Goal: Task Accomplishment & Management: Manage account settings

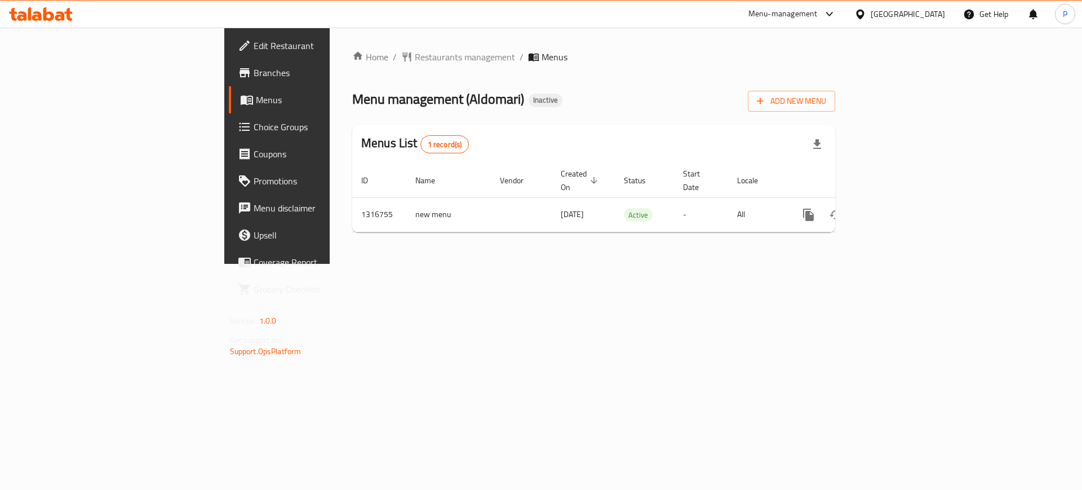
drag, startPoint x: 392, startPoint y: 277, endPoint x: 405, endPoint y: 284, distance: 14.6
click at [397, 264] on div "Home / Restaurants management / Menus Menu management ( Aldomari ) Inactive Add…" at bounding box center [594, 146] width 528 height 236
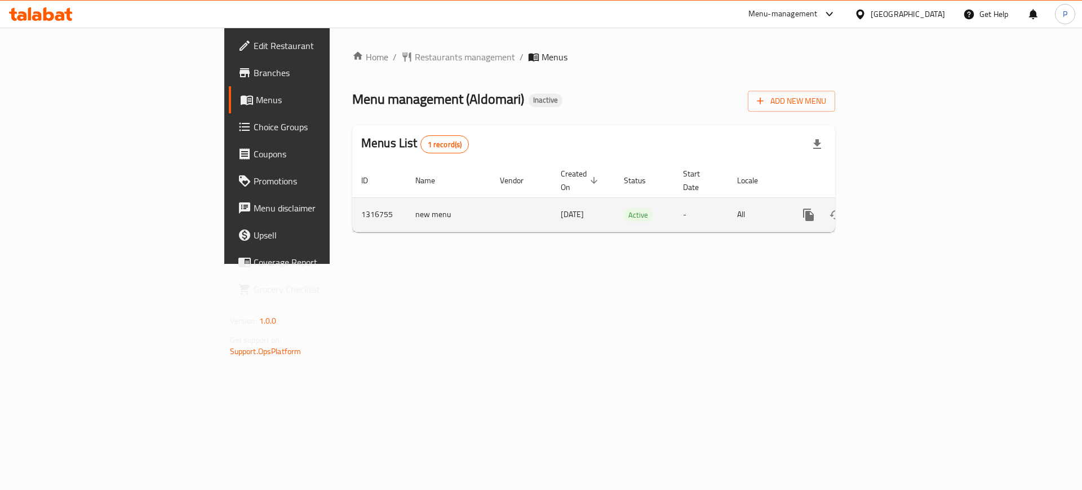
click at [904, 201] on link "enhanced table" at bounding box center [889, 214] width 27 height 27
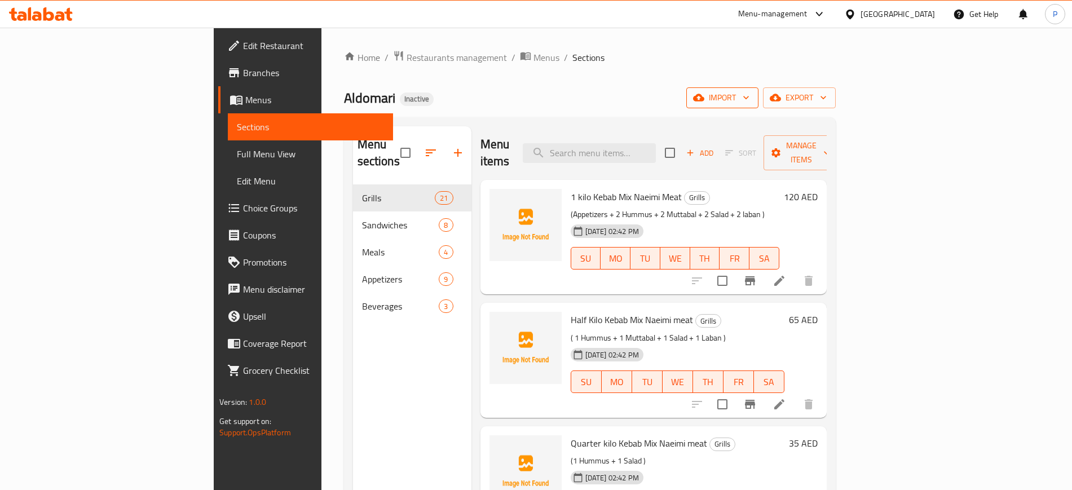
click at [749, 91] on span "import" at bounding box center [722, 98] width 54 height 14
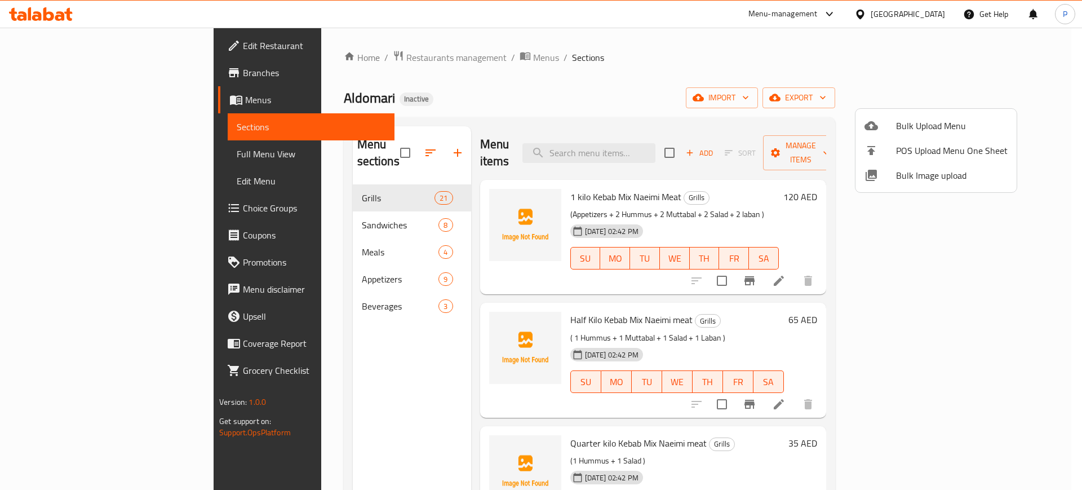
click at [928, 178] on span "Bulk Image upload" at bounding box center [952, 176] width 112 height 14
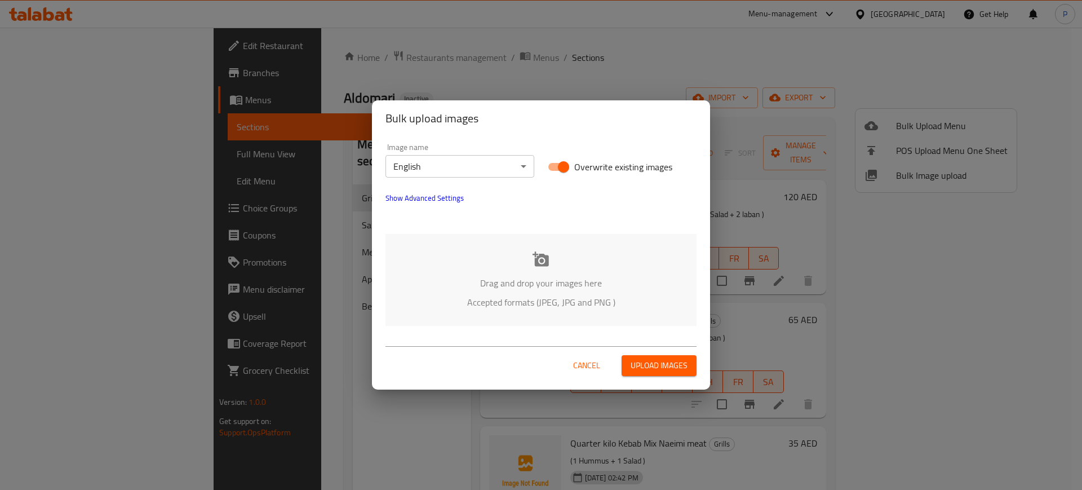
click at [501, 289] on p "Drag and drop your images here" at bounding box center [540, 283] width 277 height 14
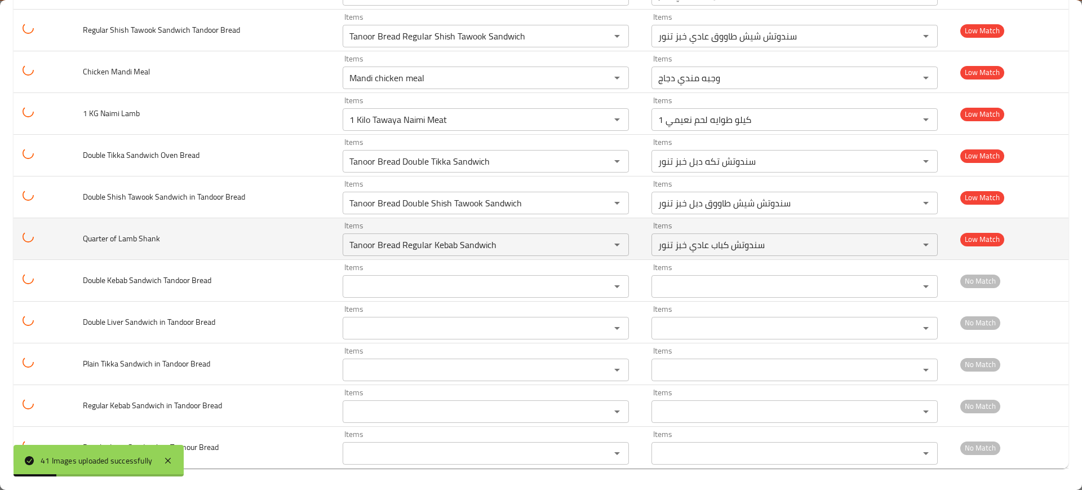
scroll to position [1415, 0]
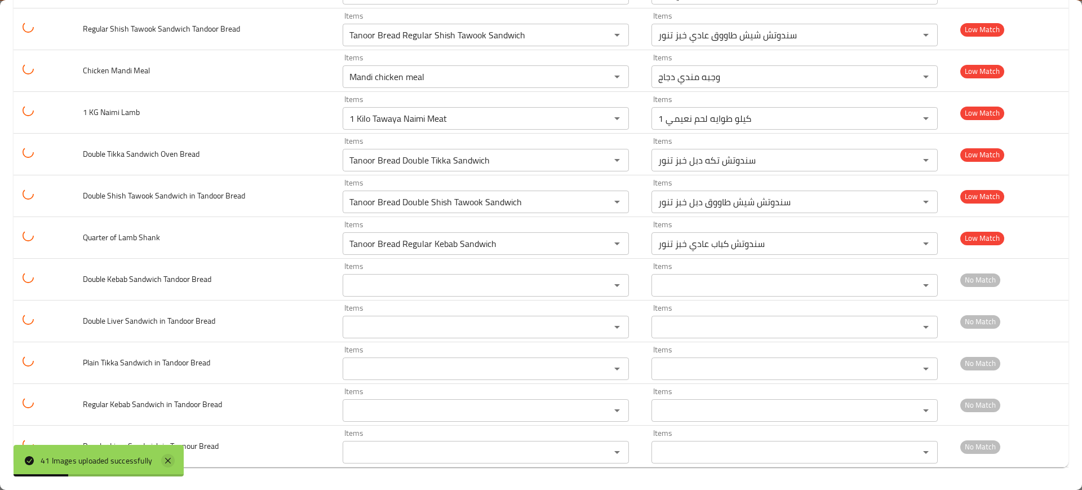
click at [172, 457] on icon at bounding box center [168, 461] width 14 height 14
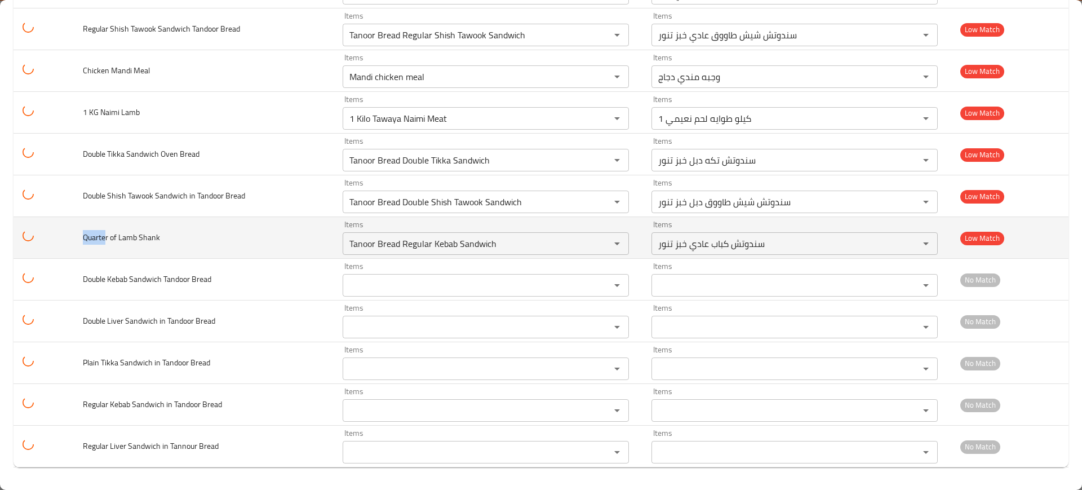
drag, startPoint x: 104, startPoint y: 236, endPoint x: 73, endPoint y: 240, distance: 30.7
click at [74, 240] on td "Quarter of Lamb Shank" at bounding box center [204, 238] width 260 height 42
copy span "Quarte"
click at [404, 241] on Shank "Tanoor Bread Regular Kebab Sandwich" at bounding box center [469, 244] width 246 height 16
paste Shank "Quarte"
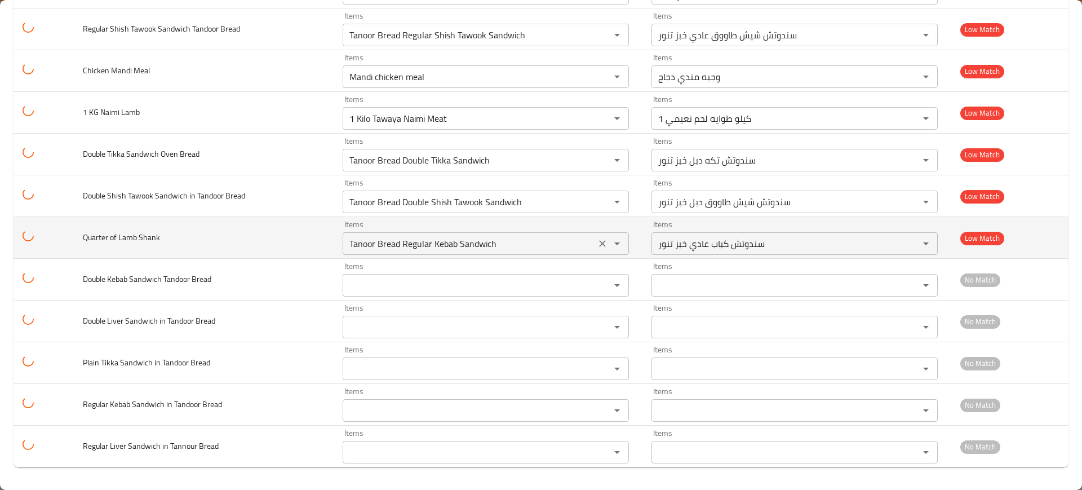
type Shank "Quarte"
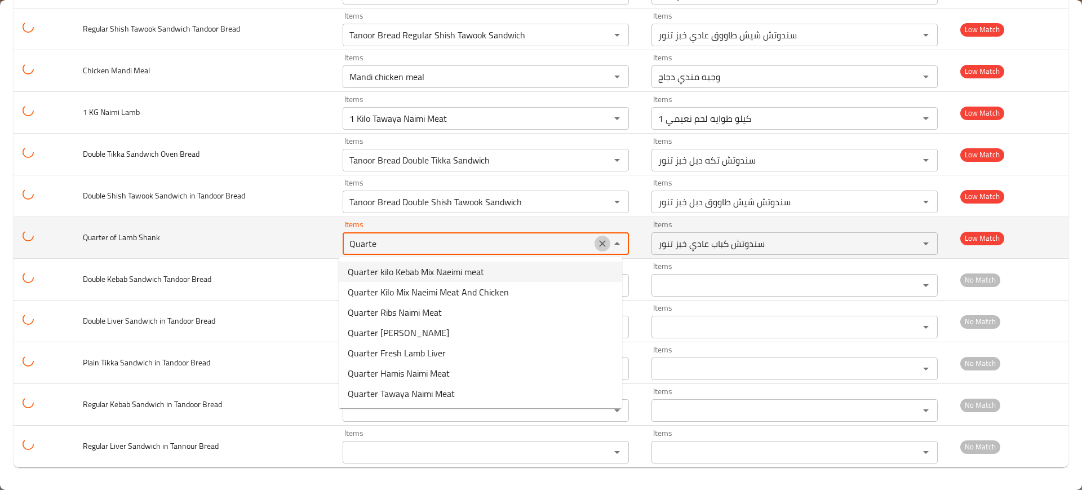
click at [597, 239] on icon "Clear" at bounding box center [602, 243] width 11 height 11
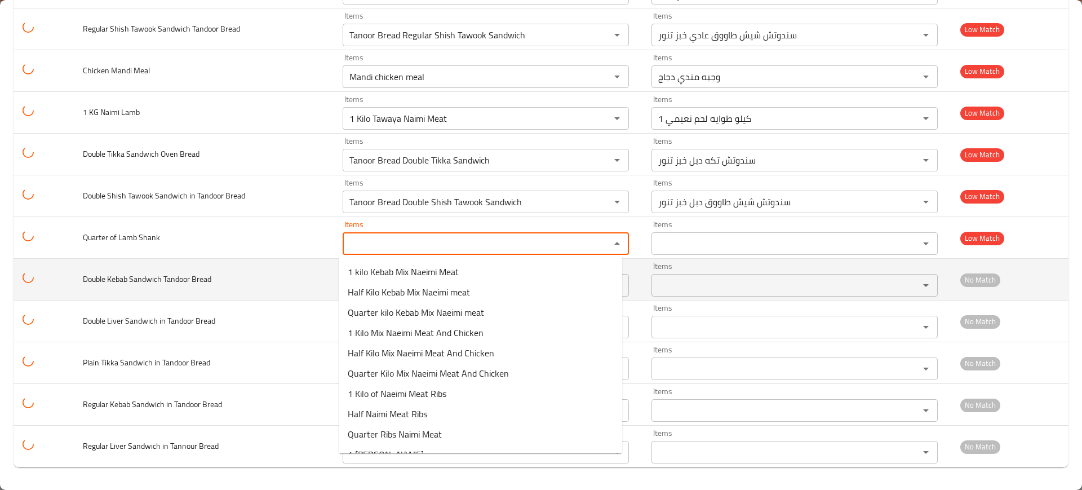
click at [191, 278] on span "Double Kebab Sandwich Tandoor Bread" at bounding box center [147, 279] width 129 height 15
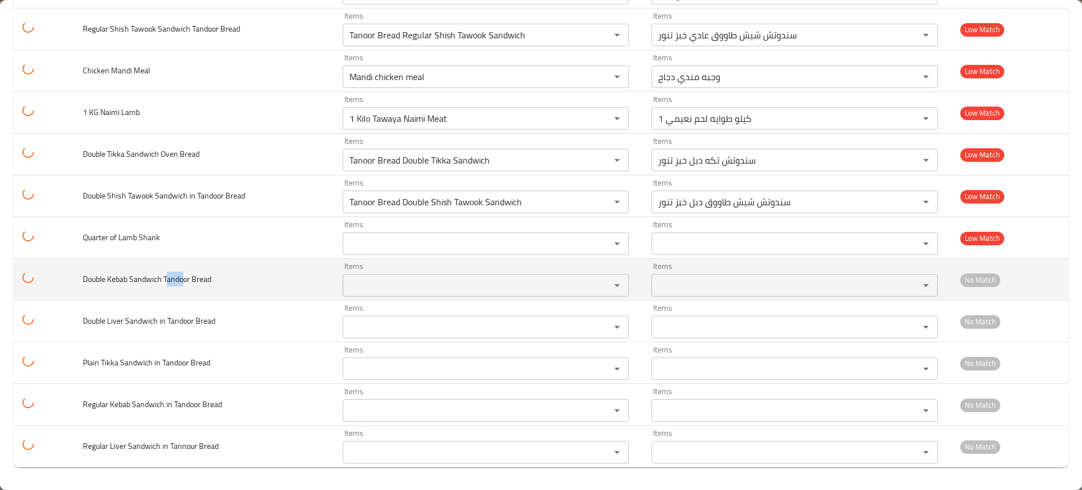
drag, startPoint x: 167, startPoint y: 278, endPoint x: 185, endPoint y: 281, distance: 18.2
click at [185, 281] on span "Double Kebab Sandwich Tandoor Bread" at bounding box center [147, 279] width 129 height 15
copy span "ando"
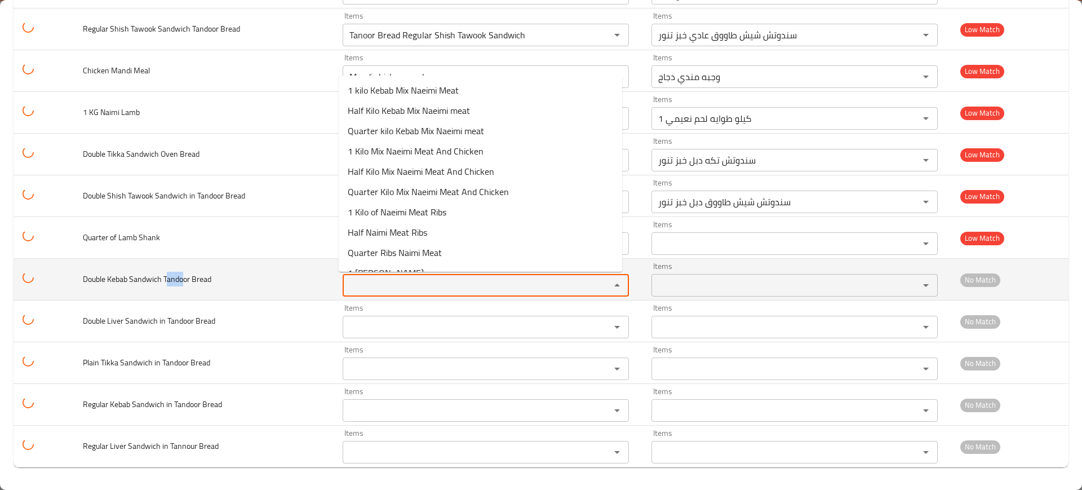
click at [417, 279] on Bread "Items" at bounding box center [469, 285] width 246 height 16
paste Bread "ando"
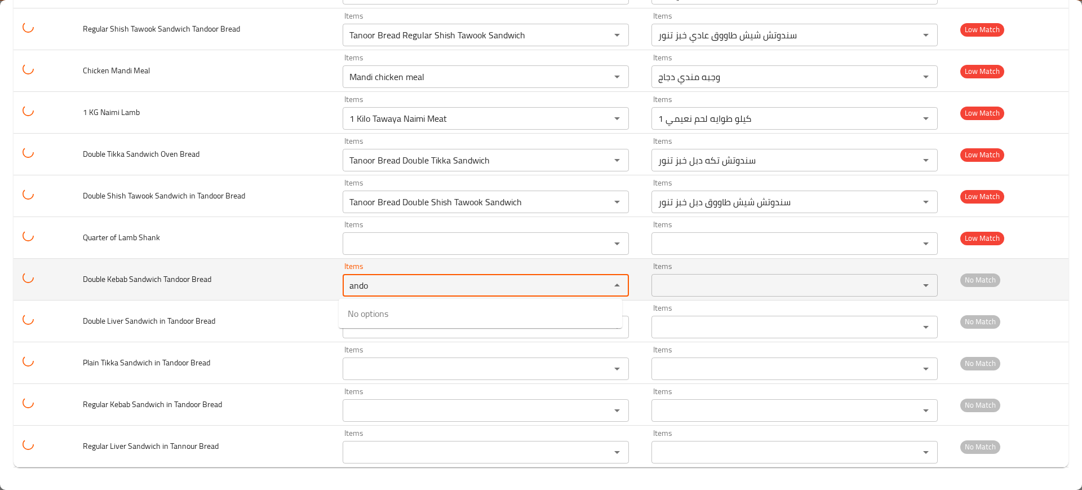
type Bread "ando"
click at [200, 273] on span "Double Kebab Sandwich Tandoor Bread" at bounding box center [147, 279] width 129 height 15
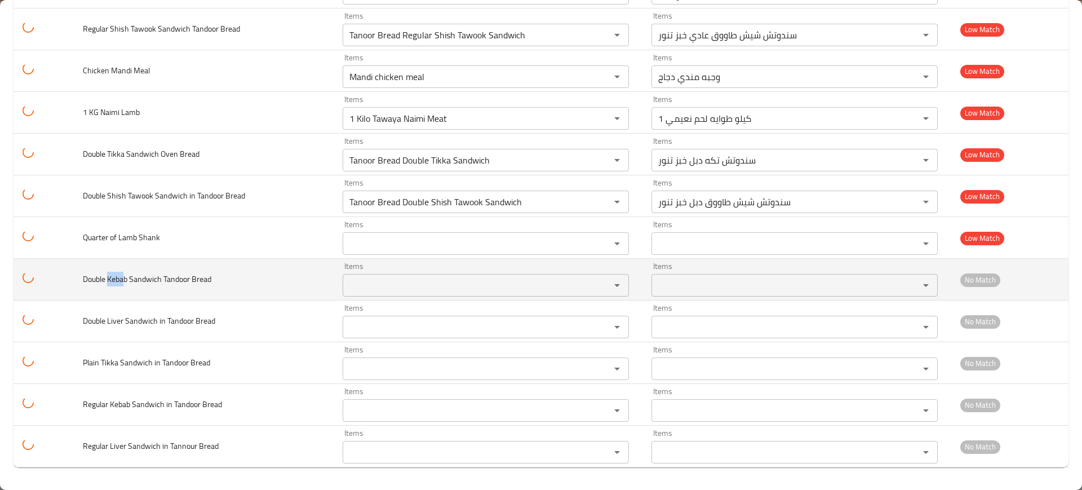
drag, startPoint x: 109, startPoint y: 277, endPoint x: 123, endPoint y: 280, distance: 13.7
click at [123, 280] on span "Double Kebab Sandwich Tandoor Bread" at bounding box center [147, 279] width 129 height 15
copy span "Keba"
click at [423, 273] on div "Items Items" at bounding box center [486, 279] width 286 height 34
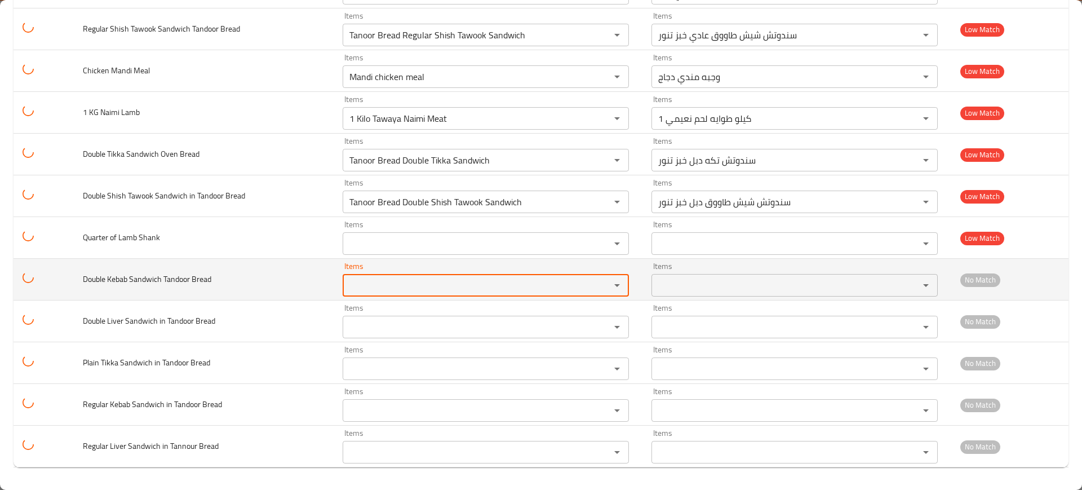
paste Bread "Keba"
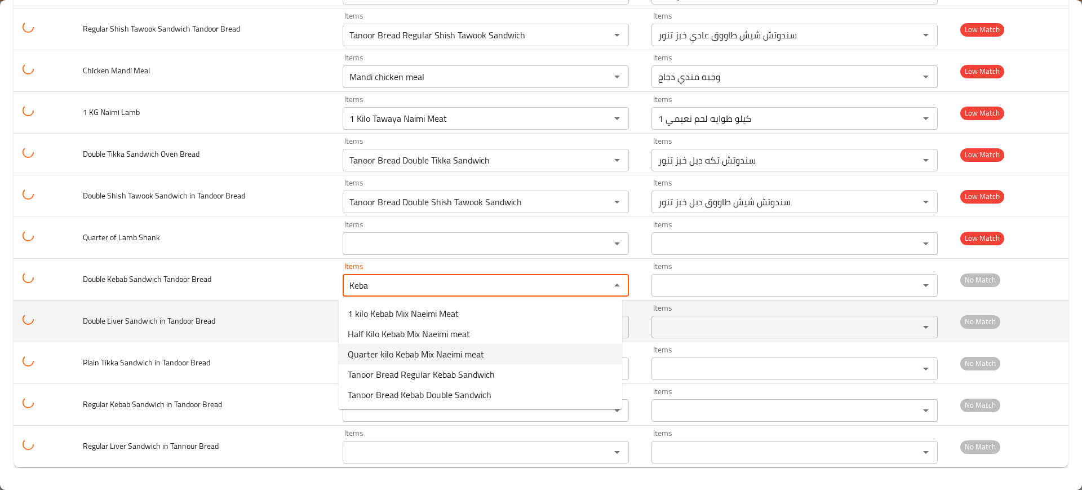
type Bread "Keba"
click at [280, 332] on td "Double Liver Sandwich in Tandoor Bread" at bounding box center [204, 321] width 260 height 42
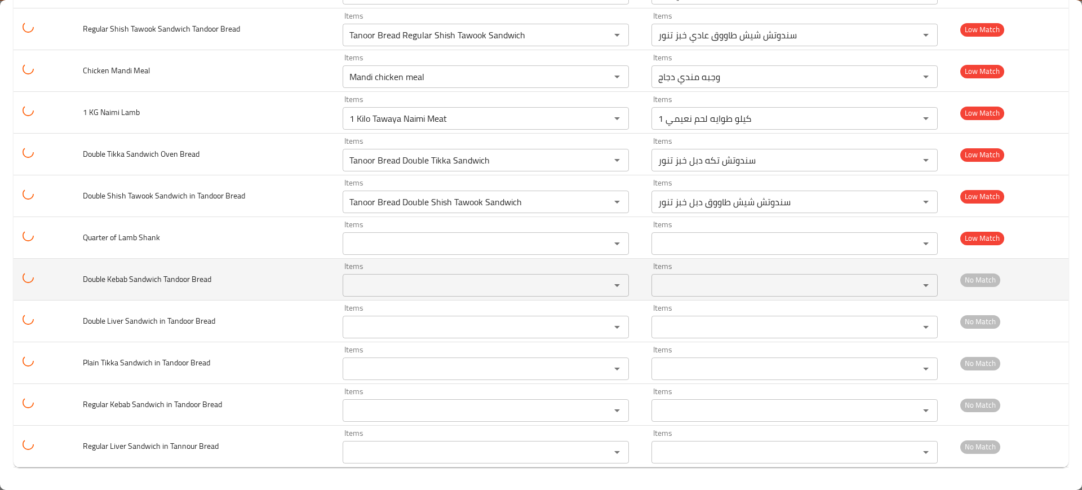
click at [393, 284] on Bread "Items" at bounding box center [469, 285] width 246 height 16
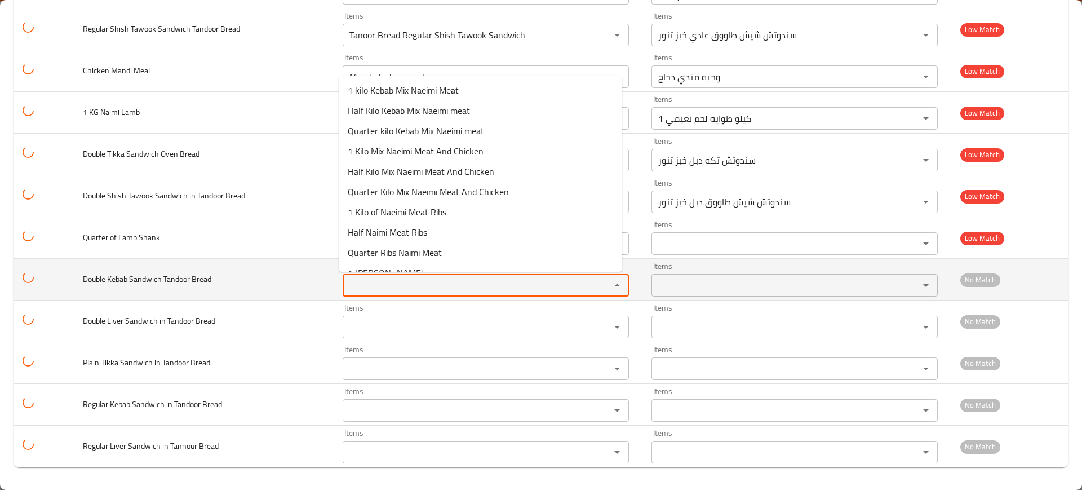
paste Bread "Keba"
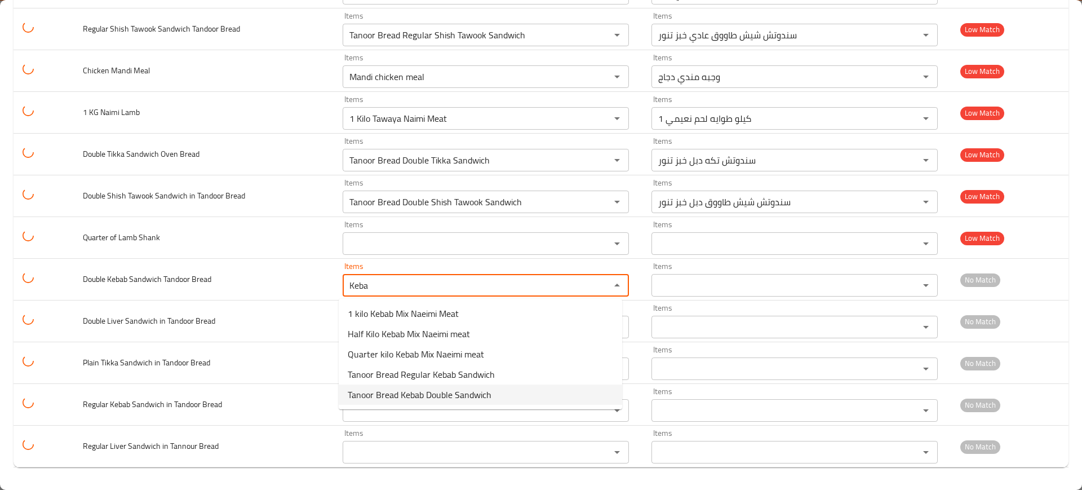
click at [419, 397] on span "Tanoor Bread Kebab Double Sandwich" at bounding box center [420, 395] width 144 height 14
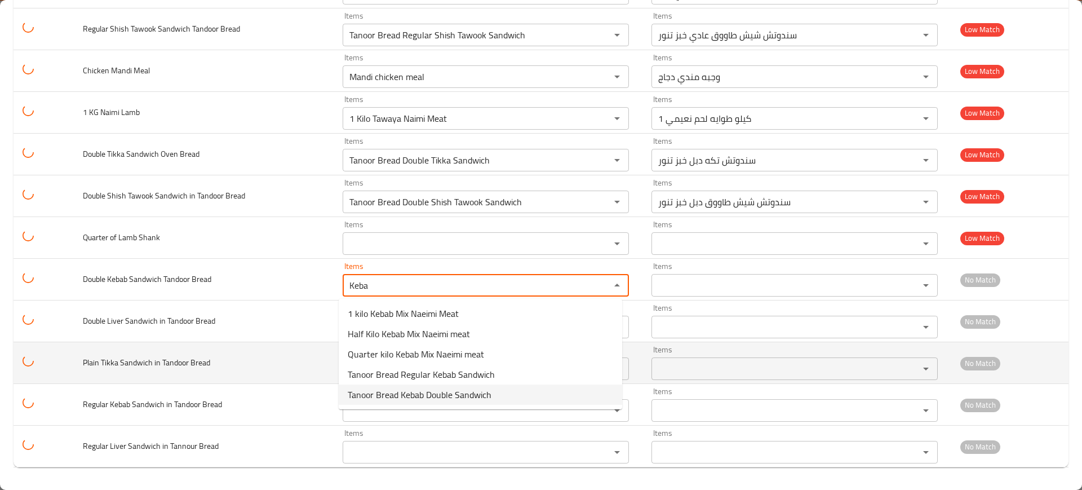
type Bread "Tanoor Bread Kebab Double Sandwich"
type Bread-ar "سندوتش كباب دبل خبز تنور"
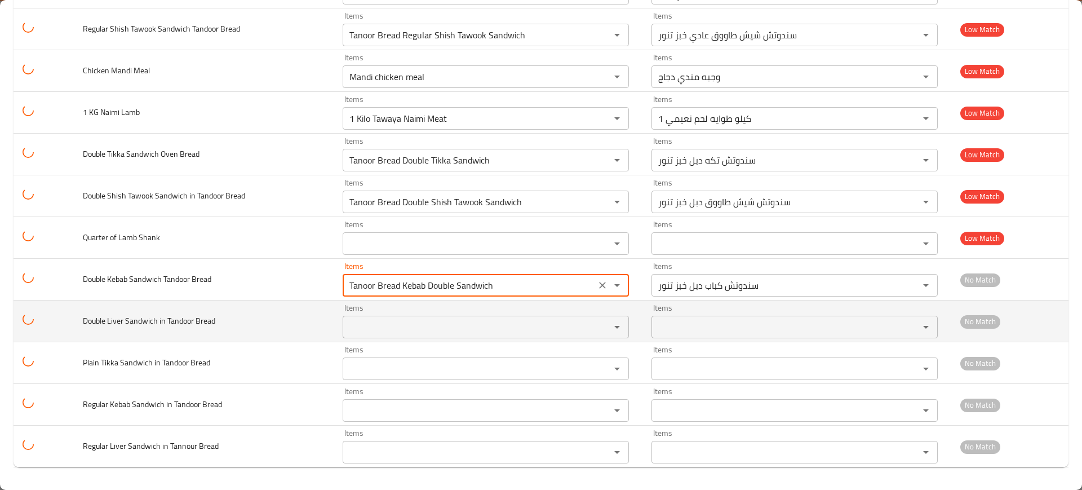
type Bread "Tanoor Bread Kebab Double Sandwich"
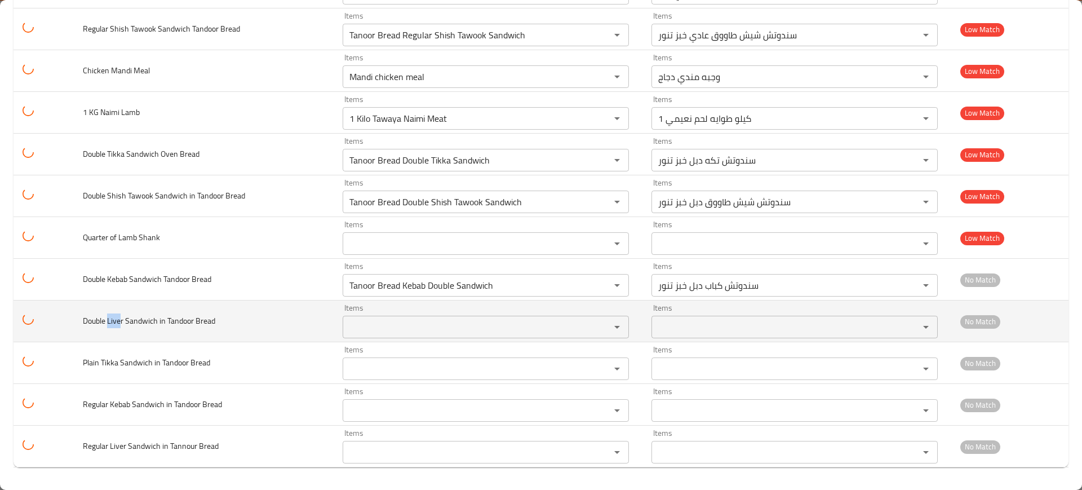
drag, startPoint x: 119, startPoint y: 321, endPoint x: 107, endPoint y: 321, distance: 12.4
click at [107, 321] on span "Double Liver Sandwich in Tandoor Bread" at bounding box center [149, 320] width 132 height 15
copy span "Live"
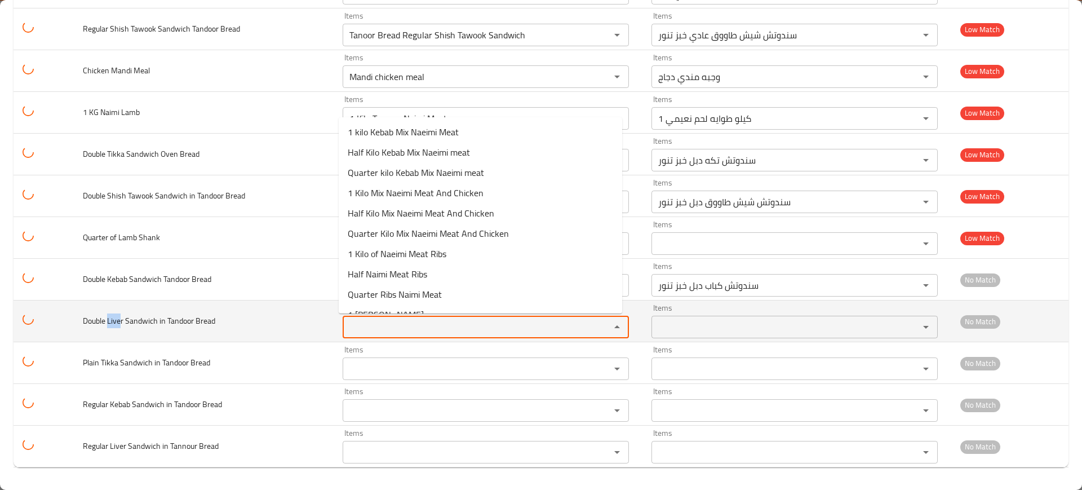
click at [449, 319] on Bread "Items" at bounding box center [469, 327] width 246 height 16
paste Bread "Live"
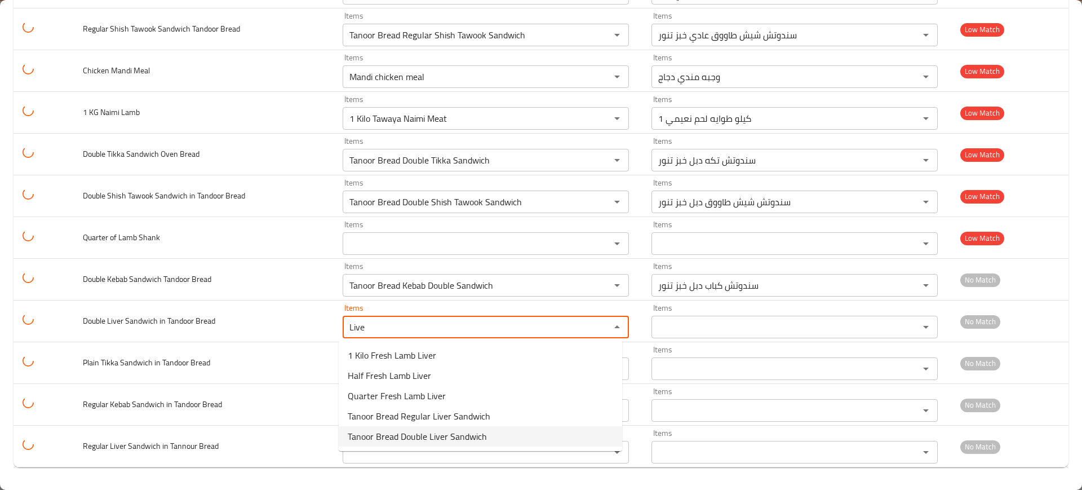
click at [398, 437] on span "Tanoor Bread Double Liver Sandwich" at bounding box center [417, 437] width 139 height 14
type Bread "Tanoor Bread Double Liver Sandwich"
type Bread-ar "سندوتش كبده دبل خبز تنور"
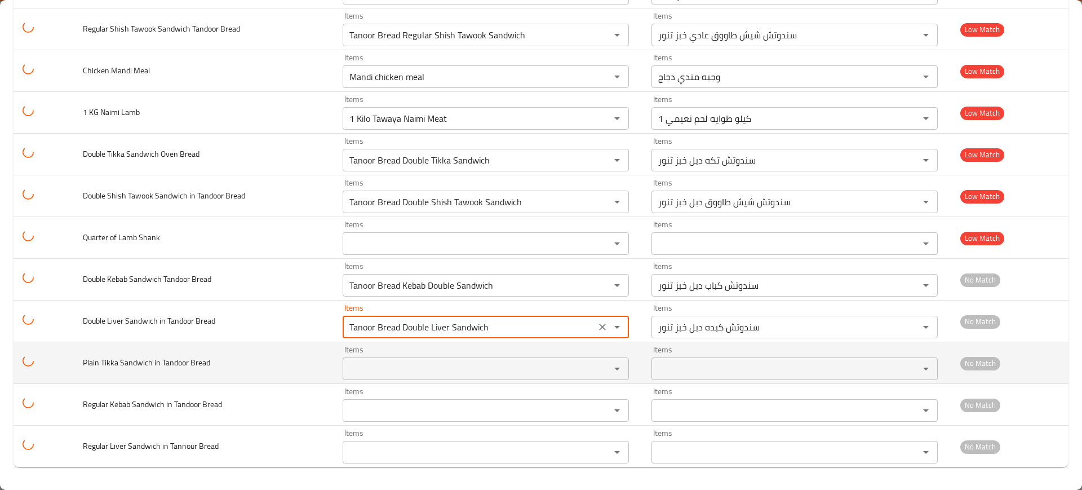
type Bread "Tanoor Bread Double Liver Sandwich"
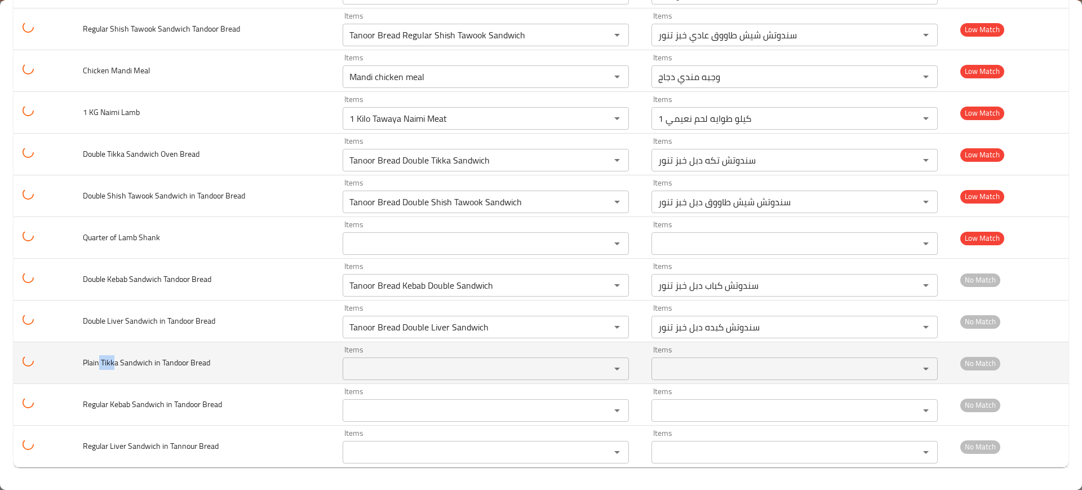
drag, startPoint x: 115, startPoint y: 365, endPoint x: 99, endPoint y: 365, distance: 16.4
click at [99, 365] on span "Plain Tikka Sandwich in Tandoor Bread" at bounding box center [146, 362] width 127 height 15
copy span "Tikk"
click at [374, 352] on div "Items Items" at bounding box center [486, 363] width 286 height 34
paste Bread "Tikk"
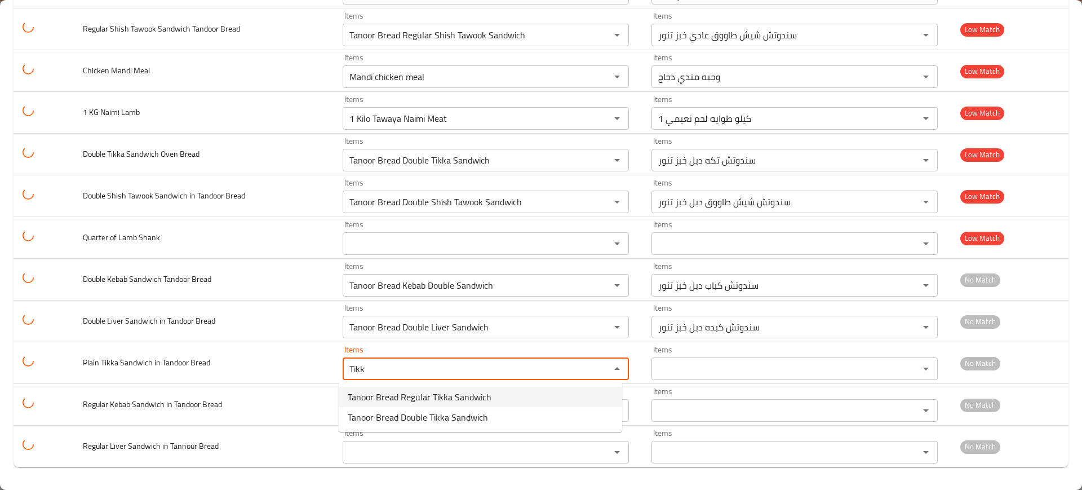
click at [387, 400] on span "Tanoor Bread Regular Tikka Sandwich" at bounding box center [420, 397] width 144 height 14
type Bread "Tanoor Bread Regular Tikka Sandwich"
type Bread-ar "سندوتش تكه عادي خبز تنور"
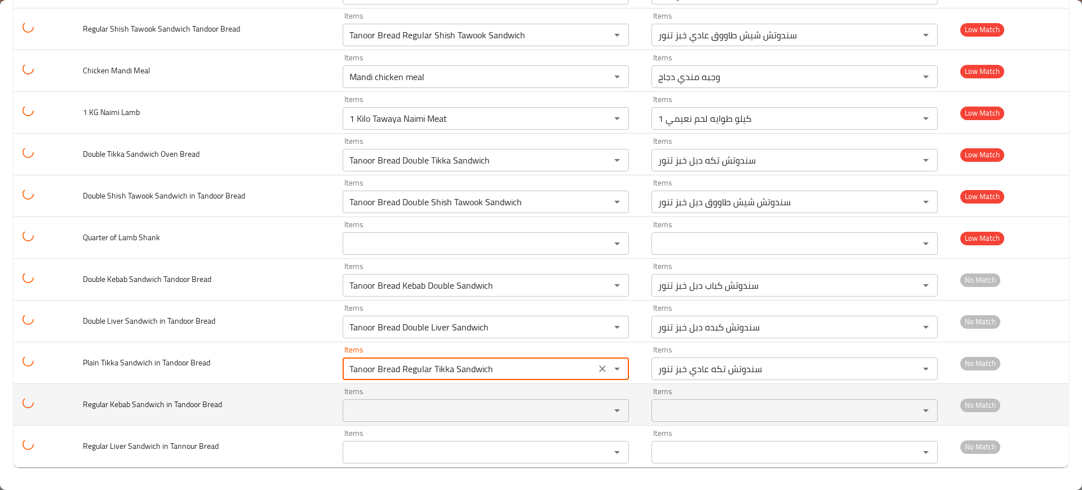
type Bread "Tanoor Bread Regular Tikka Sandwich"
drag, startPoint x: 124, startPoint y: 404, endPoint x: 108, endPoint y: 402, distance: 15.9
click at [108, 402] on span "Regular Kebab Sandwich in Tandoor Bread" at bounding box center [152, 404] width 139 height 15
copy span "Keba"
click at [401, 395] on div "Items Items" at bounding box center [486, 404] width 286 height 34
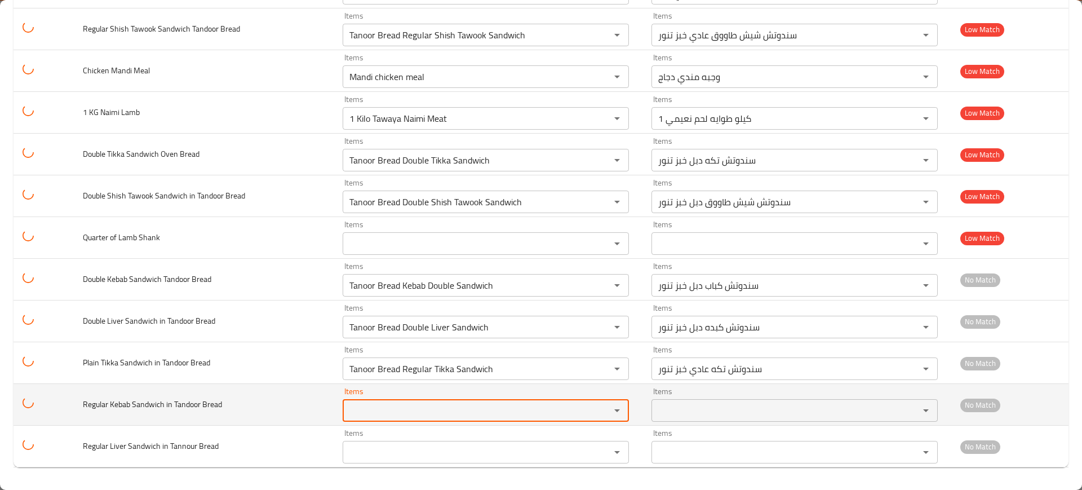
paste Bread "Keba"
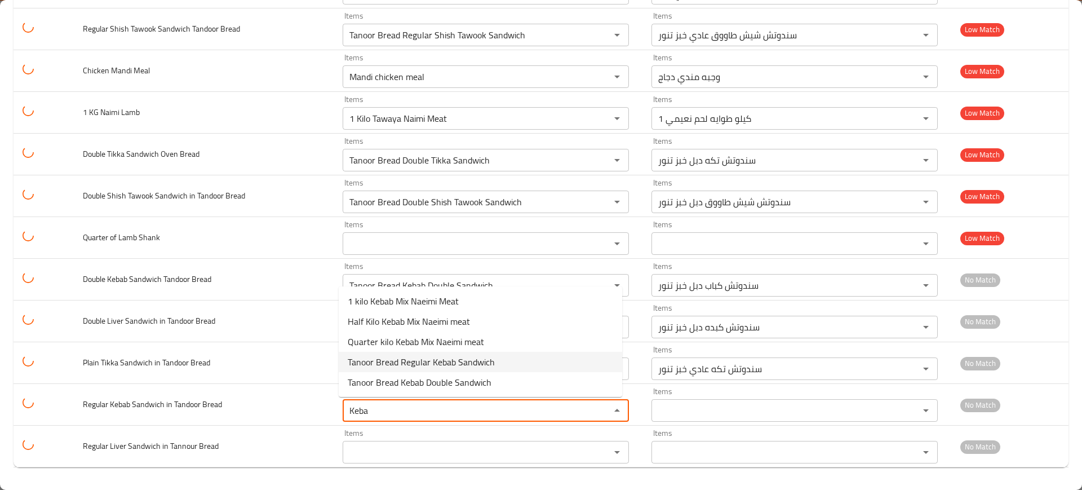
click at [392, 364] on span "Tanoor Bread Regular Kebab Sandwich" at bounding box center [421, 362] width 147 height 14
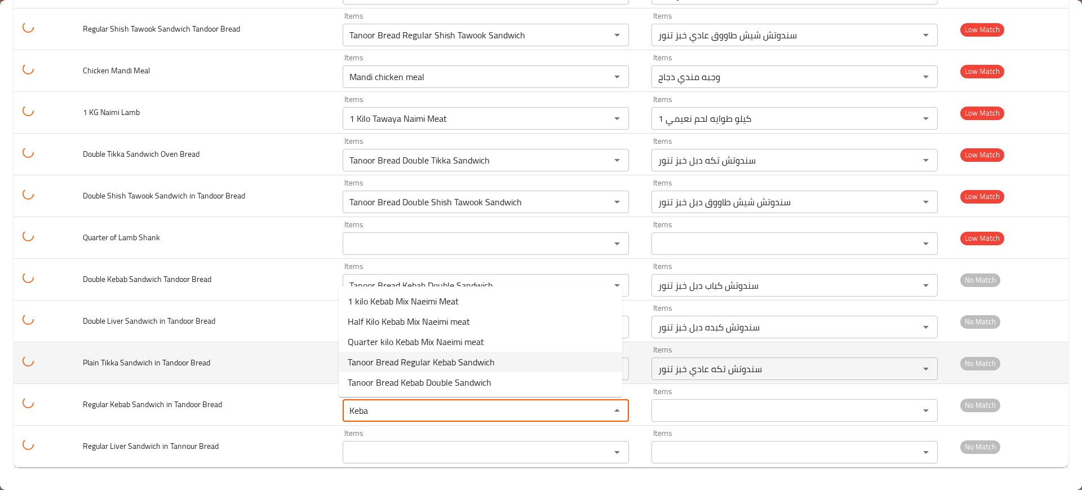
type Bread "Tanoor Bread Regular Kebab Sandwich"
type Bread-ar "سندوتش كباب عادي خبز تنور"
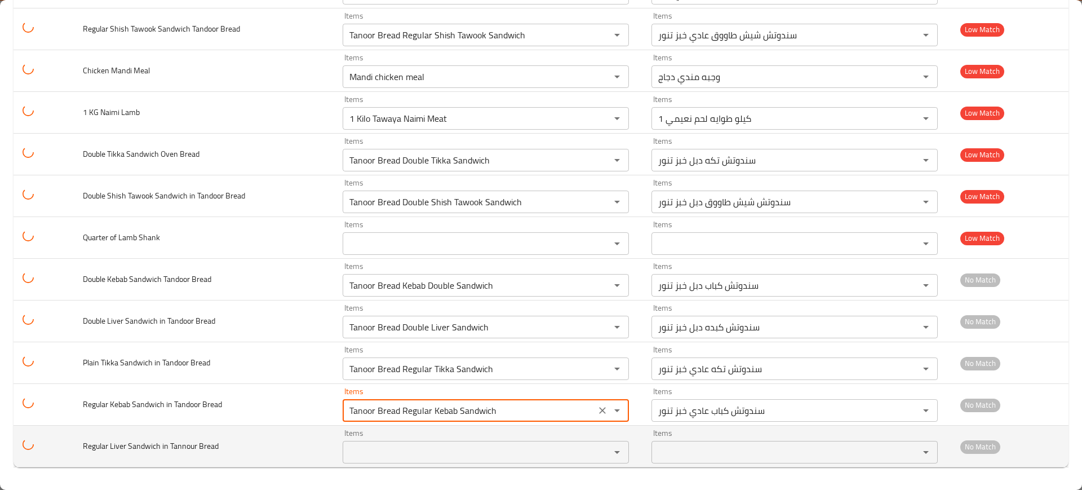
type Bread "Tanoor Bread Regular Kebab Sandwich"
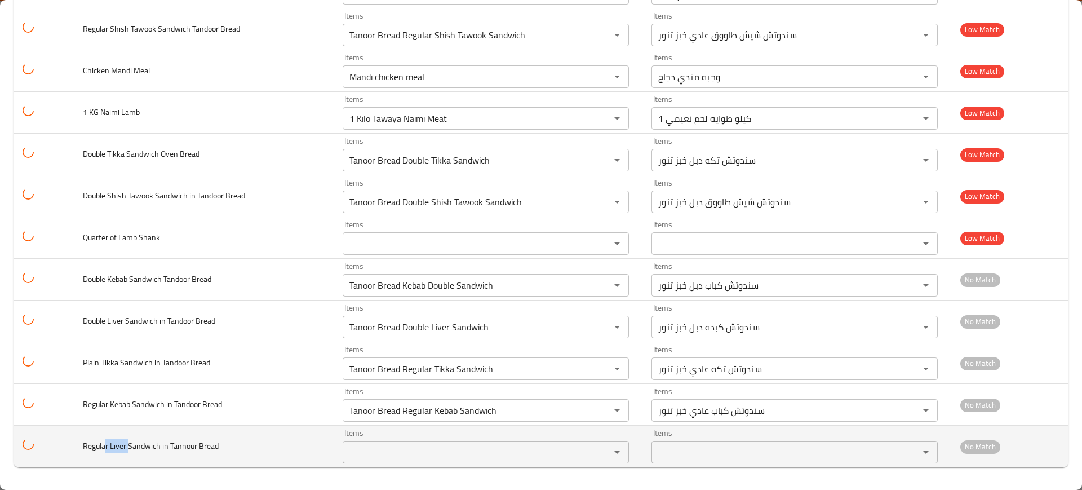
drag, startPoint x: 125, startPoint y: 445, endPoint x: 107, endPoint y: 446, distance: 18.6
click at [107, 446] on span "Regular Liver Sandwich in Tannour Bread" at bounding box center [151, 446] width 136 height 15
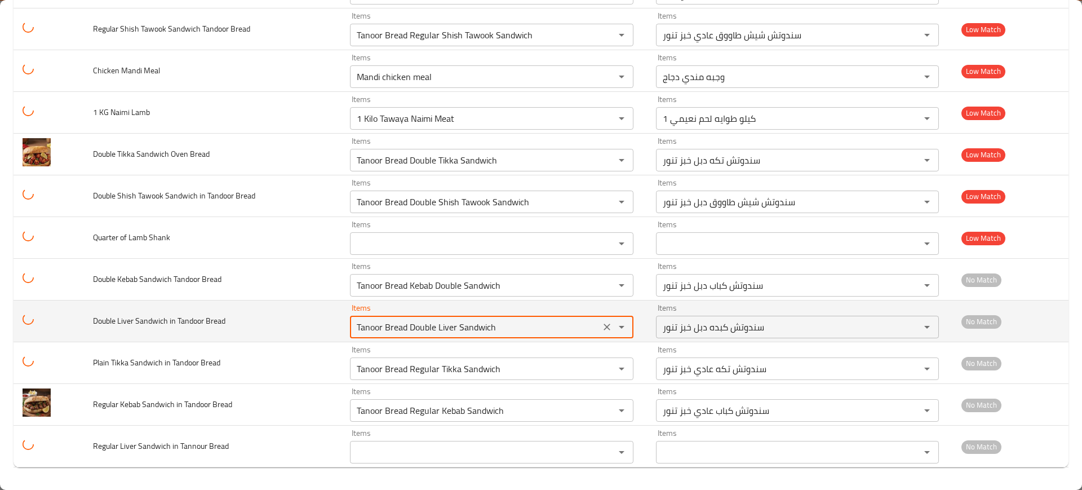
drag, startPoint x: 479, startPoint y: 327, endPoint x: 490, endPoint y: 328, distance: 11.3
click at [489, 328] on Bread "Tanoor Bread Double Liver Sandwich" at bounding box center [474, 327] width 243 height 16
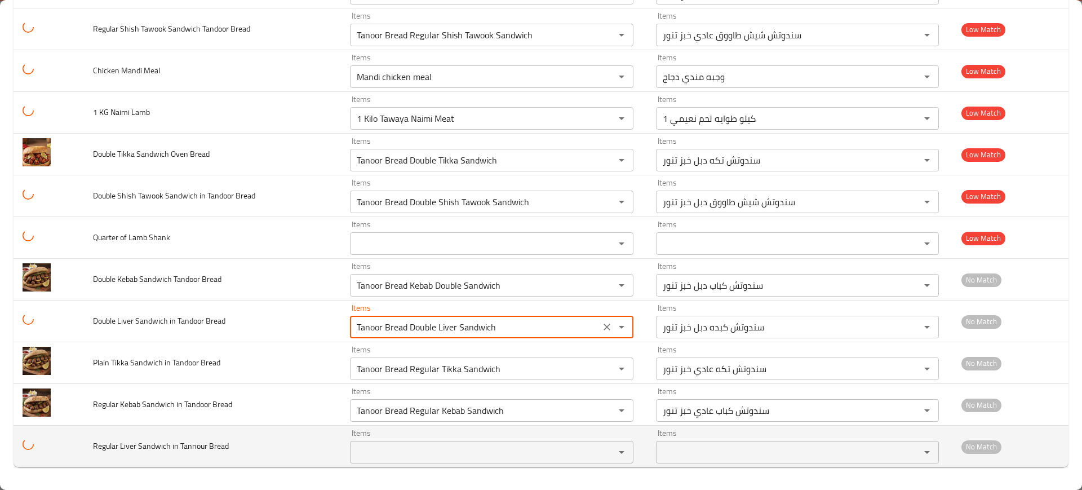
click at [410, 437] on div "Items Items" at bounding box center [491, 446] width 283 height 34
paste Bread "iver Sandwich"
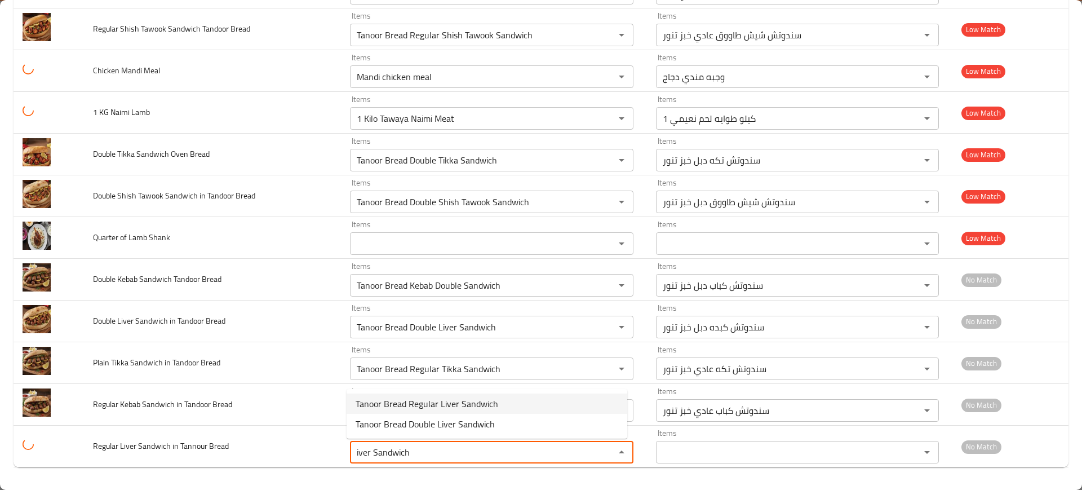
click at [417, 402] on span "Tanoor Bread Regular Liver Sandwich" at bounding box center [427, 404] width 143 height 14
type Bread "Tanoor Bread Regular Liver Sandwich"
type Bread-ar "سندوتش كبده عادي خبز تنور"
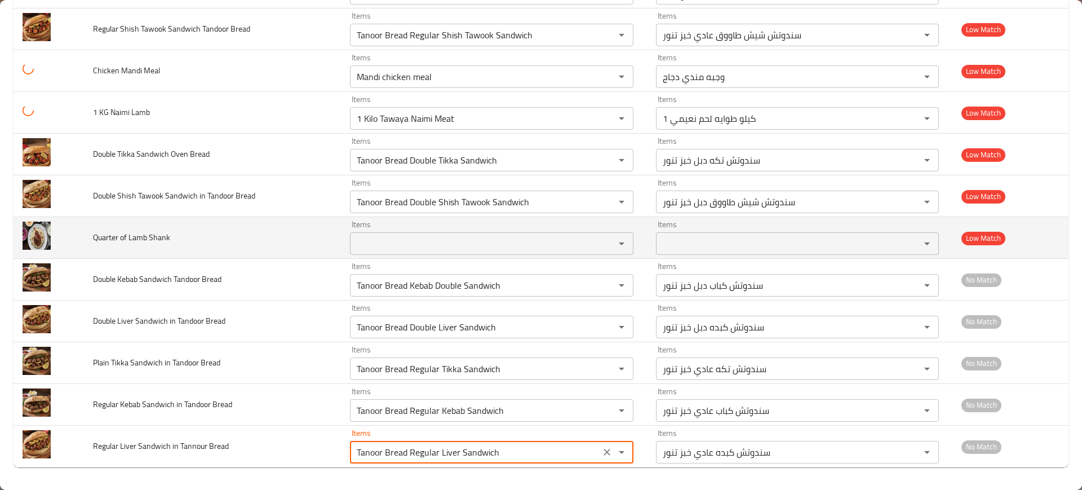
type Bread "Tanoor Bread Regular Liver Sandwich"
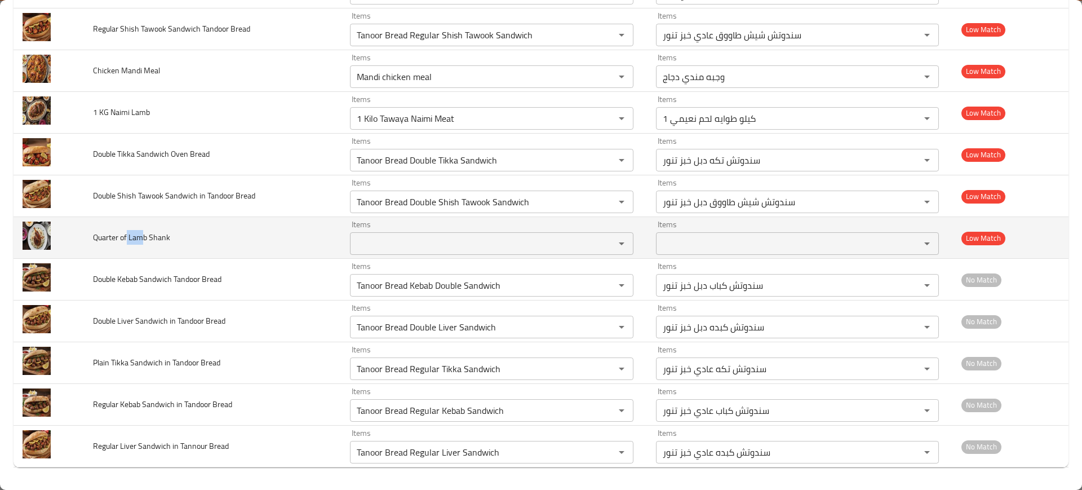
drag, startPoint x: 127, startPoint y: 240, endPoint x: 140, endPoint y: 240, distance: 13.0
click at [140, 240] on span "Quarter of Lamb Shank" at bounding box center [131, 237] width 77 height 15
copy span "Lam"
drag, startPoint x: 153, startPoint y: 236, endPoint x: 178, endPoint y: 239, distance: 25.0
click at [178, 239] on td "Quarter of Lamb Shank" at bounding box center [212, 238] width 257 height 42
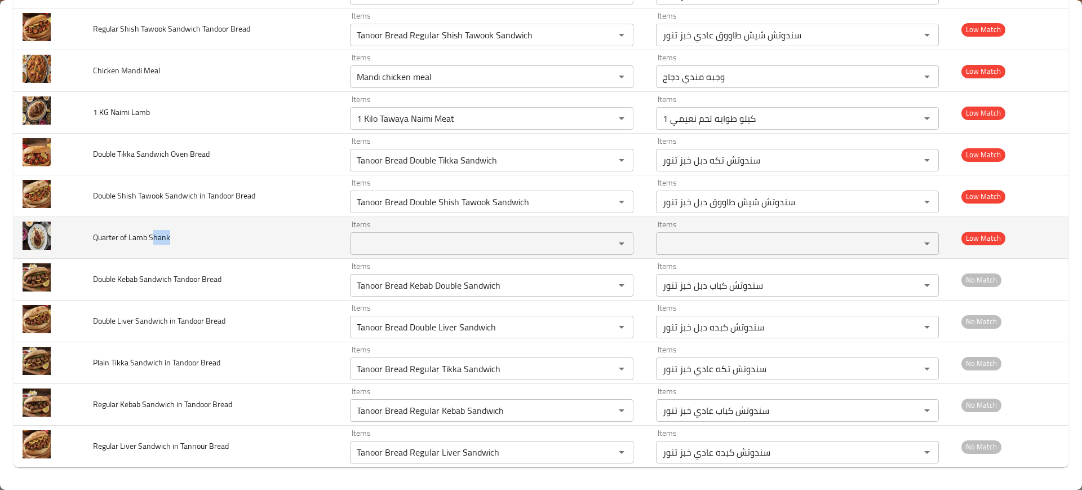
copy span "hank"
click at [415, 230] on div "Items Items" at bounding box center [491, 237] width 283 height 34
paste Shank "hank"
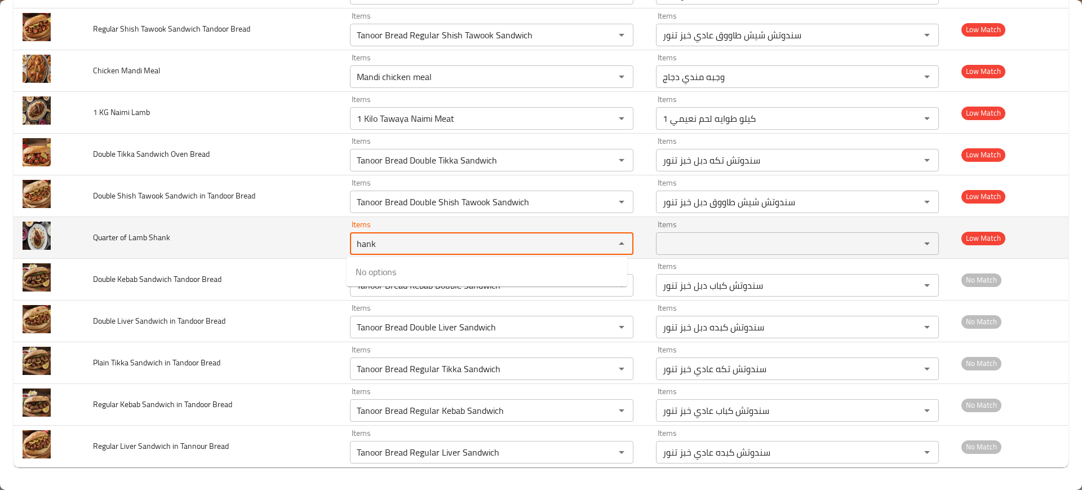
type Shank "hank"
click at [256, 231] on td "Quarter of Lamb Shank" at bounding box center [212, 238] width 257 height 42
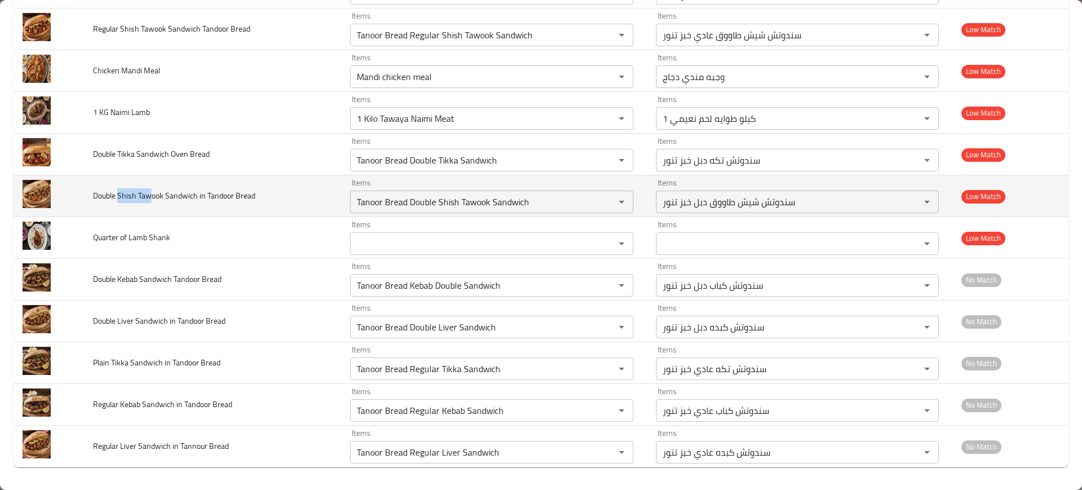
drag, startPoint x: 118, startPoint y: 194, endPoint x: 149, endPoint y: 196, distance: 30.5
click at [149, 196] on span "Double Shish Tawook Sandwich in Tandoor Bread" at bounding box center [174, 195] width 162 height 15
copy span "Shish Taw"
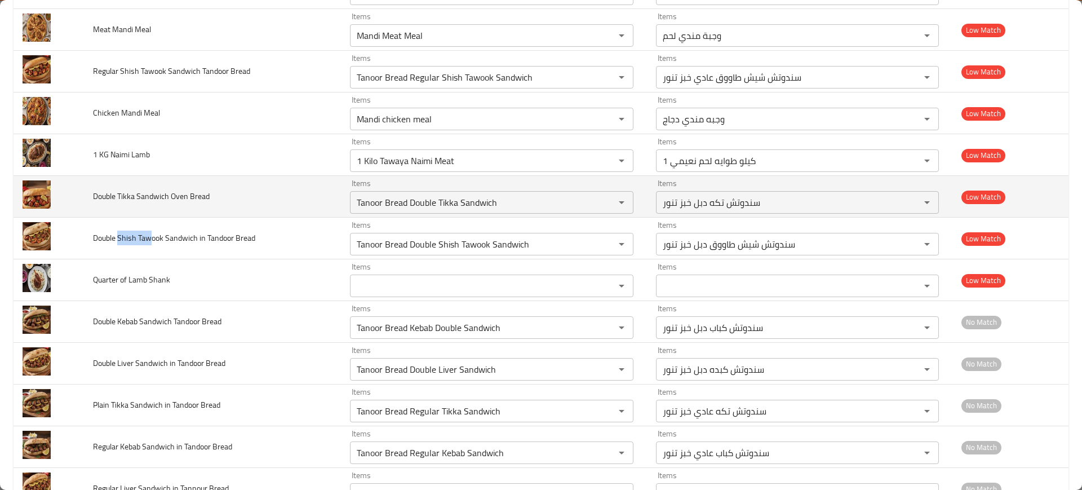
scroll to position [1345, 0]
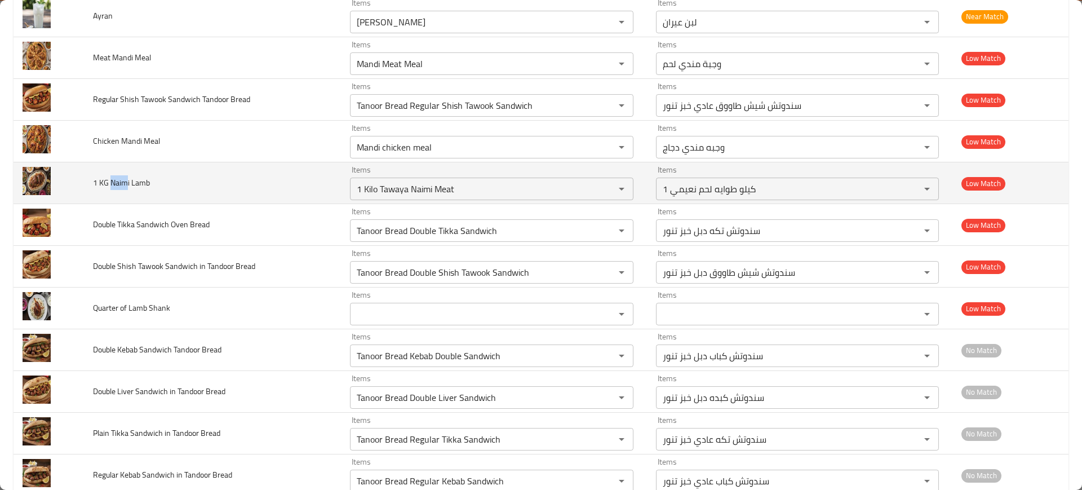
drag, startPoint x: 112, startPoint y: 188, endPoint x: 126, endPoint y: 189, distance: 14.1
click at [126, 189] on span "1 KG Naimi Lamb" at bounding box center [121, 182] width 57 height 15
copy span "Naim"
click at [396, 190] on Lamb "1 Kilo Tawaya Naimi Meat" at bounding box center [474, 189] width 243 height 16
click at [227, 173] on td "1 KG Naimi Lamb" at bounding box center [212, 183] width 257 height 42
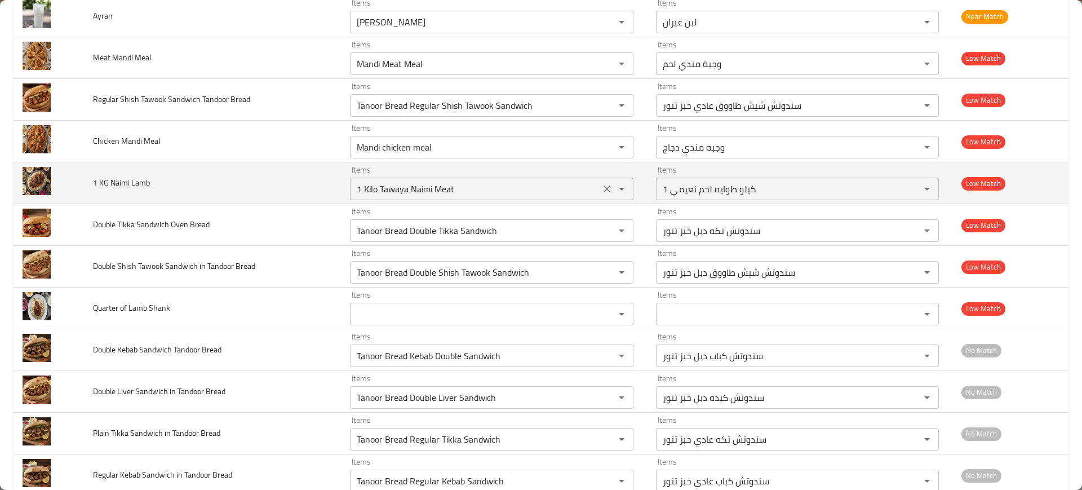
click at [401, 188] on Lamb "1 Kilo Tawaya Naimi Meat" at bounding box center [474, 189] width 243 height 16
paste Lamb "Naim"
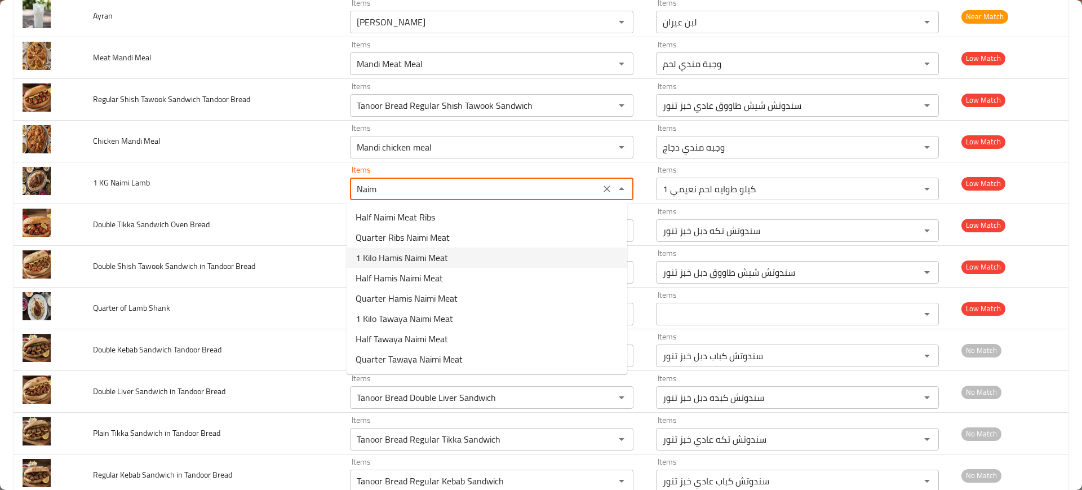
click at [407, 260] on span "1 Kilo Hamis Naimi Meat" at bounding box center [402, 258] width 92 height 14
type Lamb "1 Kilo Hamis Naimi Meat"
type Lamb-ar "1 كيلو حميس لحم نعيمي"
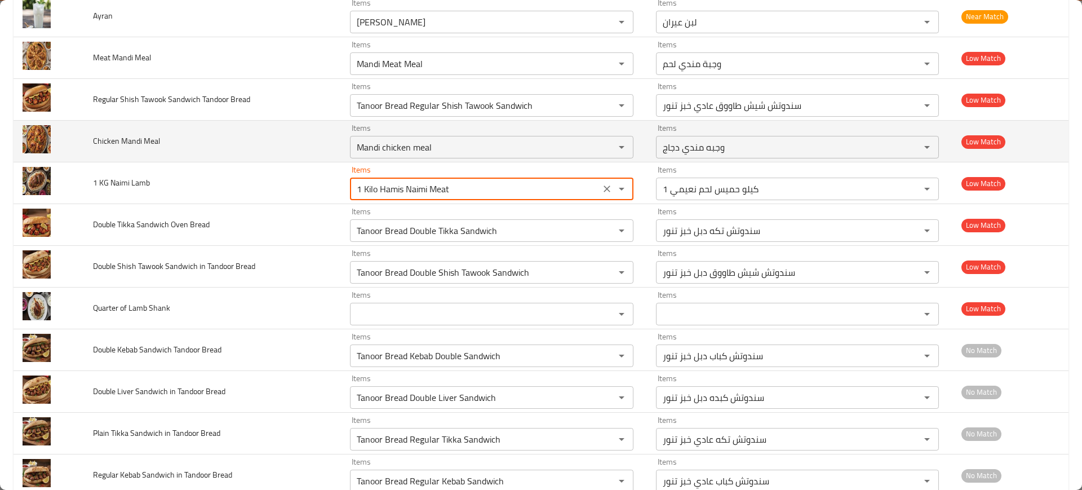
type Lamb "1 Kilo Hamis Naimi Meat"
drag, startPoint x: 119, startPoint y: 138, endPoint x: 140, endPoint y: 139, distance: 21.5
click at [140, 139] on span "Chicken Mandi Meal" at bounding box center [126, 141] width 67 height 15
click at [418, 143] on Meal "Mandi chicken meal" at bounding box center [474, 147] width 243 height 16
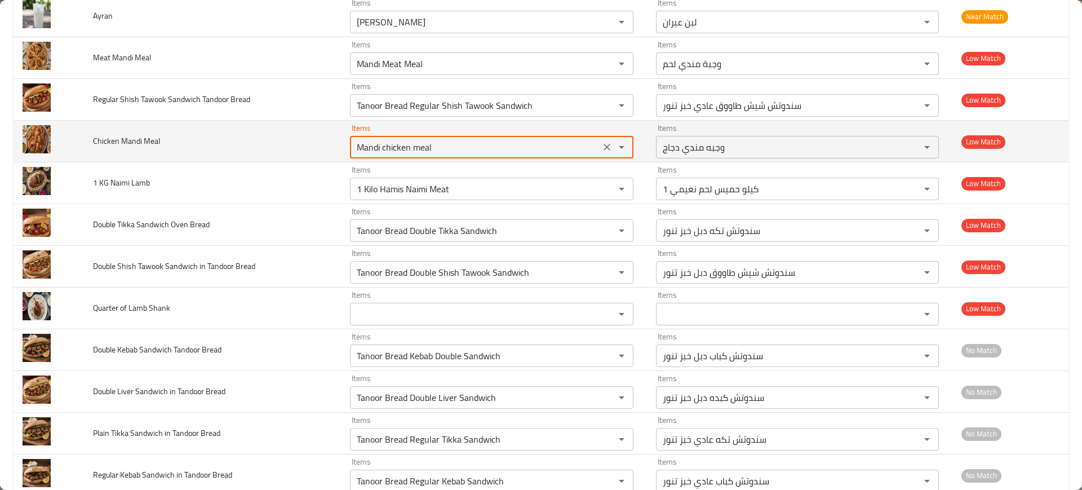
paste Meal "enhanced table"
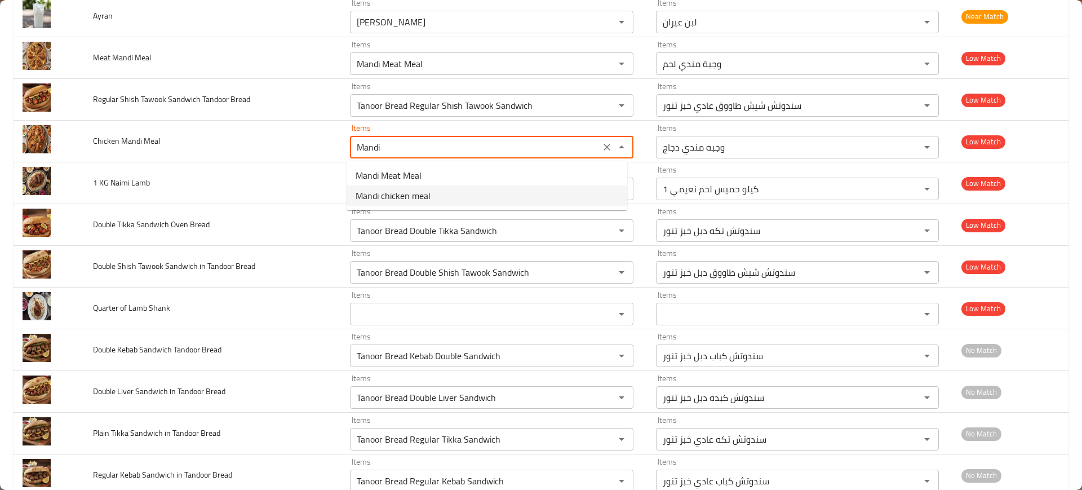
click at [407, 200] on span "Mandi chicken meal" at bounding box center [393, 196] width 75 height 14
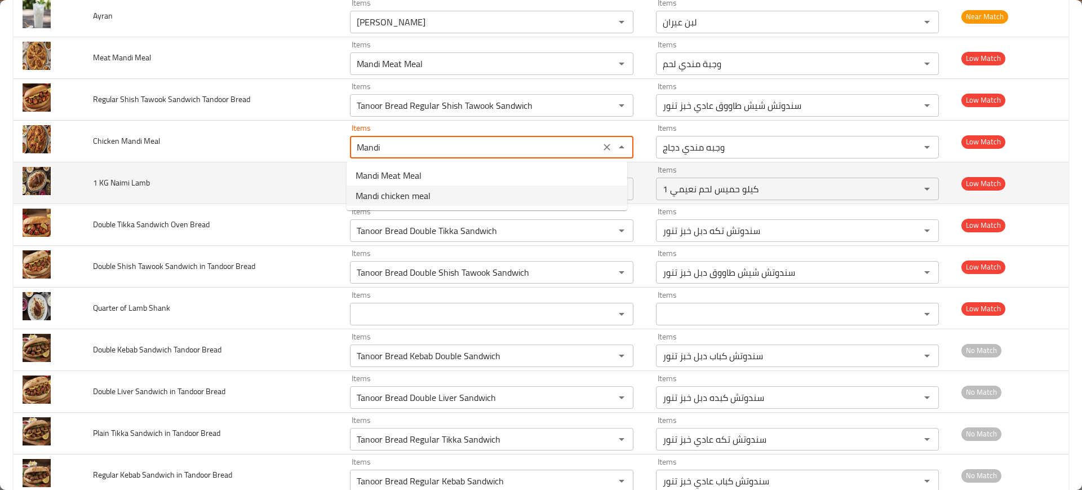
type Meal "Mandi chicken meal"
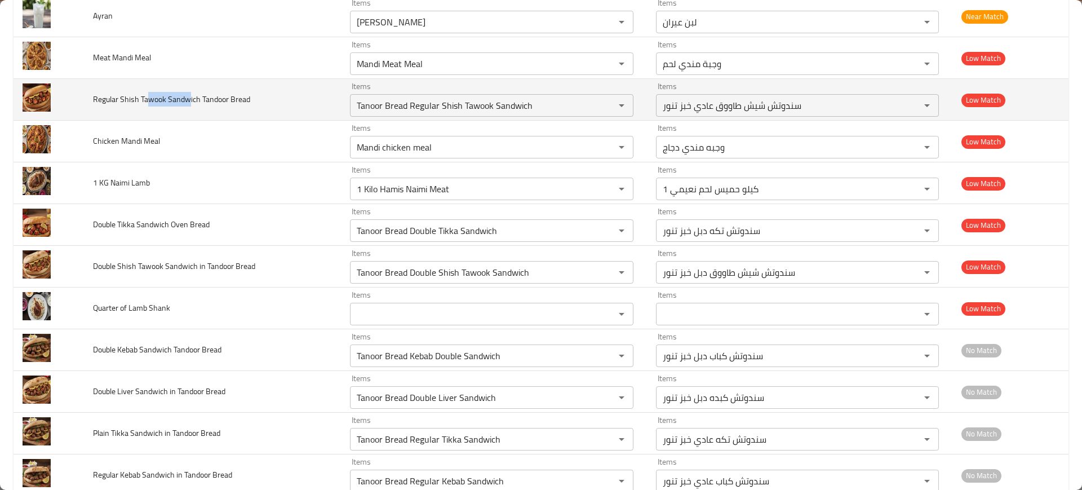
drag, startPoint x: 148, startPoint y: 99, endPoint x: 187, endPoint y: 99, distance: 38.9
click at [190, 100] on span "Regular Shish Tawook Sandwich Tandoor Bread" at bounding box center [171, 99] width 157 height 15
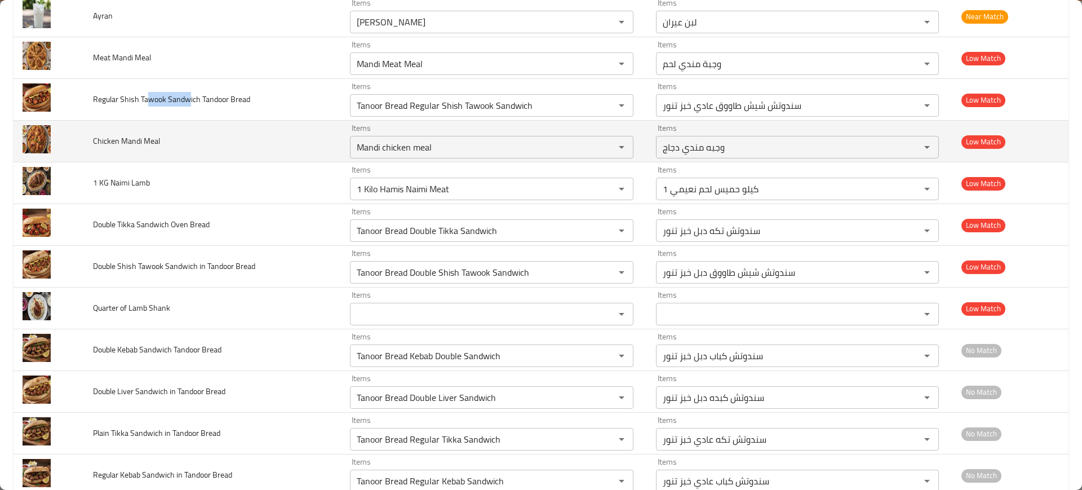
scroll to position [1204, 0]
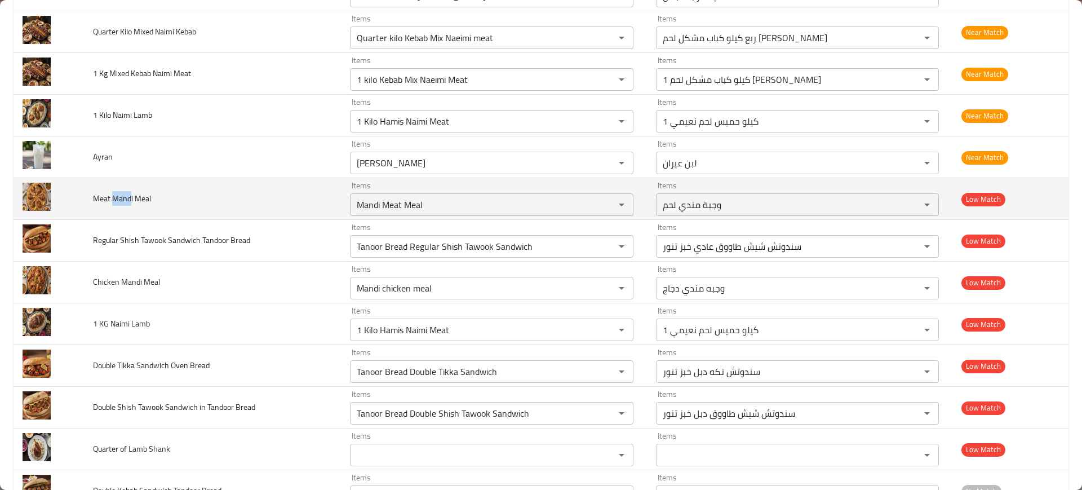
drag, startPoint x: 112, startPoint y: 197, endPoint x: 139, endPoint y: 197, distance: 27.1
click at [128, 196] on span "Meat Mandi Meal" at bounding box center [122, 198] width 58 height 15
click at [417, 190] on div "Items Mandi Meat Meal Items" at bounding box center [491, 198] width 283 height 34
paste Meal "enhanced table"
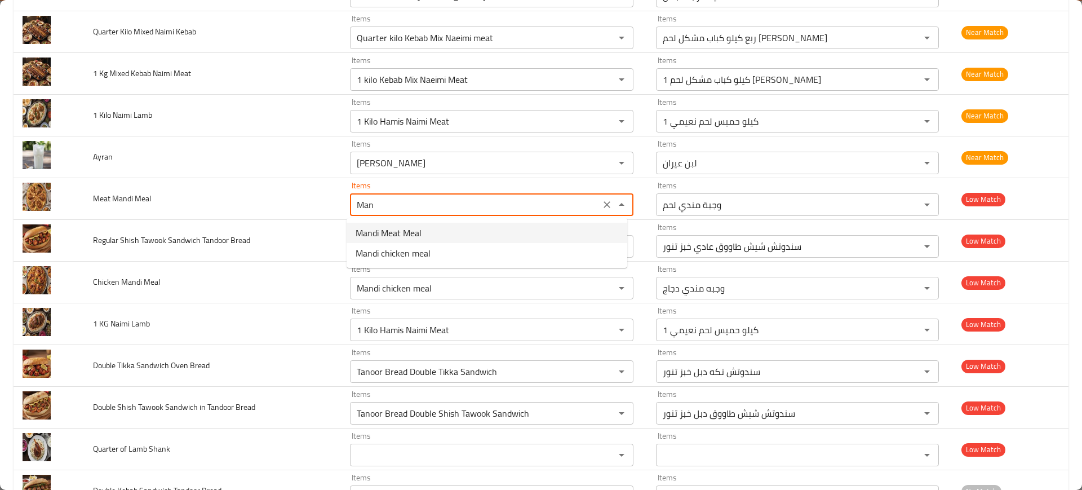
click at [409, 230] on span "Mandi Meat Meal" at bounding box center [389, 233] width 66 height 14
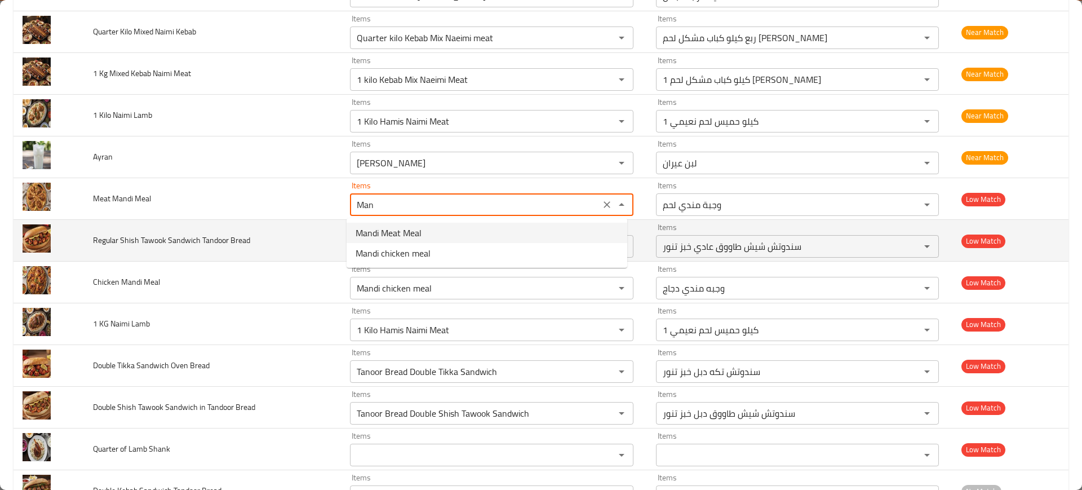
type Meal "Mandi Meat Meal"
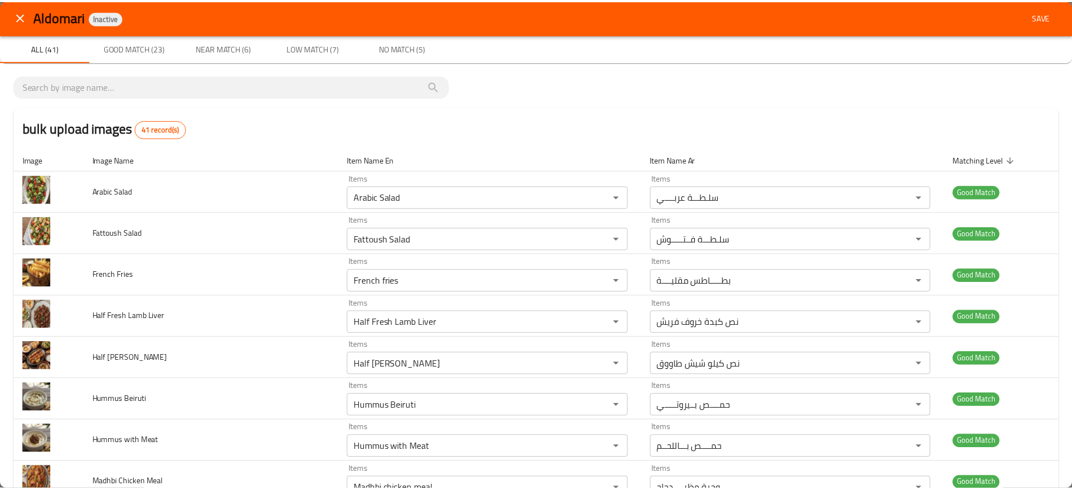
scroll to position [0, 0]
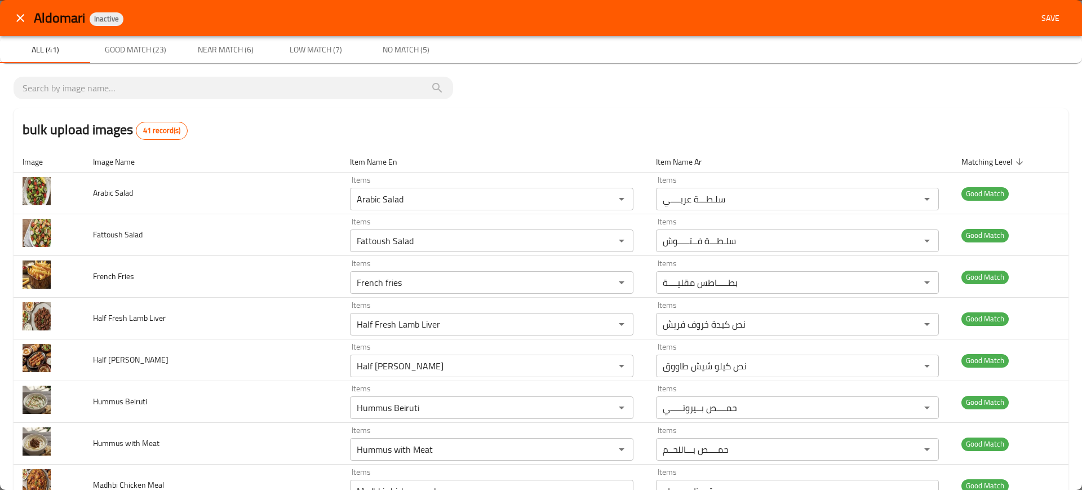
click at [1041, 17] on span "Save" at bounding box center [1050, 18] width 27 height 14
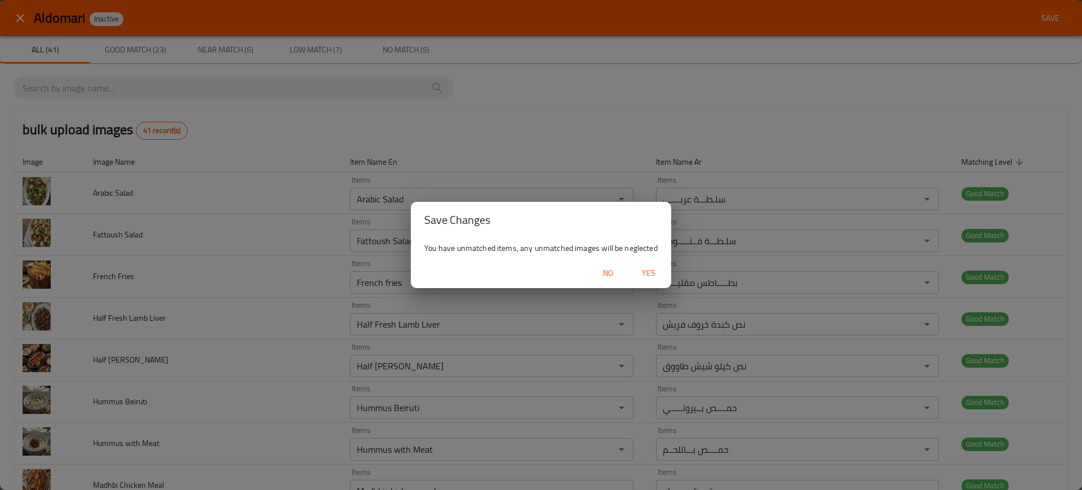
click at [654, 259] on div "No Yes" at bounding box center [541, 273] width 260 height 30
click at [654, 264] on button "Yes" at bounding box center [649, 273] width 36 height 21
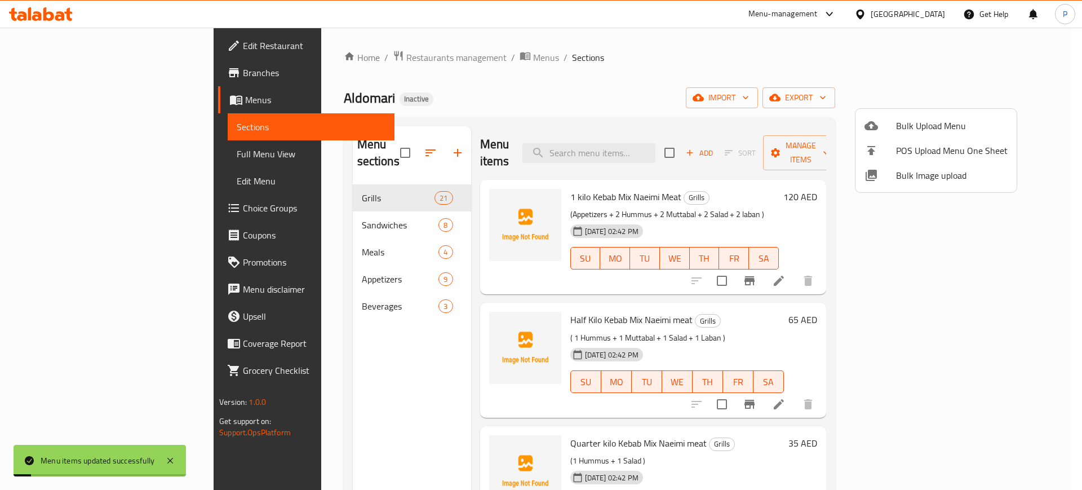
click at [342, 228] on div at bounding box center [541, 245] width 1082 height 490
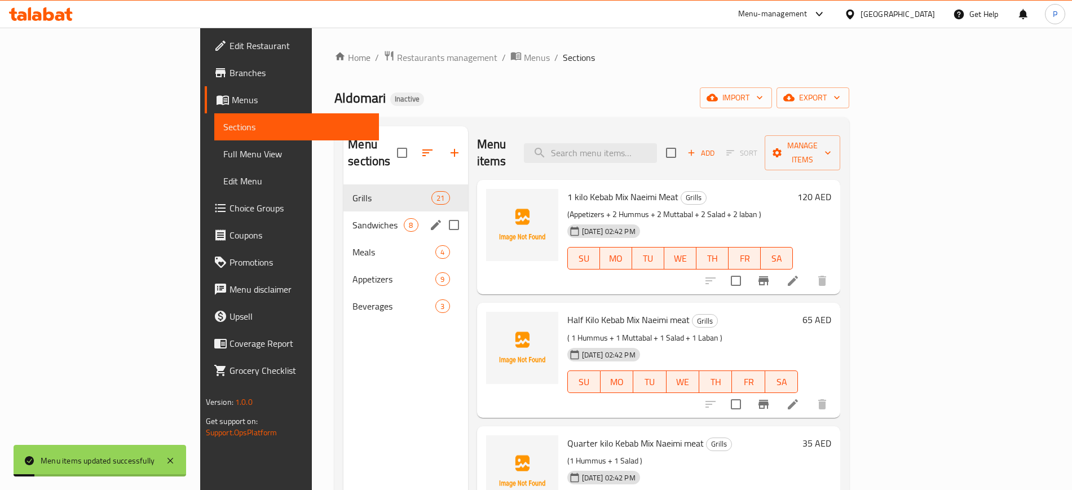
click at [357, 211] on div "Sandwiches 8" at bounding box center [405, 224] width 124 height 27
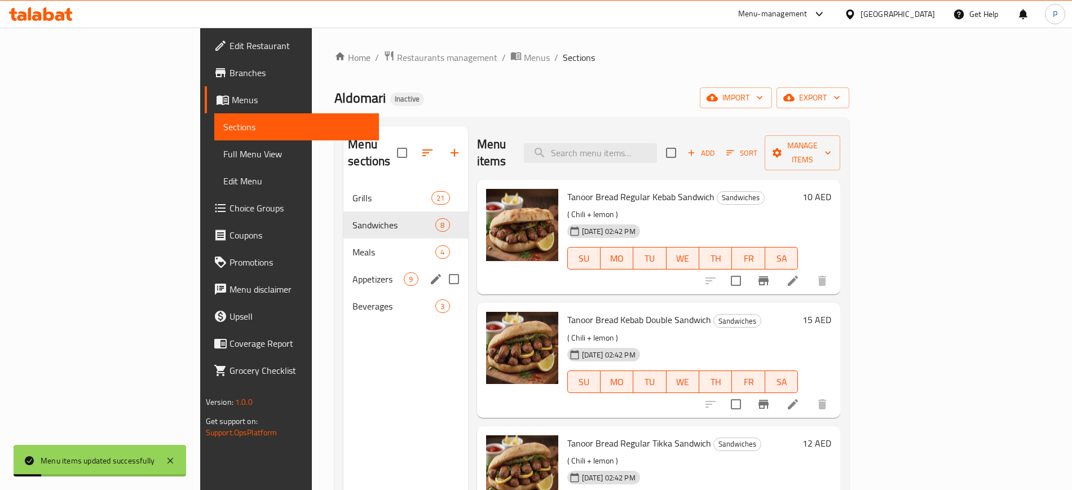
click at [343, 265] on div "Appetizers 9" at bounding box center [405, 278] width 124 height 27
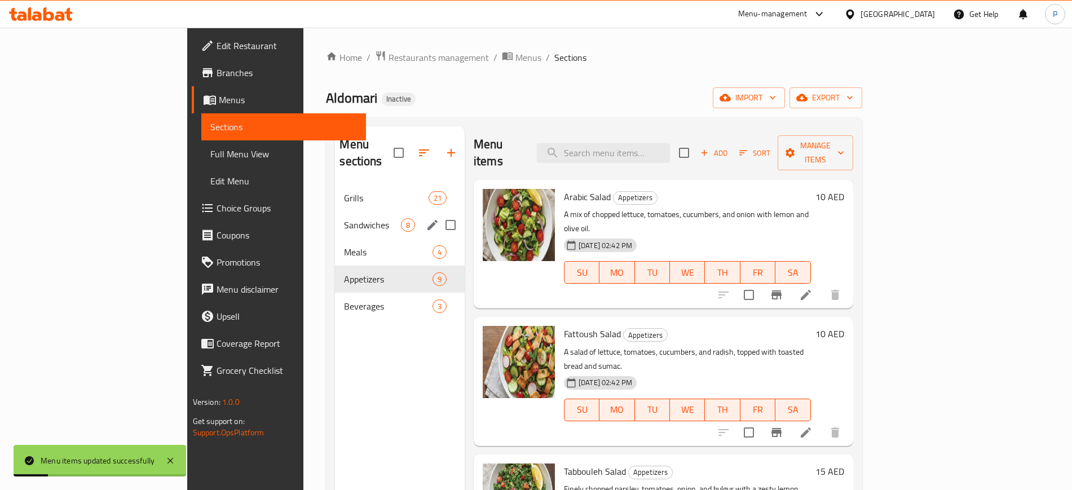
click at [347, 211] on div "Sandwiches 8" at bounding box center [400, 224] width 130 height 27
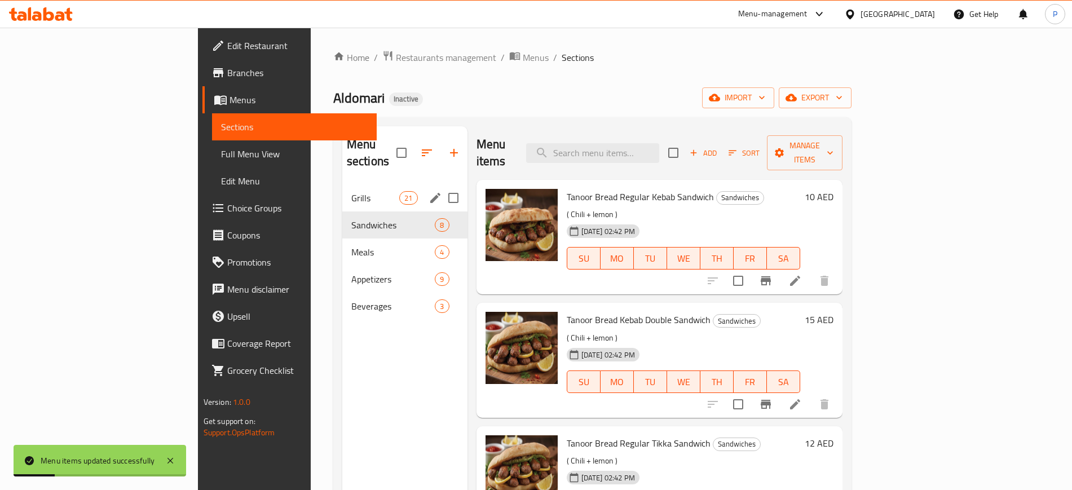
click at [400, 193] on span "21" at bounding box center [408, 198] width 17 height 11
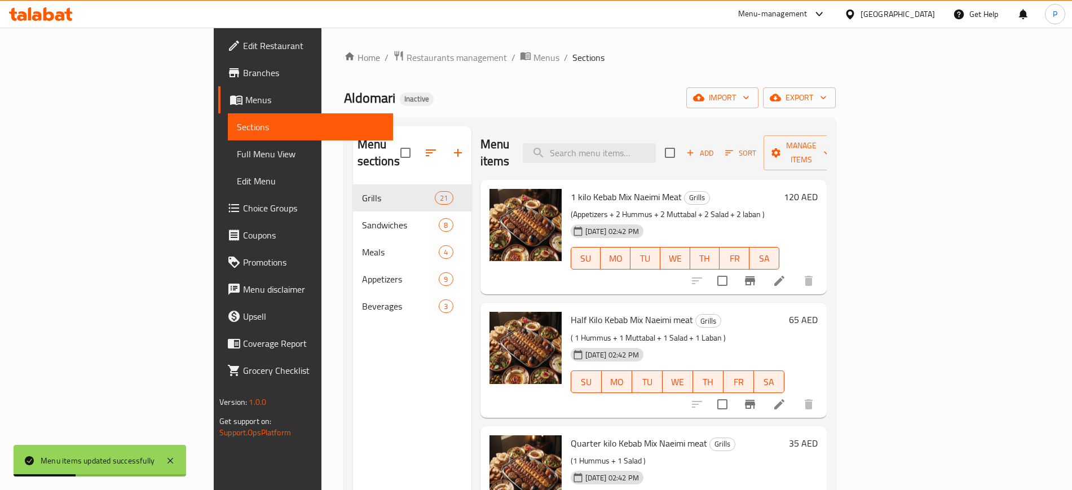
click at [228, 162] on link "Full Menu View" at bounding box center [310, 153] width 165 height 27
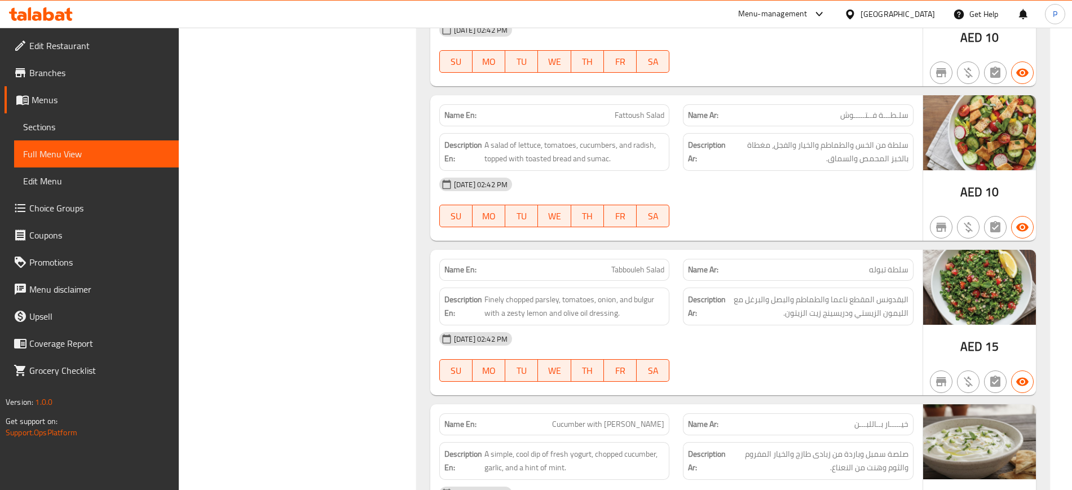
scroll to position [5174, 0]
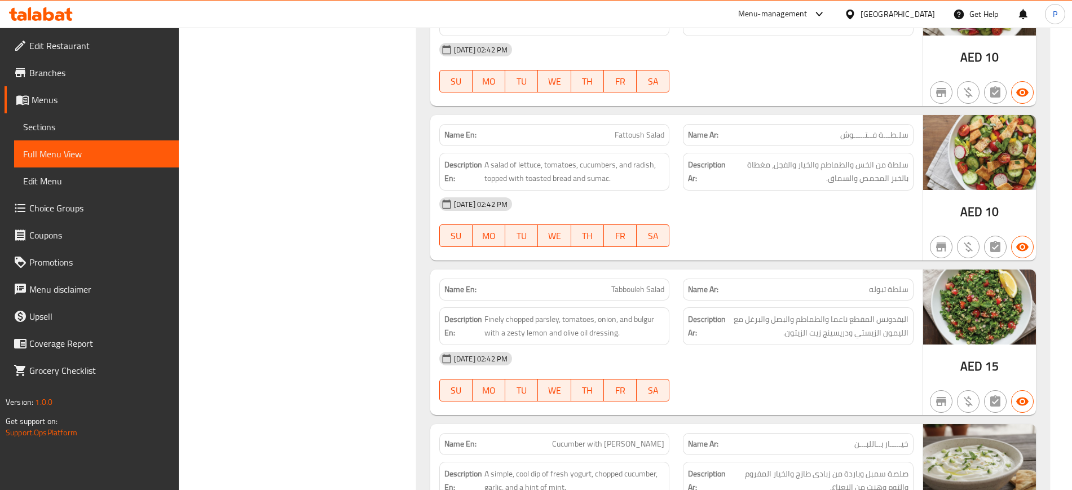
click at [886, 8] on div "[GEOGRAPHIC_DATA]" at bounding box center [897, 14] width 74 height 12
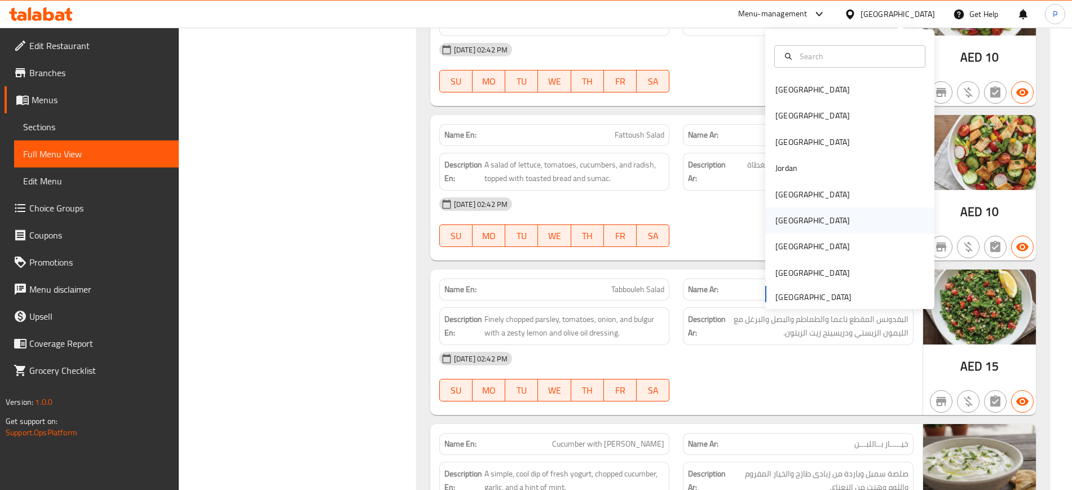
click at [791, 223] on div "[GEOGRAPHIC_DATA]" at bounding box center [812, 220] width 92 height 26
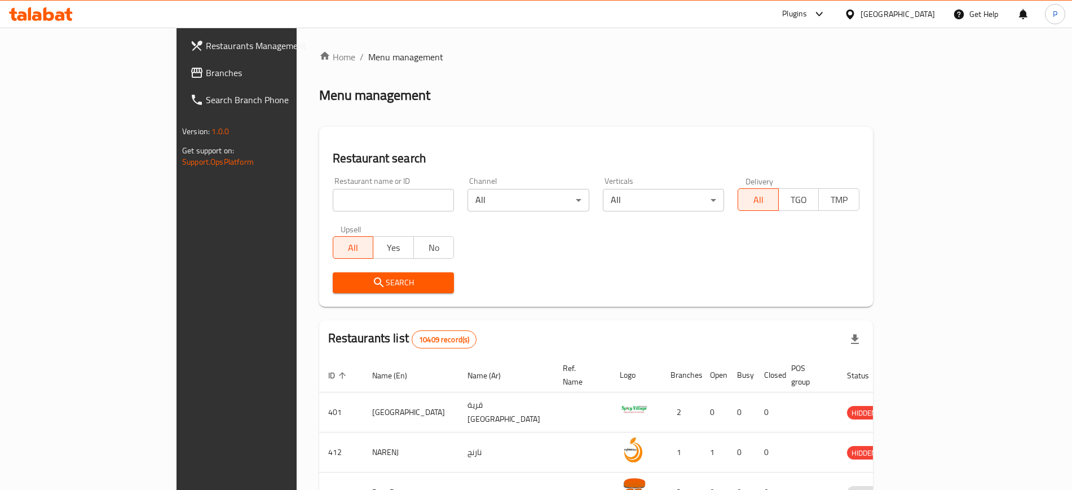
click at [342, 195] on input "search" at bounding box center [394, 200] width 122 height 23
paste input "[PERSON_NAME]"
type input "[PERSON_NAME]"
click button "Search" at bounding box center [394, 282] width 122 height 21
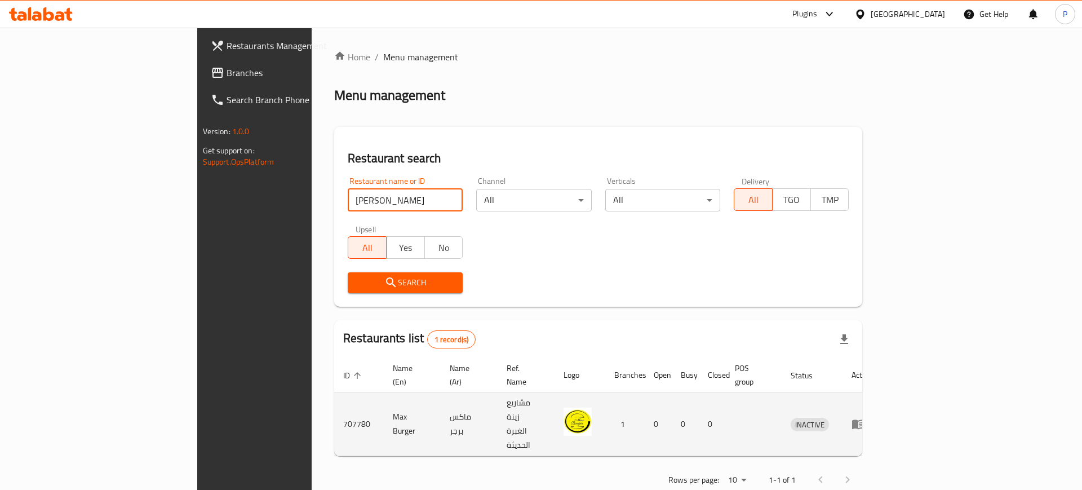
click at [882, 392] on td "enhanced table" at bounding box center [862, 424] width 39 height 64
click at [865, 417] on icon "enhanced table" at bounding box center [859, 424] width 14 height 14
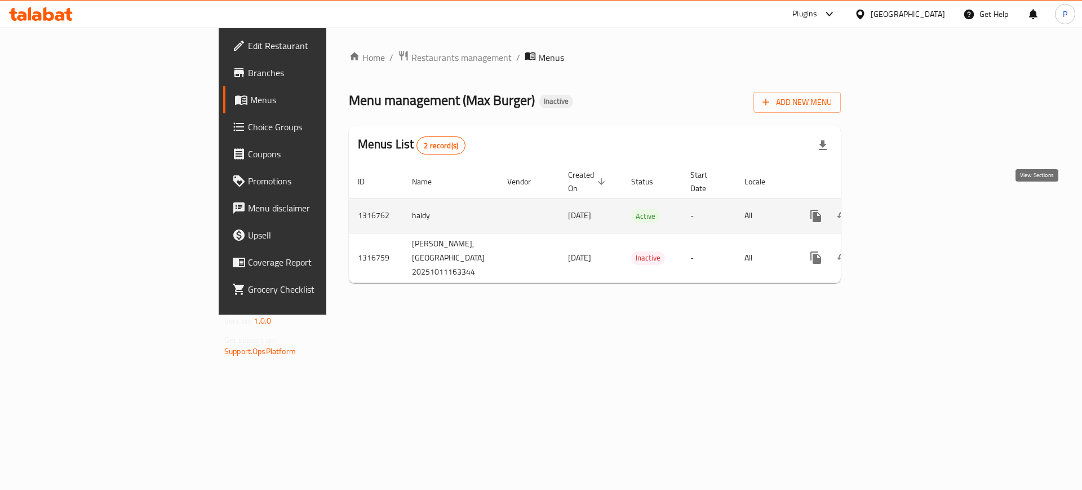
click at [904, 209] on icon "enhanced table" at bounding box center [898, 216] width 14 height 14
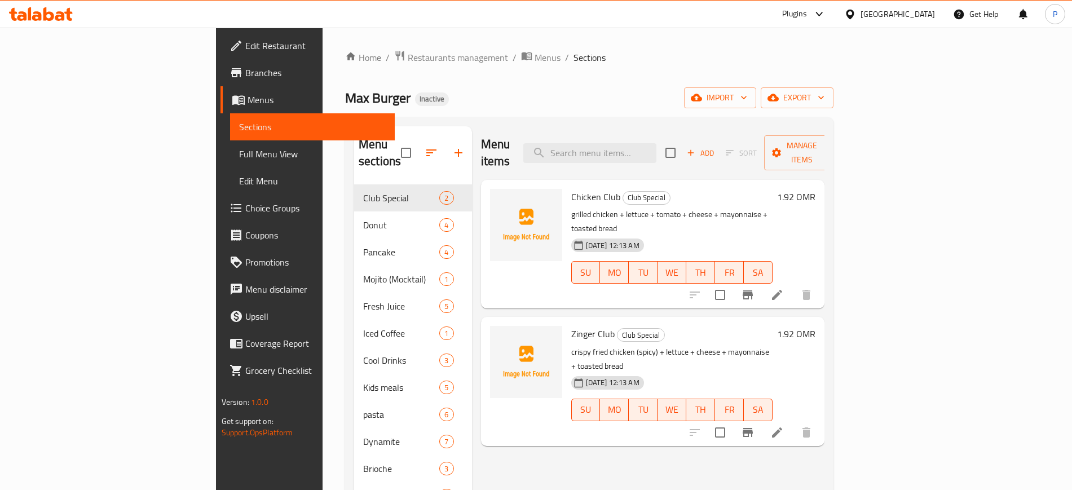
click at [391, 78] on div "Home / Restaurants management / Menus / Sections Max Burger Inactive import exp…" at bounding box center [589, 354] width 488 height 608
click at [833, 86] on div "Home / Restaurants management / Menus / Sections Max Burger Inactive import exp…" at bounding box center [589, 354] width 488 height 608
click at [747, 91] on span "import" at bounding box center [720, 98] width 54 height 14
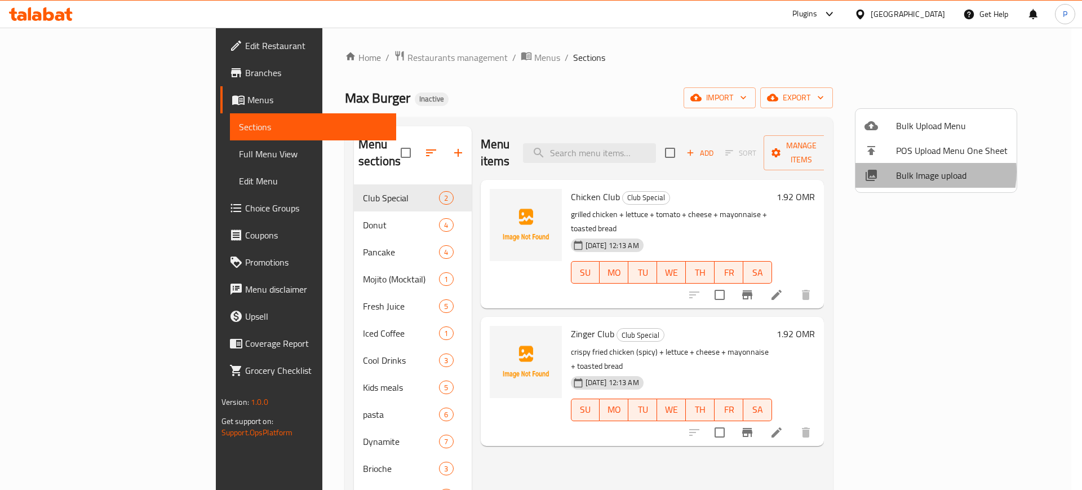
click at [918, 172] on span "Bulk Image upload" at bounding box center [952, 176] width 112 height 14
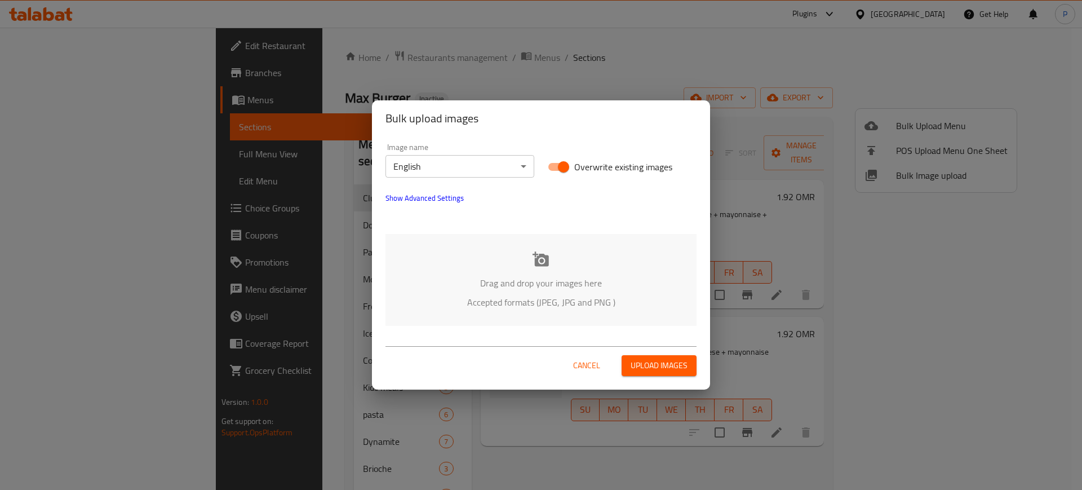
drag, startPoint x: 581, startPoint y: 255, endPoint x: 535, endPoint y: 202, distance: 69.1
click at [535, 202] on div "Image name English ​ Overwrite existing images Show Advanced Settings Drag and …" at bounding box center [541, 234] width 338 height 196
click at [556, 277] on p "Drag and drop your images here" at bounding box center [540, 283] width 277 height 14
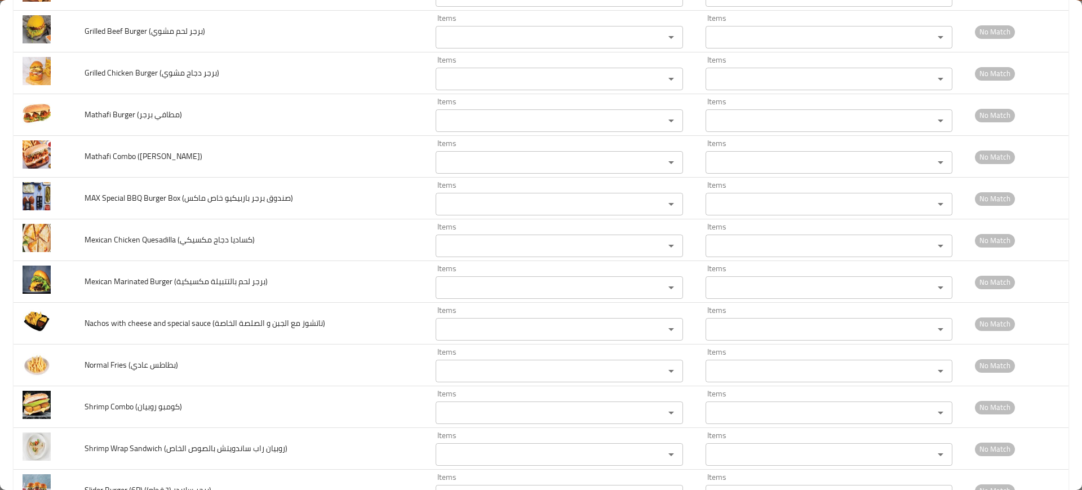
scroll to position [2959, 0]
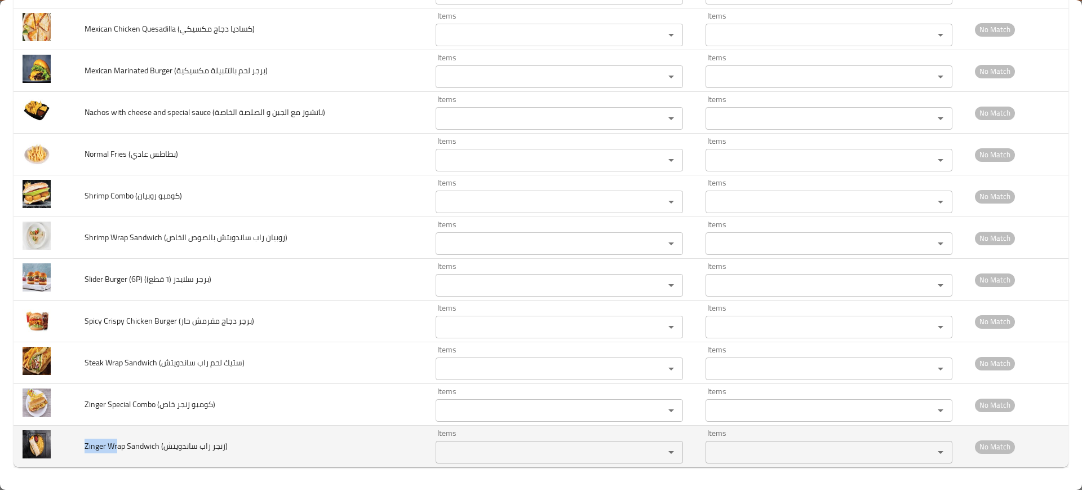
drag, startPoint x: 116, startPoint y: 444, endPoint x: 110, endPoint y: 440, distance: 6.9
click at [81, 446] on td "Zinger Wrap Sandwich (زنجر راب ساندويتش)" at bounding box center [251, 447] width 351 height 42
click at [537, 444] on ساندويتش\) "Items" at bounding box center [542, 452] width 207 height 16
paste ساندويتش\) "Zinger Wr"
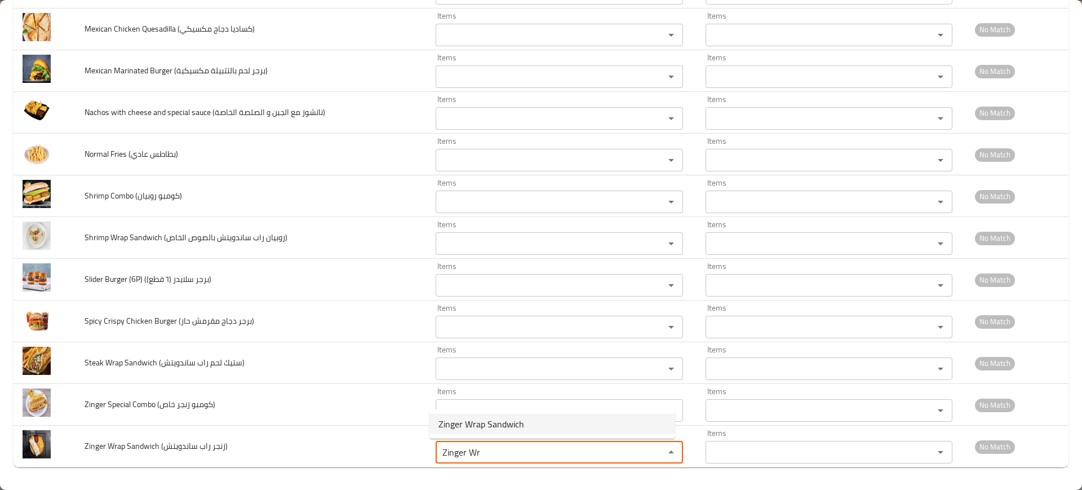
click at [516, 428] on span "Zinger Wrap Sandwich" at bounding box center [482, 424] width 86 height 14
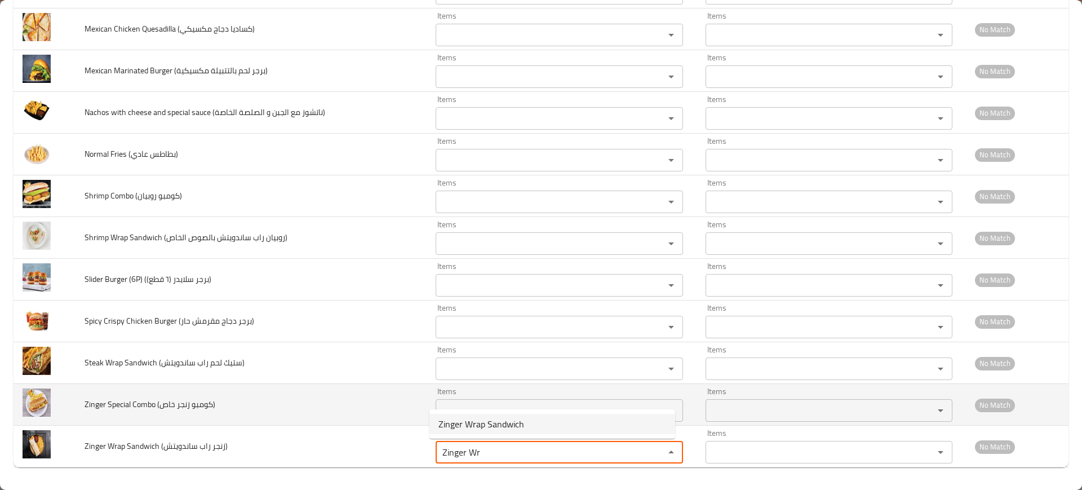
type ساندويتش\) "Zinger Wrap Sandwich"
type ساندويتش\)-ar "سندويتش راب زنجر"
type ساندويتش\) "Zinger Wrap Sandwich"
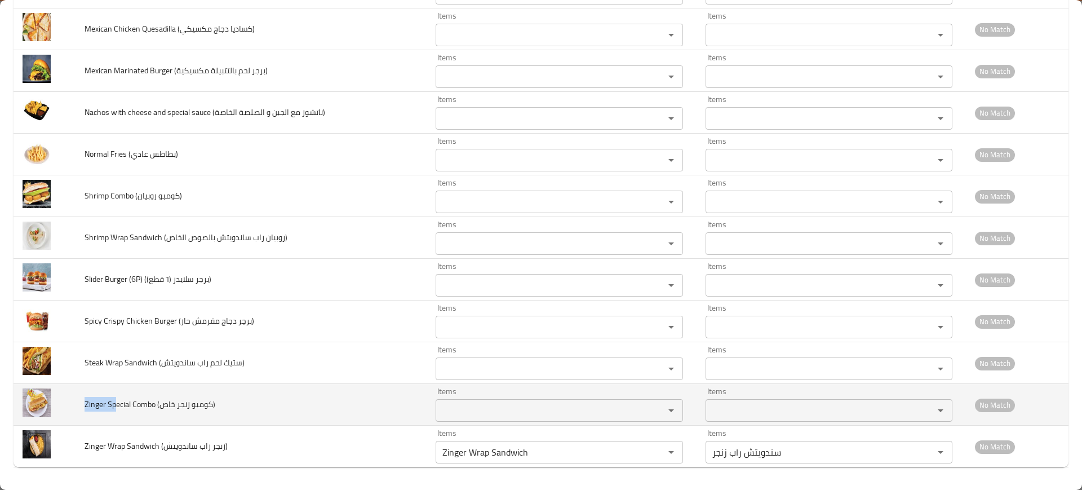
click at [80, 397] on td "Zinger Special Combo (كومبو زنجر خاص)" at bounding box center [251, 405] width 351 height 42
click at [479, 415] on خاص\) "Items" at bounding box center [542, 410] width 207 height 16
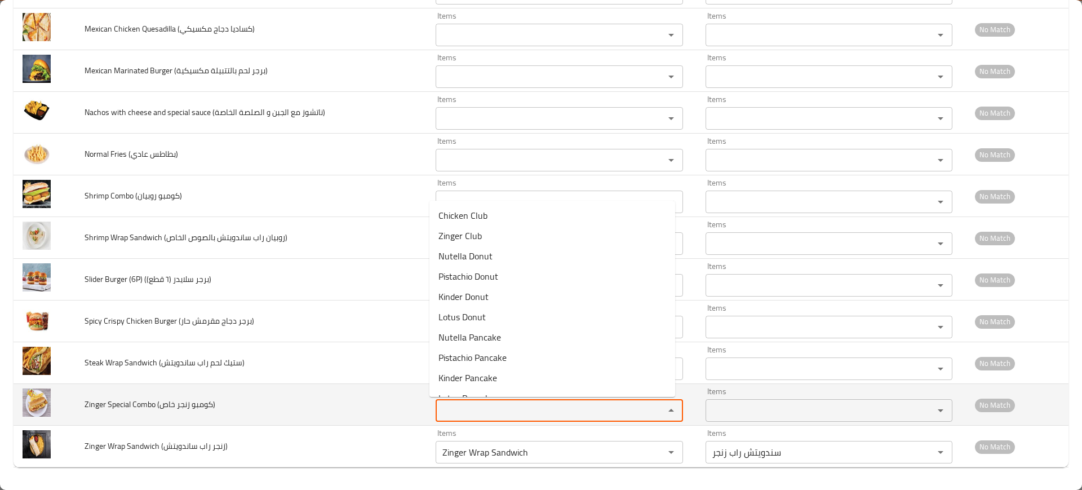
paste خاص\) "Zinger Sp"
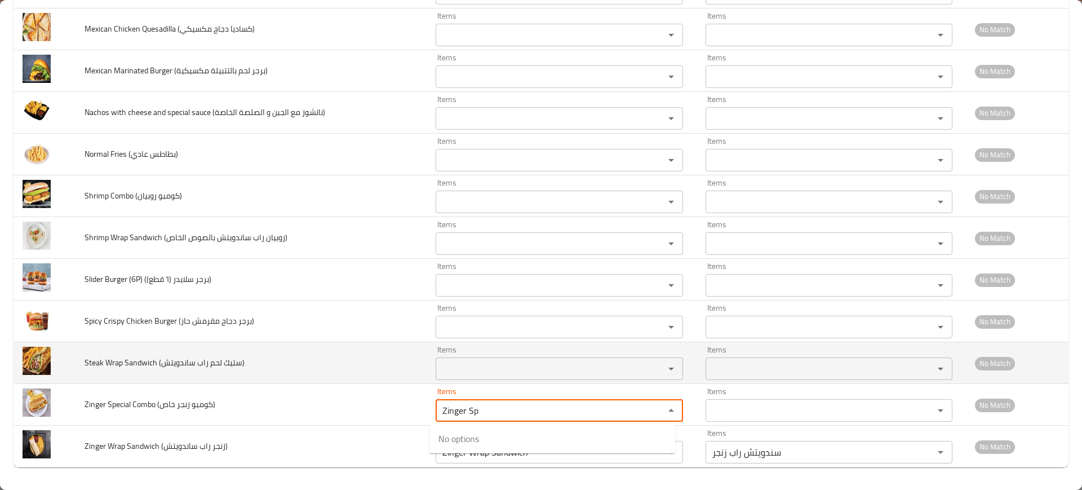
type خاص\) "Zinger Sp"
drag, startPoint x: 232, startPoint y: 377, endPoint x: 207, endPoint y: 383, distance: 26.0
click at [231, 377] on td "Steak Wrap Sandwich (ستيك لحم راب ساندويتش)" at bounding box center [251, 363] width 351 height 42
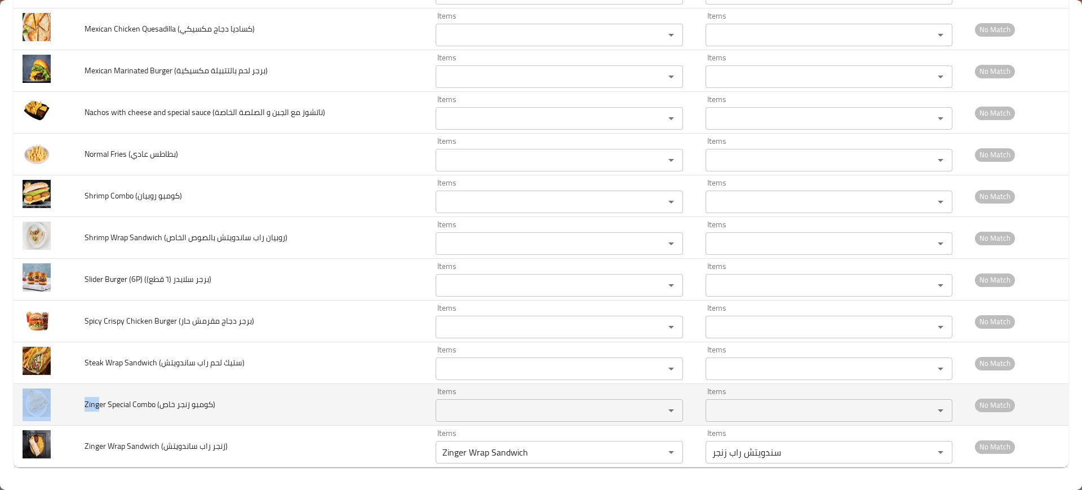
drag, startPoint x: 100, startPoint y: 408, endPoint x: 61, endPoint y: 408, distance: 38.9
click at [61, 408] on tr "Zinger Special Combo (كومبو زنجر خاص) Items Items Items Items No Match" at bounding box center [541, 405] width 1055 height 42
click at [406, 408] on td "Zinger Special Combo (كومبو زنجر خاص)" at bounding box center [251, 405] width 351 height 42
click at [463, 420] on div "Items" at bounding box center [559, 410] width 247 height 23
paste خاص\) "Zing"
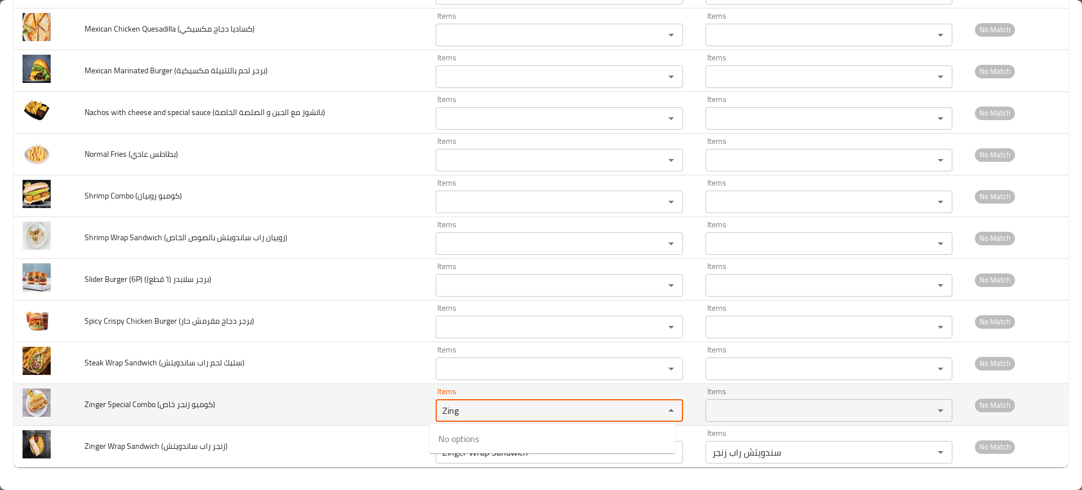
type خاص\) "Zing"
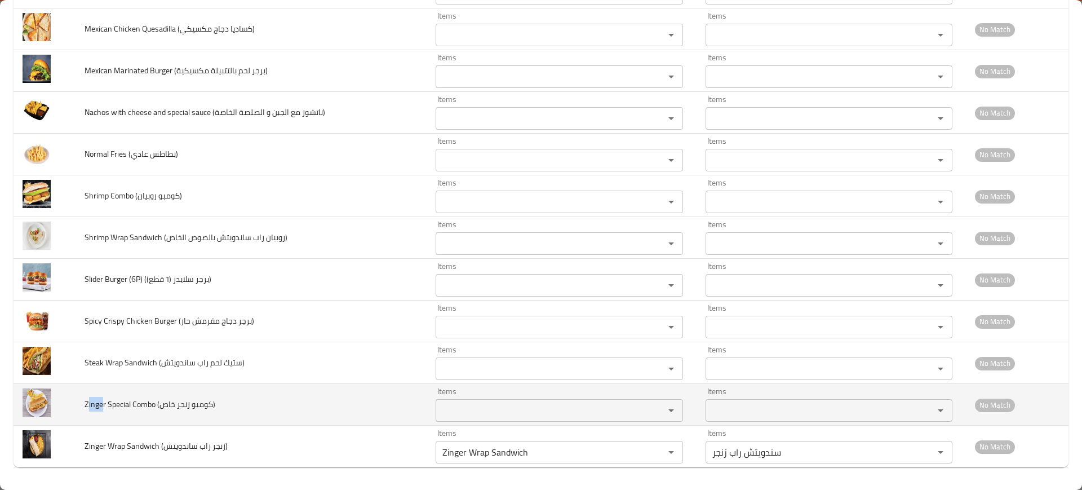
drag, startPoint x: 103, startPoint y: 407, endPoint x: 110, endPoint y: 402, distance: 8.5
click at [94, 404] on span "Zinger Special Combo (كومبو زنجر خاص)" at bounding box center [150, 404] width 131 height 15
click at [520, 410] on خاص\) "Items" at bounding box center [542, 410] width 207 height 16
paste خاص\) "ge"
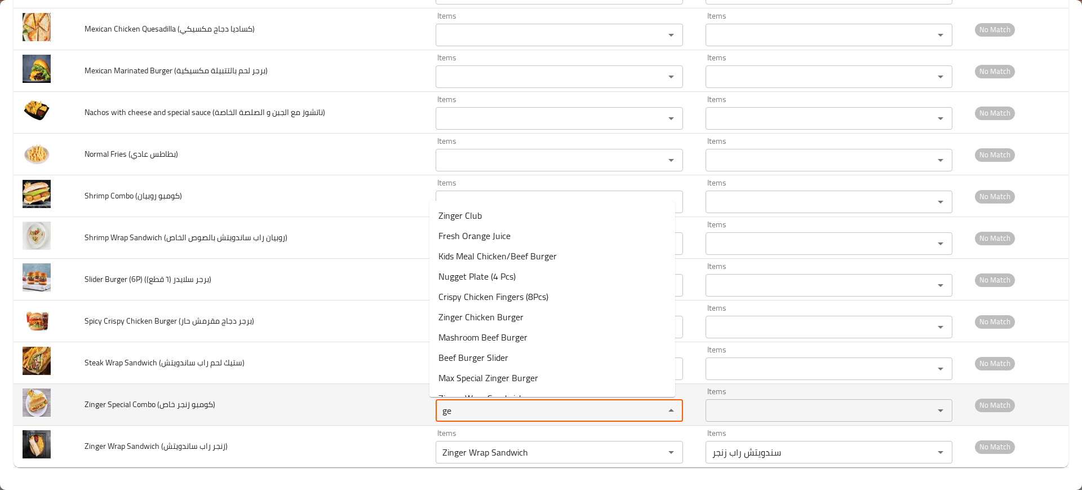
click at [540, 414] on خاص\) "ge" at bounding box center [542, 410] width 207 height 16
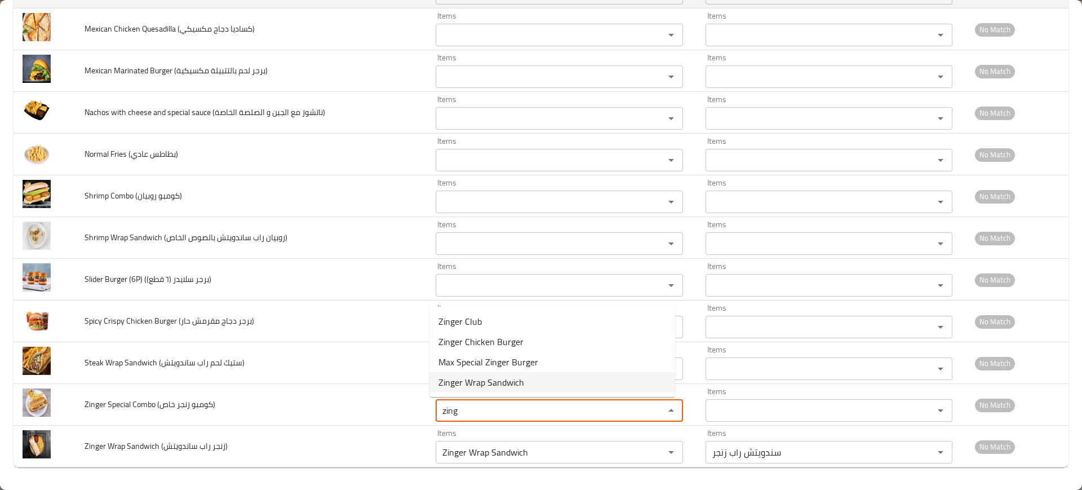
type خاص\) "zing"
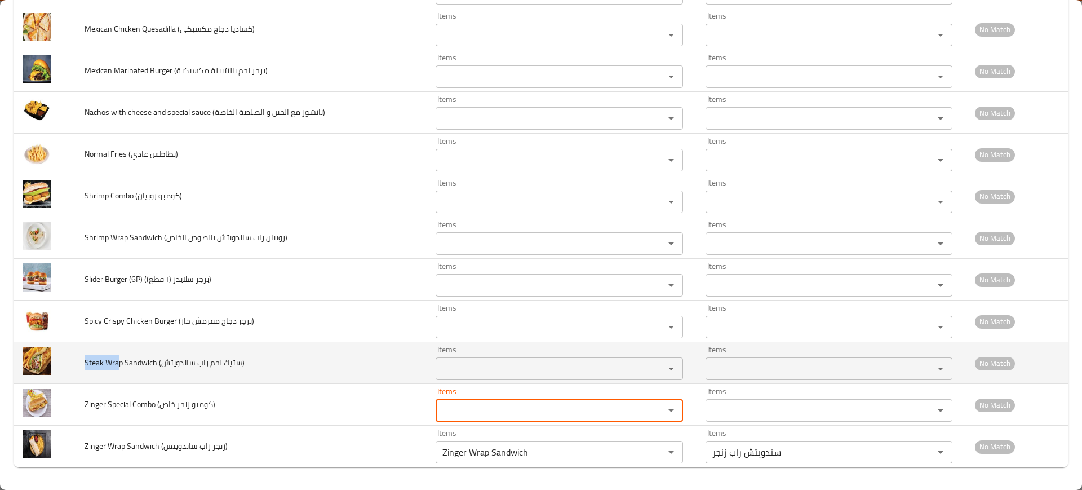
drag, startPoint x: 119, startPoint y: 366, endPoint x: 80, endPoint y: 365, distance: 38.9
click at [80, 365] on td "Steak Wrap Sandwich (ستيك لحم راب ساندويتش)" at bounding box center [251, 363] width 351 height 42
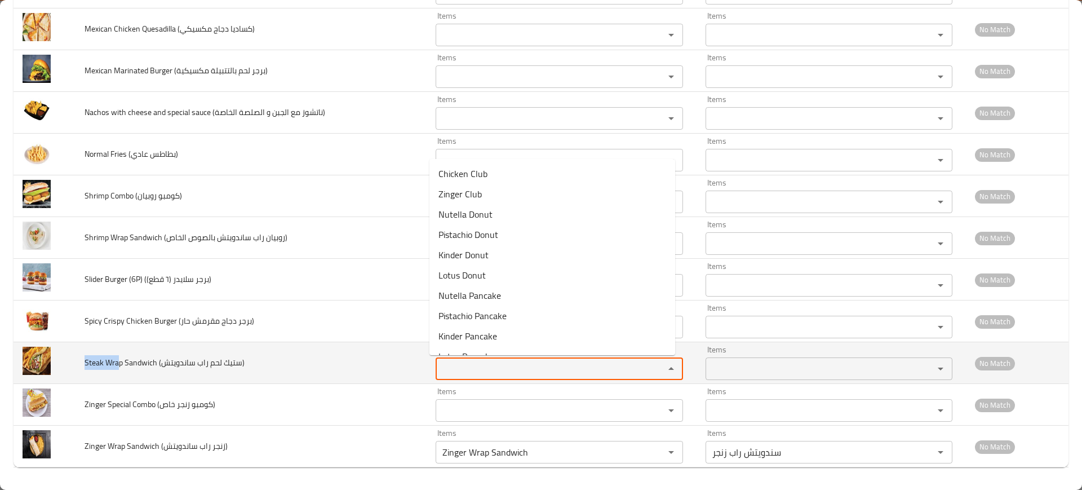
click at [459, 369] on ساندويتش\) "Items" at bounding box center [542, 369] width 207 height 16
paste ساندويتش\) "Steak Wra"
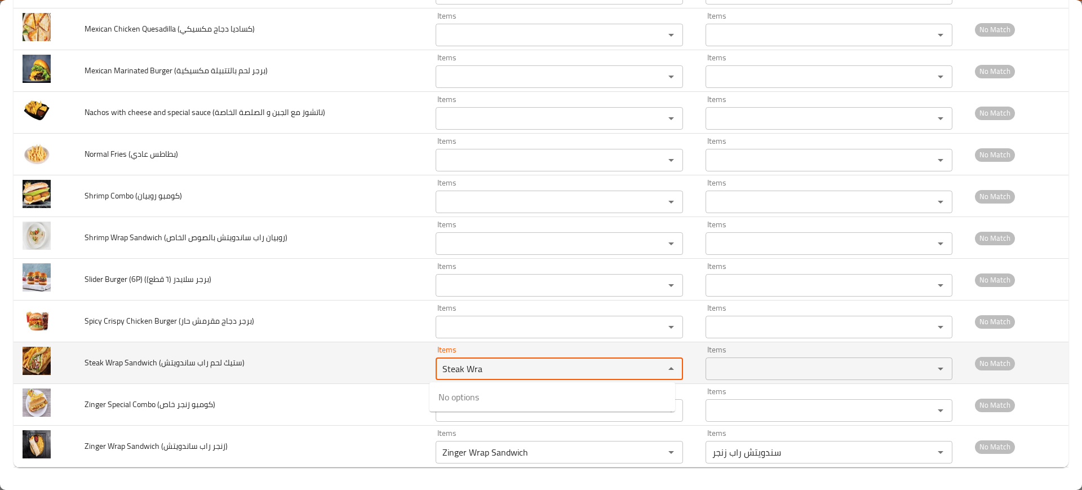
click at [450, 365] on ساندويتش\) "Steak Wra" at bounding box center [542, 369] width 207 height 16
click at [451, 366] on ساندويتش\) "Steak Wra" at bounding box center [542, 369] width 207 height 16
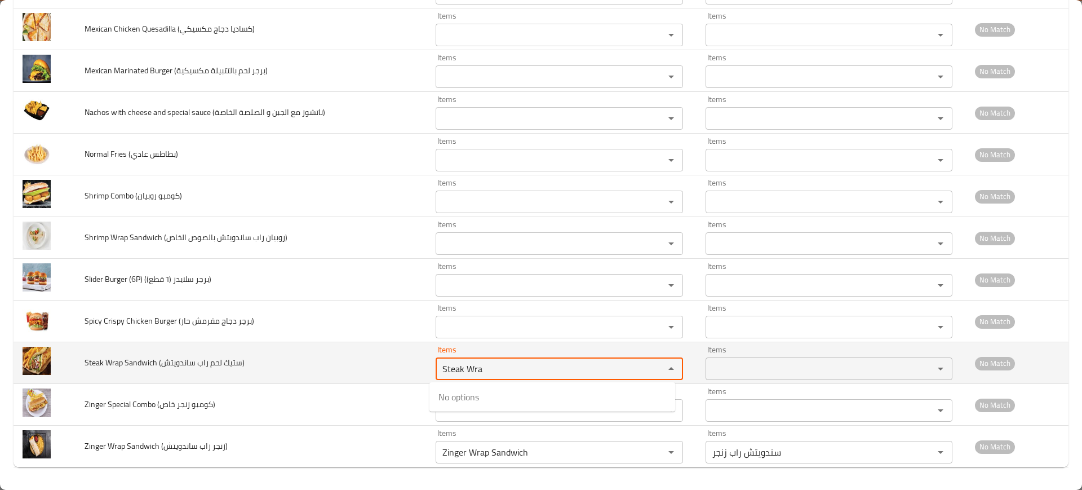
paste ساندويتش\) "enhanced table"
type ساندويتش\) "Steak"
click at [370, 344] on td "Steak Wrap Sandwich (ستيك لحم راب ساندويتش)" at bounding box center [251, 363] width 351 height 42
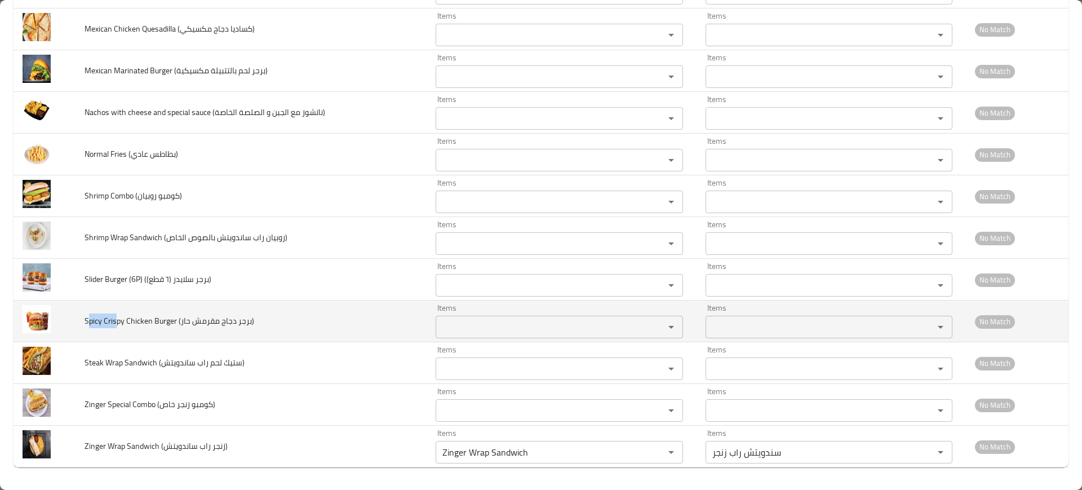
drag, startPoint x: 116, startPoint y: 319, endPoint x: 91, endPoint y: 321, distance: 24.9
click at [91, 321] on span "Spicy Crispy Chicken Burger (برجر دجاج مقرمش حار)" at bounding box center [170, 320] width 170 height 15
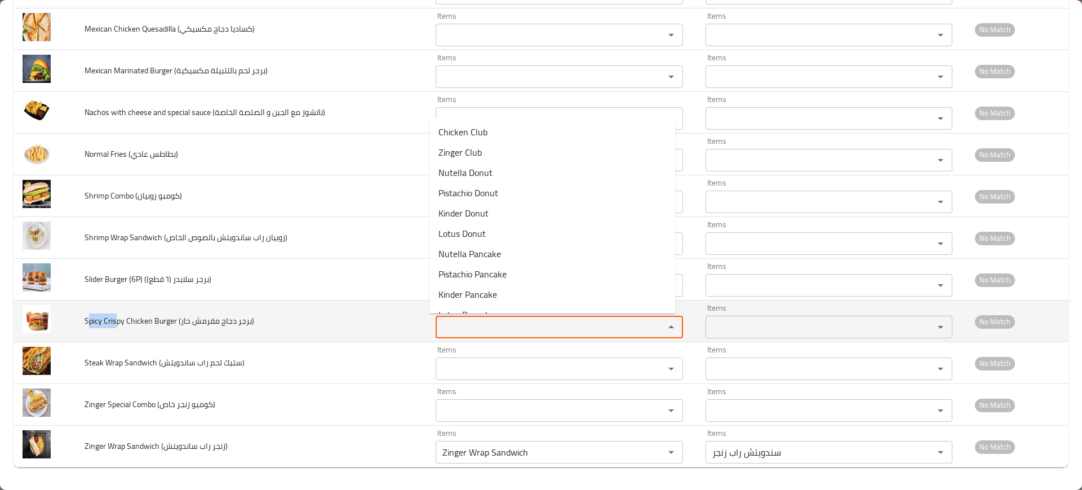
click at [461, 326] on حار\) "Items" at bounding box center [542, 327] width 207 height 16
paste حار\) "picy Cris"
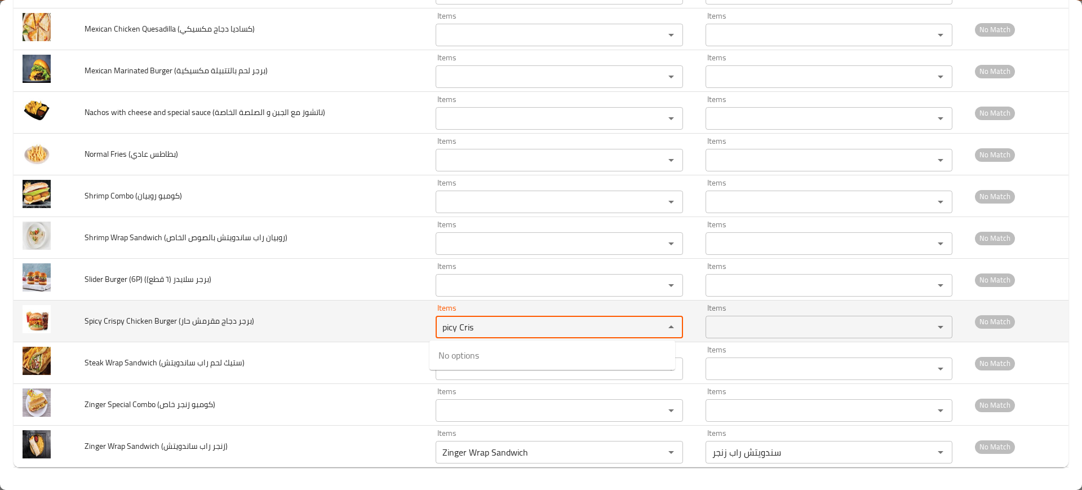
type حار\) "picy Cris"
click at [113, 322] on span "Spicy Crispy Chicken Burger (برجر دجاج مقرمش حار)" at bounding box center [170, 320] width 170 height 15
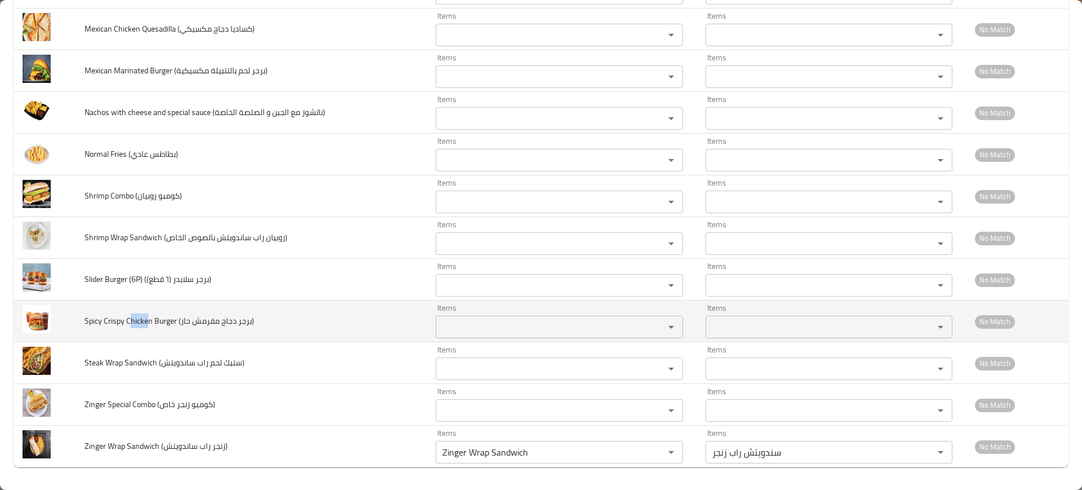
drag, startPoint x: 129, startPoint y: 317, endPoint x: 148, endPoint y: 320, distance: 19.3
click at [148, 320] on span "Spicy Crispy Chicken Burger (برجر دجاج مقرمش حار)" at bounding box center [170, 320] width 170 height 15
click at [451, 324] on حار\) "Items" at bounding box center [542, 327] width 207 height 16
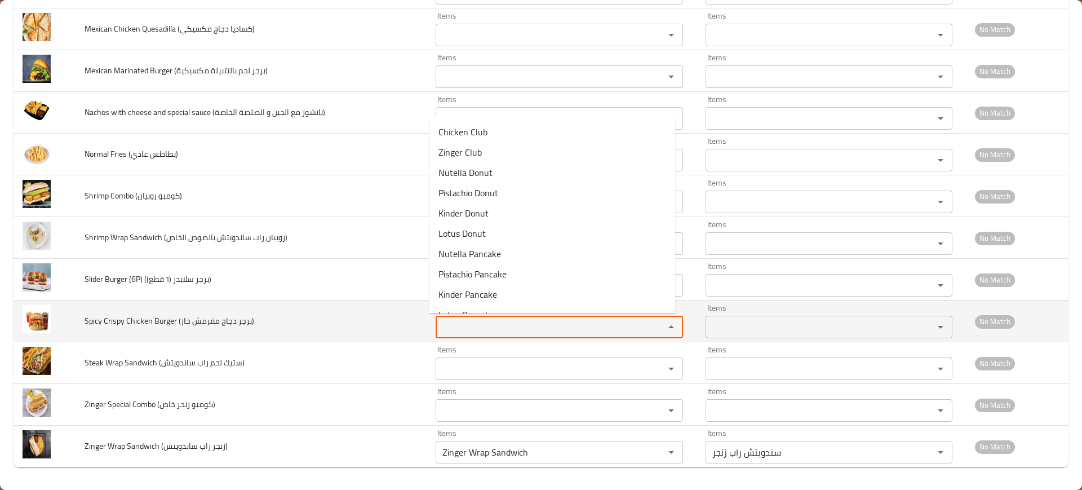
paste حار\) "hicke"
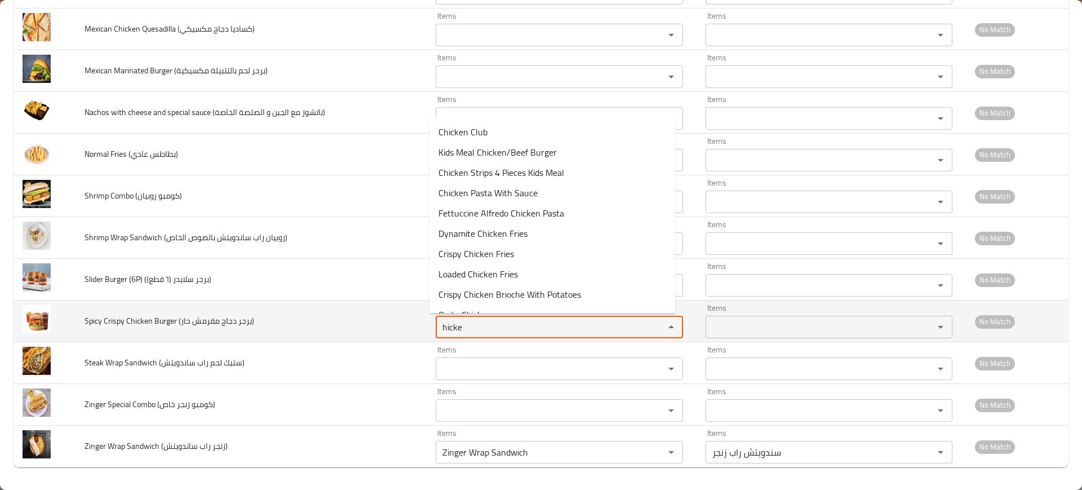
type حار\) "hicke"
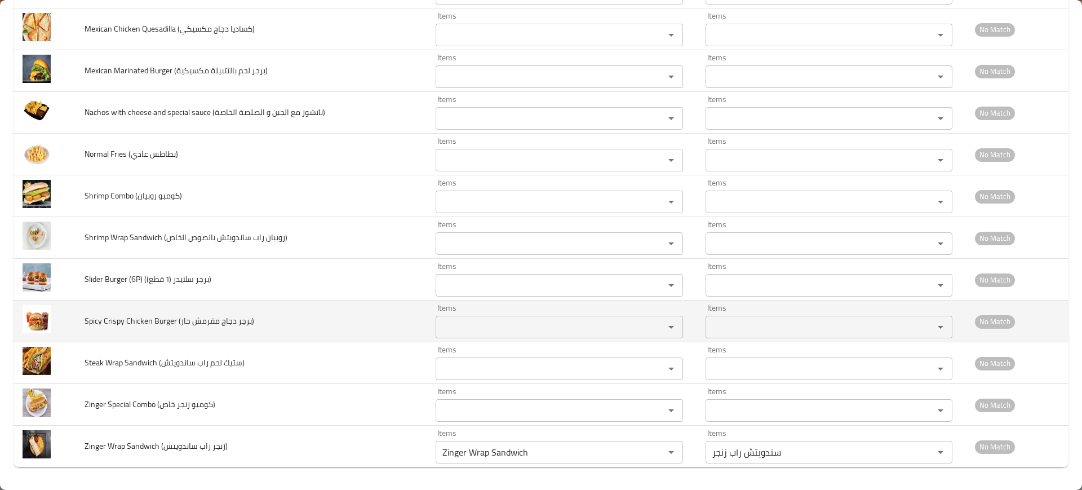
click at [251, 316] on td "Spicy Crispy Chicken Burger (برجر دجاج مقرمش حار)" at bounding box center [251, 321] width 351 height 42
drag, startPoint x: 175, startPoint y: 322, endPoint x: 156, endPoint y: 323, distance: 19.2
click at [156, 323] on span "Spicy Crispy Chicken Burger (برجر دجاج مقرمش حار)" at bounding box center [170, 320] width 170 height 15
click at [427, 322] on td "Items Items" at bounding box center [562, 321] width 270 height 42
click at [448, 322] on حار\) "Items" at bounding box center [542, 327] width 207 height 16
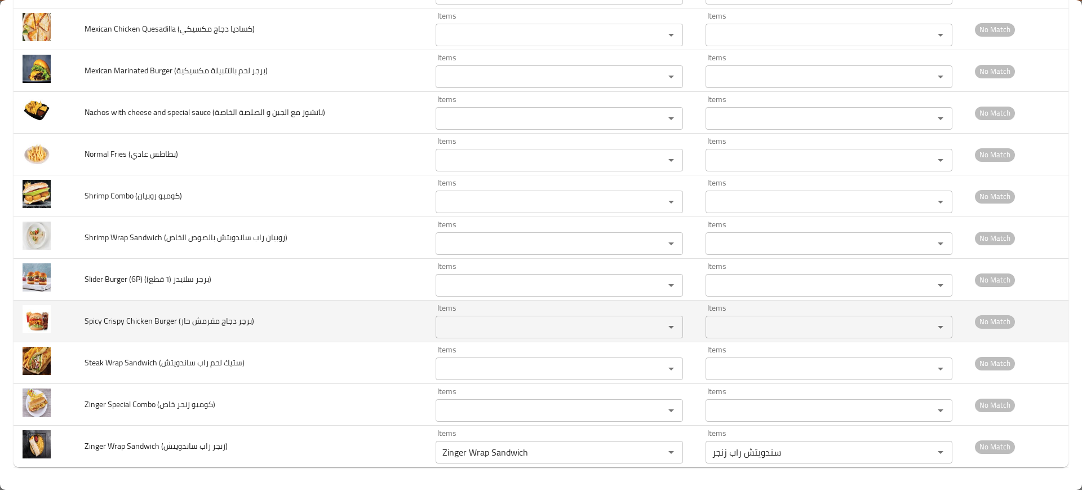
paste حار\) "urger"
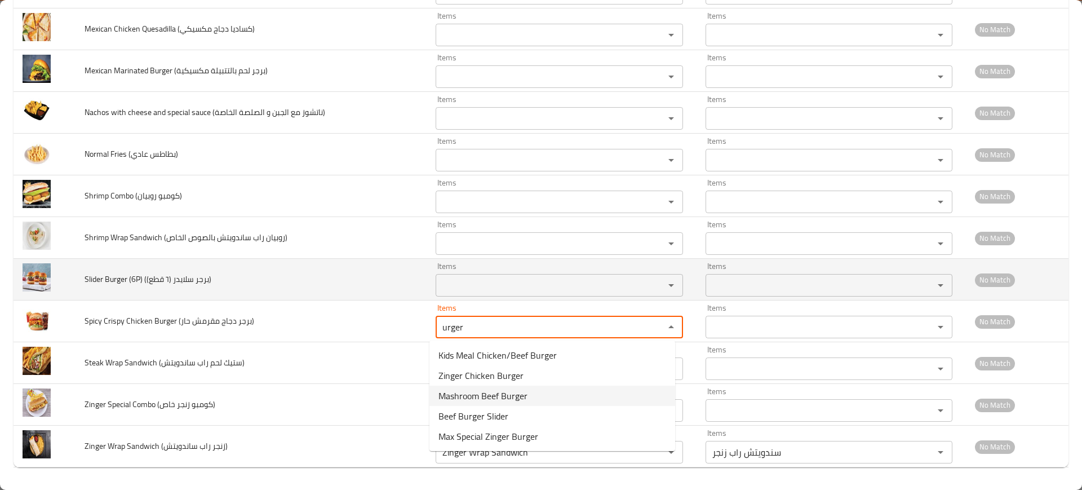
type حار\) "urger"
click at [252, 293] on td "Slider Burger (6P) (برجر سلايدر (٦ قطع))" at bounding box center [251, 280] width 351 height 42
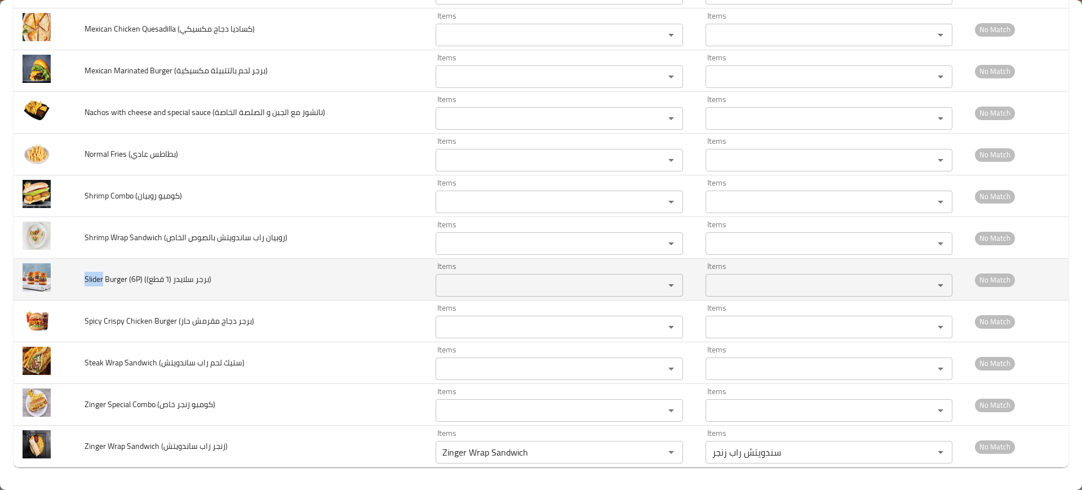
drag, startPoint x: 102, startPoint y: 278, endPoint x: 85, endPoint y: 277, distance: 17.5
click at [85, 276] on span "Slider Burger (6P) (برجر سلايدر (٦ قطع))" at bounding box center [148, 279] width 127 height 15
click at [535, 276] on div "Items" at bounding box center [559, 285] width 247 height 23
paste قطع\)\) "Slider"
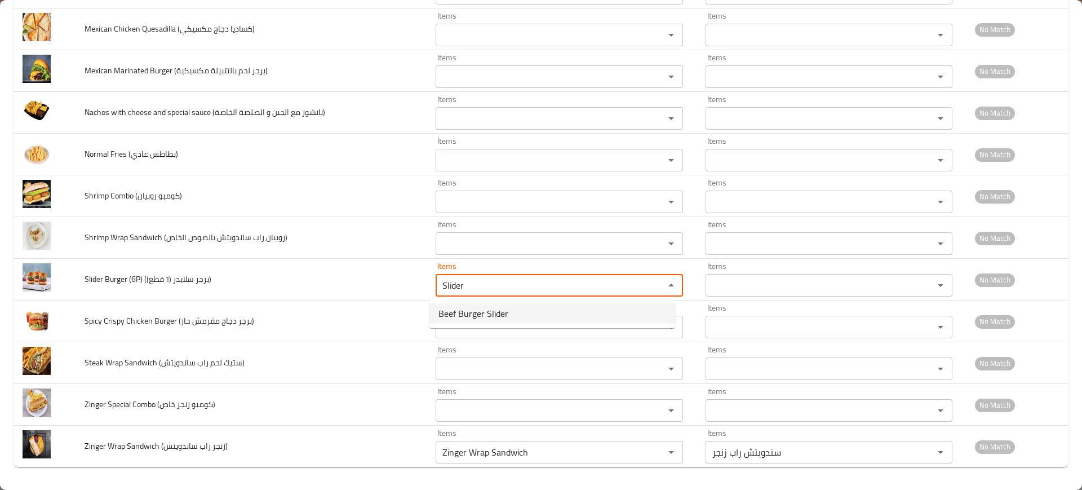
click at [470, 308] on span "Beef Burger Slider" at bounding box center [474, 314] width 70 height 14
type قطع\)\) "Beef Burger Slider"
type قطع\)\)-ar "سلايدر برجر لحم بقري"
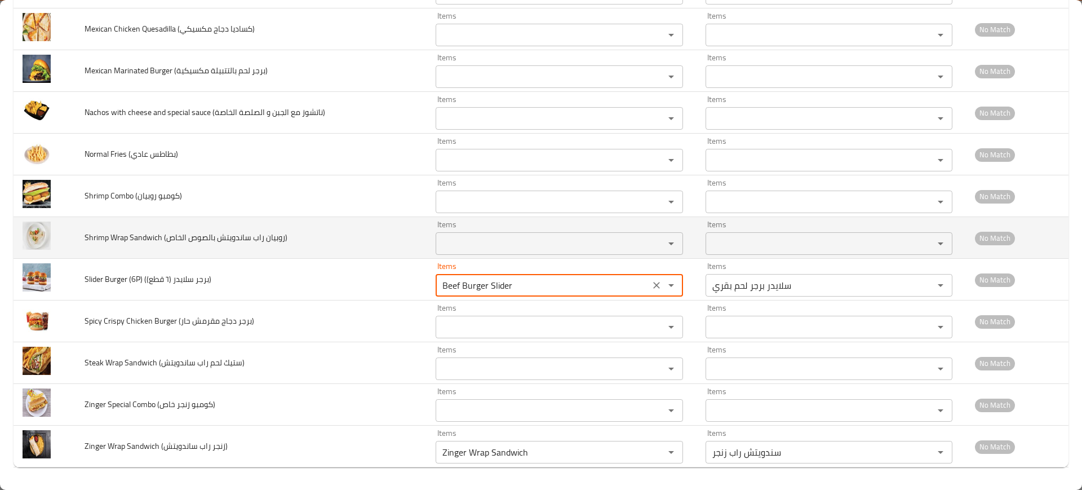
type قطع\)\) "Beef Burger Slider"
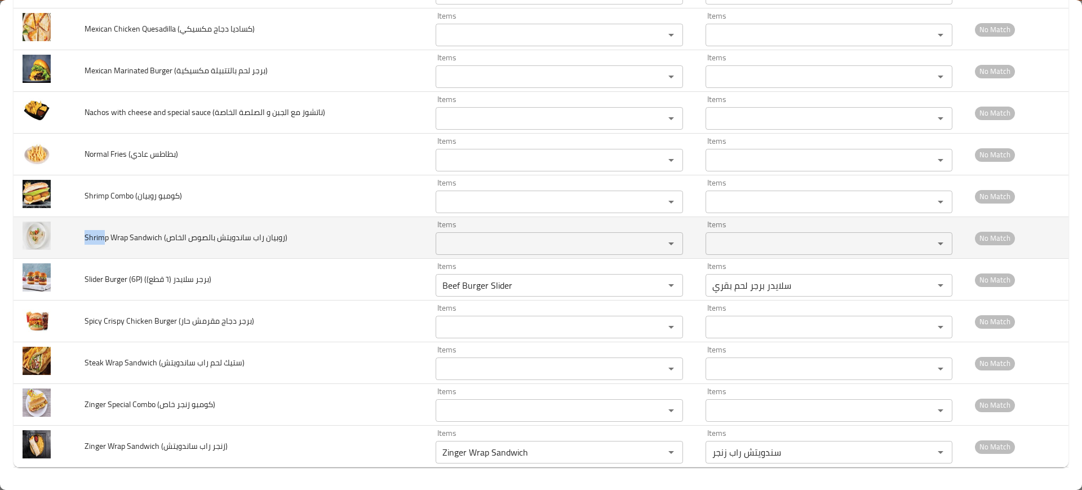
drag, startPoint x: 103, startPoint y: 237, endPoint x: 72, endPoint y: 236, distance: 31.0
click at [72, 236] on tr "Shrimp Wrap Sandwich (روبيان راب ساندويتش بالصوص الخاص) Items Items Items Items…" at bounding box center [541, 238] width 1055 height 42
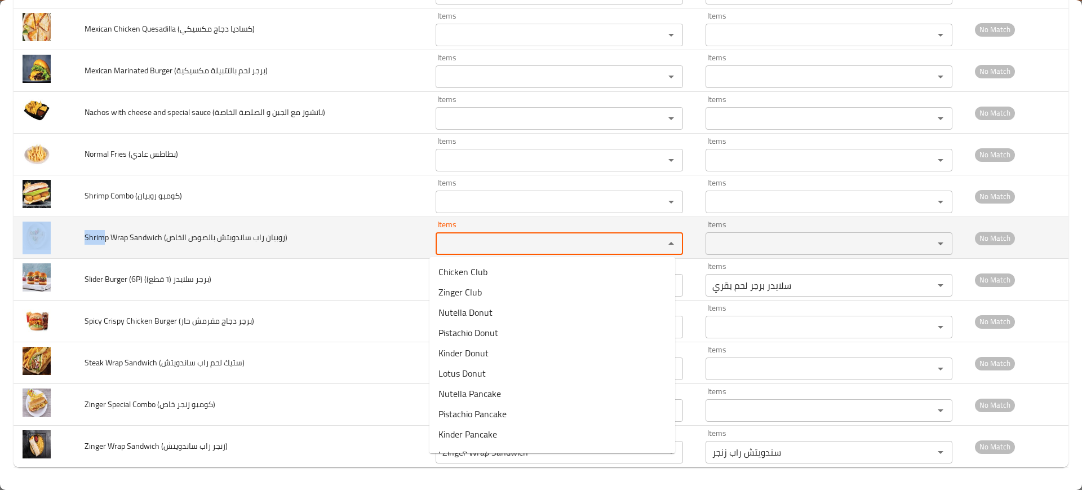
click at [521, 239] on الخاص\) "Items" at bounding box center [542, 244] width 207 height 16
paste الخاص\) "Shrim"
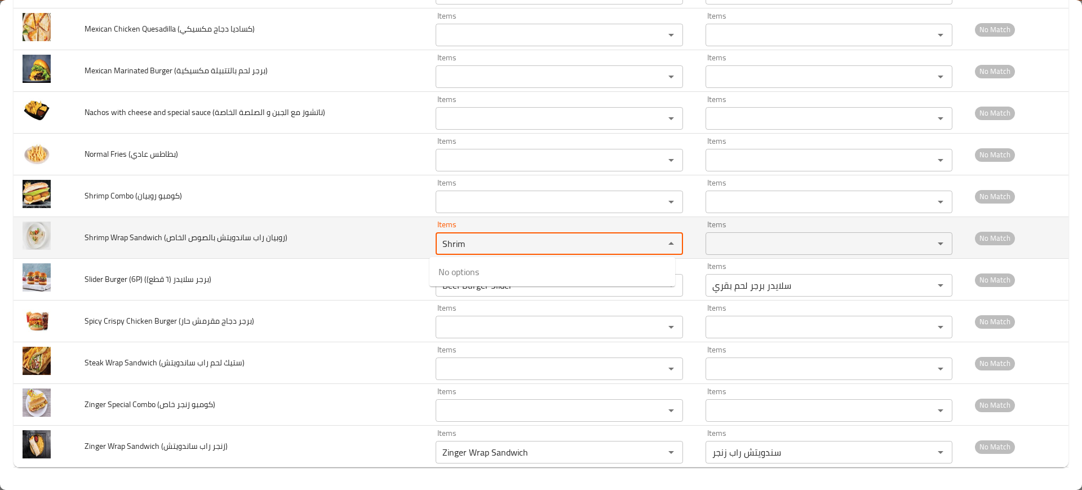
type الخاص\) "Shrim"
click at [343, 244] on td "Shrimp Wrap Sandwich (روبيان راب ساندويتش بالصوص الخاص)" at bounding box center [251, 238] width 351 height 42
drag, startPoint x: 105, startPoint y: 236, endPoint x: 97, endPoint y: 239, distance: 8.4
click at [87, 237] on span "Shrimp Wrap Sandwich (روبيان راب ساندويتش بالصوص الخاص)" at bounding box center [186, 237] width 203 height 15
click at [505, 233] on div "Items" at bounding box center [559, 243] width 247 height 23
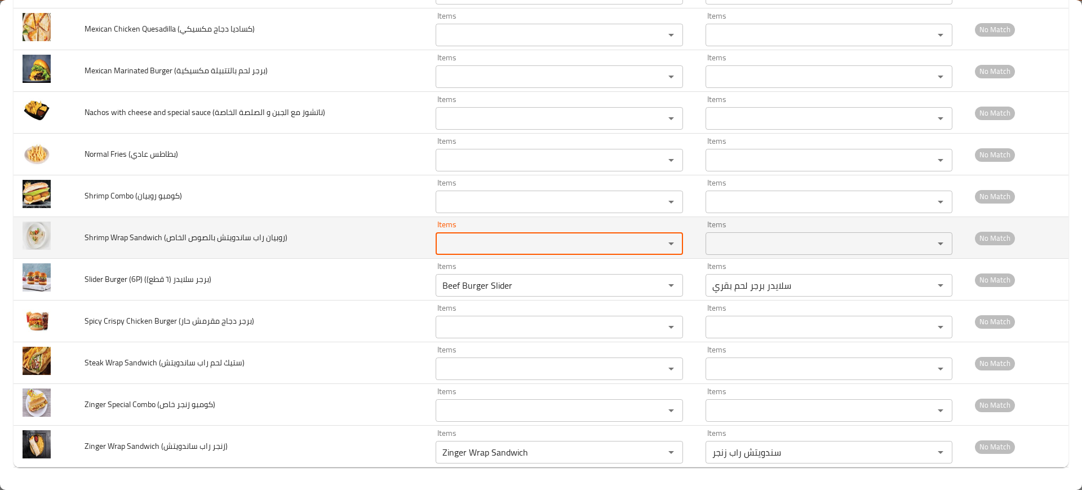
paste الخاص\) "hrim"
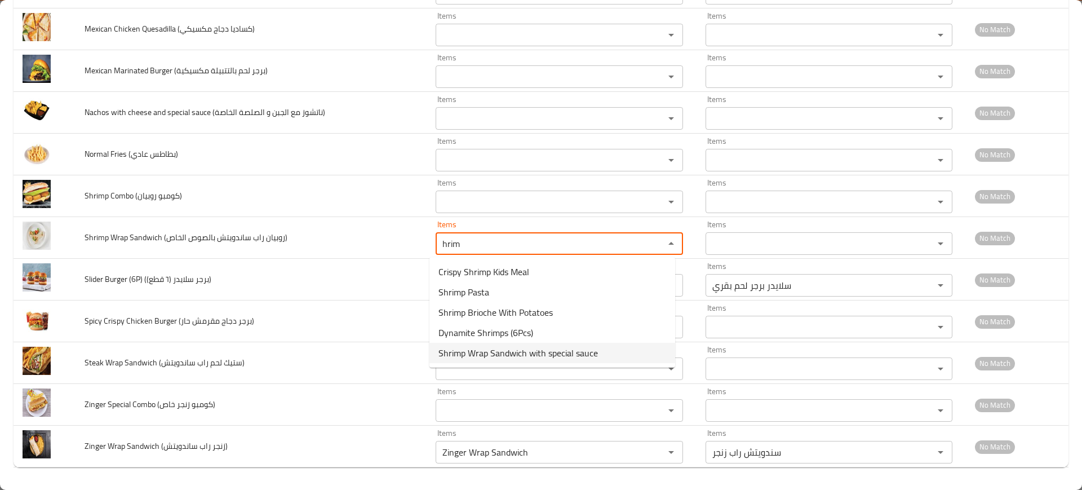
click at [470, 352] on span "Shrimp Wrap Sandwich with special sauce" at bounding box center [519, 353] width 160 height 14
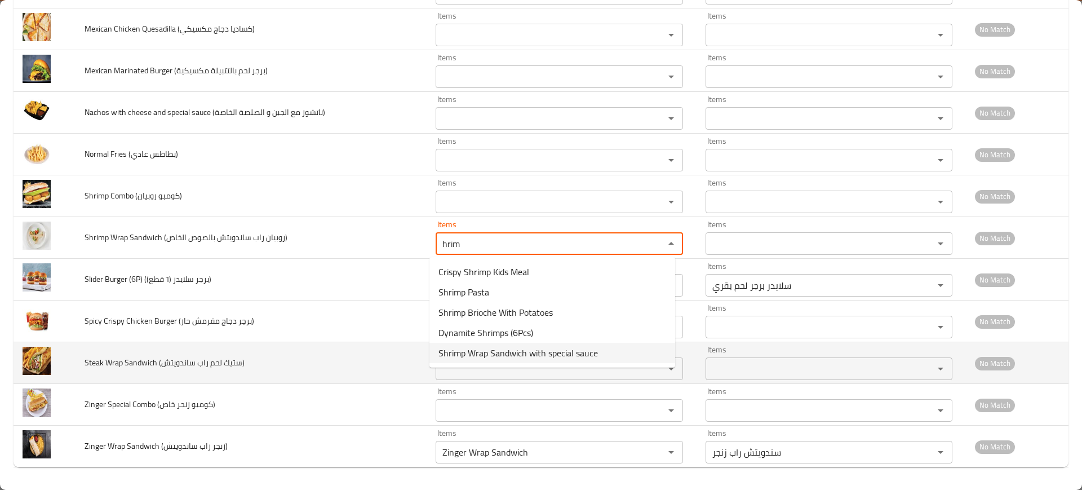
type الخاص\) "Shrimp Wrap Sandwich with special sauce"
type الخاص\)-ar "سندويتش راب جمبري بالصوص الخاص"
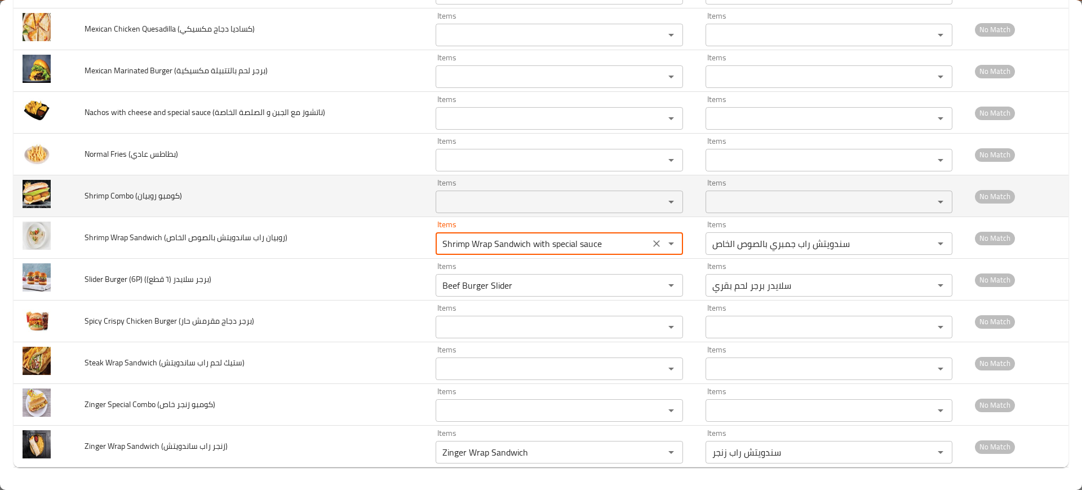
type الخاص\) "Shrimp Wrap Sandwich with special sauce"
drag, startPoint x: 108, startPoint y: 198, endPoint x: 87, endPoint y: 194, distance: 20.7
click at [87, 194] on span "Shrimp Combo (كومبو روبيان)" at bounding box center [134, 195] width 98 height 15
click at [515, 197] on روبيان\) "Items" at bounding box center [542, 202] width 207 height 16
paste روبيان\) "hrimp"
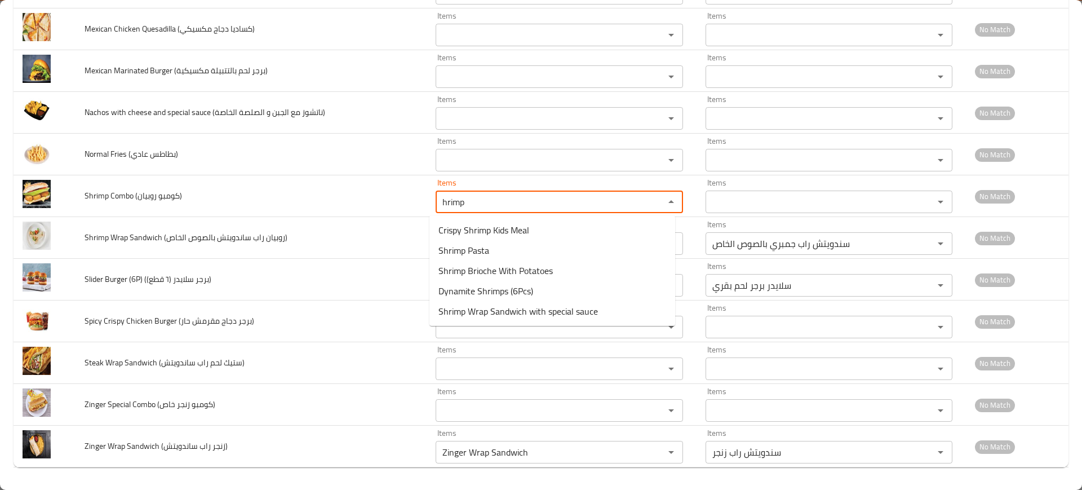
type روبيان\) "hrimp"
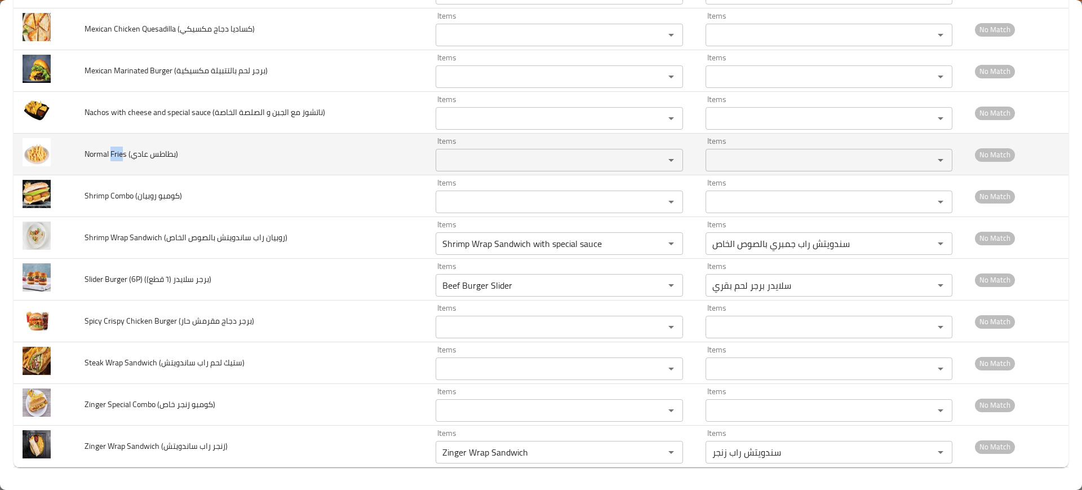
drag, startPoint x: 113, startPoint y: 152, endPoint x: 125, endPoint y: 153, distance: 11.9
click at [125, 153] on span "Normal Fries (بطاطس عادي)" at bounding box center [132, 154] width 94 height 15
click at [454, 150] on div "Items" at bounding box center [559, 160] width 247 height 23
paste عادي\) "Frie"
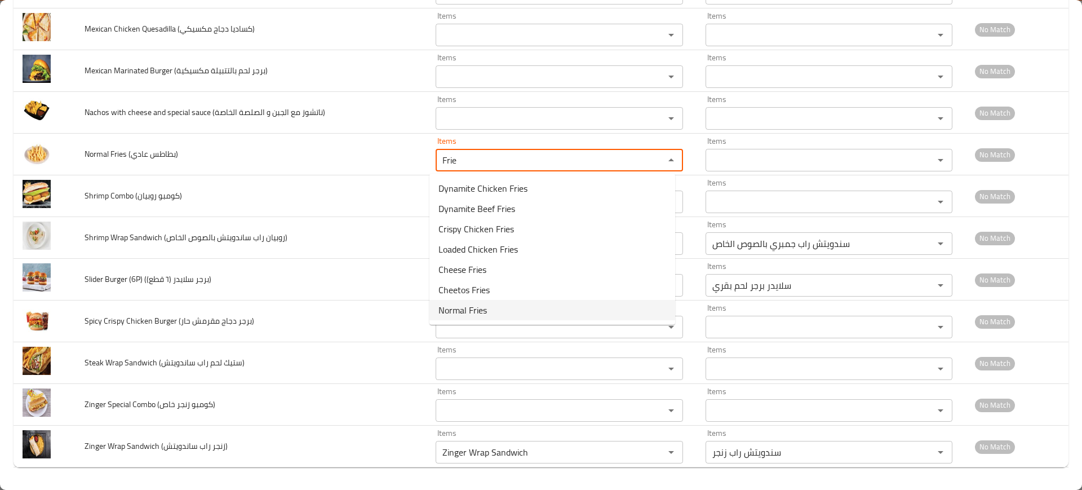
click at [467, 312] on span "Normal Fries" at bounding box center [463, 310] width 48 height 14
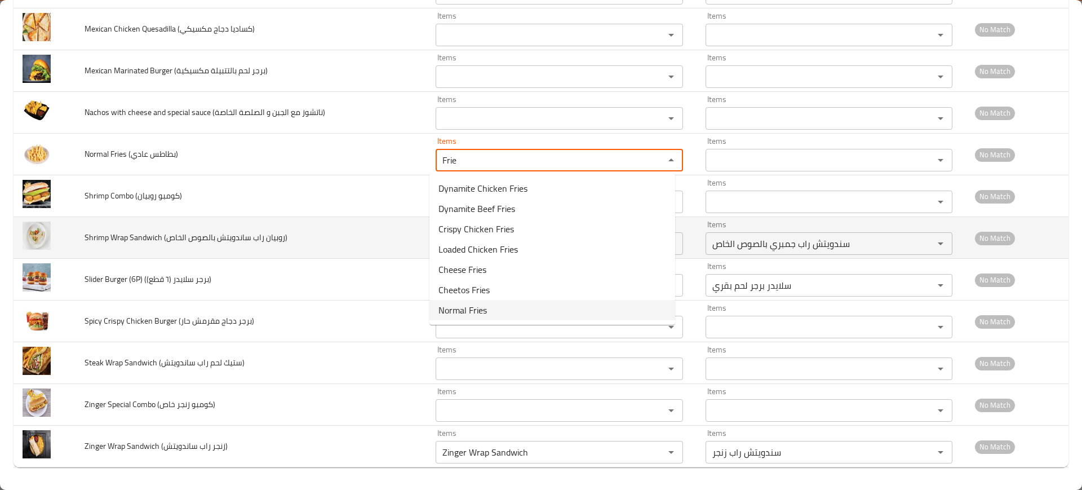
type عادي\) "Normal Fries"
type عادي\)-ar "فرايز عادية"
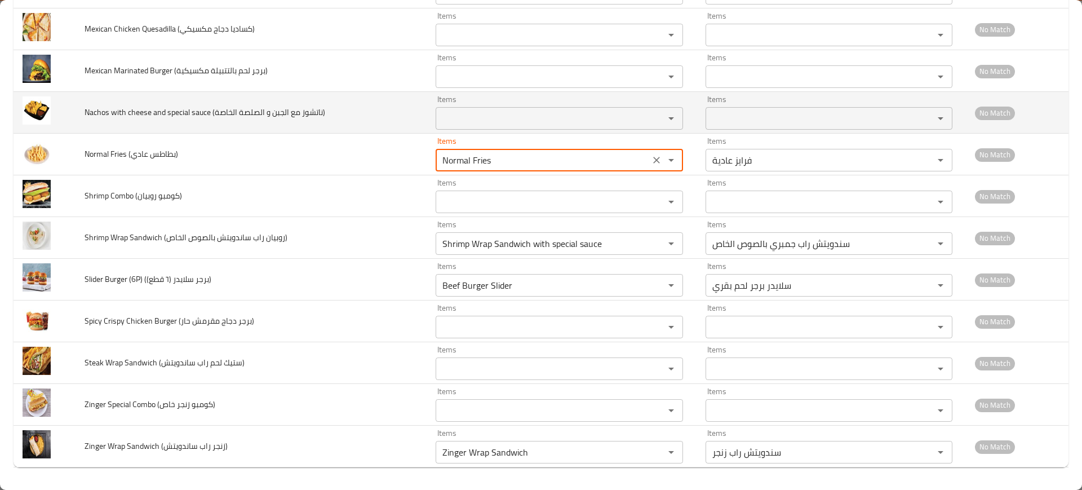
type عادي\) "Normal Fries"
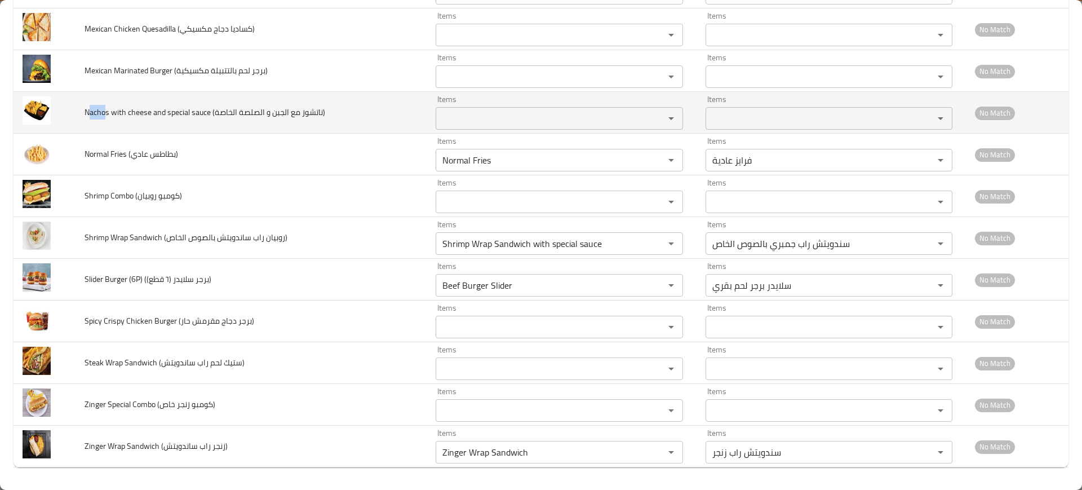
drag, startPoint x: 105, startPoint y: 108, endPoint x: 89, endPoint y: 109, distance: 16.4
click at [89, 109] on span "Nachos with cheese and special sauce (ناتشوز مع الجبن و الصلصة الخاصة)" at bounding box center [205, 112] width 241 height 15
click at [499, 115] on الخاصة\) "Items" at bounding box center [542, 118] width 207 height 16
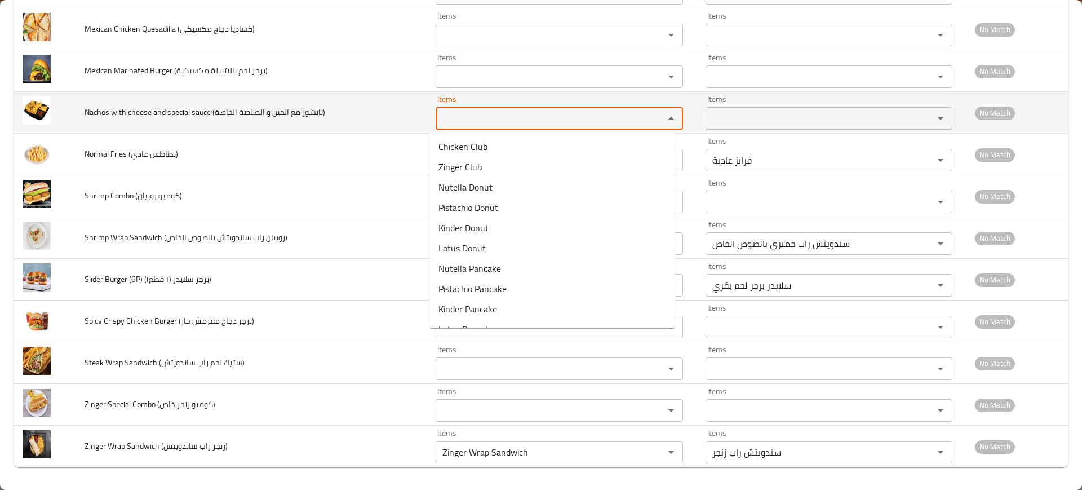
paste الخاصة\) "acho"
type الخاصة\) "acho"
click at [414, 123] on td "Nachos with cheese and special sauce (ناتشوز مع الجبن و الصلصة الخاصة)" at bounding box center [251, 113] width 351 height 42
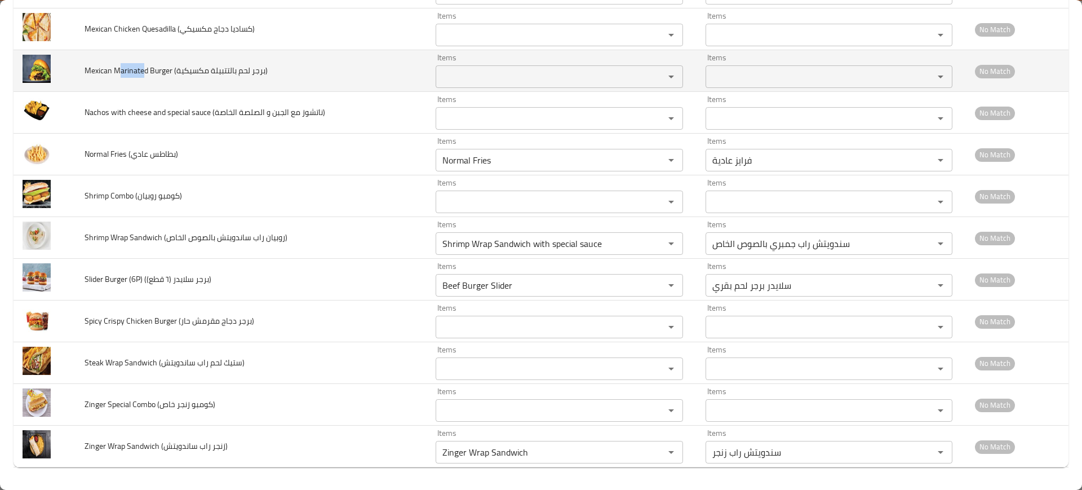
drag, startPoint x: 121, startPoint y: 70, endPoint x: 143, endPoint y: 71, distance: 22.0
click at [143, 71] on span "Mexican Marinated Burger (برجر لحم بالتتبيلة مكسيكية)" at bounding box center [176, 70] width 183 height 15
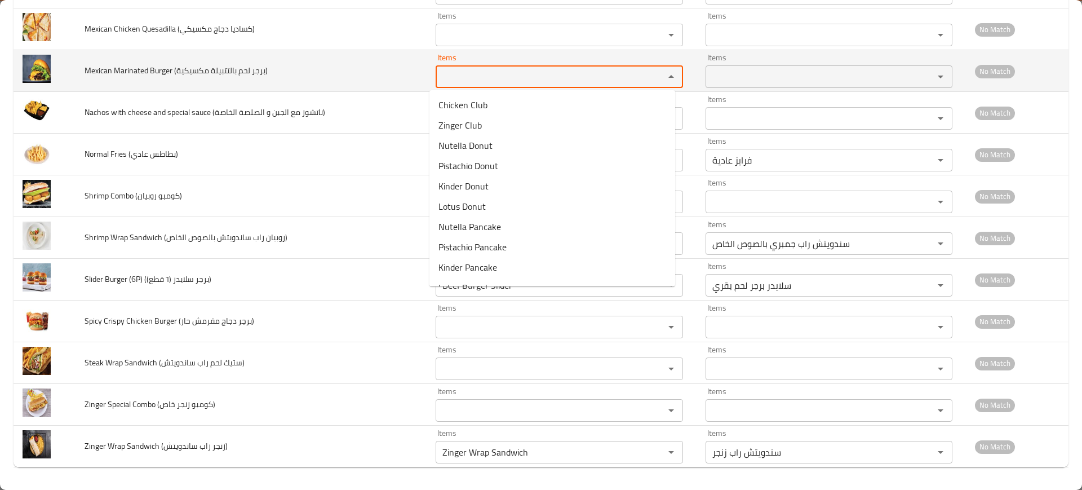
click at [543, 75] on مكسيكية\) "Items" at bounding box center [542, 77] width 207 height 16
paste مكسيكية\) "arinate"
type مكسيكية\) "arinate"
click at [184, 67] on span "Mexican Marinated Burger (برجر لحم بالتتبيلة مكسيكية)" at bounding box center [176, 70] width 183 height 15
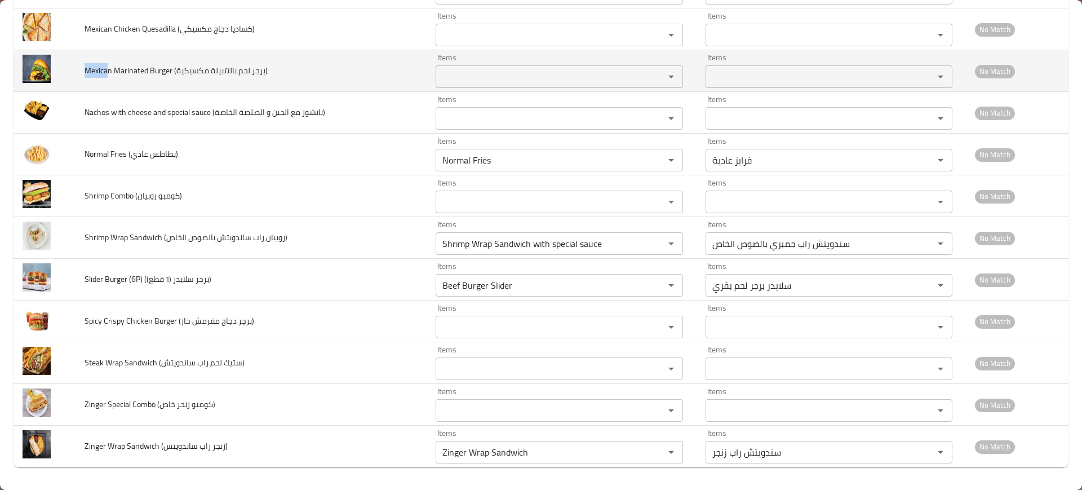
drag, startPoint x: 106, startPoint y: 66, endPoint x: 75, endPoint y: 68, distance: 31.0
click at [76, 68] on td "Mexican Marinated Burger (برجر لحم بالتتبيلة مكسيكية)" at bounding box center [251, 71] width 351 height 42
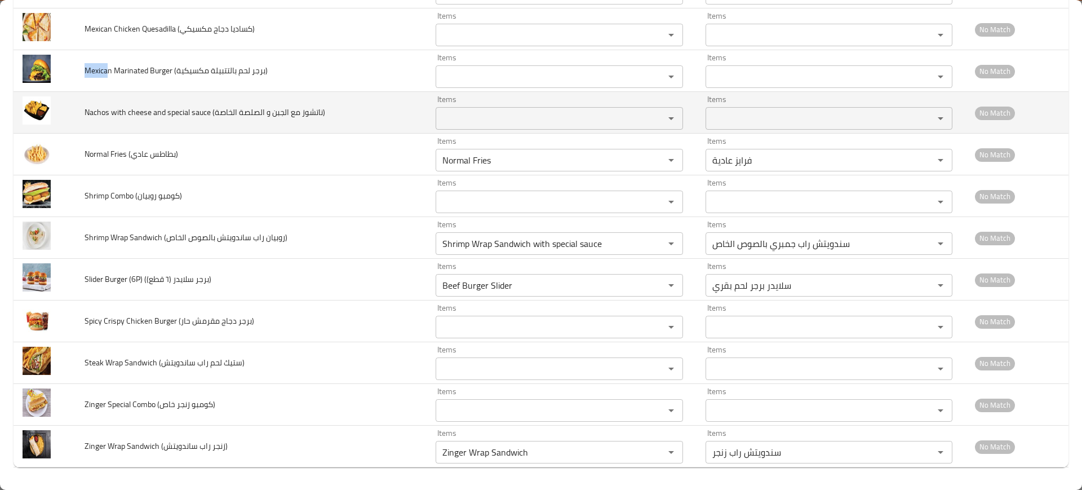
click at [532, 95] on div "Items Items" at bounding box center [559, 112] width 247 height 34
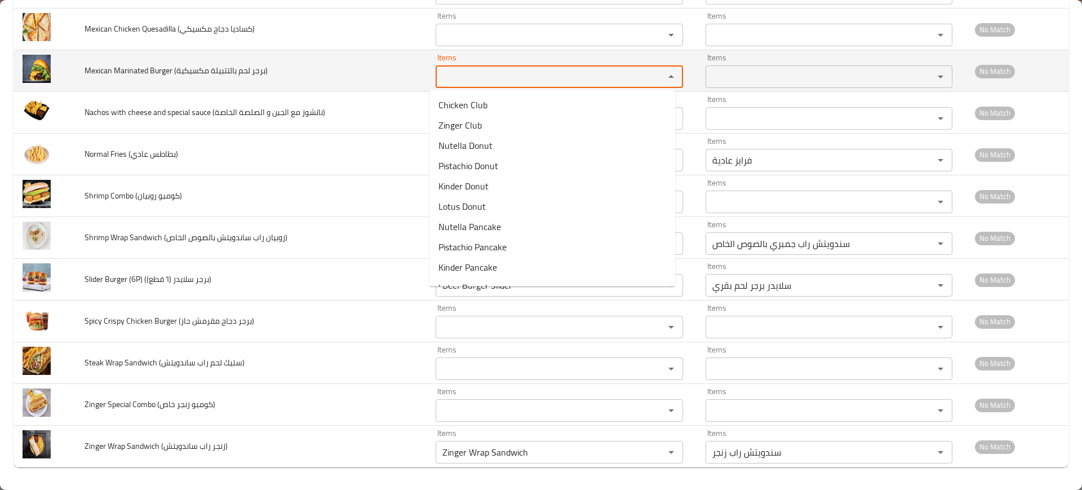
click at [535, 80] on مكسيكية\) "Items" at bounding box center [542, 77] width 207 height 16
paste مكسيكية\) "Mexica"
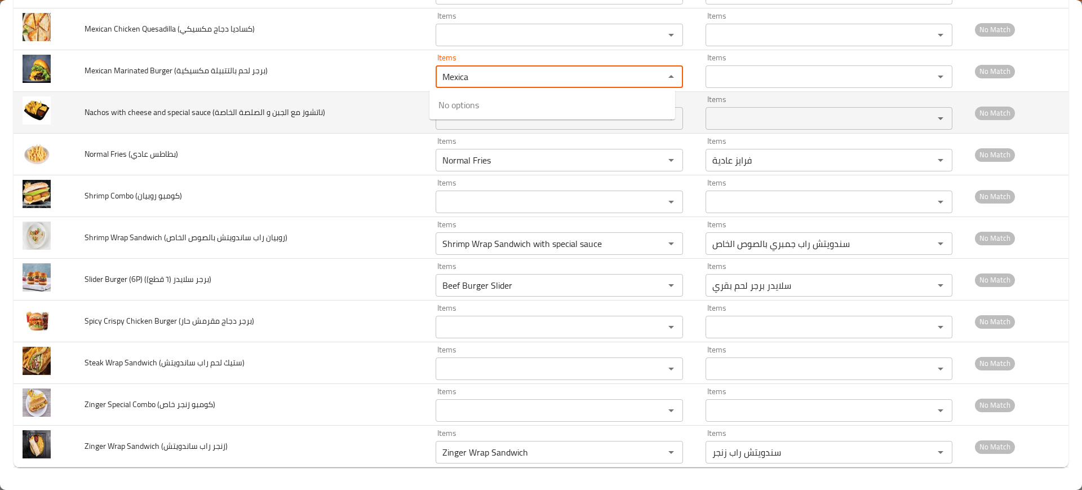
type مكسيكية\) "Mexica"
click at [402, 111] on td "Nachos with cheese and special sauce (ناتشوز مع الجبن و الصلصة الخاصة)" at bounding box center [251, 113] width 351 height 42
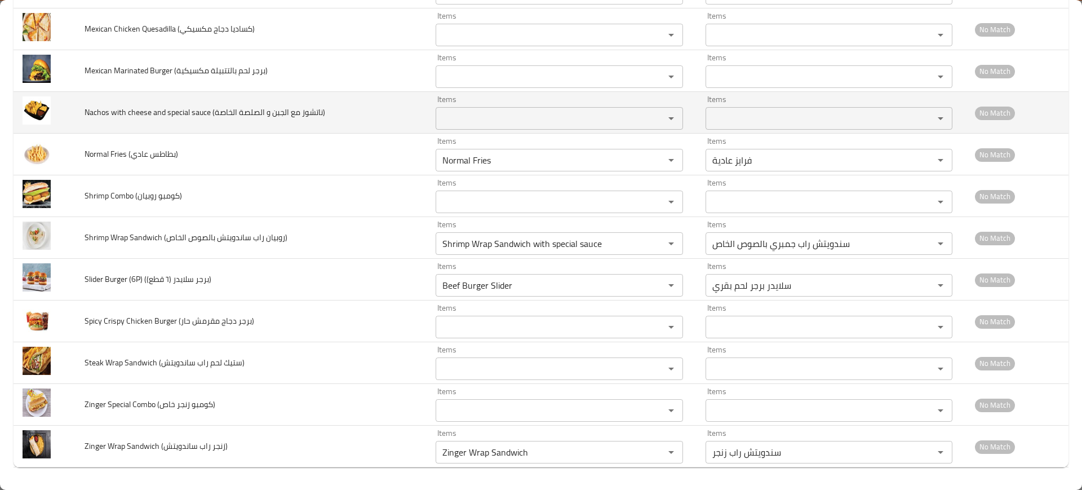
scroll to position [2888, 0]
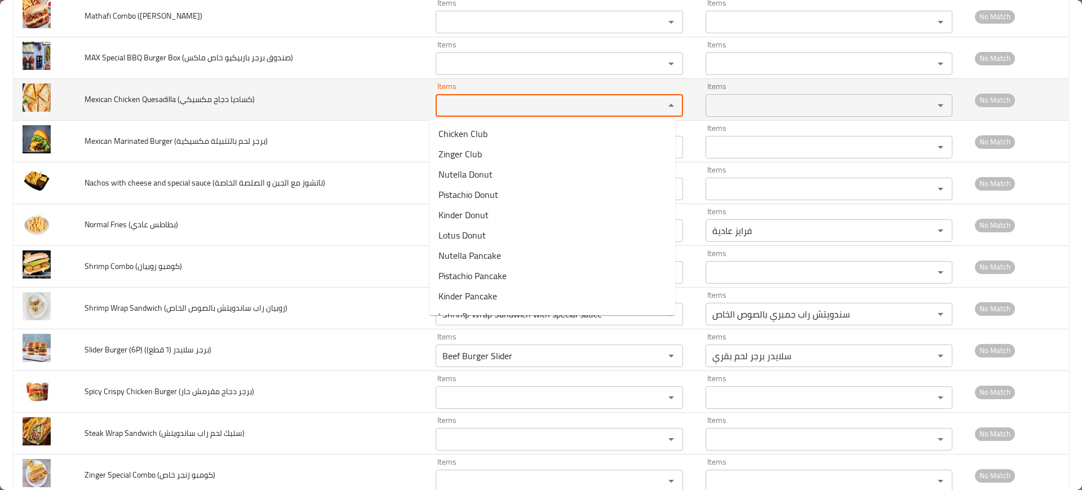
click at [464, 103] on مكسيكي\) "Items" at bounding box center [542, 106] width 207 height 16
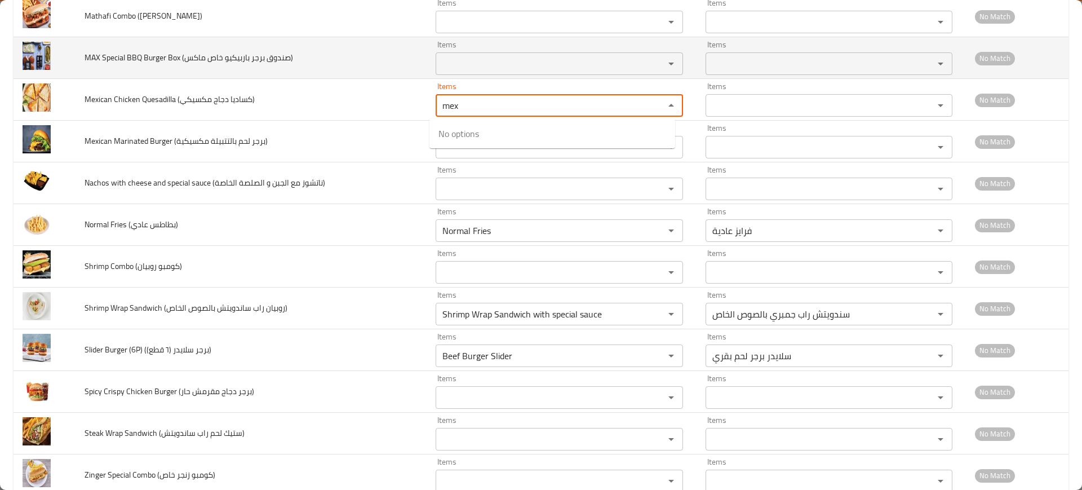
type مكسيكي\) "mex"
click at [254, 69] on td "MAX Special BBQ Burger Box (صندوق برجر باربيكيو خاص ماكس)" at bounding box center [251, 58] width 351 height 42
drag, startPoint x: 101, startPoint y: 57, endPoint x: 120, endPoint y: 59, distance: 18.7
click at [120, 59] on span "MAX Special BBQ Burger Box (صندوق برجر باربيكيو خاص ماكس)" at bounding box center [189, 57] width 209 height 15
click at [451, 65] on ماكس\) "Items" at bounding box center [542, 64] width 207 height 16
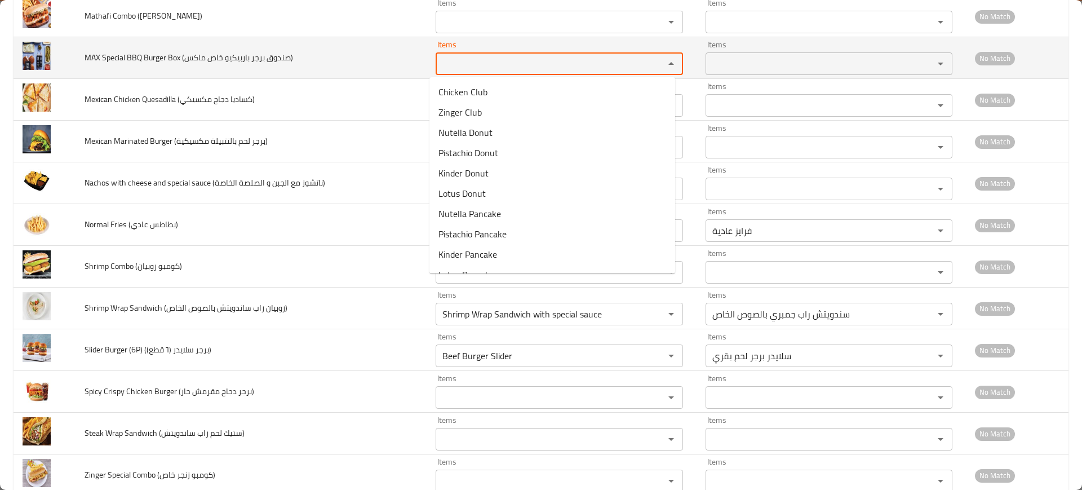
paste ماكس\) "Speci"
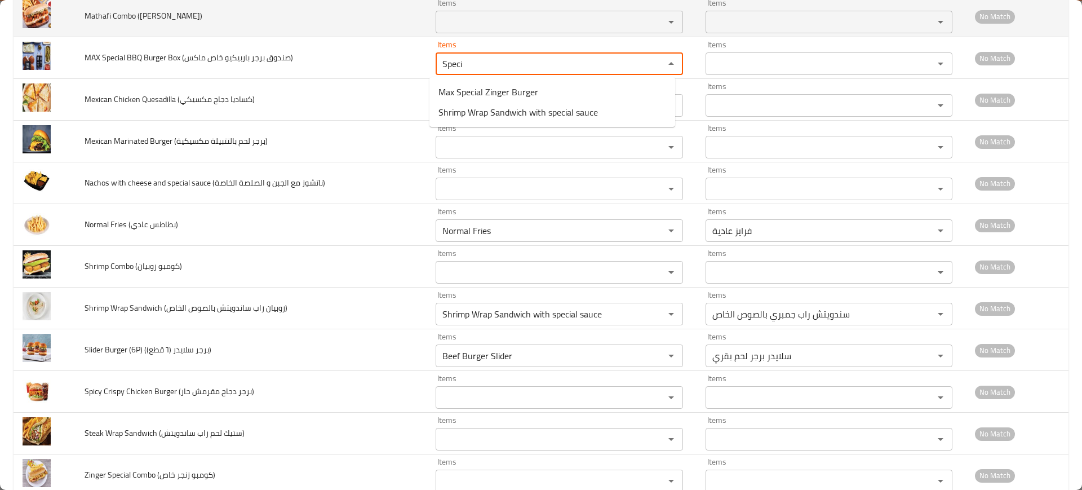
type ماكس\) "Speci"
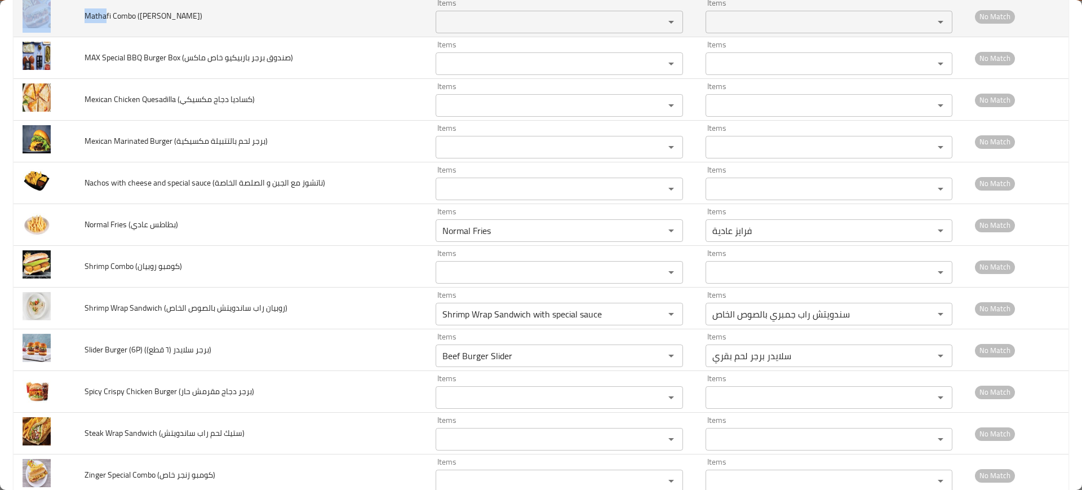
drag, startPoint x: 68, startPoint y: 13, endPoint x: 320, endPoint y: 47, distance: 253.7
click at [106, 16] on tr "Mathafi Combo (مطافي كومبو) Items Items Items Items No Match" at bounding box center [541, 16] width 1055 height 42
click at [459, 32] on div "Items" at bounding box center [559, 22] width 247 height 23
paste كومبو\) "Matha"
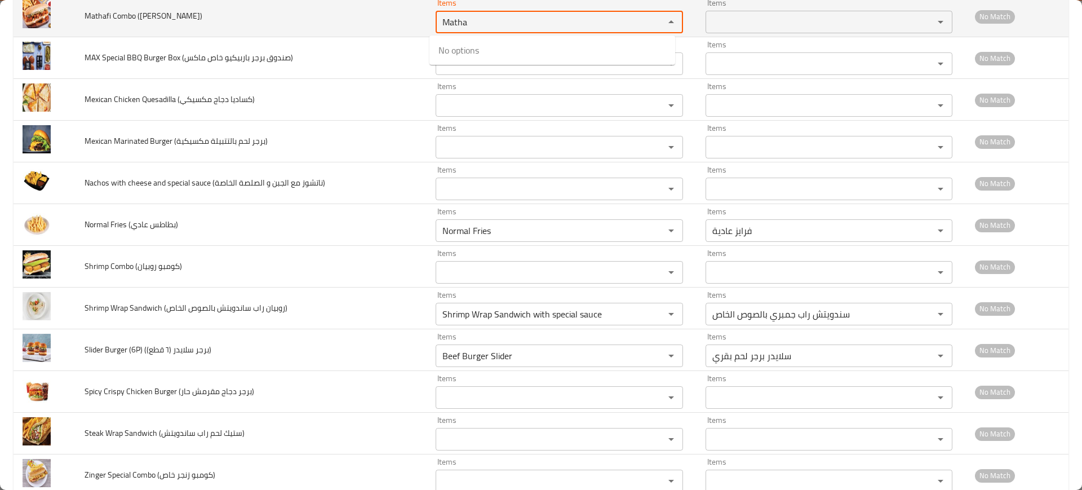
click at [462, 28] on كومبو\) "Matha" at bounding box center [542, 22] width 207 height 16
click at [473, 24] on كومبو\) "Matha" at bounding box center [542, 22] width 207 height 16
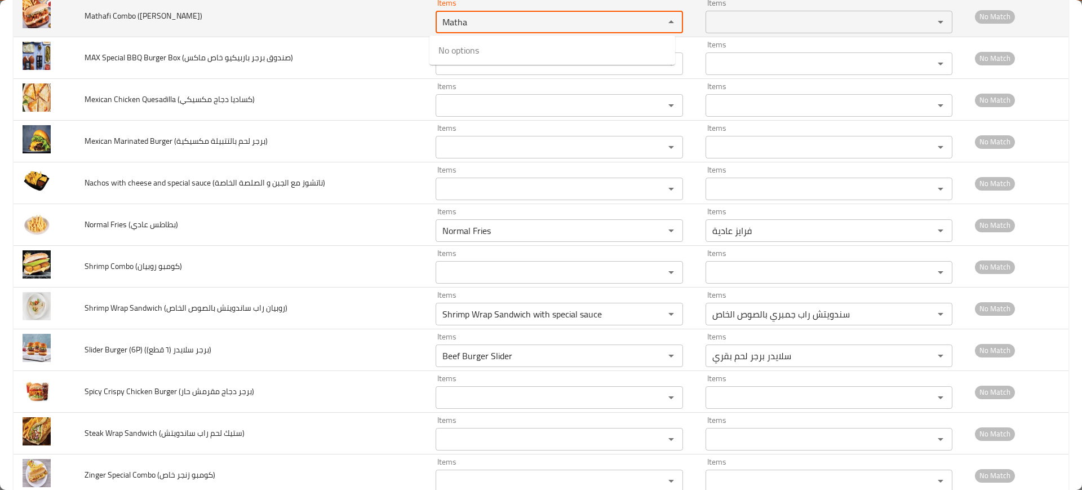
paste كومبو\) "enhanced table"
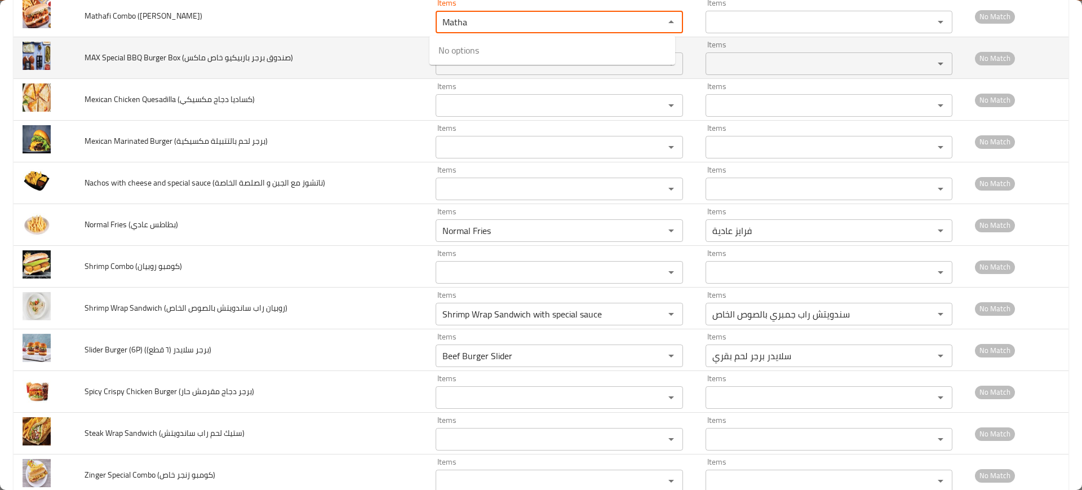
type كومبو\) "Matha"
click at [359, 48] on td "MAX Special BBQ Burger Box (صندوق برجر باربيكيو خاص ماكس)" at bounding box center [251, 58] width 351 height 42
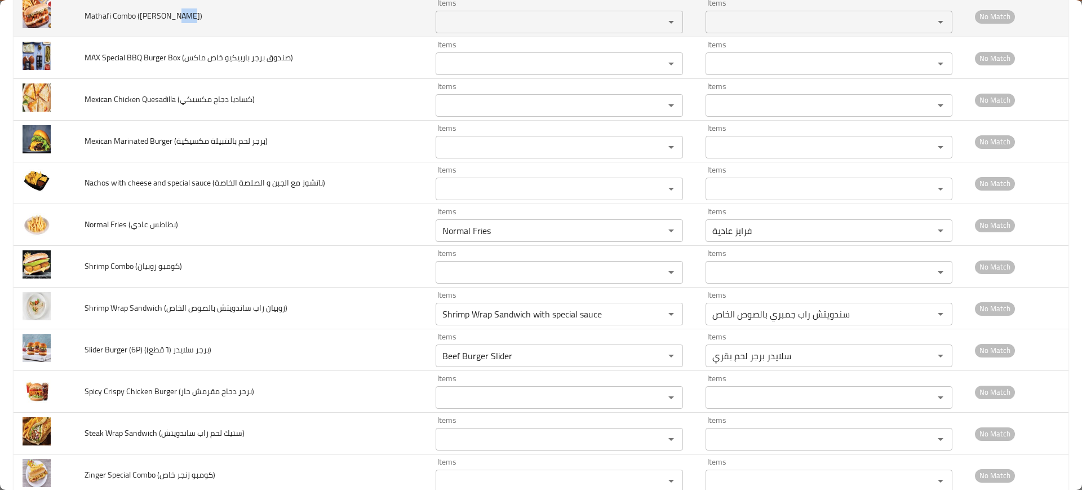
drag, startPoint x: 196, startPoint y: 19, endPoint x: 145, endPoint y: 23, distance: 50.9
click at [145, 23] on td "Mathafi Combo ([PERSON_NAME])" at bounding box center [251, 16] width 351 height 42
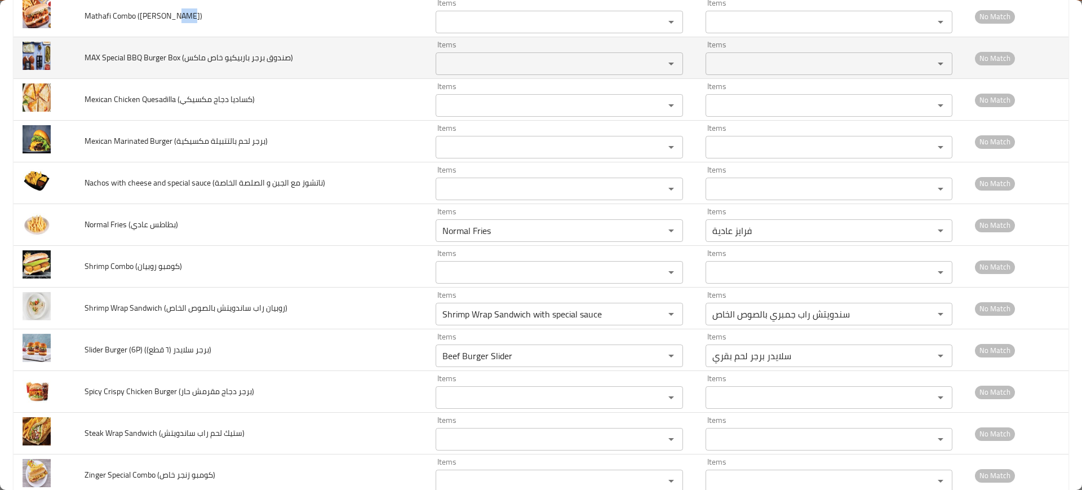
scroll to position [2818, 0]
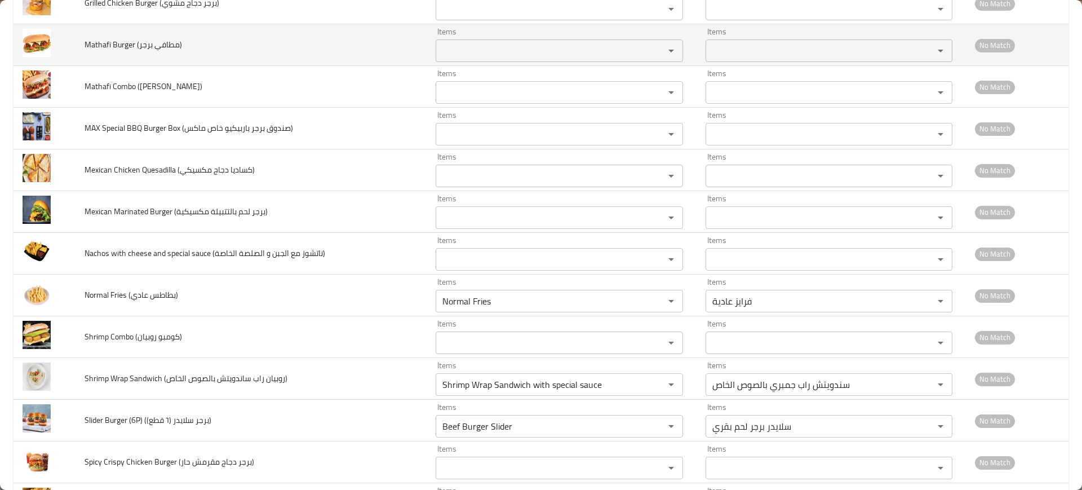
click at [130, 45] on span "Mathafi Burger (مطافي برجر)" at bounding box center [134, 44] width 98 height 15
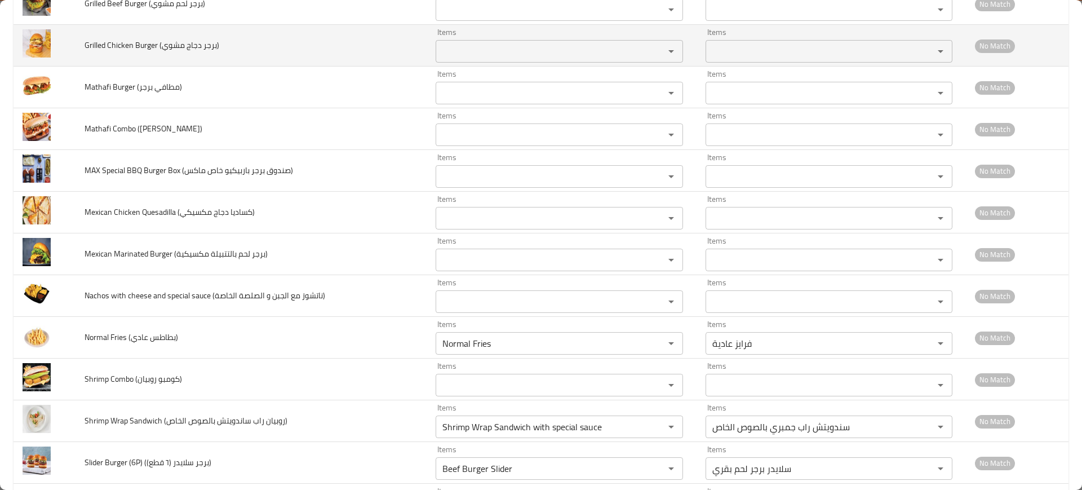
scroll to position [2747, 0]
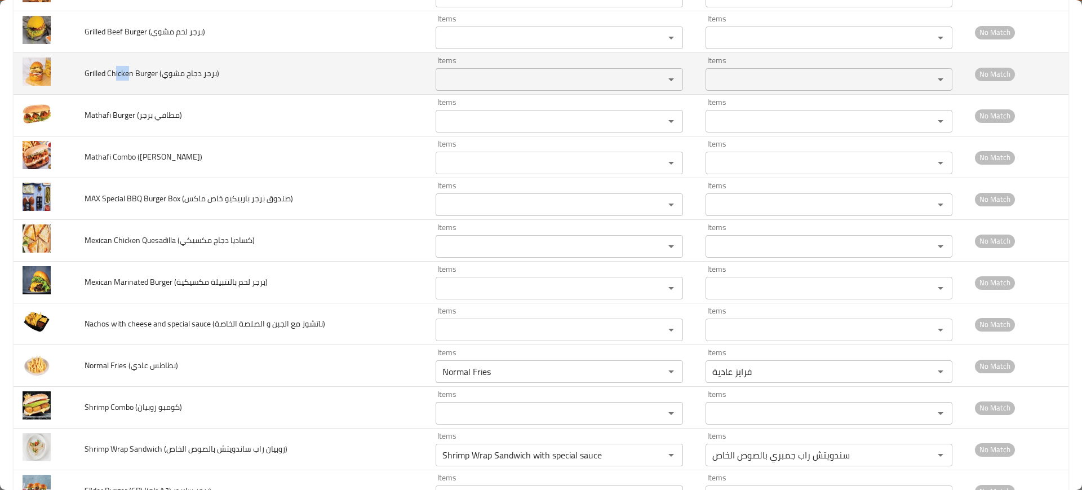
drag, startPoint x: 114, startPoint y: 70, endPoint x: 131, endPoint y: 74, distance: 16.7
click at [131, 74] on span "Grilled Chicken Burger (برجر دجاج مشوي)" at bounding box center [152, 73] width 135 height 15
click at [473, 73] on مشوي\) "Items" at bounding box center [542, 80] width 207 height 16
paste مشوي\) "icken"
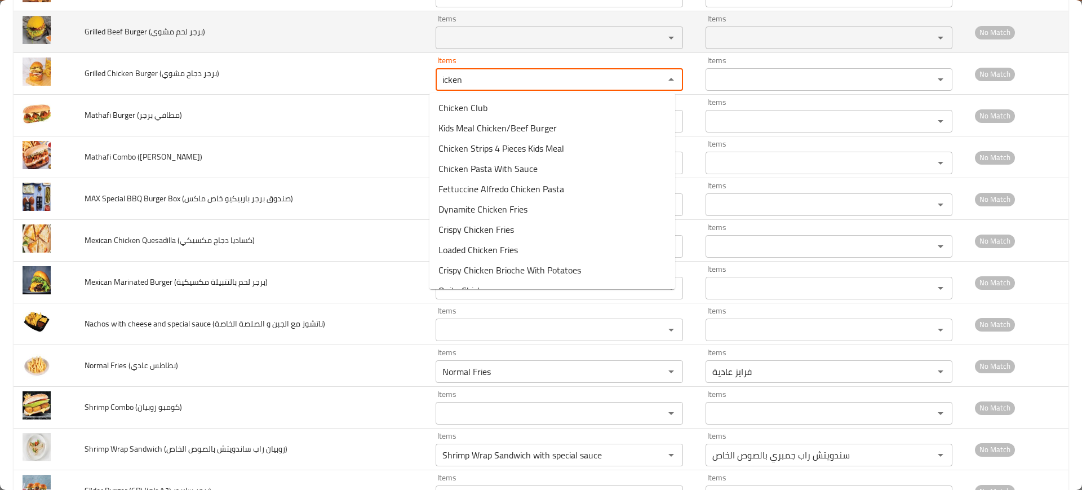
type مشوي\) "icken"
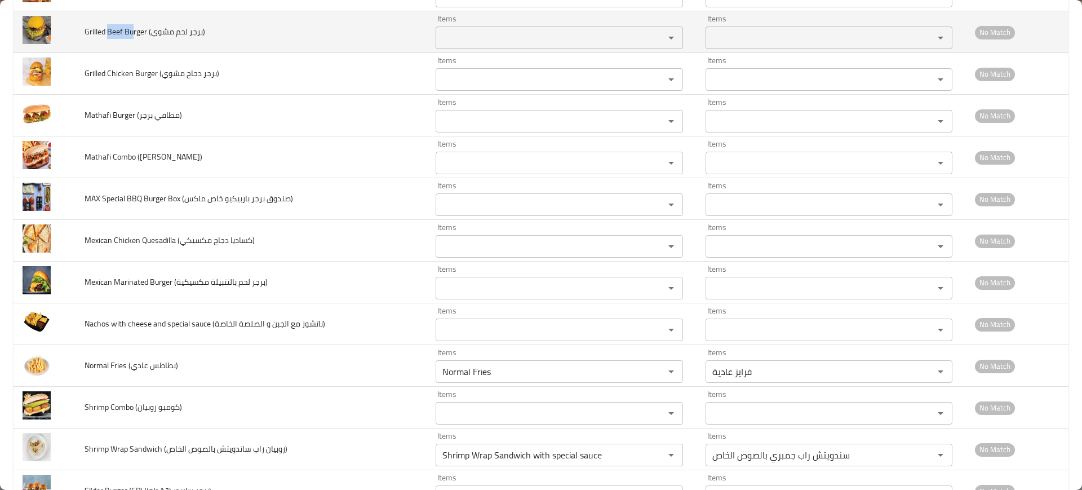
drag, startPoint x: 107, startPoint y: 32, endPoint x: 134, endPoint y: 32, distance: 27.1
click at [134, 32] on span "Grilled Beef Burger (برجر لحم مشوي)" at bounding box center [145, 31] width 121 height 15
click at [482, 26] on div "Items" at bounding box center [559, 37] width 247 height 23
paste مشوي\) "Beef Bu"
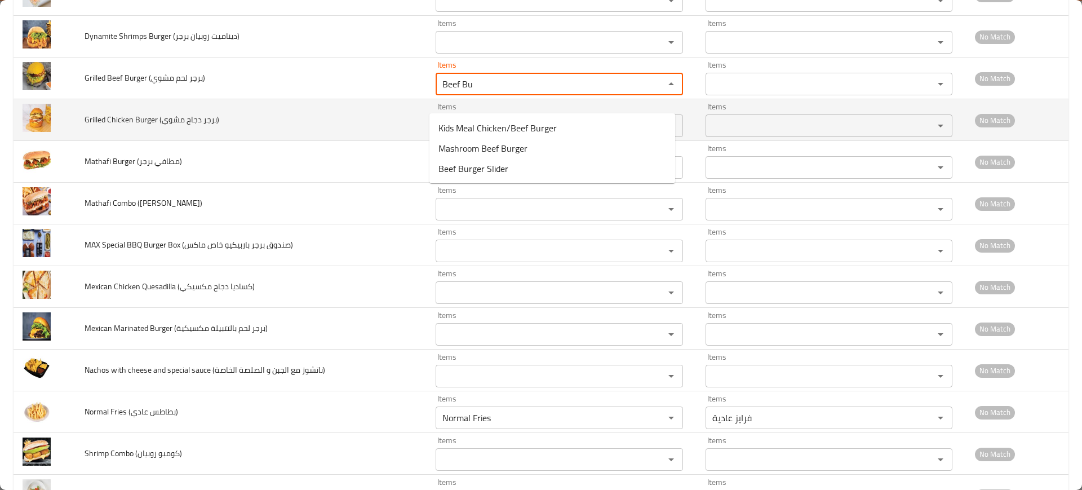
scroll to position [2677, 0]
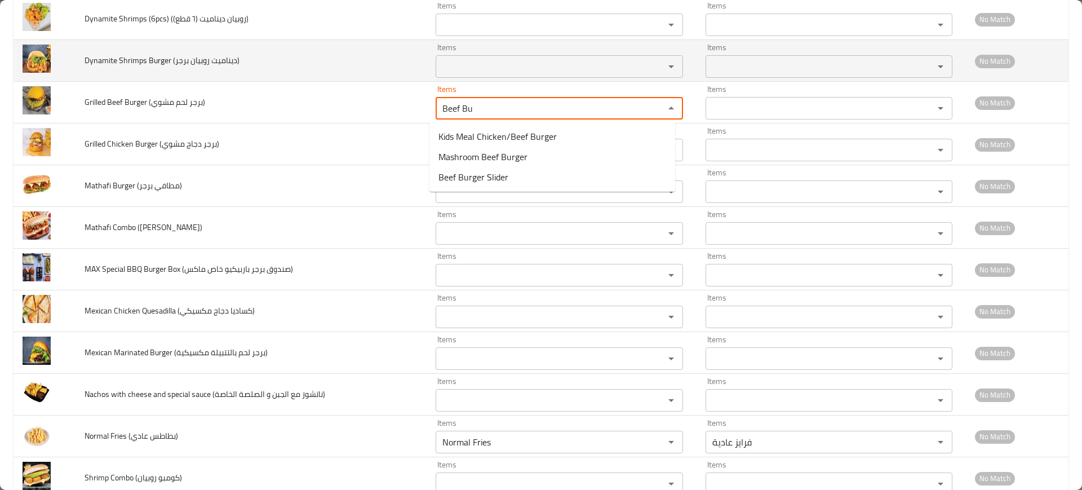
type مشوي\) "Beef Bu"
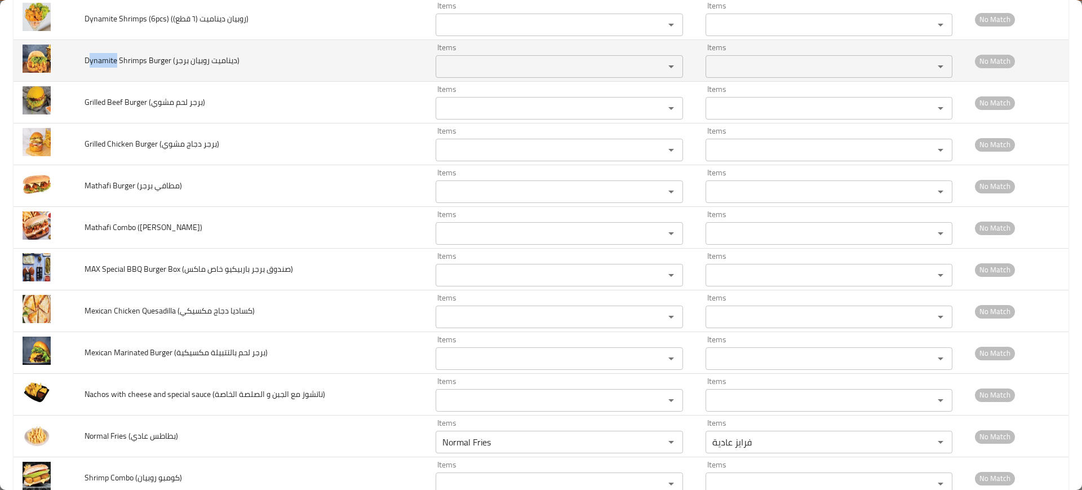
drag, startPoint x: 117, startPoint y: 56, endPoint x: 89, endPoint y: 56, distance: 27.6
click at [89, 56] on span "Dynamite Shrimps Burger (ديناميت روبيان برجر)" at bounding box center [162, 60] width 155 height 15
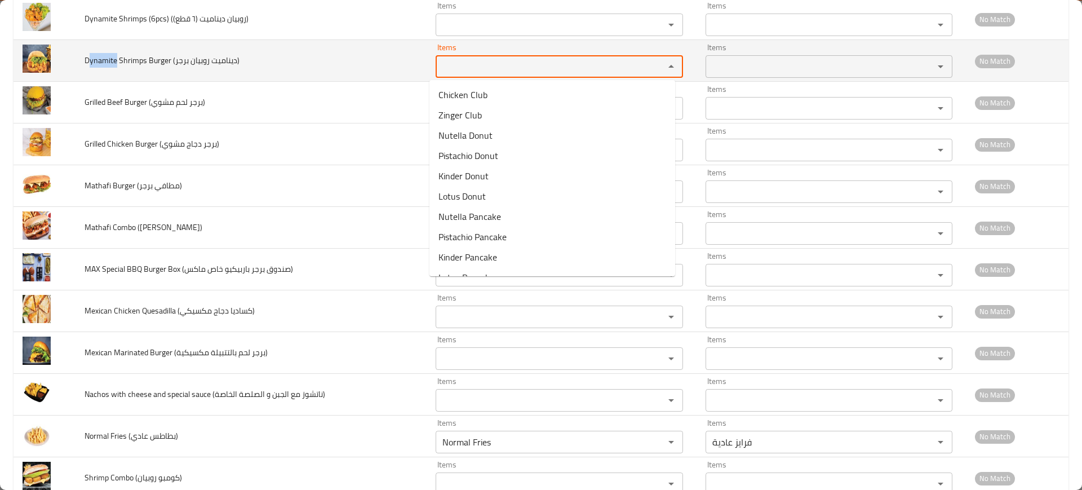
click at [557, 65] on برجر\) "Items" at bounding box center [542, 67] width 207 height 16
paste برجر\) "ynamite"
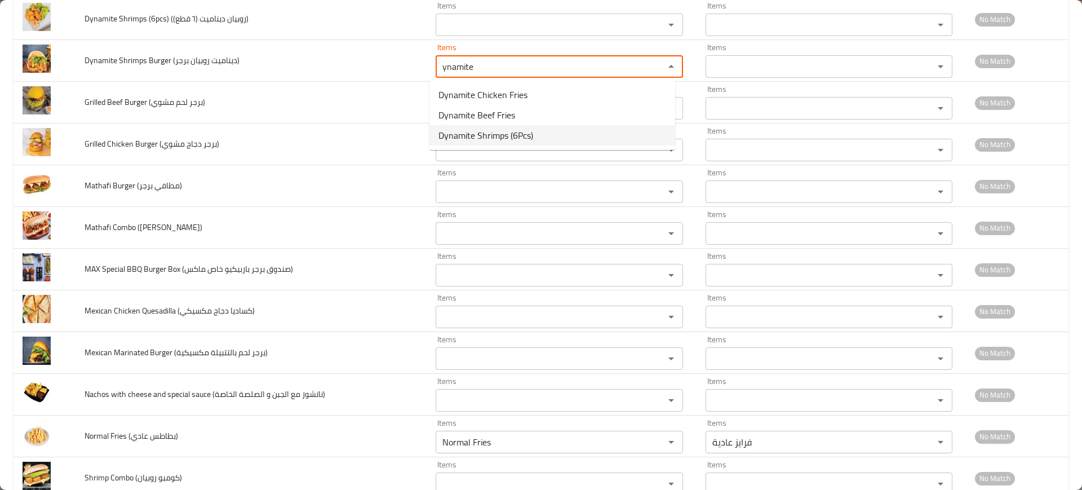
click at [500, 131] on span "Dynamite Shrimps (6Pcs)" at bounding box center [486, 136] width 95 height 14
type برجر\) "Dynamite Shrimps (6Pcs)"
type برجر\)-ar "جمبري ديناميت (6 قطع)"
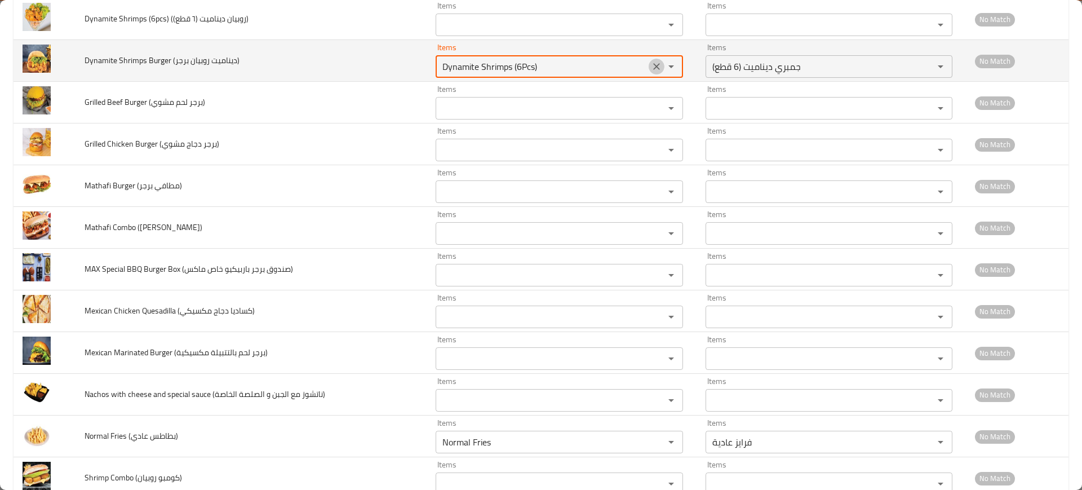
click at [651, 64] on icon "Clear" at bounding box center [656, 66] width 11 height 11
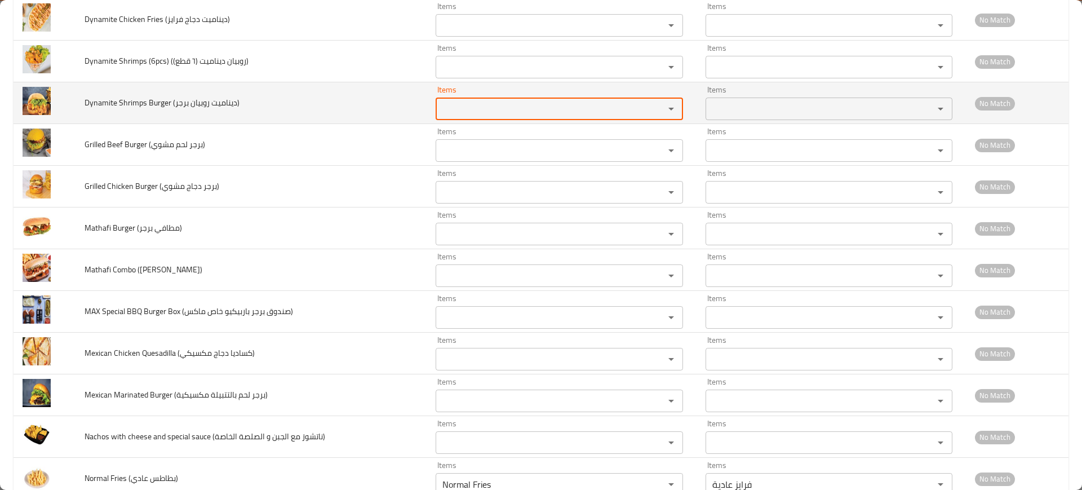
scroll to position [2606, 0]
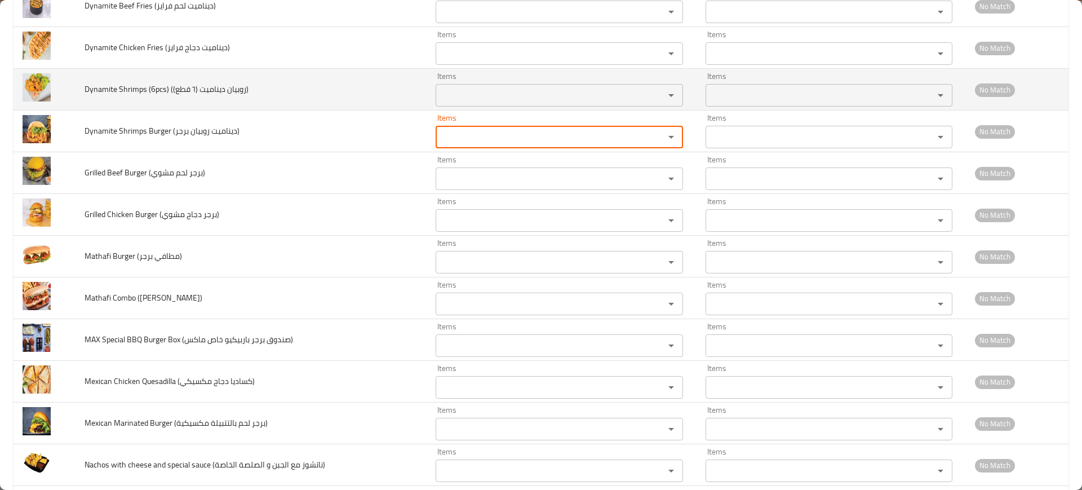
click at [514, 87] on قطع\)\) "Items" at bounding box center [542, 95] width 207 height 16
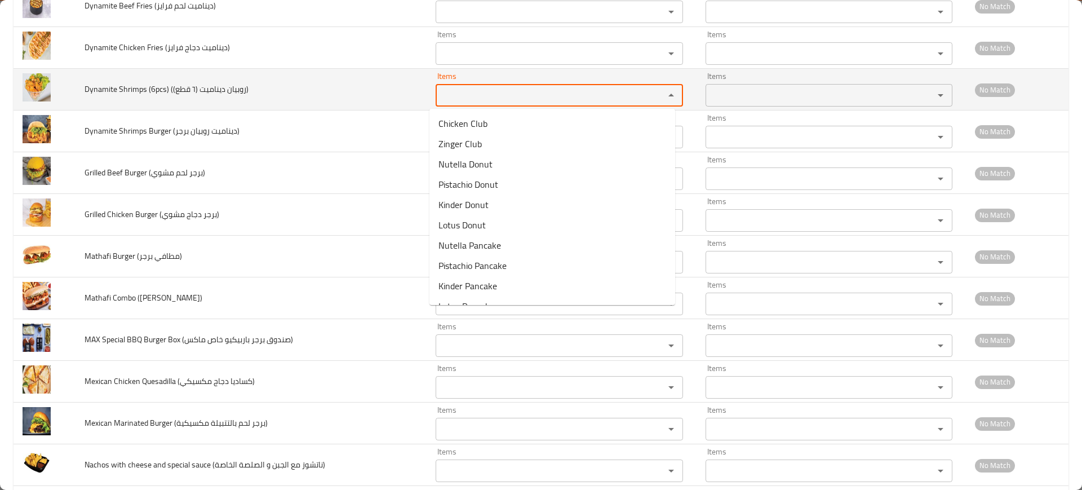
paste قطع\)\) "ynamite"
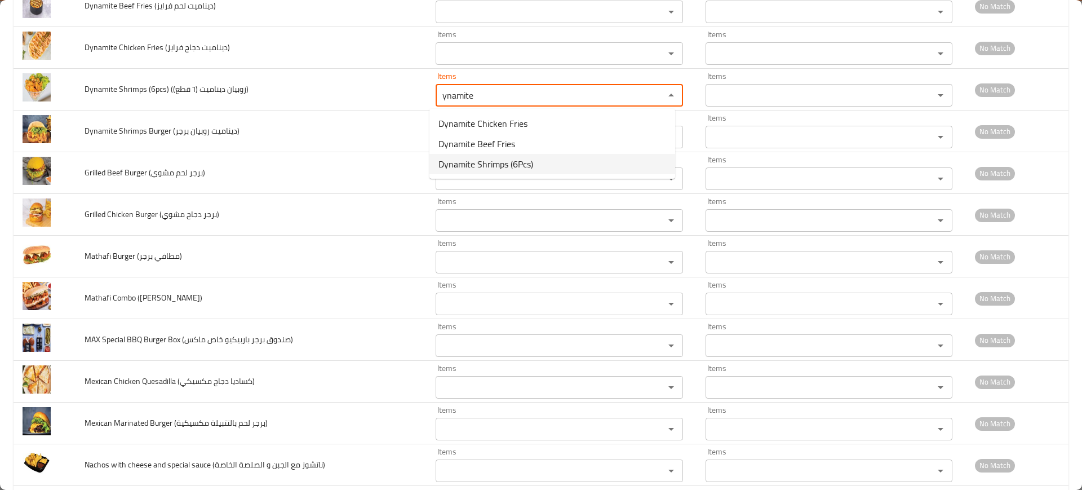
click at [482, 166] on span "Dynamite Shrimps (6Pcs)" at bounding box center [486, 164] width 95 height 14
type قطع\)\) "Dynamite Shrimps (6Pcs)"
type قطع\)\)-ar "جمبري ديناميت (6 قطع)"
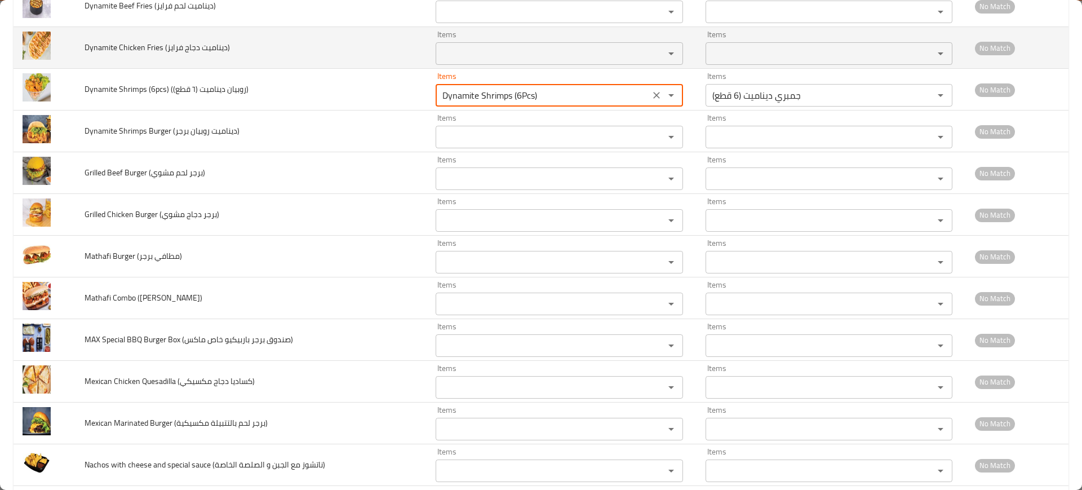
type قطع\)\) "Dynamite Shrimps (6Pcs)"
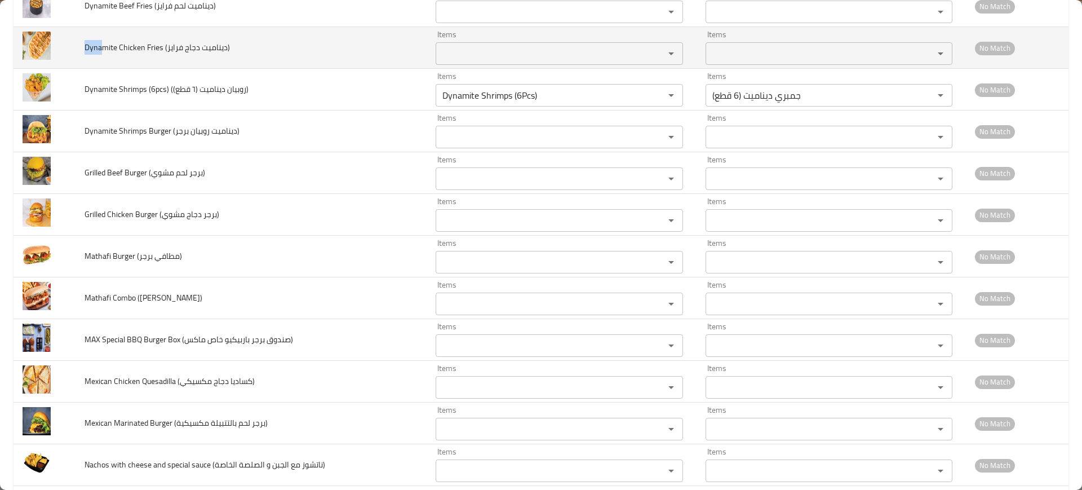
drag, startPoint x: 101, startPoint y: 47, endPoint x: 84, endPoint y: 47, distance: 17.5
click at [85, 47] on span "Dynamite Chicken Fries (ديناميت دجاج فرايز)" at bounding box center [157, 47] width 145 height 15
click at [117, 36] on td "Dynamite Chicken Fries (ديناميت دجاج فرايز)" at bounding box center [251, 48] width 351 height 42
drag, startPoint x: 97, startPoint y: 46, endPoint x: 85, endPoint y: 45, distance: 12.5
click at [85, 45] on span "Dynamite Chicken Fries (ديناميت دجاج فرايز)" at bounding box center [157, 47] width 145 height 15
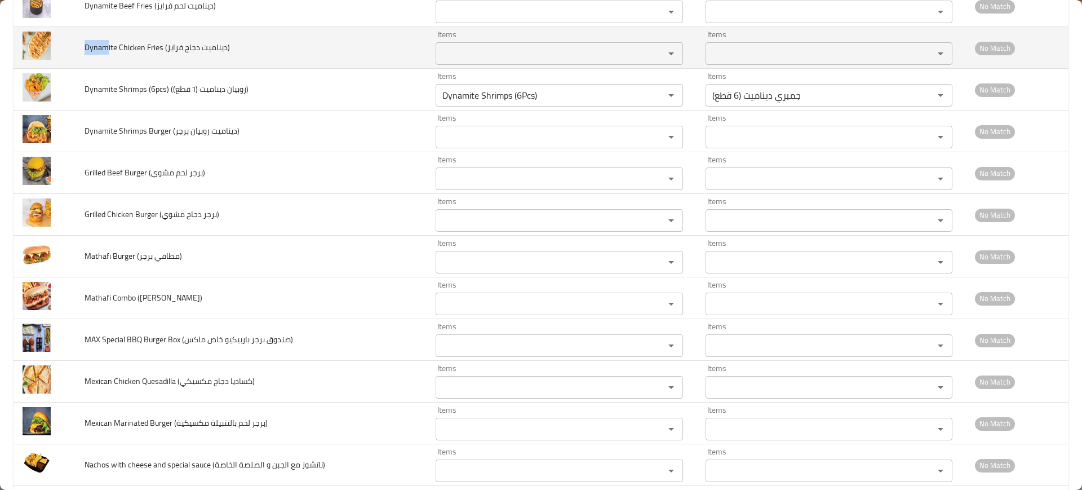
click at [473, 42] on div "Items" at bounding box center [559, 53] width 247 height 23
paste فرايز\) "Dynam"
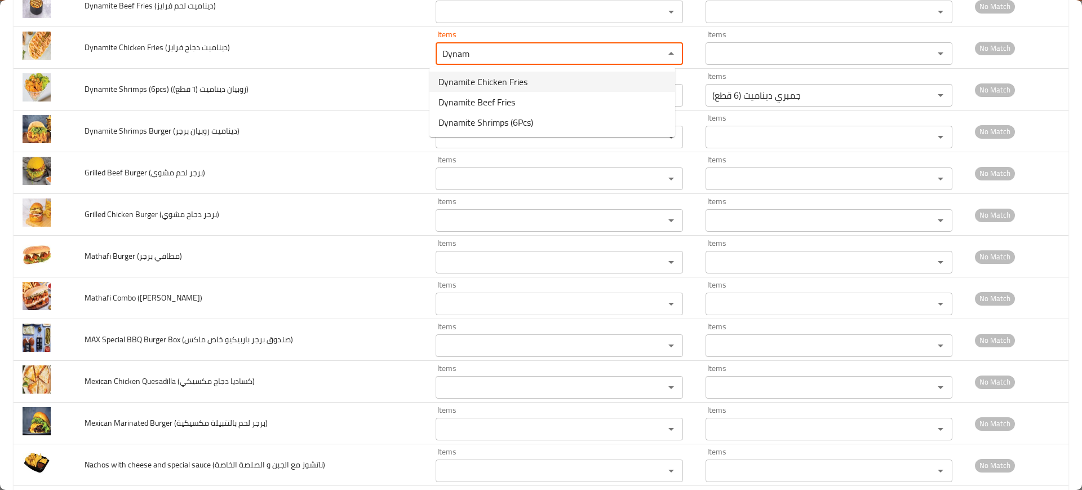
click at [484, 78] on span "Dynamite Chicken Fries" at bounding box center [483, 82] width 89 height 14
type فرايز\) "Dynamite Chicken Fries"
type فرايز\)-ar "ديناميت دجاج فرايز"
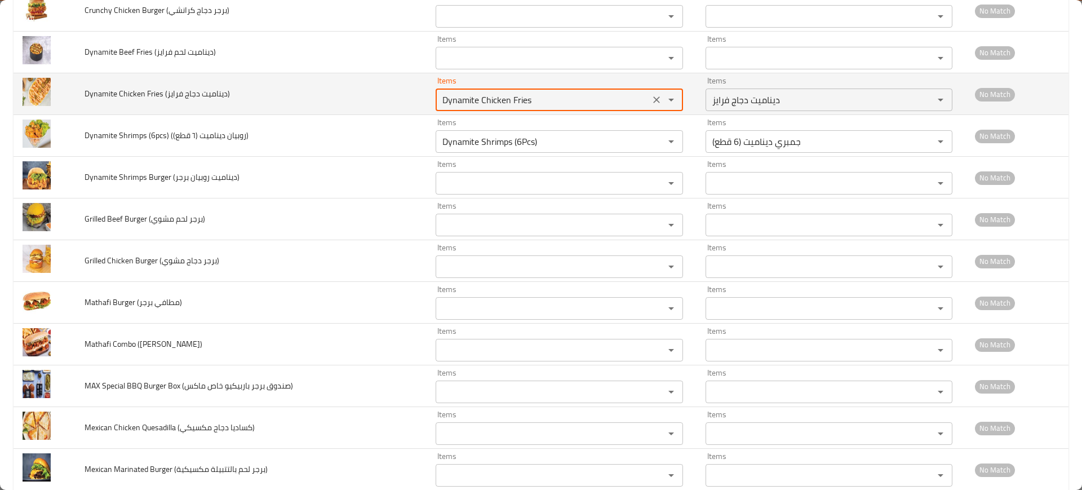
scroll to position [2536, 0]
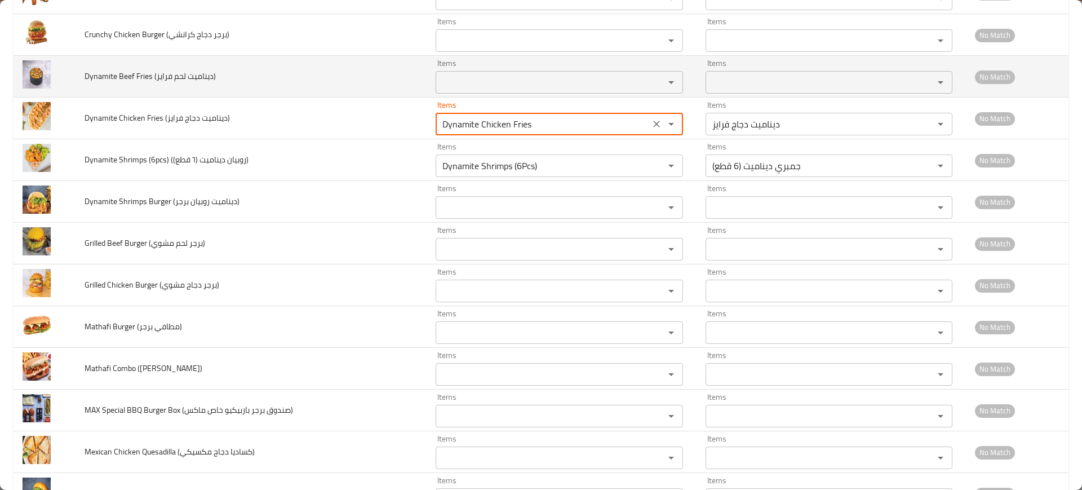
type فرايز\) "Dynamite Chicken Fries"
drag, startPoint x: 110, startPoint y: 70, endPoint x: 86, endPoint y: 73, distance: 24.9
click at [86, 73] on span "Dynamite Beef Fries (ديناميت لحم فرايز)" at bounding box center [150, 76] width 131 height 15
click at [515, 76] on فرايز\) "Items" at bounding box center [542, 82] width 207 height 16
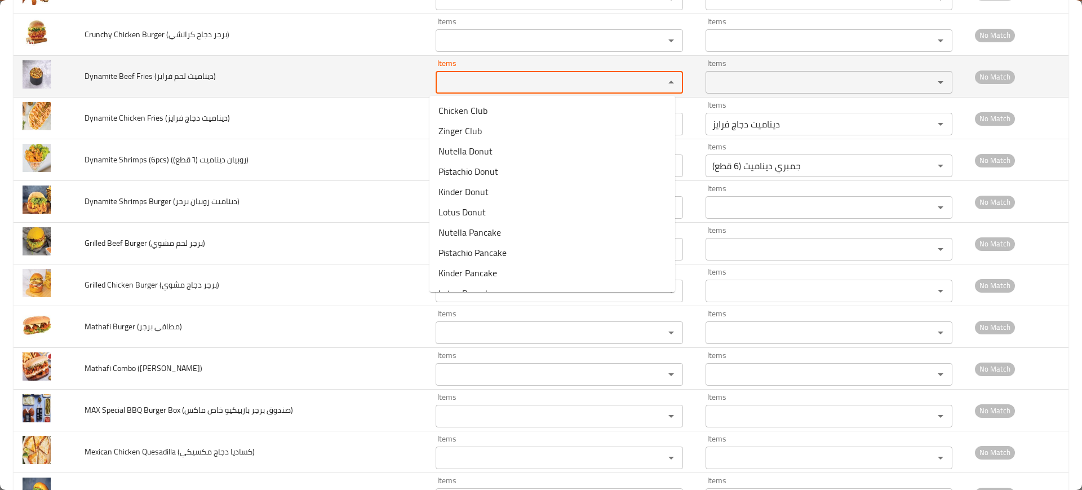
paste فرايز\) "Dynami"
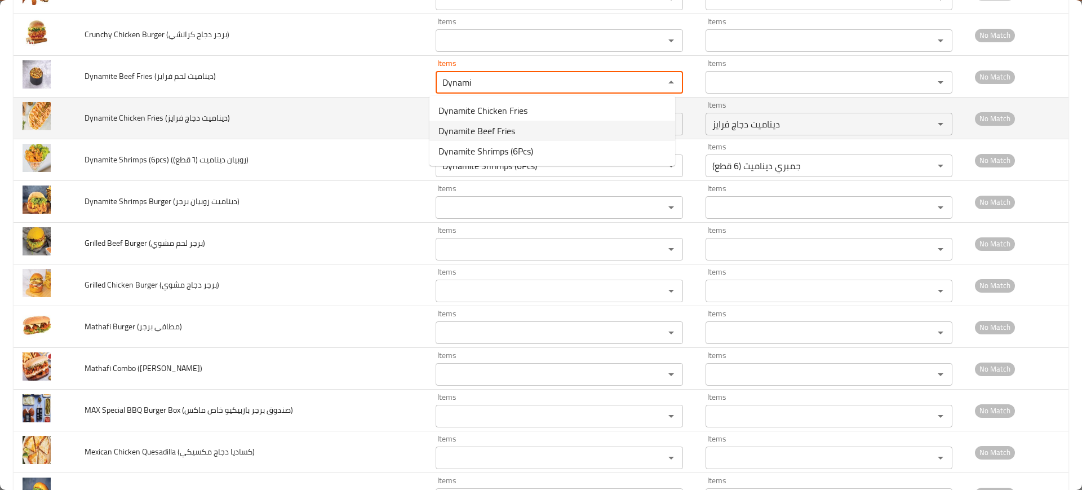
click at [498, 127] on span "Dynamite Beef Fries" at bounding box center [477, 131] width 77 height 14
type فرايز\) "Dynamite Beef Fries"
type فرايز\)-ar "ديناميت لحم ب[PERSON_NAME]"
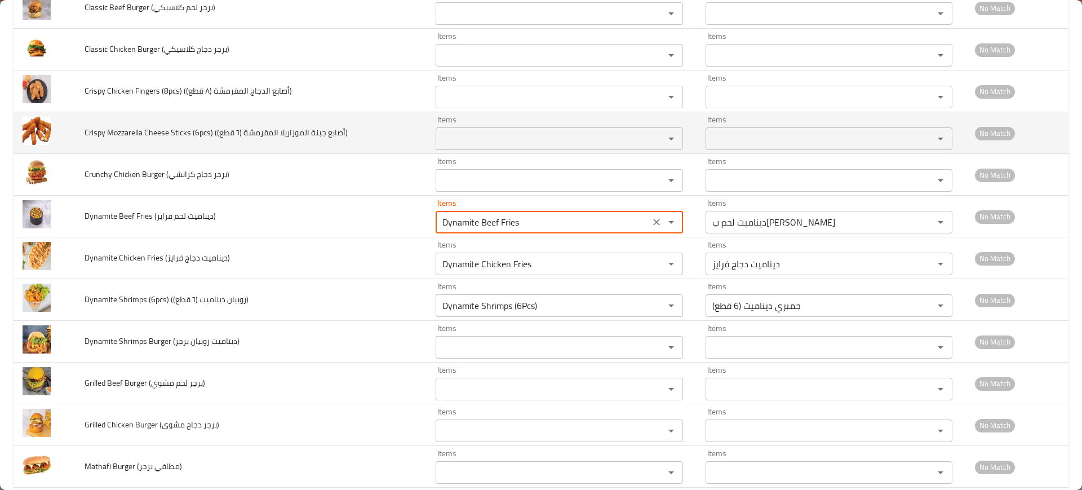
scroll to position [2395, 0]
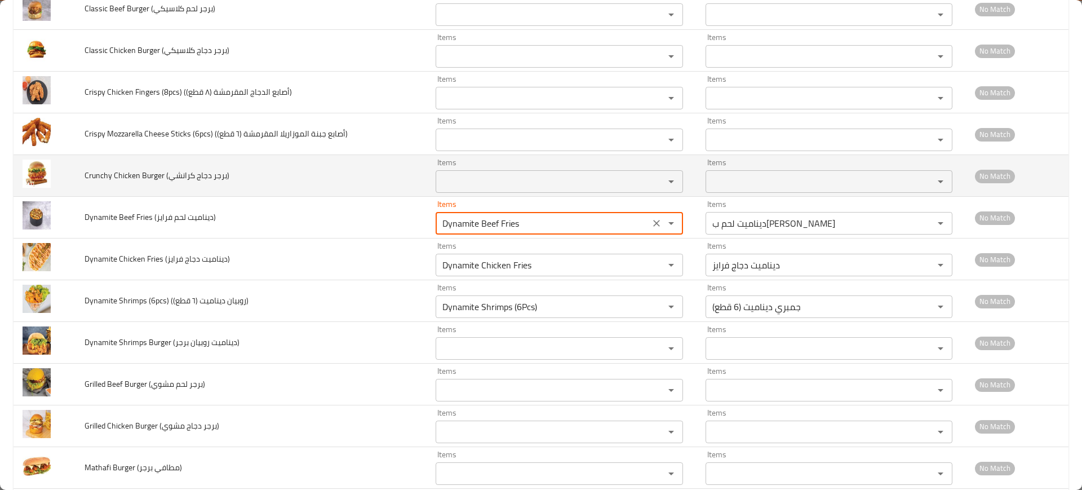
type فرايز\) "Dynamite Beef Fries"
drag, startPoint x: 108, startPoint y: 174, endPoint x: 88, endPoint y: 172, distance: 20.4
click at [88, 172] on span "Crunchy Chicken Burger (برجر دجاج كرانشي)" at bounding box center [157, 175] width 145 height 15
click at [558, 189] on div "Items" at bounding box center [559, 181] width 247 height 23
paste كرانشي\) "runch"
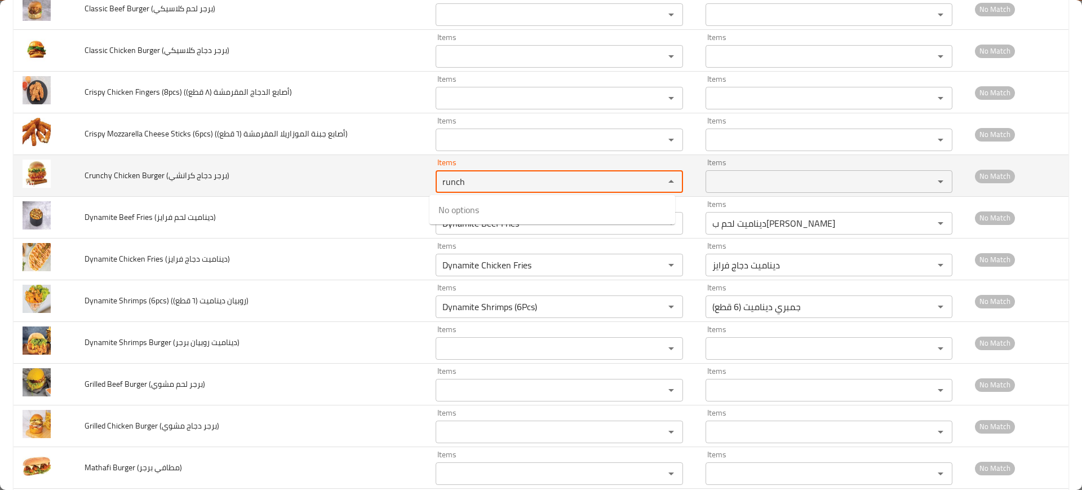
type كرانشي\) "runch"
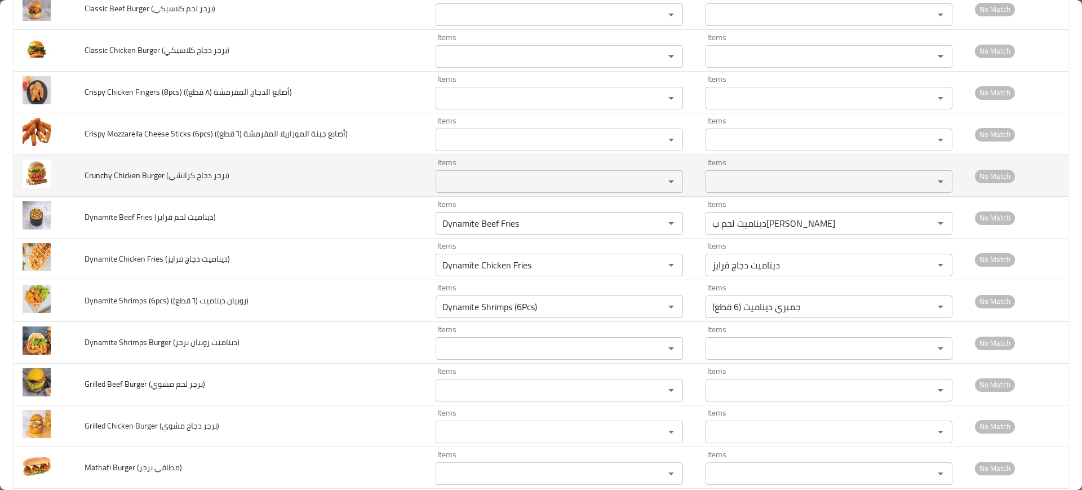
click at [312, 172] on td "Crunchy Chicken Burger (برجر دجاج كرانشي)" at bounding box center [251, 176] width 351 height 42
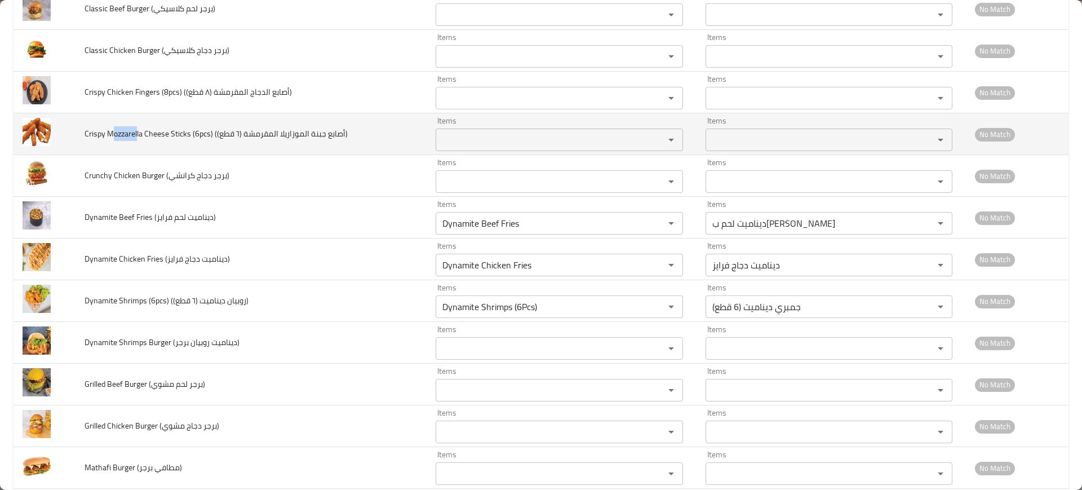
drag, startPoint x: 136, startPoint y: 133, endPoint x: 111, endPoint y: 136, distance: 25.5
click at [111, 136] on span "Crispy Mozzarella Cheese Sticks (6pcs) (أصابع جبنة الموزاريلا المقرمشة (٦ قطع))" at bounding box center [216, 133] width 263 height 15
click at [511, 134] on قطع\)\) "Items" at bounding box center [542, 140] width 207 height 16
paste قطع\)\) "ozzarel"
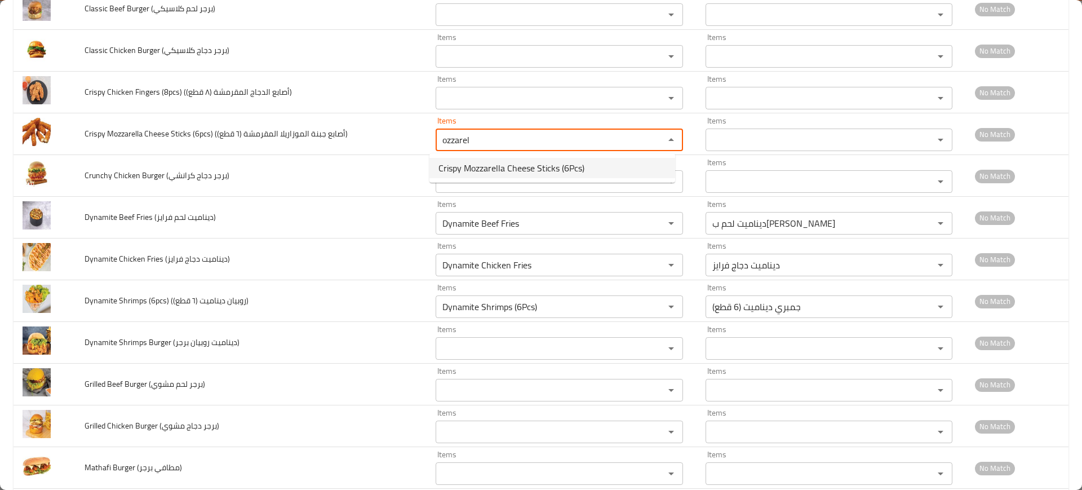
click at [508, 165] on span "Crispy Mozzarella Cheese Sticks (6Pcs)" at bounding box center [512, 168] width 146 height 14
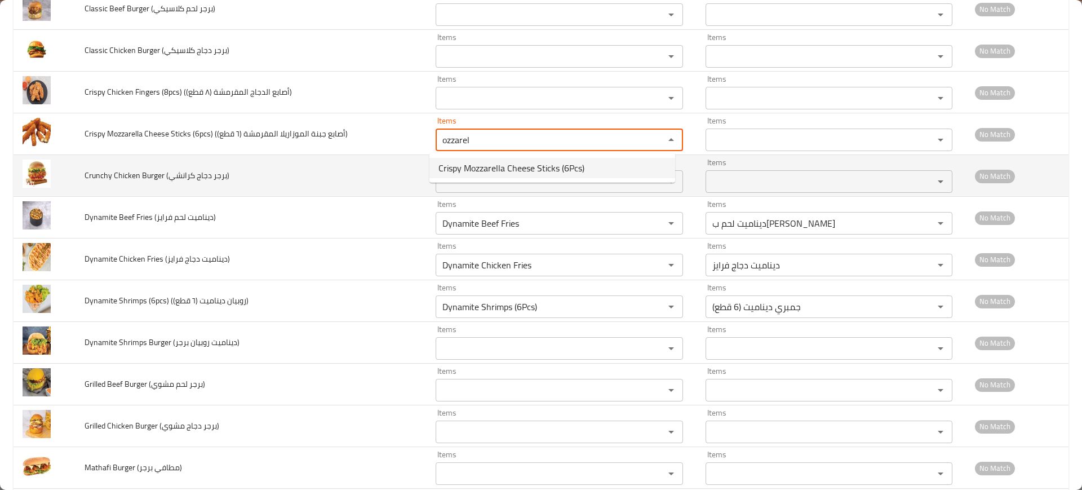
type قطع\)\) "Crispy Mozzarella Cheese Sticks (6Pcs)"
type قطع\)\)-ar "أصابع جبنة موزاريلا مقرمشة (6 قطع)"
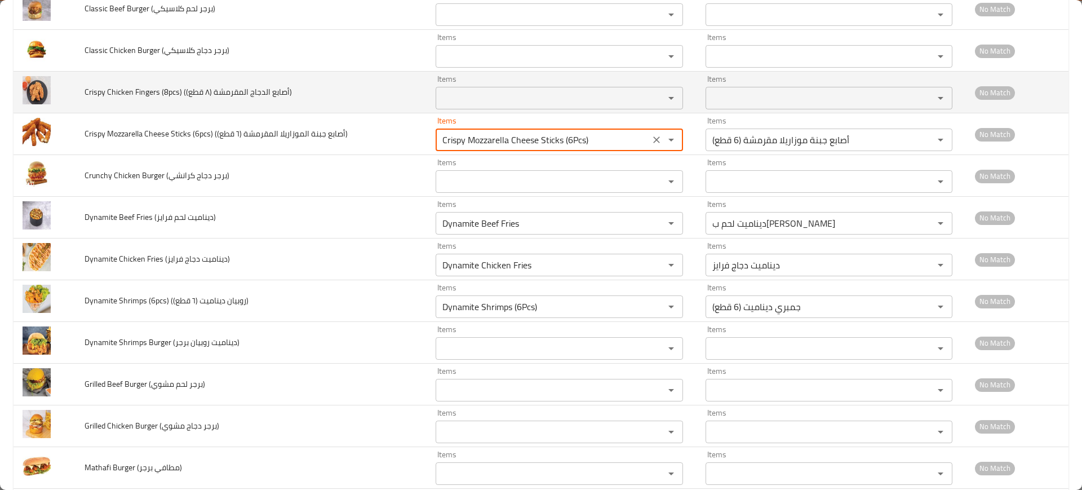
type قطع\)\) "Crispy Mozzarella Cheese Sticks (6Pcs)"
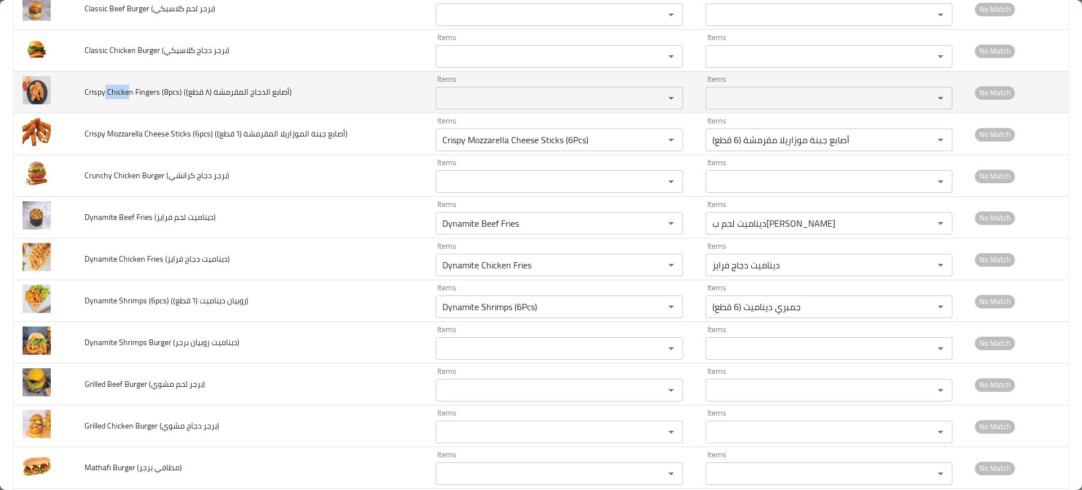
drag, startPoint x: 127, startPoint y: 92, endPoint x: 105, endPoint y: 101, distance: 23.6
click at [105, 101] on td "Crispy Chicken Fingers (8pcs) (أصابع الدجاج المقرمشة (٨ قطع))" at bounding box center [251, 93] width 351 height 42
click at [522, 98] on قطع\)\) "Items" at bounding box center [542, 98] width 207 height 16
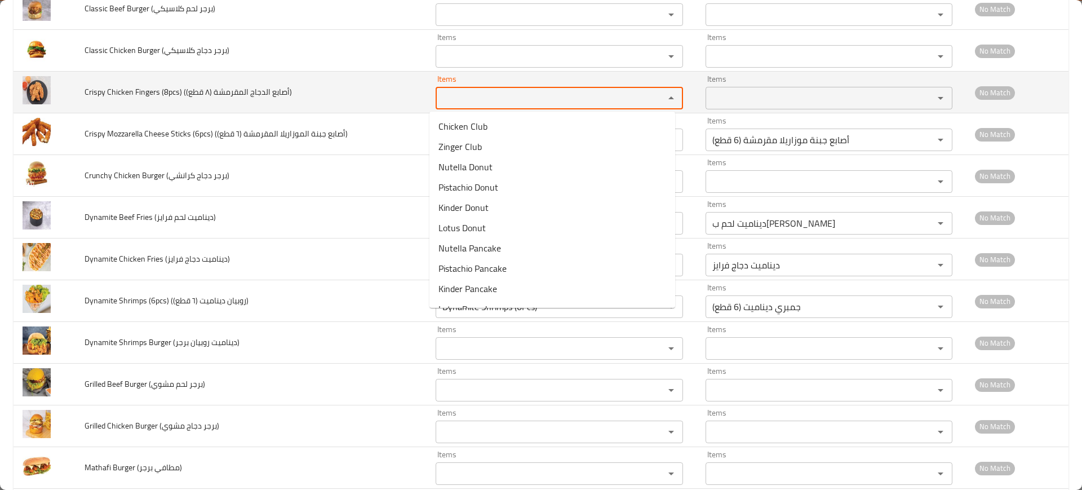
paste قطع\)\) "Chicke"
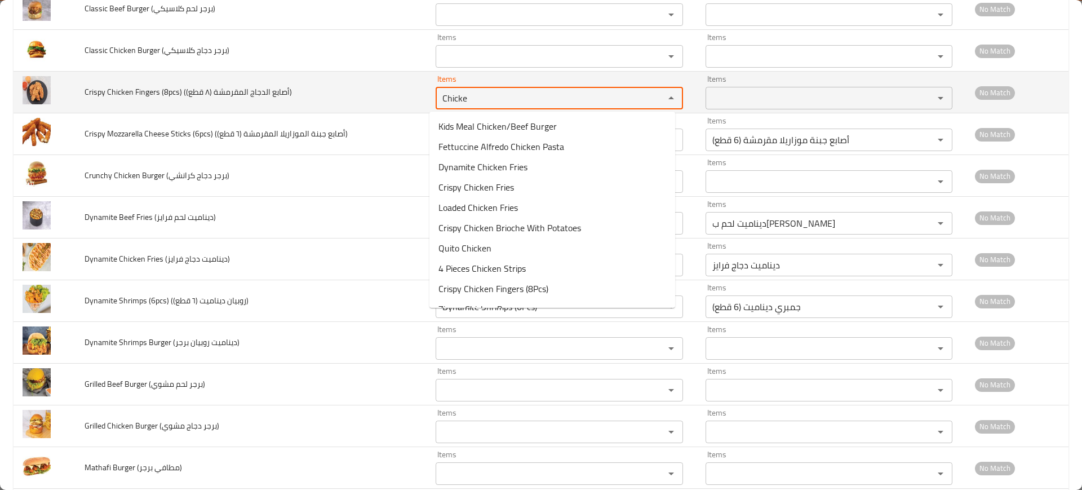
type قطع\)\) "Chicke"
click at [241, 96] on span "Crispy Chicken Fingers (8pcs) (أصابع الدجاج المقرمشة (٨ قطع))" at bounding box center [188, 92] width 207 height 15
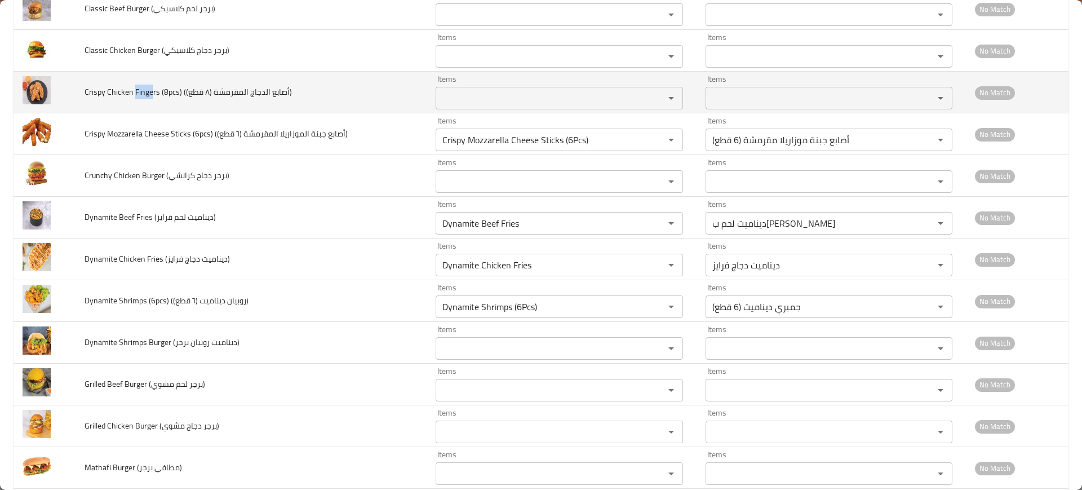
drag, startPoint x: 134, startPoint y: 95, endPoint x: 150, endPoint y: 94, distance: 17.0
click at [152, 94] on span "Crispy Chicken Fingers (8pcs) (أصابع الدجاج المقرمشة (٨ قطع))" at bounding box center [188, 92] width 207 height 15
click at [481, 98] on قطع\)\) "Items" at bounding box center [542, 98] width 207 height 16
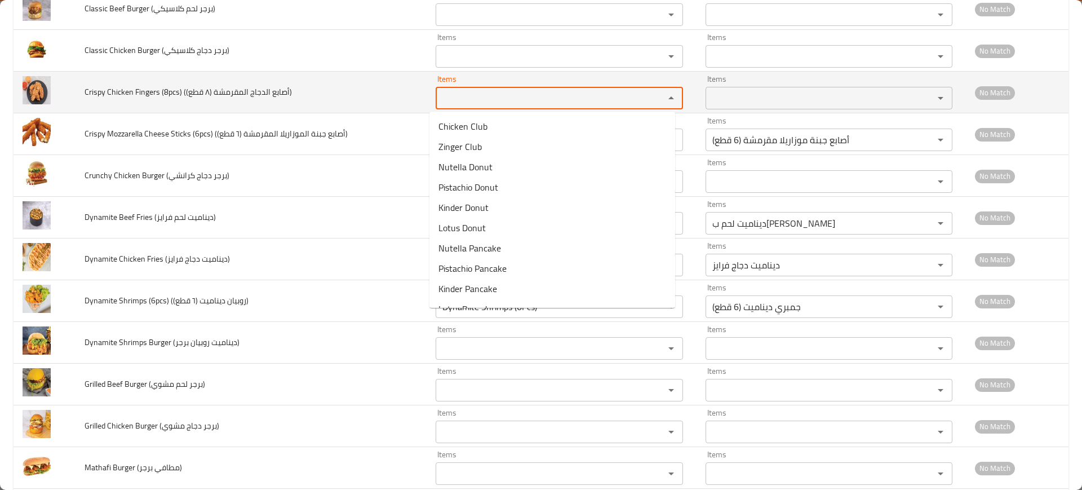
paste قطع\)\) "Finge"
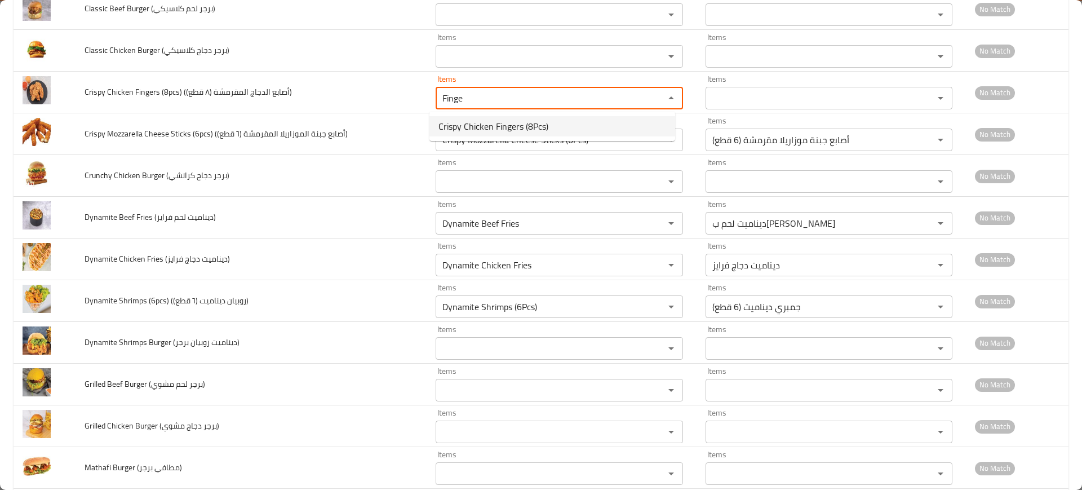
click at [486, 122] on span "Crispy Chicken Fingers (8Pcs)" at bounding box center [494, 126] width 110 height 14
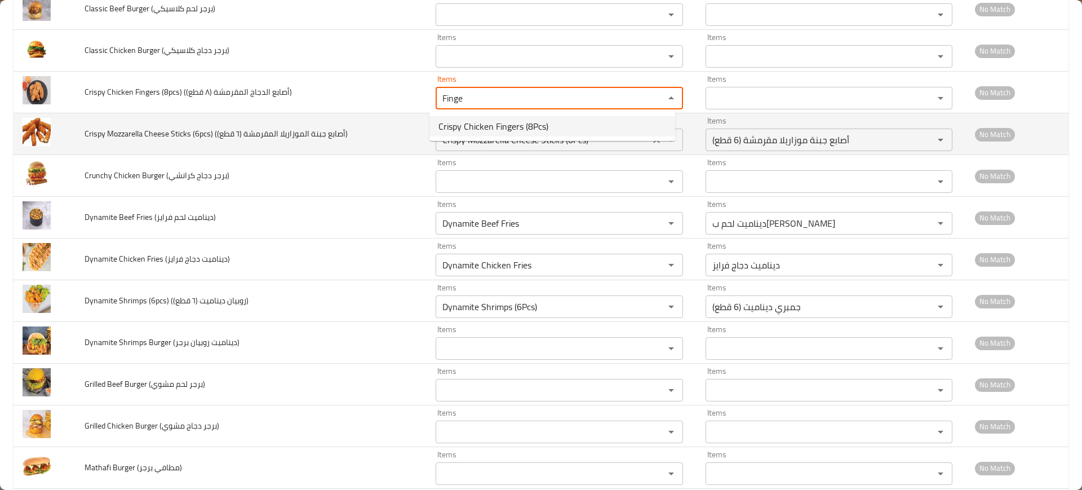
type قطع\)\) "Crispy Chicken Fingers (8Pcs)"
type قطع\)\)-ar "أصابع دجاج مقرمشة ( 8 قطع)"
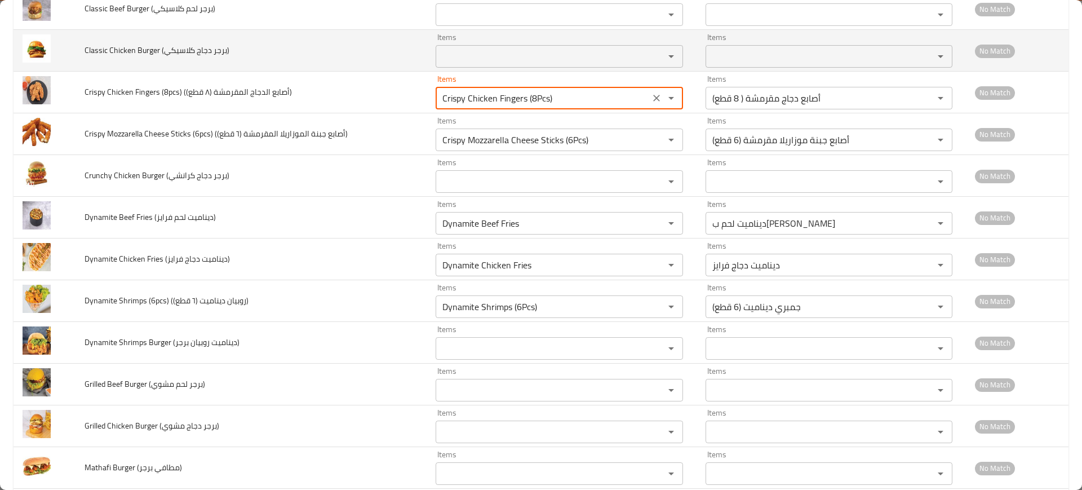
type قطع\)\) "Crispy Chicken Fingers (8Pcs)"
drag, startPoint x: 138, startPoint y: 51, endPoint x: 152, endPoint y: 52, distance: 14.2
click at [152, 52] on span "Classic Chicken Burger (برجر دجاج كلاسيكي)" at bounding box center [157, 50] width 145 height 15
click at [473, 50] on كلاسيكي\) "Items" at bounding box center [542, 56] width 207 height 16
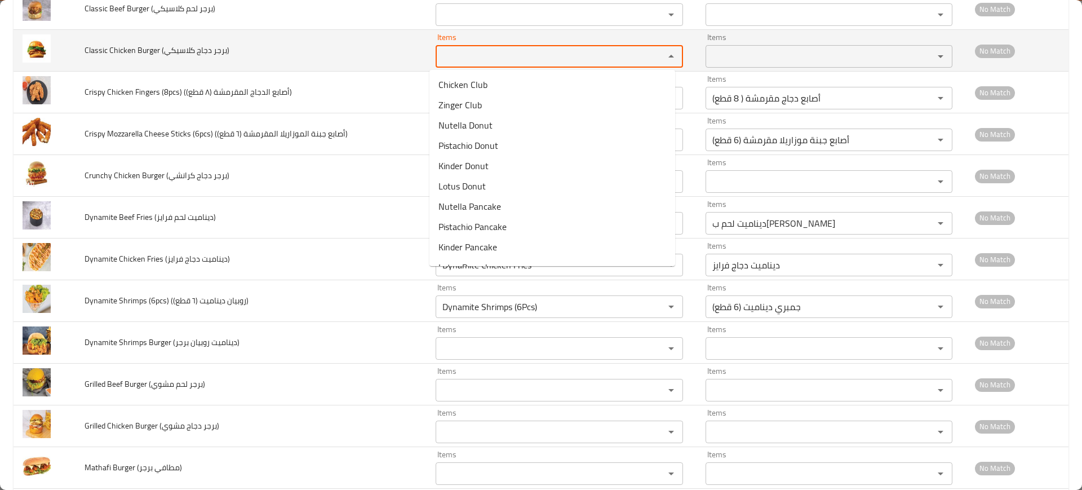
paste كلاسيكي\) "Burg"
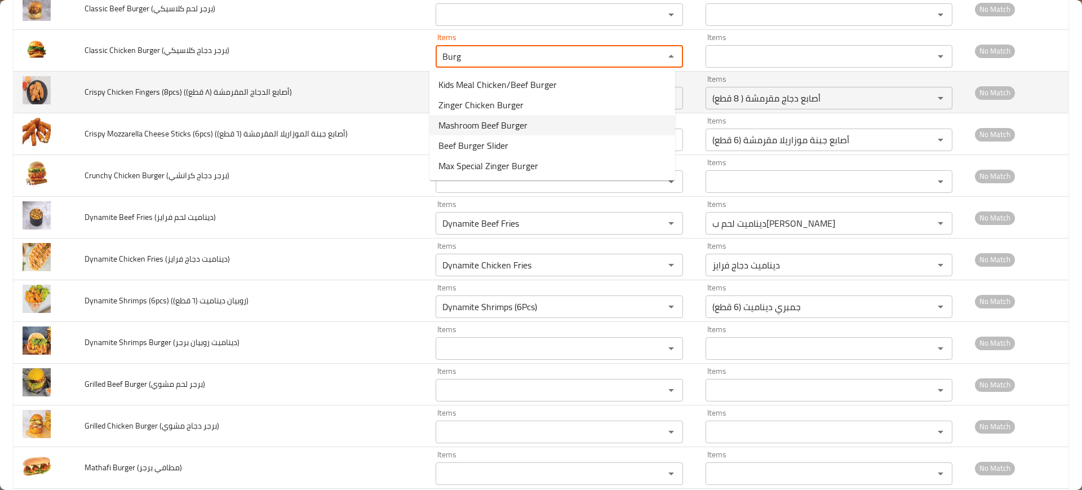
type كلاسيكي\) "Burg"
click at [321, 81] on td "Crispy Chicken Fingers (8pcs) (أصابع الدجاج المقرمشة (٨ قطع))" at bounding box center [251, 93] width 351 height 42
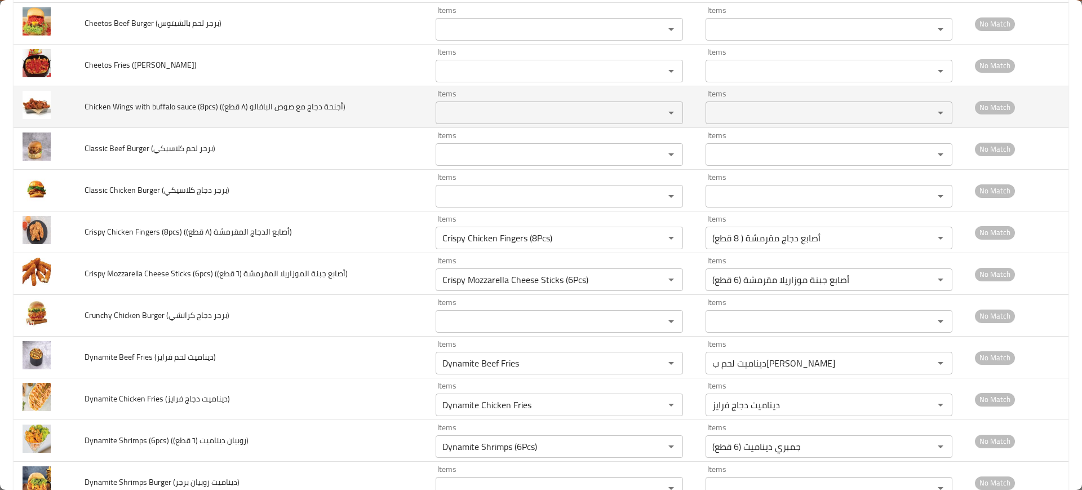
scroll to position [2254, 0]
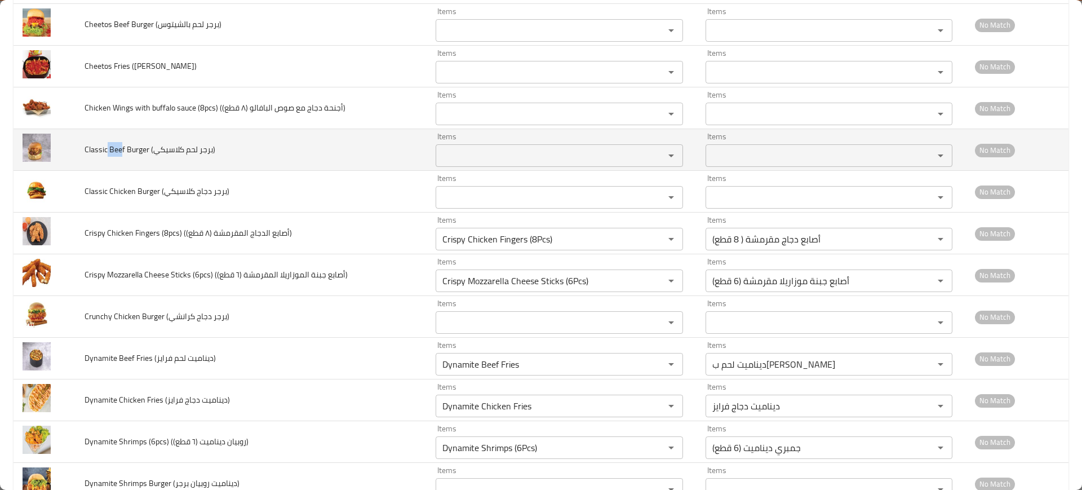
drag, startPoint x: 108, startPoint y: 147, endPoint x: 146, endPoint y: 148, distance: 38.4
click at [120, 150] on span "Classic Beef Burger (برجر لحم كلاسيكي)" at bounding box center [150, 149] width 131 height 15
click at [488, 132] on div "Items Items" at bounding box center [559, 149] width 247 height 34
paste كلاسيكي\) "Bee"
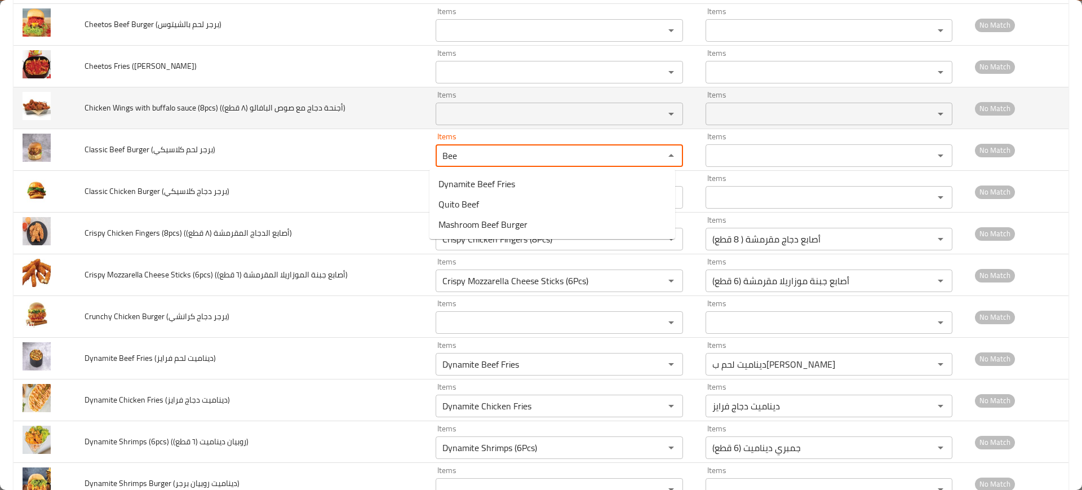
type كلاسيكي\) "Bee"
click at [191, 109] on span "Chicken Wings with buffalo sauce (8pcs) (أجنحة دجاج مع صوص البافالو (٨ قطع))" at bounding box center [215, 107] width 261 height 15
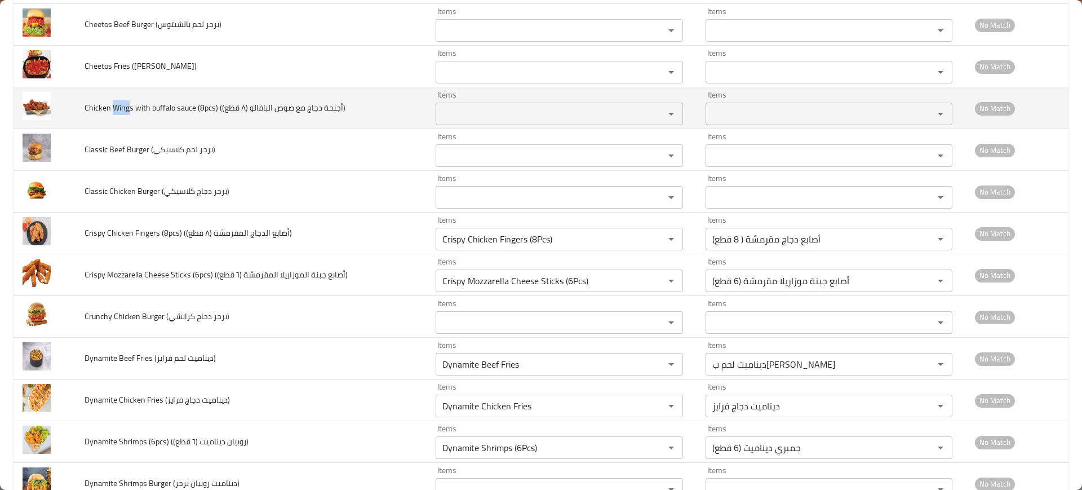
drag, startPoint x: 114, startPoint y: 103, endPoint x: 130, endPoint y: 109, distance: 17.0
click at [130, 109] on span "Chicken Wings with buffalo sauce (8pcs) (أجنحة دجاج مع صوص البافالو (٨ قطع))" at bounding box center [215, 107] width 261 height 15
click at [493, 104] on div "Items" at bounding box center [559, 114] width 247 height 23
paste قطع\)\) "Wing"
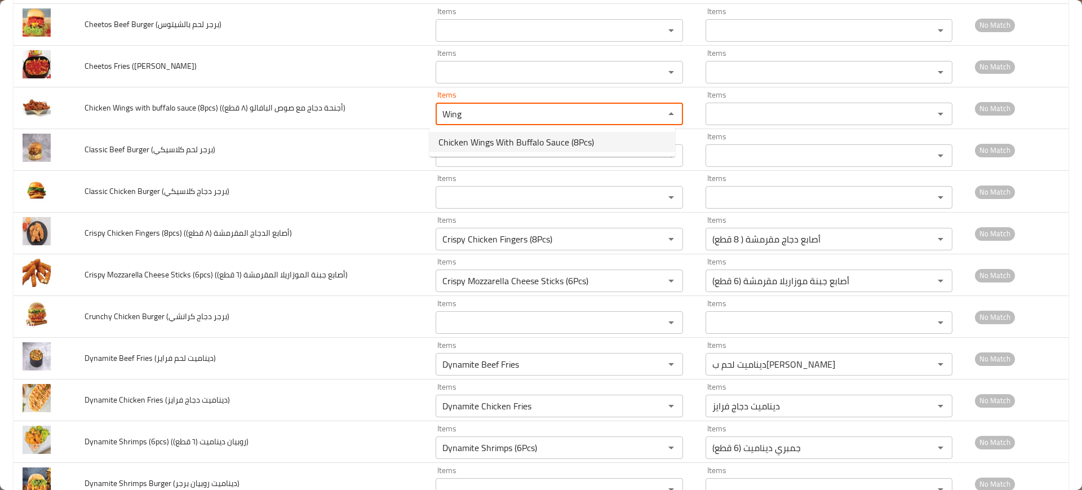
click at [491, 143] on span "Chicken Wings With Buffalo Sauce (8Pcs)" at bounding box center [517, 142] width 156 height 14
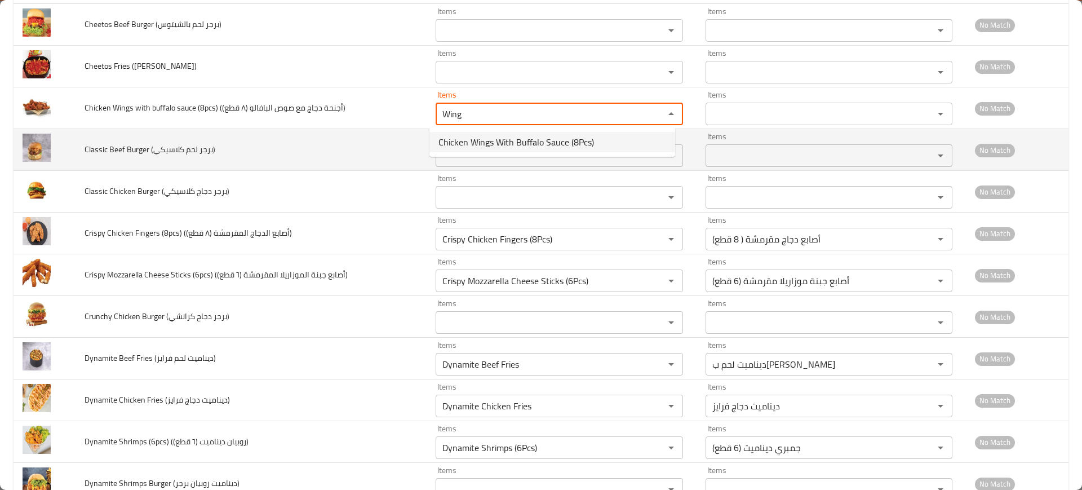
type قطع\)\) "Chicken Wings With Buffalo Sauce (8Pcs)"
type قطع\)\)-ar "أجنحة دجاج مع صوص بافلو (8 قطع)"
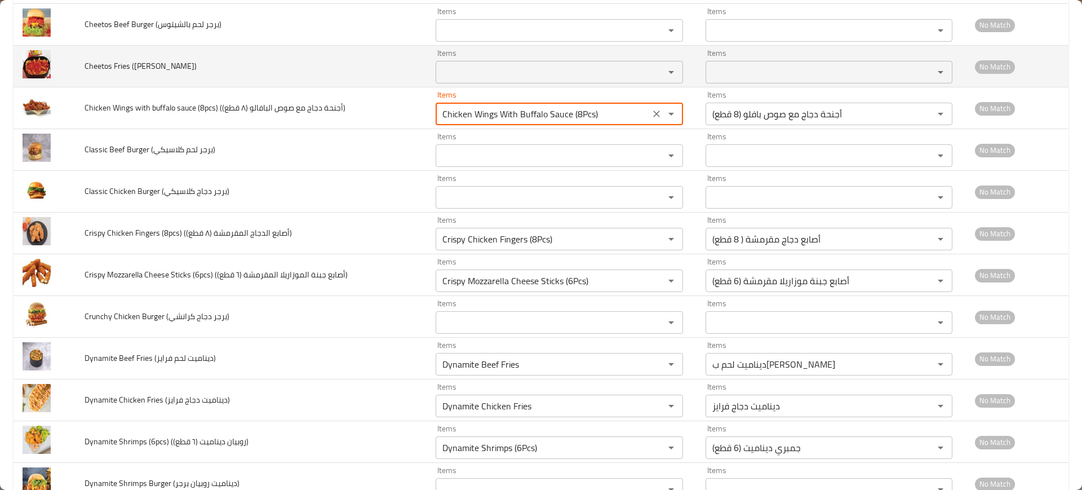
type قطع\)\) "Chicken Wings With Buffalo Sauce (8Pcs)"
drag, startPoint x: 104, startPoint y: 60, endPoint x: 84, endPoint y: 61, distance: 19.7
click at [85, 61] on span "Cheetos Fries ([PERSON_NAME])" at bounding box center [141, 66] width 112 height 15
click at [450, 63] on div "Items" at bounding box center [559, 72] width 247 height 23
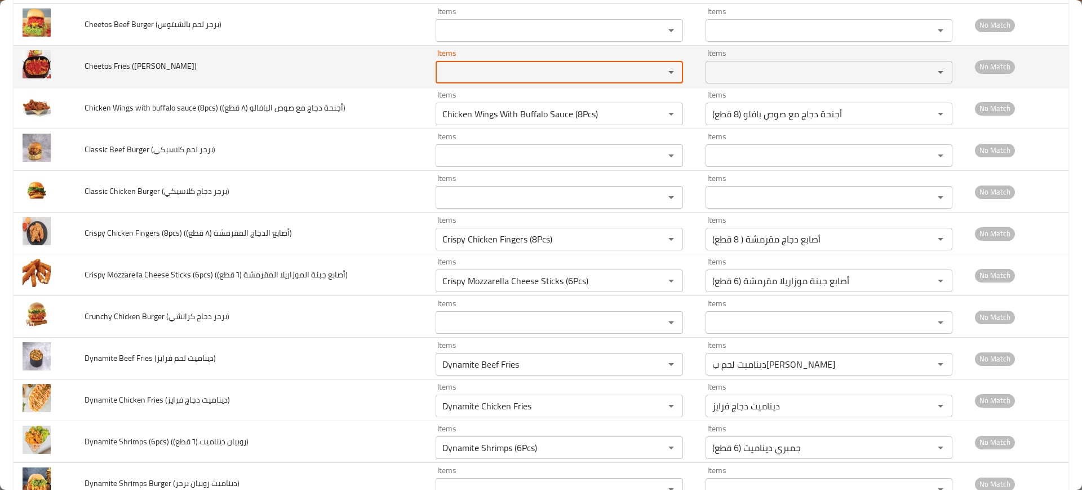
paste فرايز\) "Cheet"
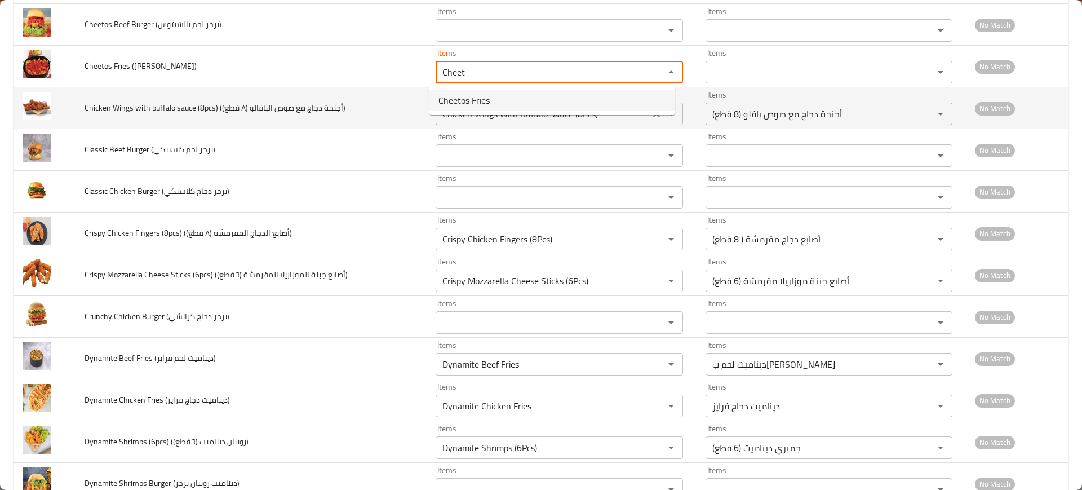
click at [475, 97] on span "Cheetos Fries" at bounding box center [464, 101] width 51 height 14
type فرايز\) "Cheetos Fries"
type فرايز\)-ar "[PERSON_NAME]"
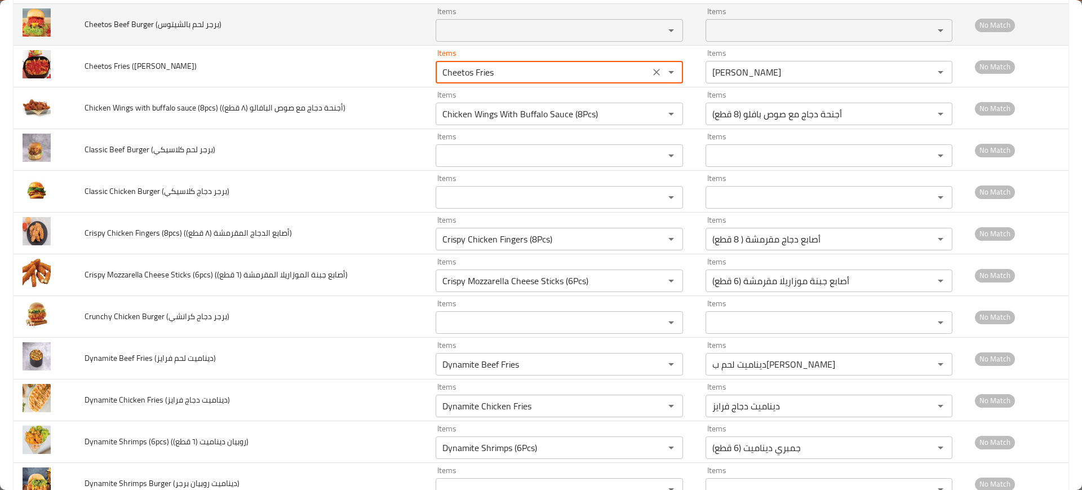
type فرايز\) "Cheetos Fries"
drag, startPoint x: 108, startPoint y: 24, endPoint x: 86, endPoint y: 28, distance: 22.4
click at [83, 25] on td "Cheetos Beef Burger (برجر لحم بالشيتوس)" at bounding box center [251, 25] width 351 height 42
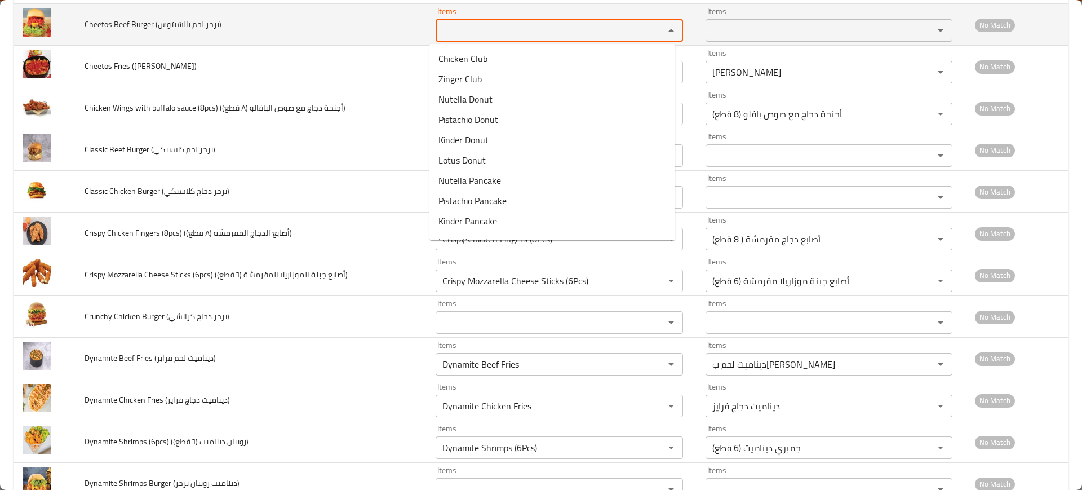
click at [527, 26] on بالشيتوس\) "Items" at bounding box center [542, 31] width 207 height 16
paste بالشيتوس\) "Cheeto"
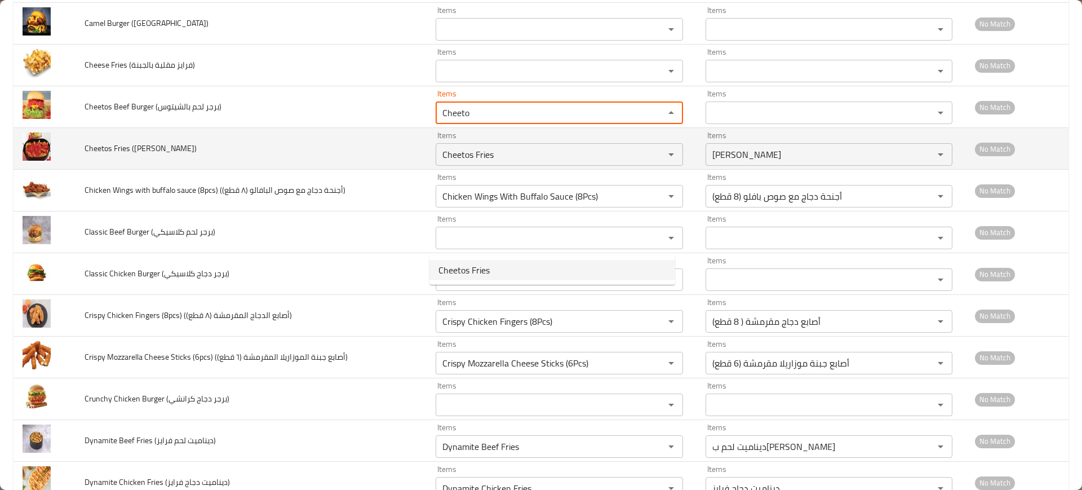
scroll to position [2043, 0]
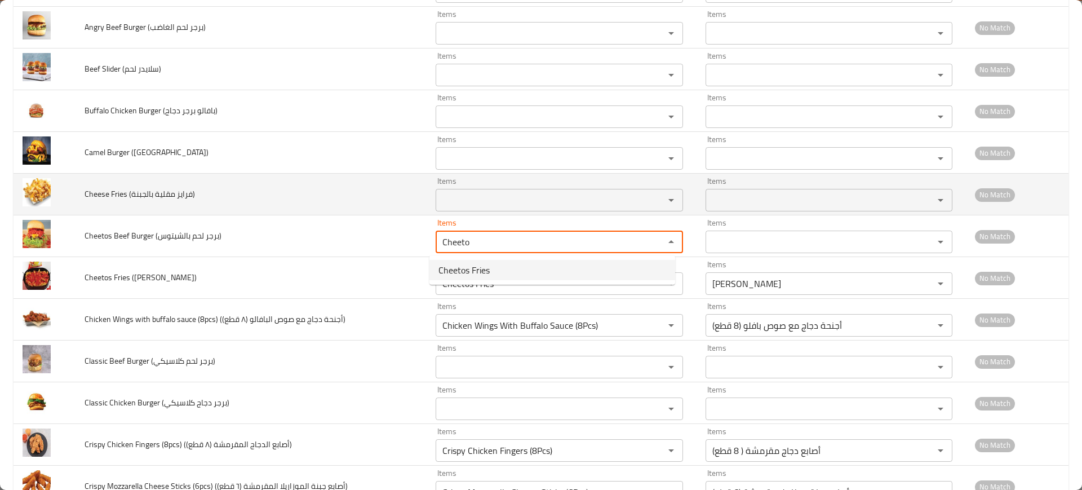
type بالشيتوس\) "Cheeto"
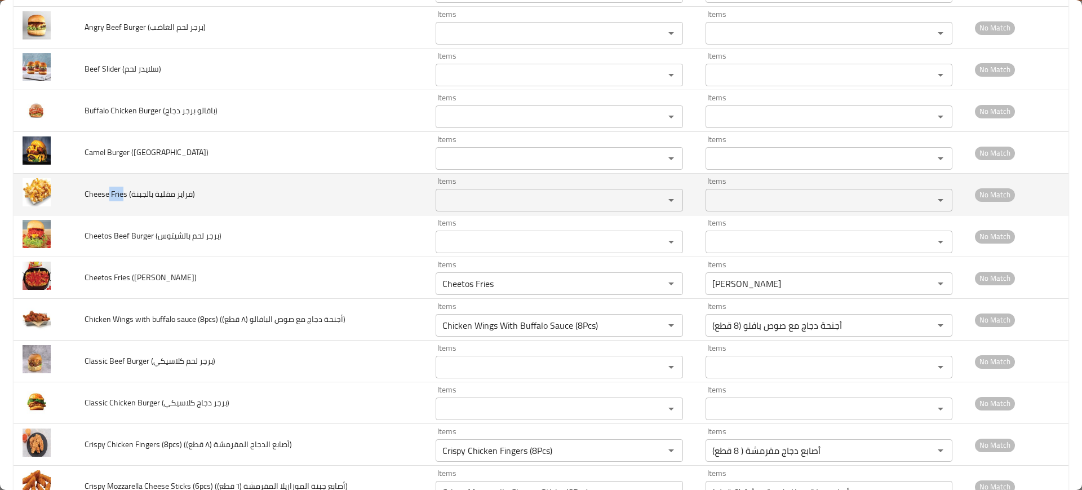
drag, startPoint x: 116, startPoint y: 198, endPoint x: 129, endPoint y: 198, distance: 13.5
click at [123, 198] on span "Cheese Fries (فرايز مقلية بالجبنة)" at bounding box center [140, 194] width 110 height 15
click at [456, 194] on بالجبنة\) "Items" at bounding box center [542, 200] width 207 height 16
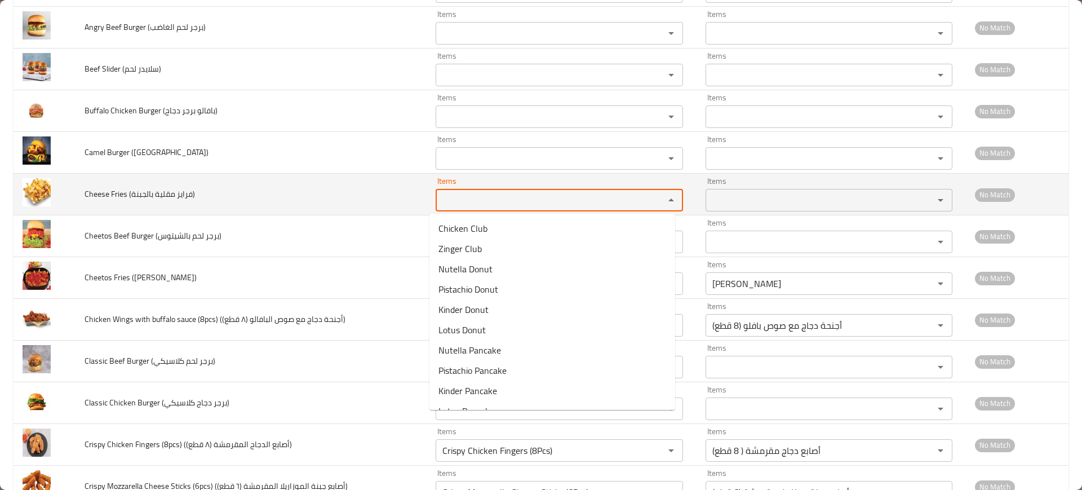
paste بالجبنة\) "Frie"
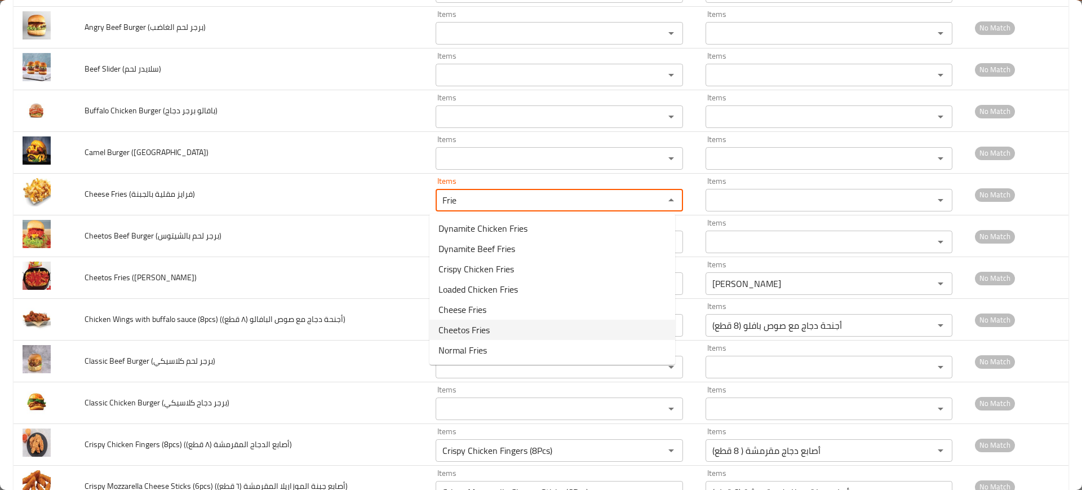
click at [469, 329] on span "Cheetos Fries" at bounding box center [464, 330] width 51 height 14
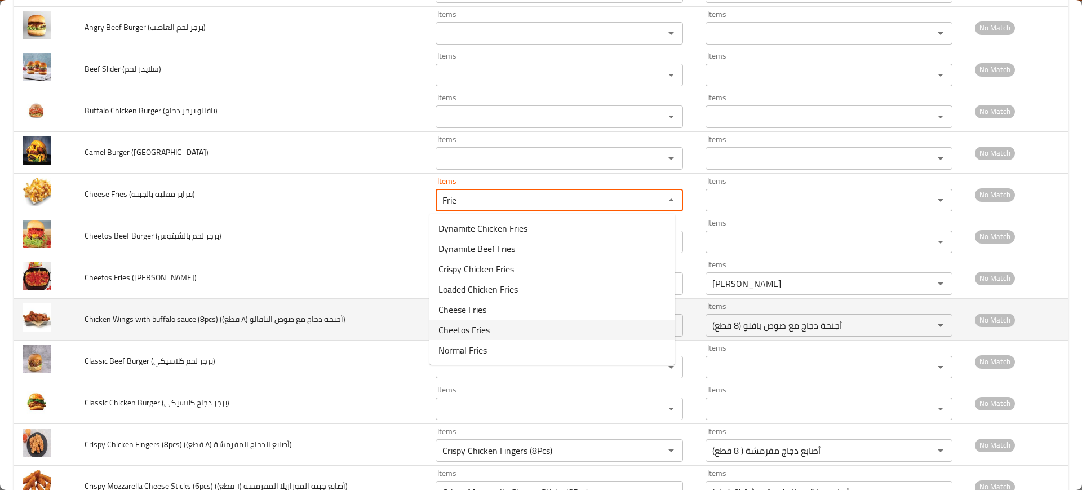
type بالجبنة\) "Cheetos Fries"
type بالجبنة\)-ar "[PERSON_NAME]"
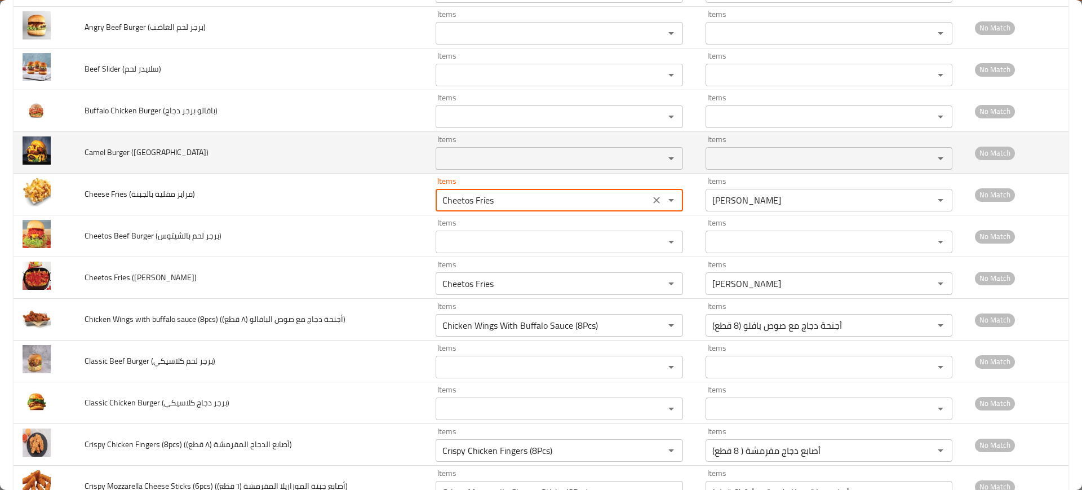
type بالجبنة\) "Cheetos Fries"
drag, startPoint x: 103, startPoint y: 151, endPoint x: 85, endPoint y: 154, distance: 18.4
click at [85, 155] on span "Camel Burger ([GEOGRAPHIC_DATA])" at bounding box center [147, 152] width 124 height 15
click at [584, 151] on الجمل\) "Items" at bounding box center [542, 158] width 207 height 16
paste الجمل\) "Came"
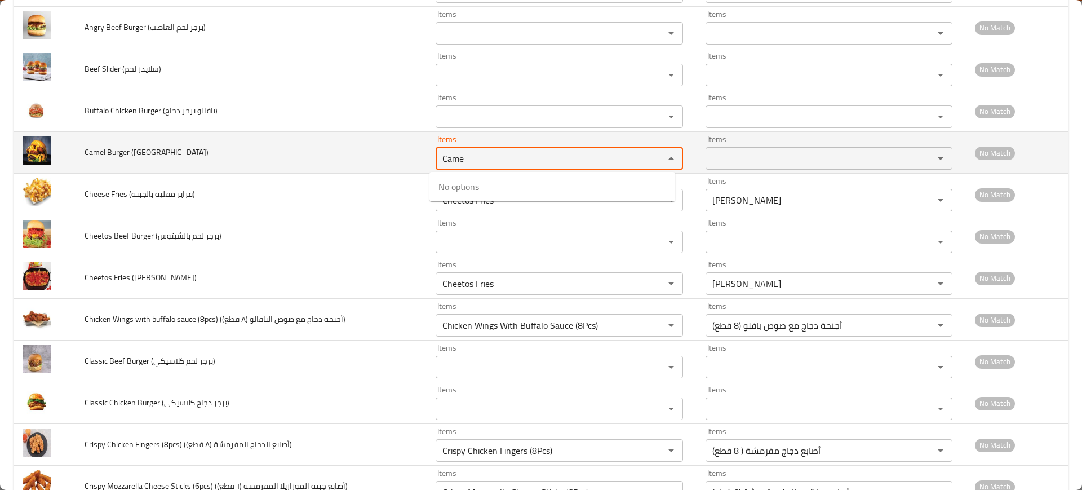
type الجمل\) "Came"
click at [206, 137] on td "Camel Burger ([GEOGRAPHIC_DATA])" at bounding box center [251, 153] width 351 height 42
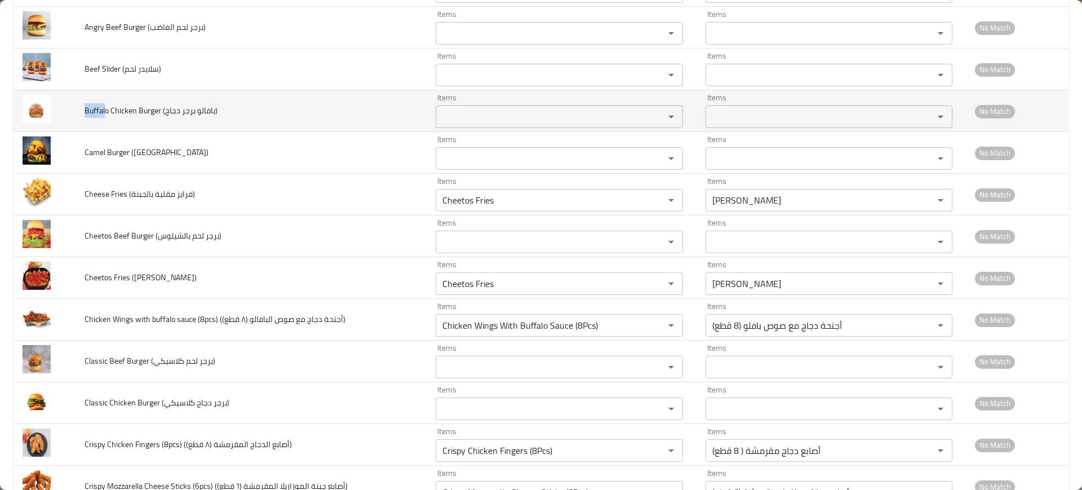
drag, startPoint x: 96, startPoint y: 112, endPoint x: 85, endPoint y: 114, distance: 11.5
click at [82, 114] on td "Buffalo Chicken Burger (بافالو برجر دجاج)" at bounding box center [251, 111] width 351 height 42
click at [482, 114] on دجاج\) "Items" at bounding box center [542, 117] width 207 height 16
paste دجاج\) "Buffal"
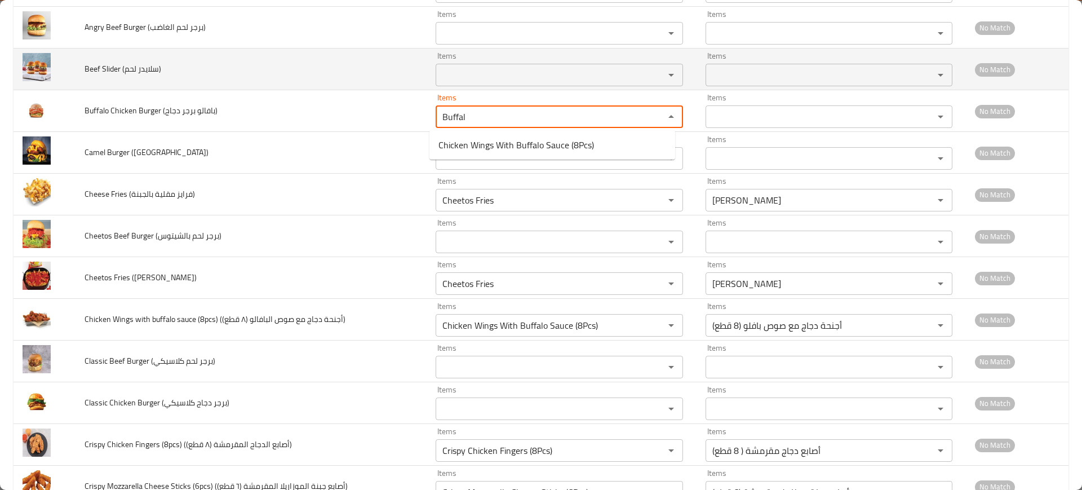
type دجاج\) "Buffal"
click at [136, 69] on span "Beef Slider (سلايدر لحم)" at bounding box center [123, 68] width 77 height 15
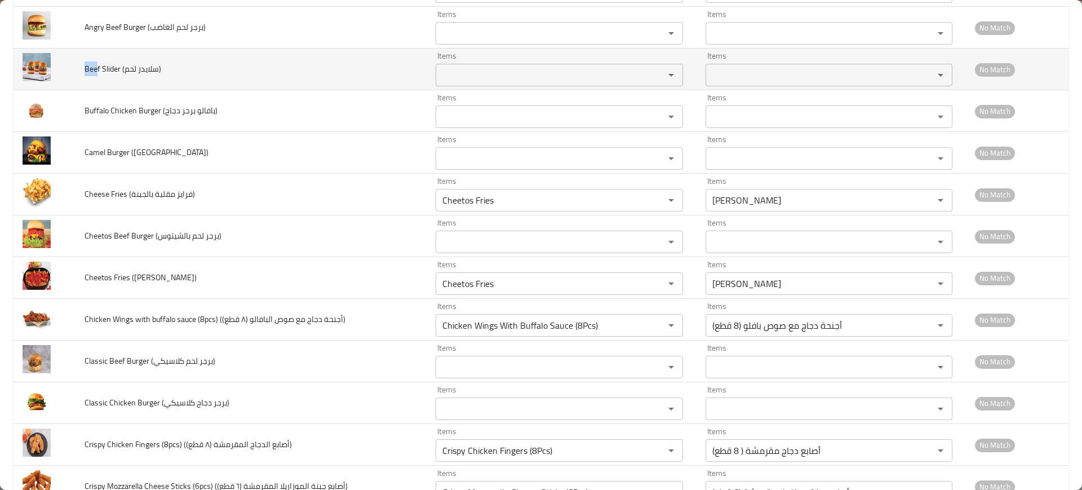
drag, startPoint x: 96, startPoint y: 70, endPoint x: 79, endPoint y: 70, distance: 16.9
click at [80, 70] on td "Beef Slider (سلايدر لحم)" at bounding box center [251, 69] width 351 height 42
click at [508, 83] on div "Items" at bounding box center [559, 75] width 247 height 23
paste لحم\) "Bee"
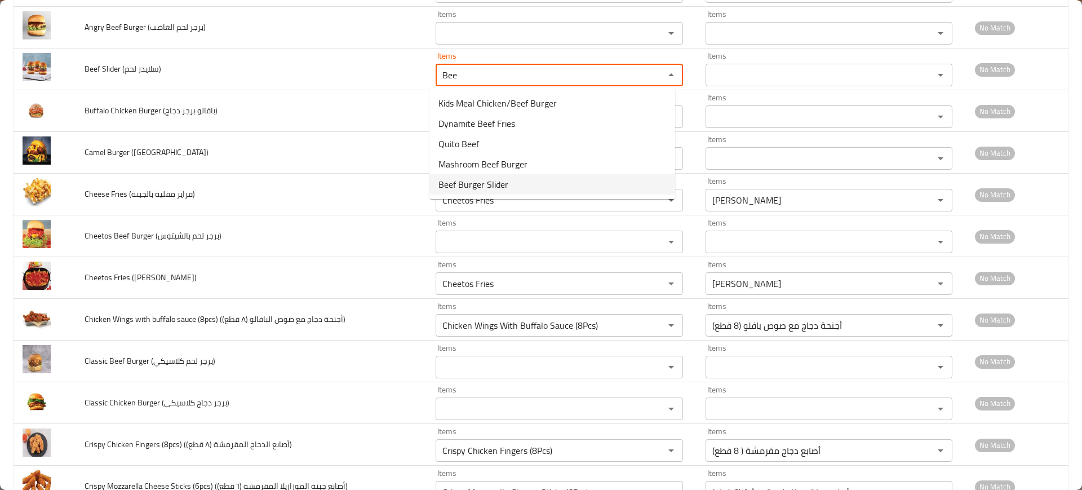
click at [504, 185] on span "Beef Burger Slider" at bounding box center [474, 185] width 70 height 14
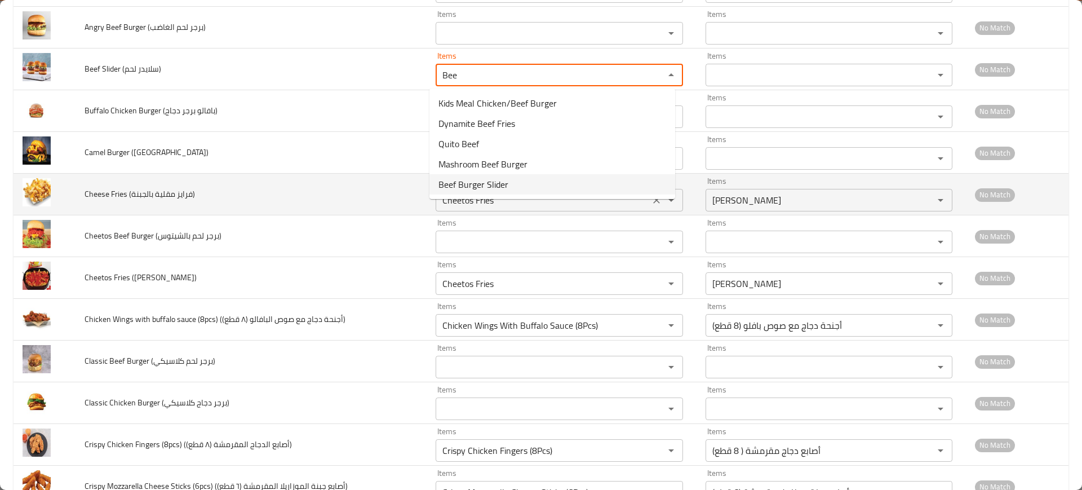
type لحم\) "Beef Burger Slider"
type لحم\)-ar "سلايدر برجر لحم بقري"
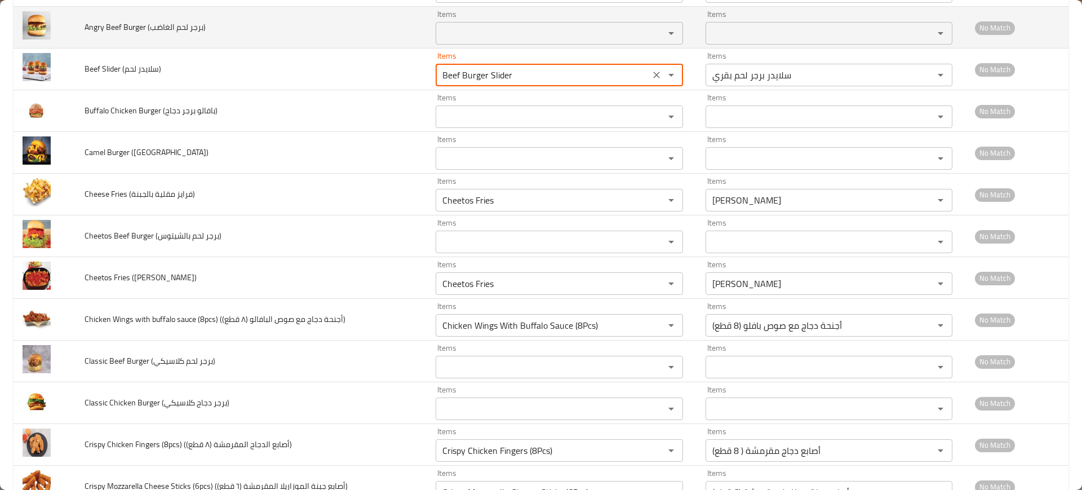
type لحم\) "Beef Burger Slider"
drag, startPoint x: 104, startPoint y: 29, endPoint x: 81, endPoint y: 30, distance: 22.6
click at [81, 30] on td "Angry Beef Burger (برجر لحم الغاضب)" at bounding box center [251, 28] width 351 height 42
click at [566, 23] on div "Items" at bounding box center [559, 33] width 247 height 23
paste الغاضب\) "Angry"
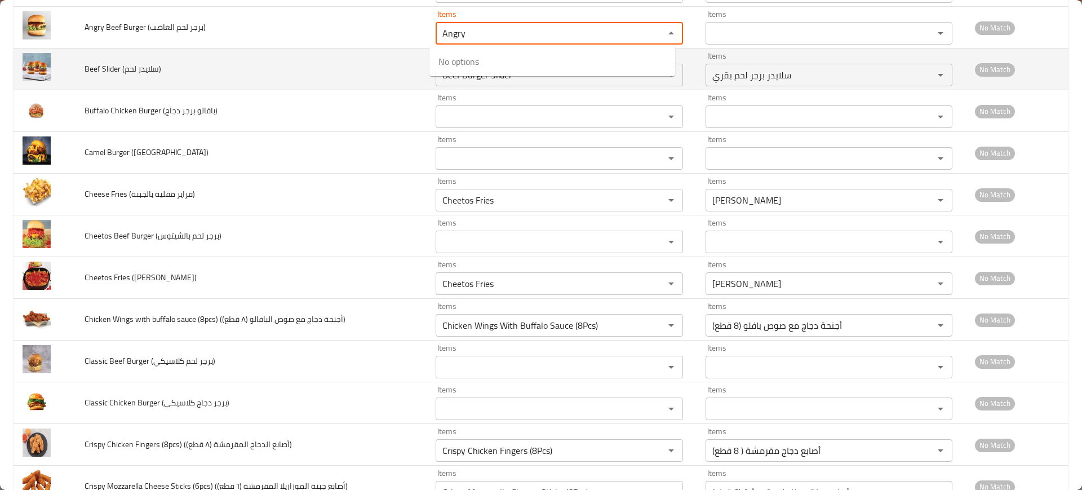
type الغاضب\) "Angry"
click at [241, 50] on td "Beef Slider (سلايدر لحم)" at bounding box center [251, 69] width 351 height 42
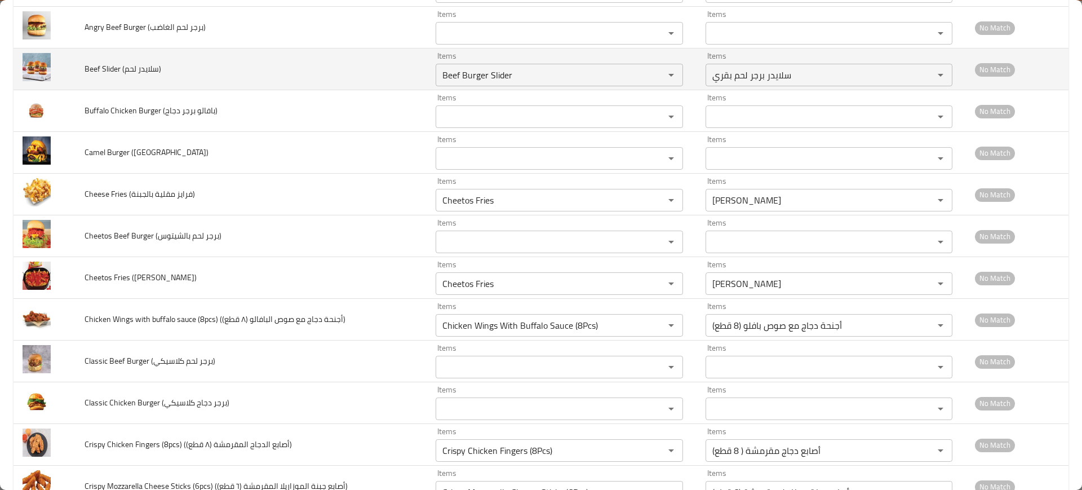
scroll to position [1972, 0]
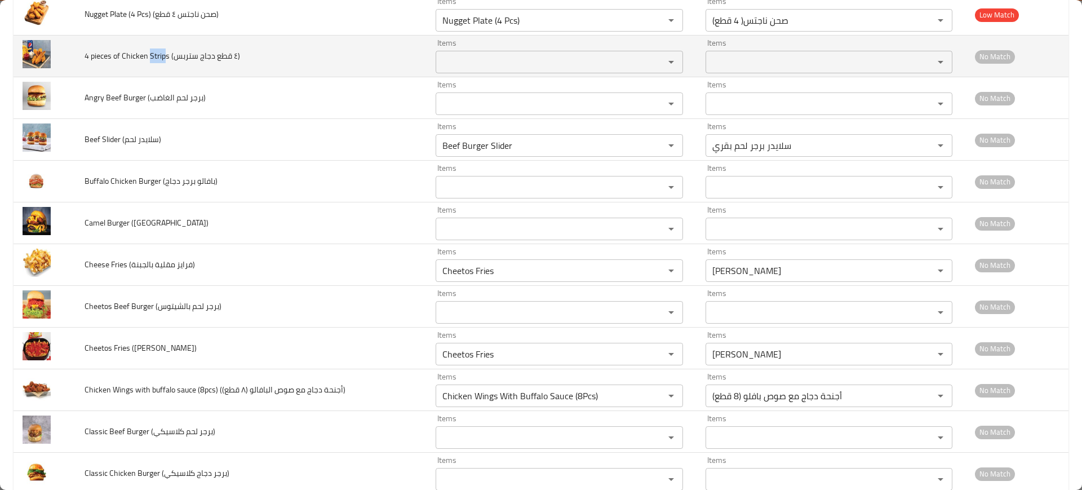
drag, startPoint x: 152, startPoint y: 55, endPoint x: 165, endPoint y: 56, distance: 12.5
click at [165, 56] on span "4 pieces of Chicken Strips (٤ قطع دجاج ستربس)" at bounding box center [163, 55] width 156 height 15
click at [442, 67] on ستربس\) "Items" at bounding box center [542, 62] width 207 height 16
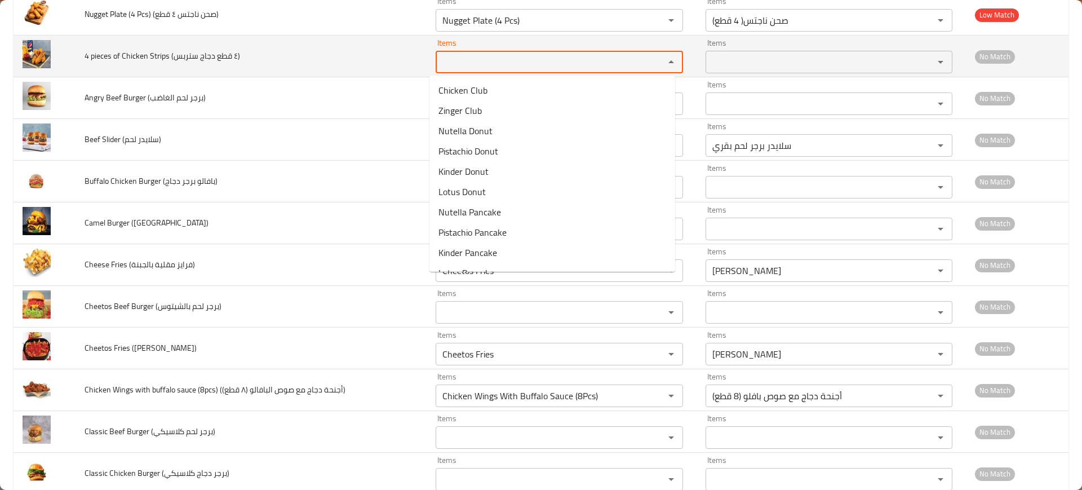
paste ستربس\) "Strip"
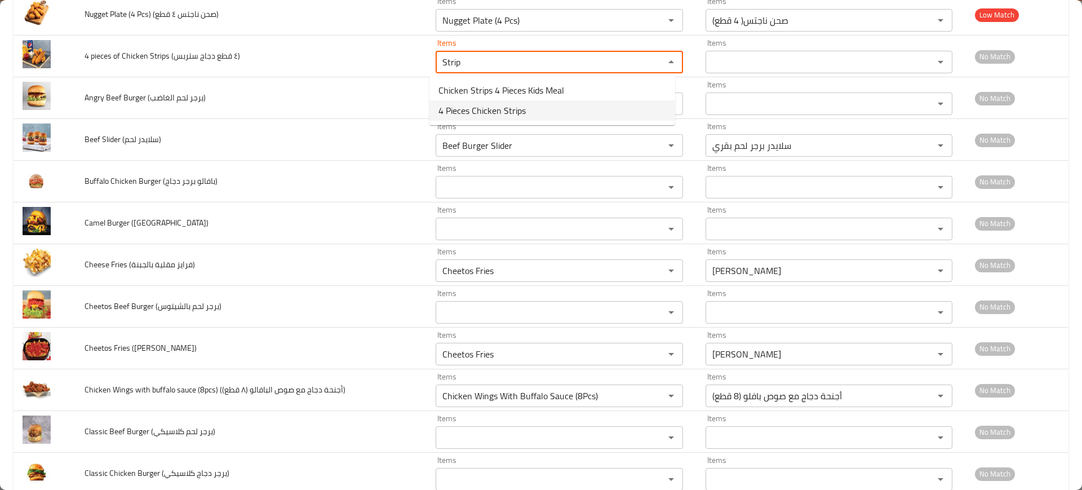
click at [458, 108] on span "4 Pieces Chicken Strips" at bounding box center [482, 111] width 87 height 14
type ستربس\) "4 Pieces Chicken Strips"
type ستربس\)-ar "4 قطع دجاج إستربس"
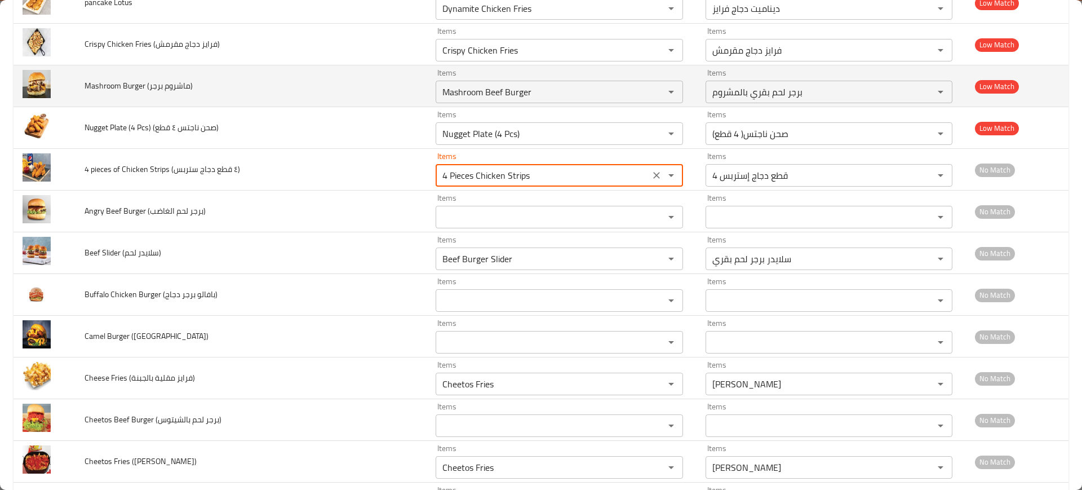
scroll to position [1831, 0]
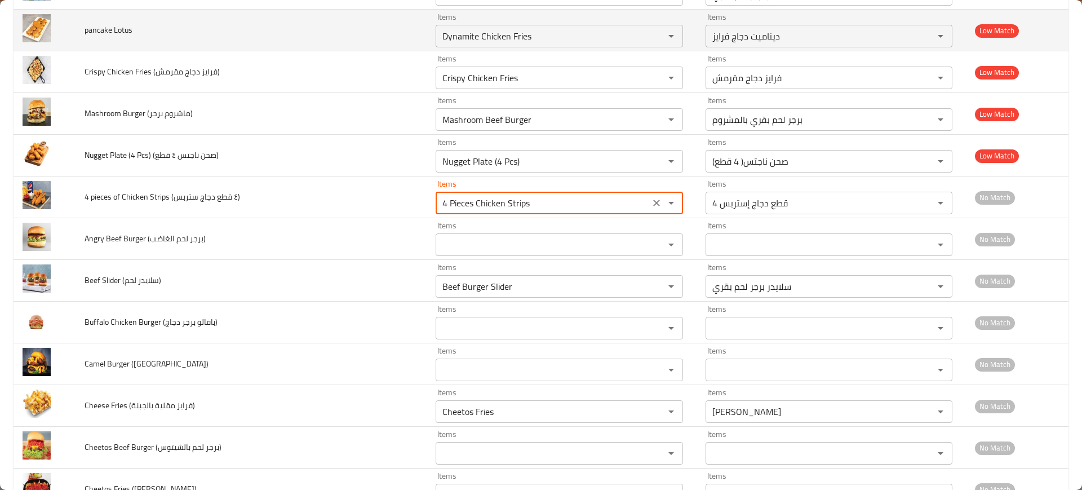
type ستربس\) "4 Pieces Chicken Strips"
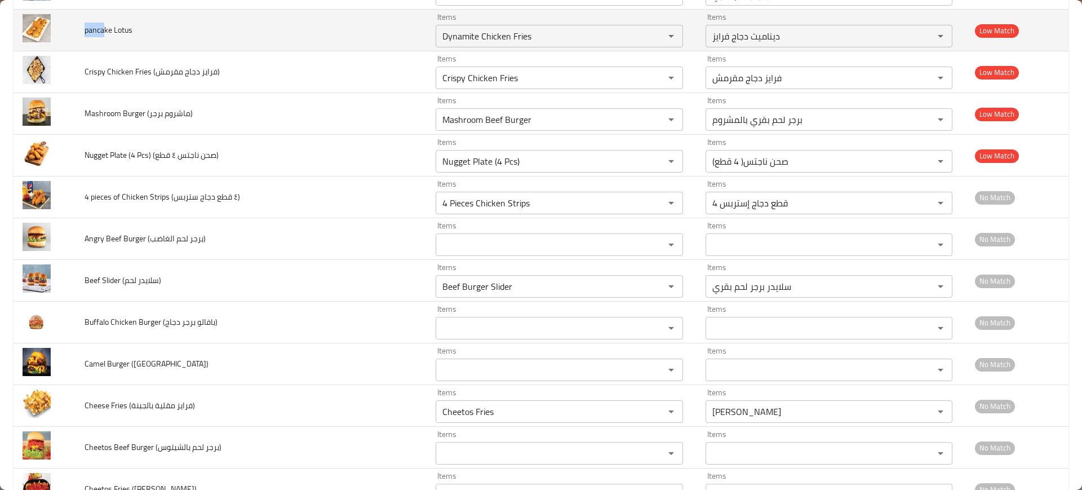
drag, startPoint x: 105, startPoint y: 30, endPoint x: 172, endPoint y: 41, distance: 68.0
click at [85, 30] on span "pancake Lotus" at bounding box center [109, 30] width 48 height 15
click at [515, 34] on Lotus "Dynamite Chicken Fries" at bounding box center [542, 36] width 207 height 16
paste Lotus "panca"
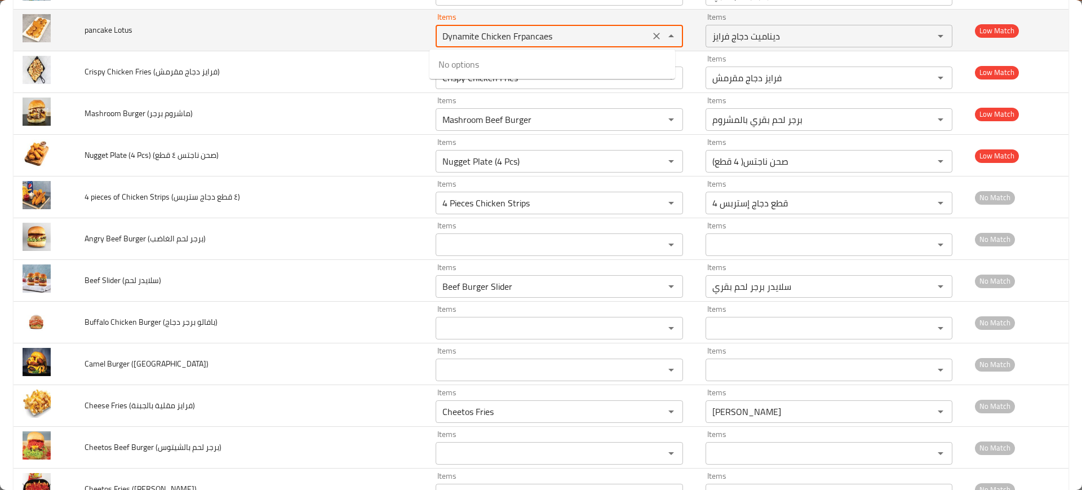
click at [530, 32] on Lotus "Dynamite Chicken Frpancaes" at bounding box center [542, 36] width 207 height 16
paste Lotus "panca"
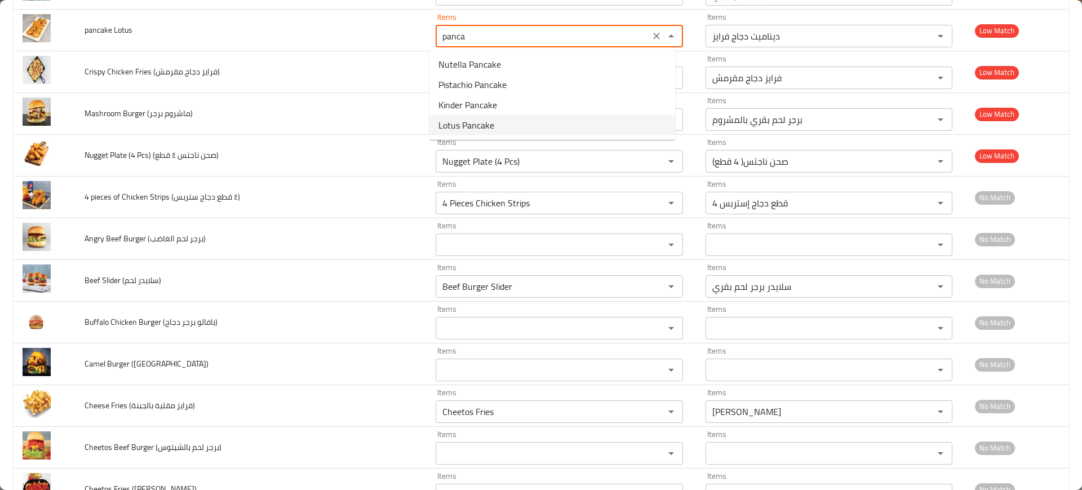
click at [493, 119] on span "Lotus Pancake" at bounding box center [467, 125] width 56 height 14
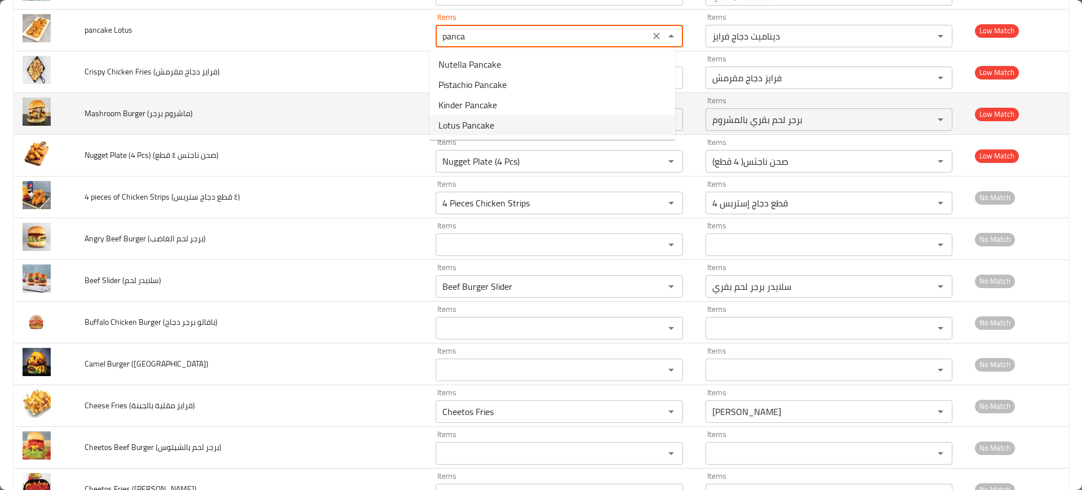
type Lotus "Lotus Pancake"
type Lotus-ar "بان كيك لوتس"
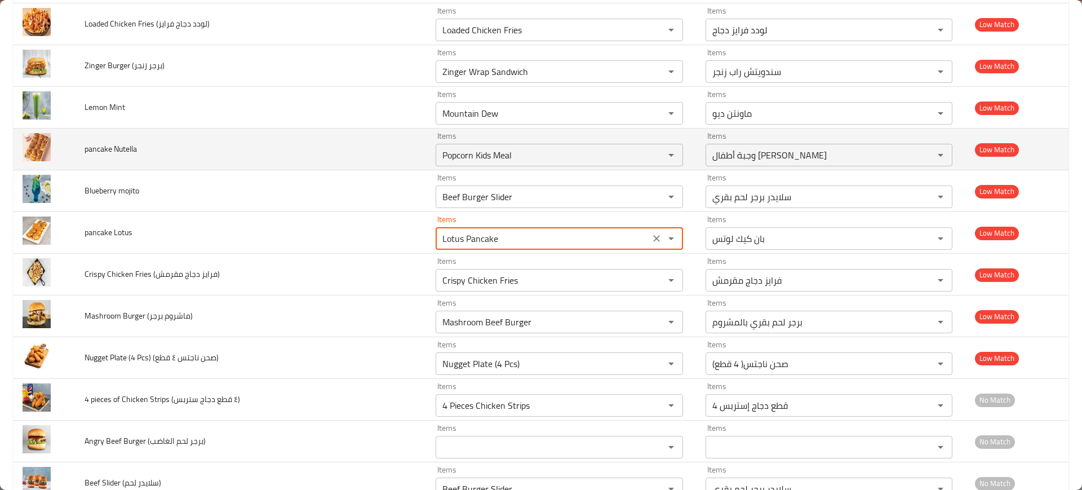
scroll to position [1620, 0]
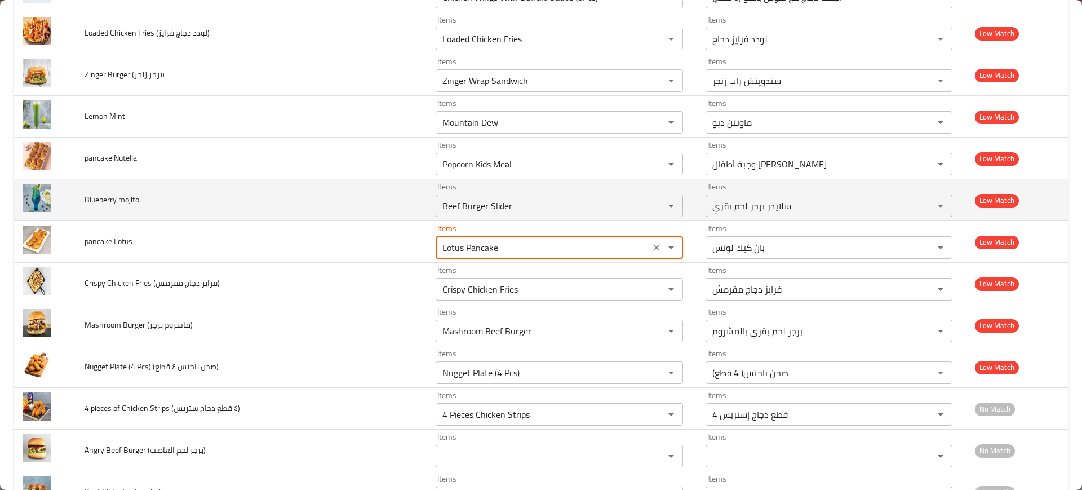
type Lotus "Lotus Pancake"
drag, startPoint x: 107, startPoint y: 197, endPoint x: 85, endPoint y: 198, distance: 22.6
click at [85, 198] on span "Blueberry mojito" at bounding box center [112, 199] width 55 height 15
click at [508, 192] on div "Items Beef Burger Slider Items" at bounding box center [559, 200] width 247 height 34
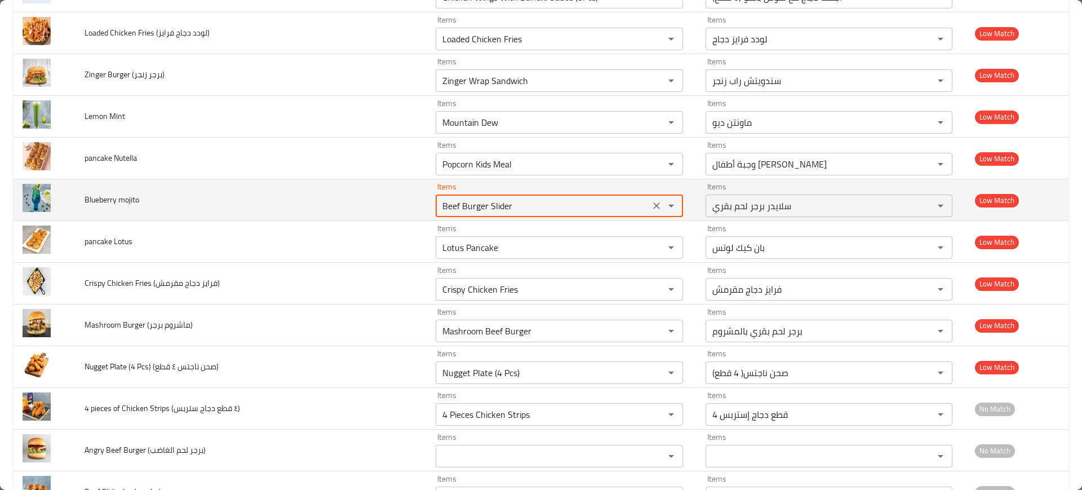
paste mojito "luebe"
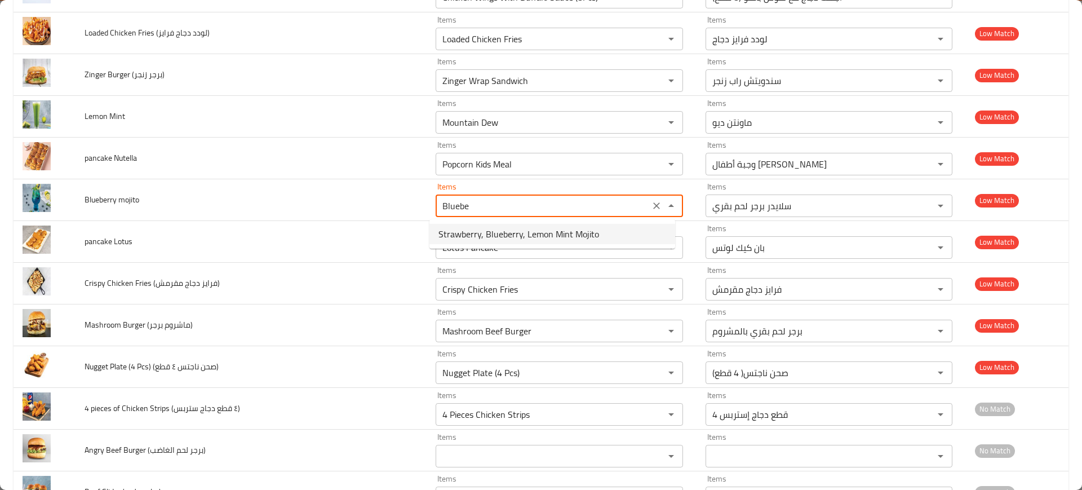
click at [511, 238] on span "Strawberry, Blueberry, Lemon Mint Mojito" at bounding box center [519, 234] width 161 height 14
type mojito "Strawberry, Blueberry, Lemon Mint Mojito"
type mojito-ar "موهيتو فراولة، توت أزرق، ليمون بالنعناع"
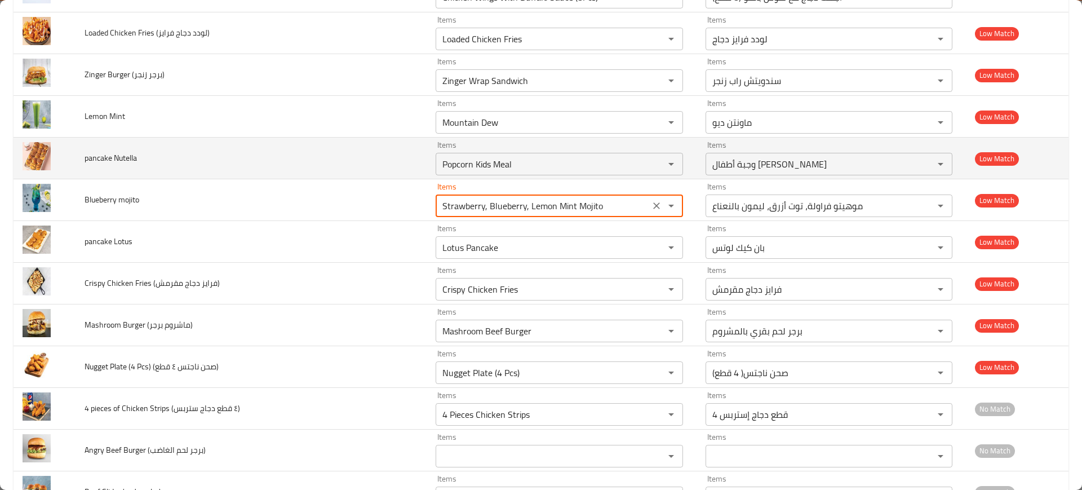
type mojito "Strawberry, Blueberry, Lemon Mint Mojito"
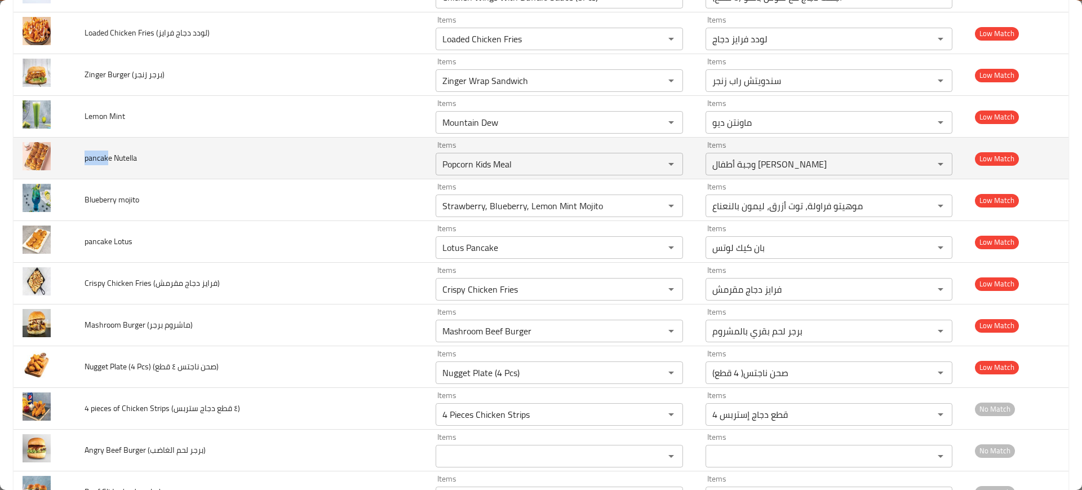
drag, startPoint x: 107, startPoint y: 156, endPoint x: 82, endPoint y: 154, distance: 24.9
click at [82, 154] on td "pancake Nutella" at bounding box center [251, 159] width 351 height 42
click at [502, 169] on Nutella "Popcorn Kids Meal" at bounding box center [542, 164] width 207 height 16
paste Nutella "pancak"
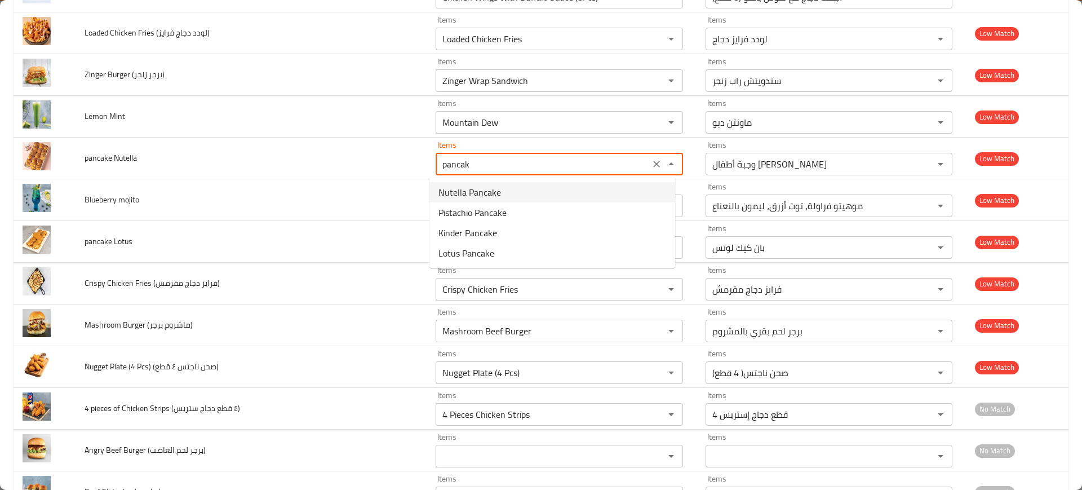
click at [501, 193] on Nutella-option-0 "Nutella Pancake" at bounding box center [553, 192] width 246 height 20
type Nutella "Nutella Pancake"
type Nutella-ar "بان كيك نوتيلا"
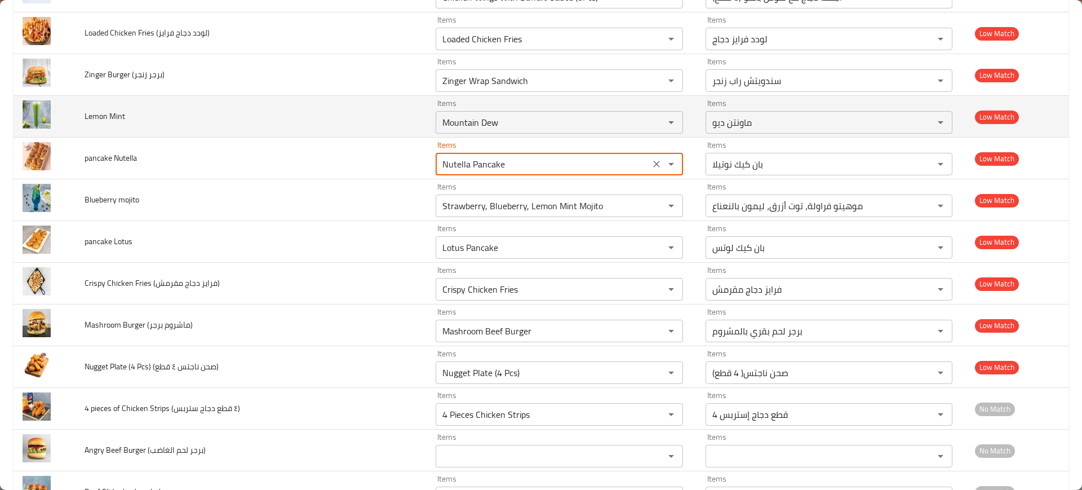
type Nutella "Nutella Pancake"
drag, startPoint x: 104, startPoint y: 118, endPoint x: 86, endPoint y: 116, distance: 18.2
click at [86, 116] on span "Lemon Mint" at bounding box center [105, 116] width 41 height 15
click at [583, 118] on Mint "Mountain Dew" at bounding box center [542, 122] width 207 height 16
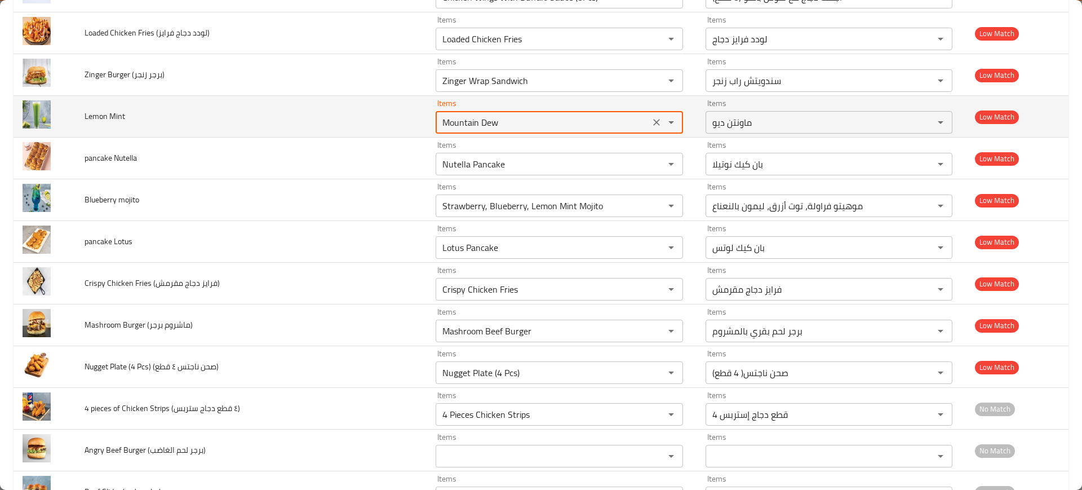
paste Mint "Lemo"
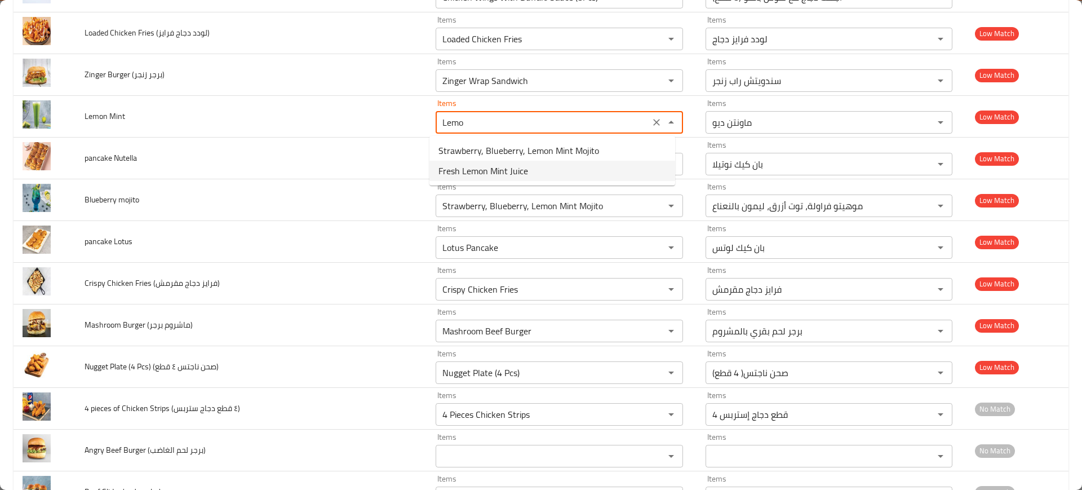
click at [508, 172] on span "Fresh Lemon Mint Juice" at bounding box center [484, 171] width 90 height 14
type Mint "Fresh Lemon Mint Juice"
type Mint-ar "عصير ليمون نعناع طازج"
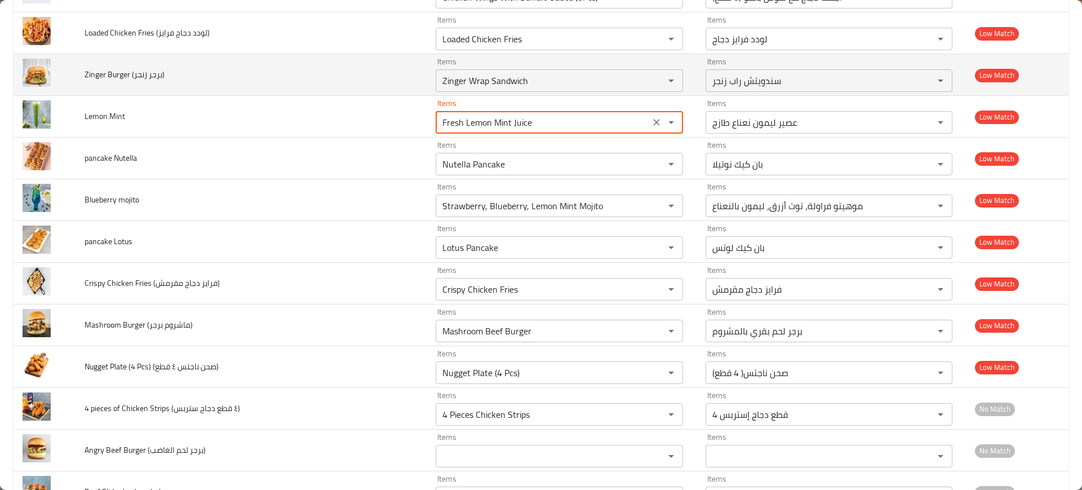
type Mint "Fresh Lemon Mint Juice"
drag, startPoint x: 103, startPoint y: 71, endPoint x: 82, endPoint y: 78, distance: 22.6
click at [82, 78] on td "Zinger Burger (برجر زنجر)" at bounding box center [251, 75] width 351 height 42
click at [539, 83] on زنجر\) "Zinger Wrap Sandwich" at bounding box center [542, 81] width 207 height 16
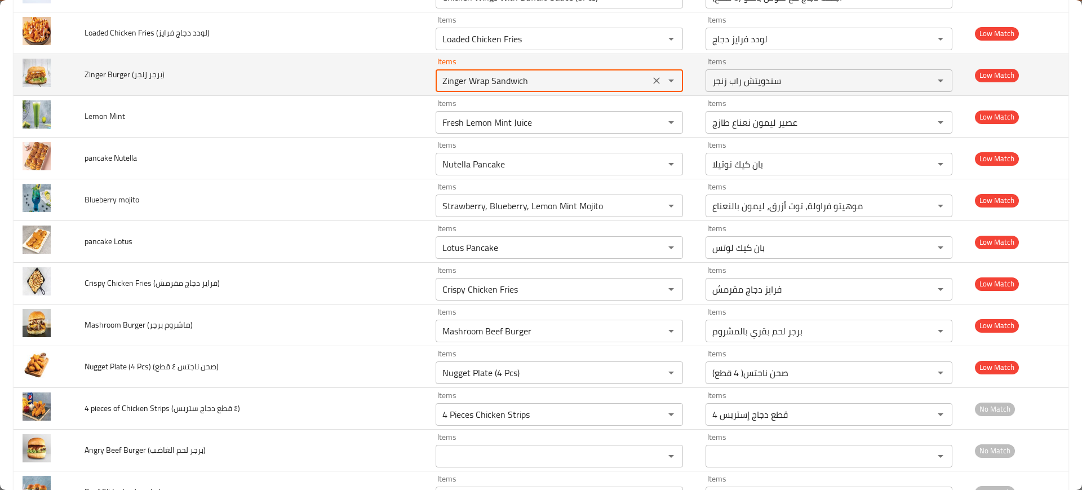
paste زنجر\) "enhanced table"
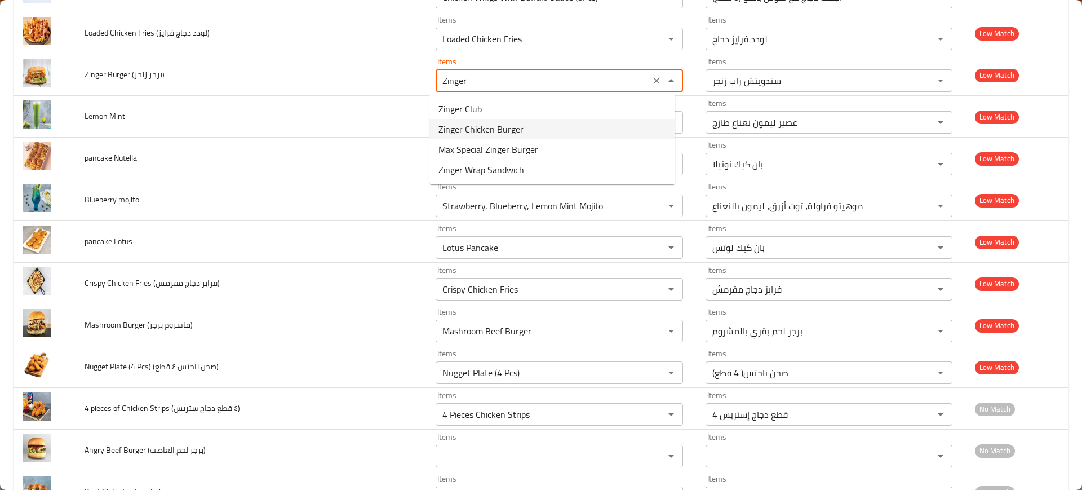
click at [524, 132] on زنجر\)-option-1 "Zinger Chicken Burger" at bounding box center [553, 129] width 246 height 20
type زنجر\) "Zinger Chicken Burger"
type زنجر\)-ar "برجر دجاج زنجر"
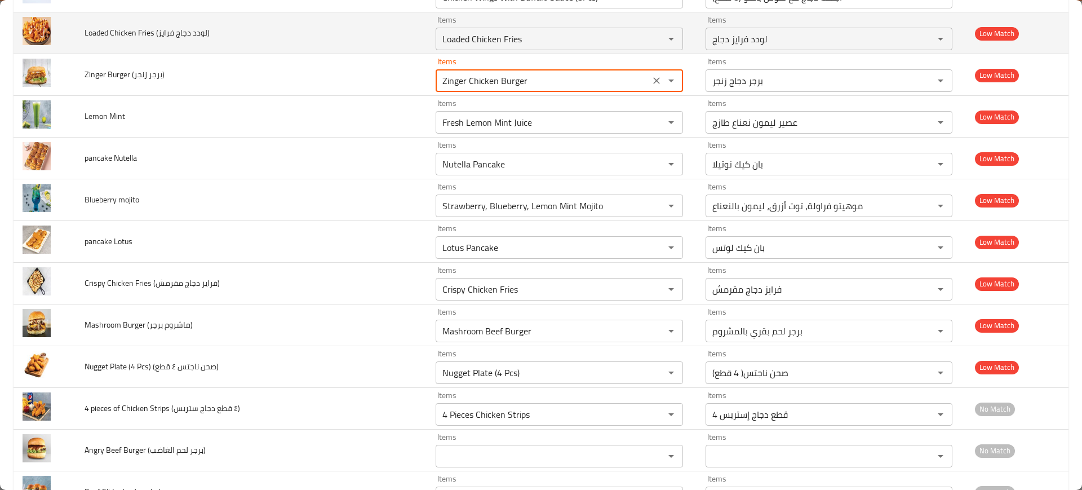
type زنجر\) "Zinger Chicken Burger"
drag, startPoint x: 108, startPoint y: 32, endPoint x: 88, endPoint y: 27, distance: 20.4
click at [88, 27] on span "Loaded Chicken Fries (لودد دجاج فرايز)" at bounding box center [147, 32] width 125 height 15
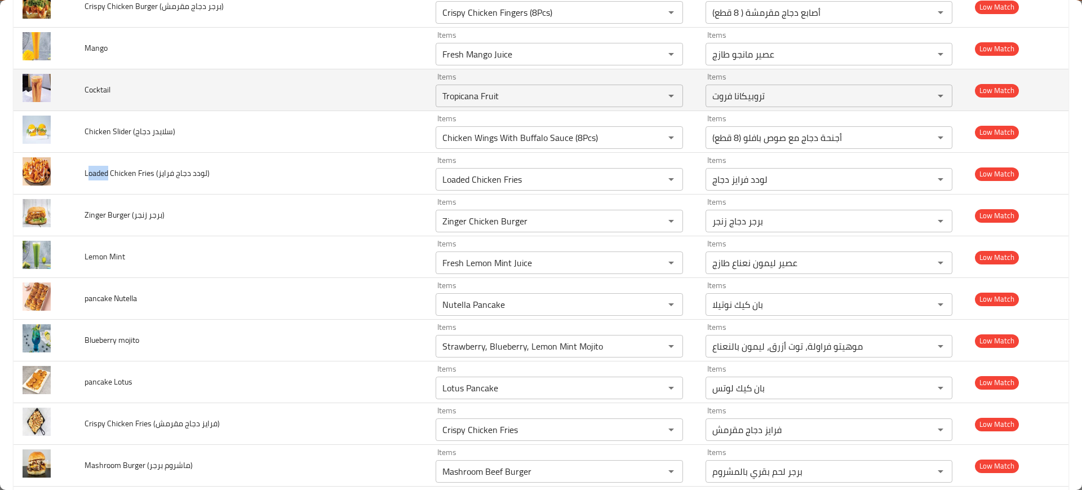
scroll to position [1479, 0]
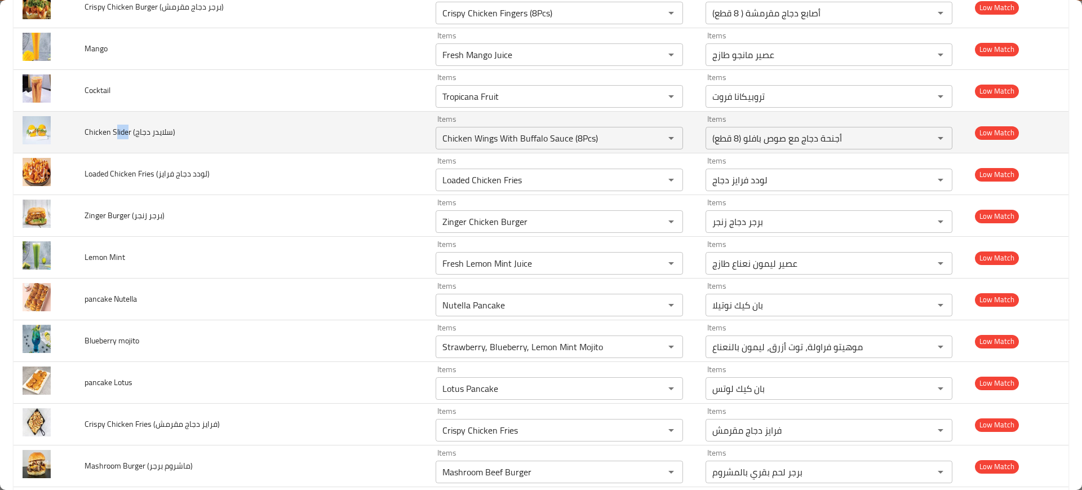
drag, startPoint x: 122, startPoint y: 135, endPoint x: 262, endPoint y: 130, distance: 139.9
click at [129, 136] on span "Chicken Slider (سلايدر دجاج)" at bounding box center [130, 132] width 91 height 15
click at [560, 138] on دجاج\) "Chicken Wings With Buffalo Sauce (8Pcs)" at bounding box center [542, 138] width 207 height 16
paste دجاج\) "lide"
type دجاج\) "lide"
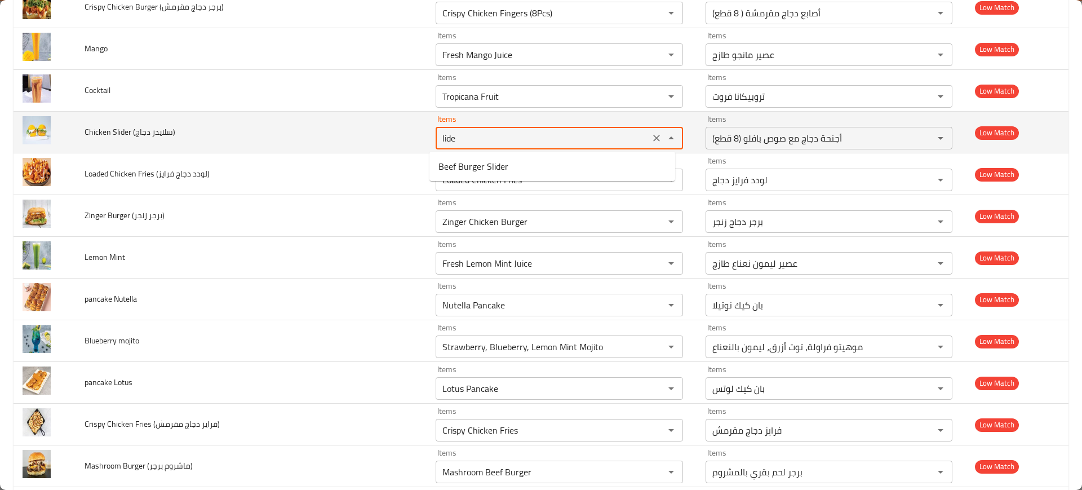
click at [653, 137] on icon "Clear" at bounding box center [656, 138] width 7 height 7
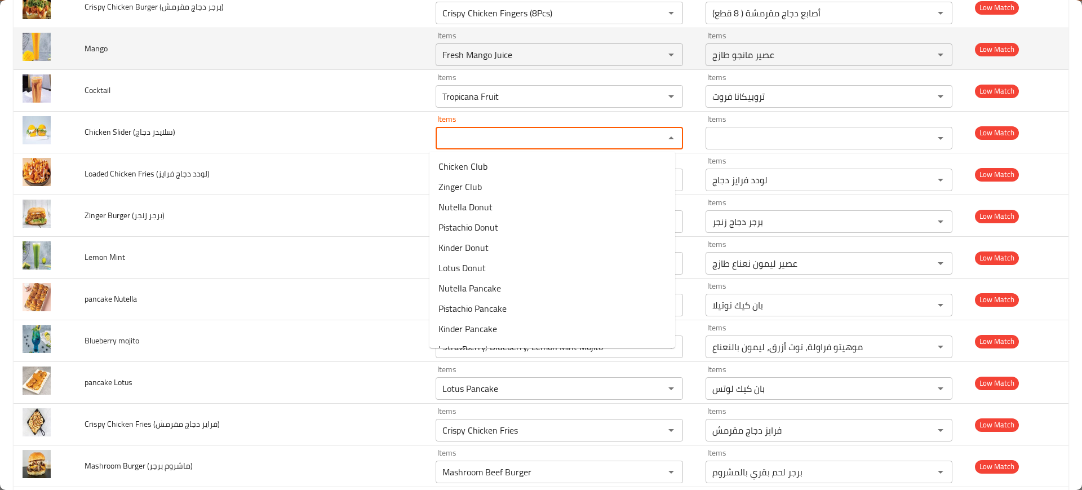
click at [148, 66] on td "Mango" at bounding box center [251, 49] width 351 height 42
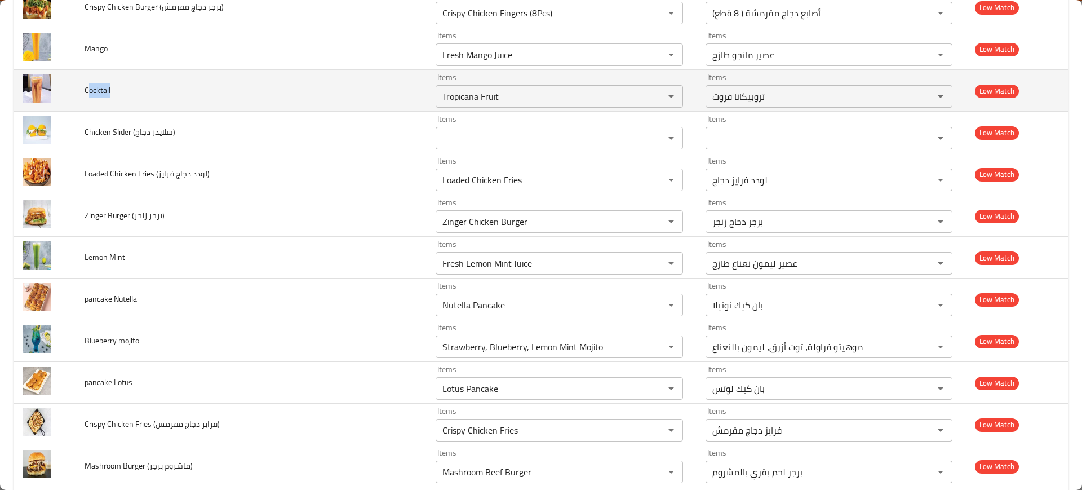
drag, startPoint x: 109, startPoint y: 88, endPoint x: 88, endPoint y: 92, distance: 21.1
click at [88, 92] on td "Cocktail" at bounding box center [251, 91] width 351 height 42
click at [573, 103] on input "Tropicana Fruit" at bounding box center [542, 96] width 207 height 16
paste input "ocktail"
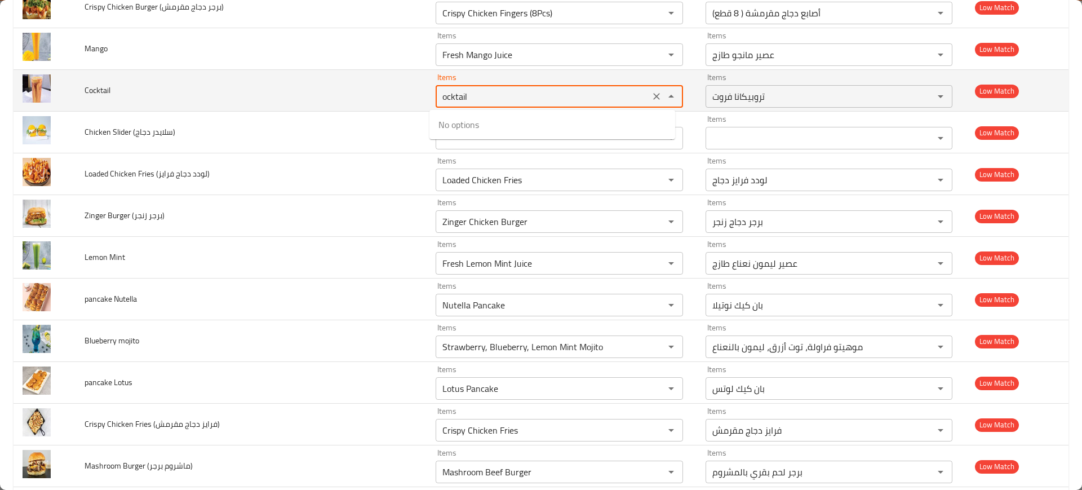
type input "ocktail"
click at [651, 96] on icon "Clear" at bounding box center [656, 96] width 11 height 11
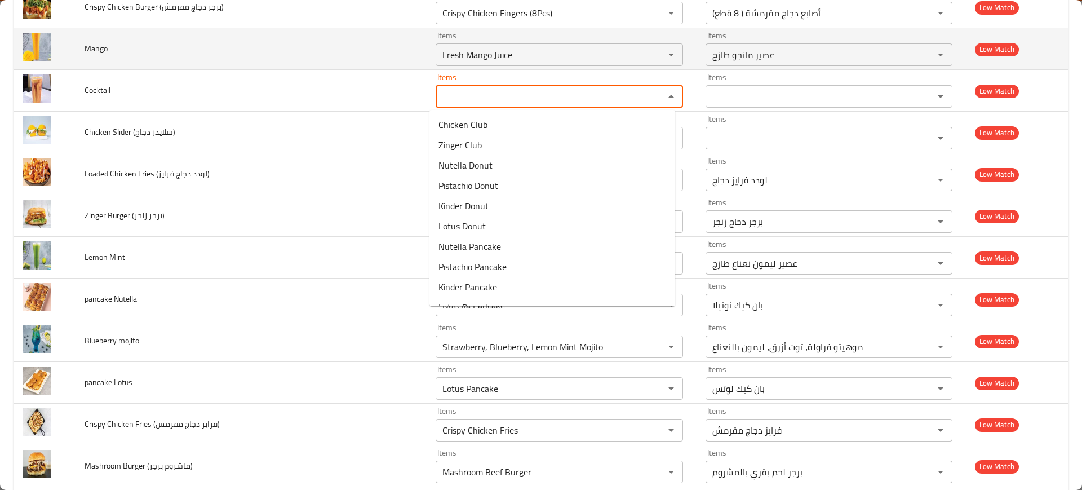
click at [250, 56] on td "Mango" at bounding box center [251, 49] width 351 height 42
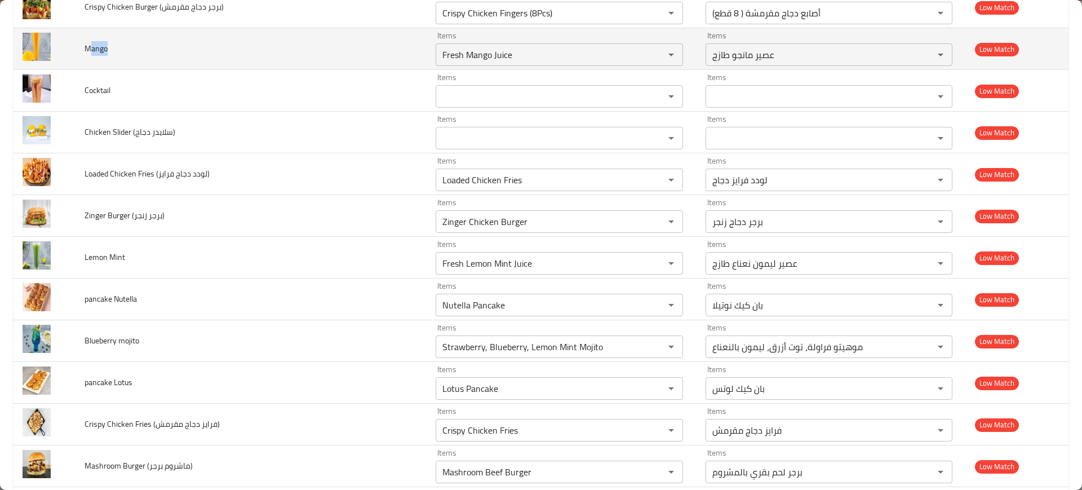
drag, startPoint x: 102, startPoint y: 48, endPoint x: 91, endPoint y: 50, distance: 11.5
click at [89, 50] on td "Mango" at bounding box center [251, 49] width 351 height 42
click at [504, 57] on input "Fresh Mango Juice" at bounding box center [542, 55] width 207 height 16
paste input "ango"
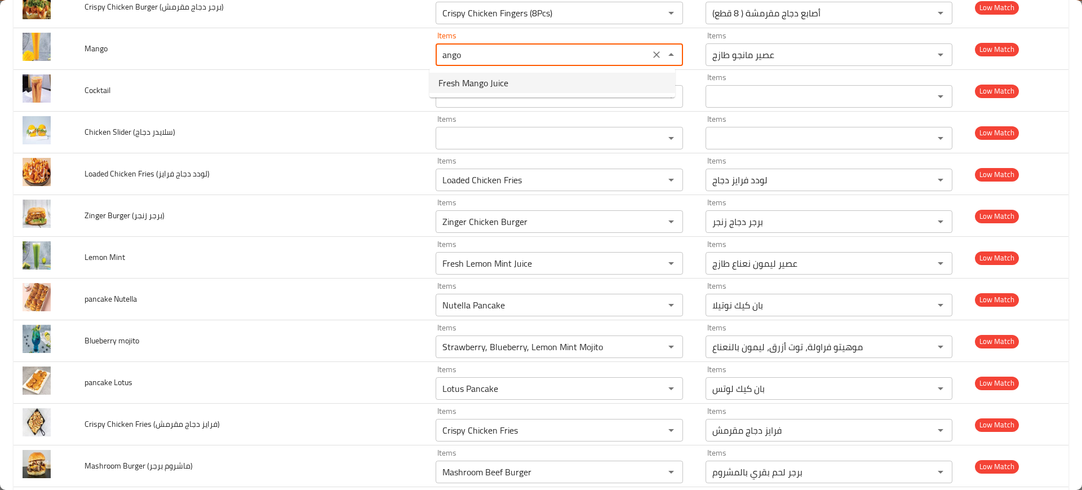
click at [527, 88] on li "Fresh Mango Juice" at bounding box center [553, 83] width 246 height 20
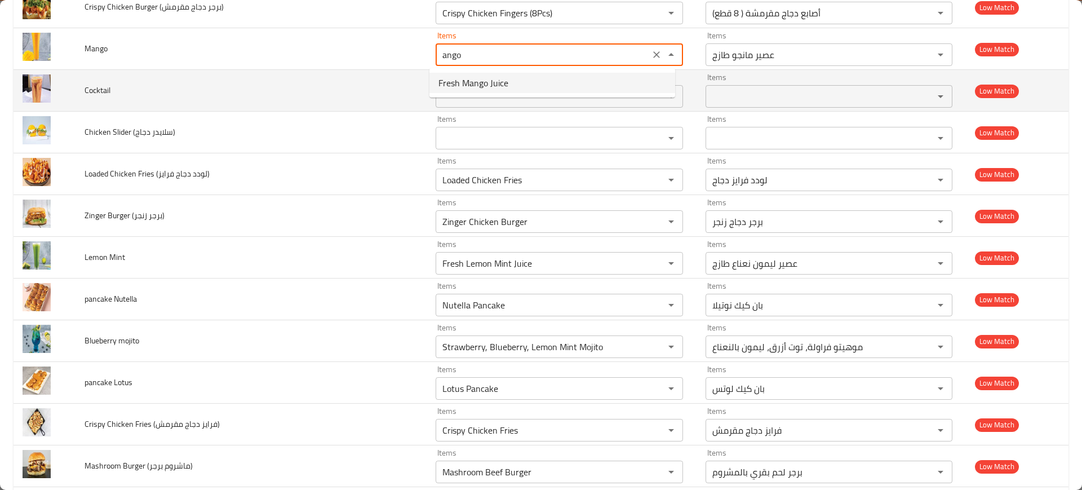
type input "Fresh Mango Juice"
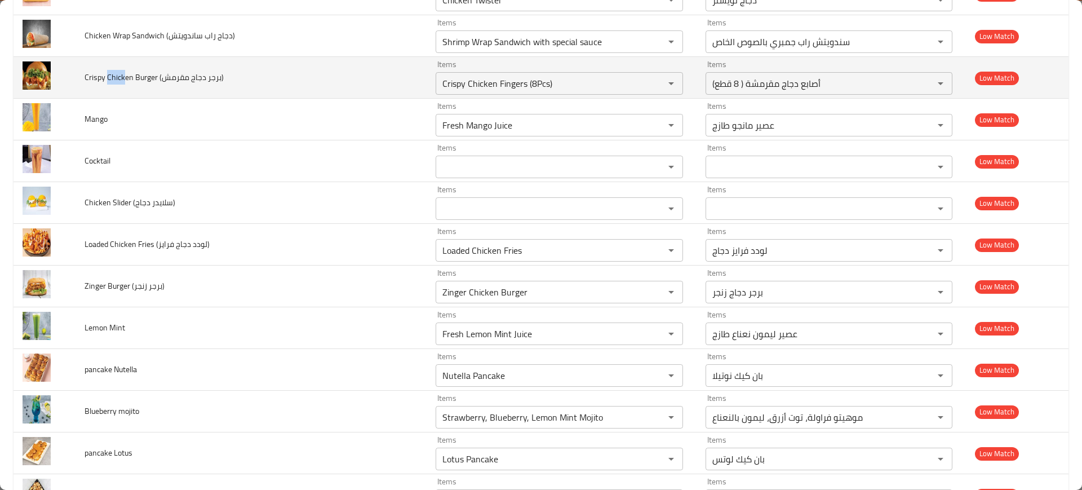
drag, startPoint x: 108, startPoint y: 78, endPoint x: 123, endPoint y: 82, distance: 15.7
click at [123, 82] on span "Crispy Chicken Burger (برجر دجاج مقرمش)" at bounding box center [154, 77] width 139 height 15
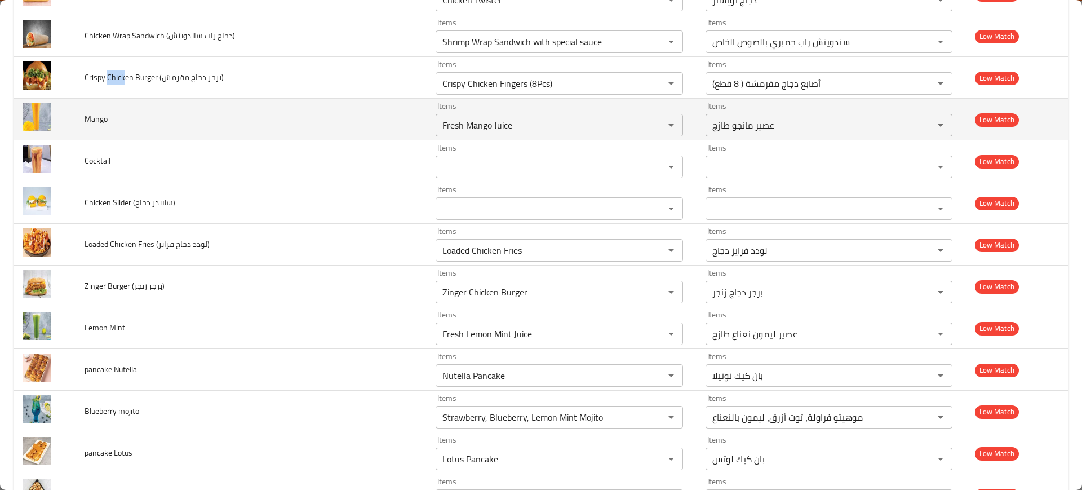
scroll to position [1338, 0]
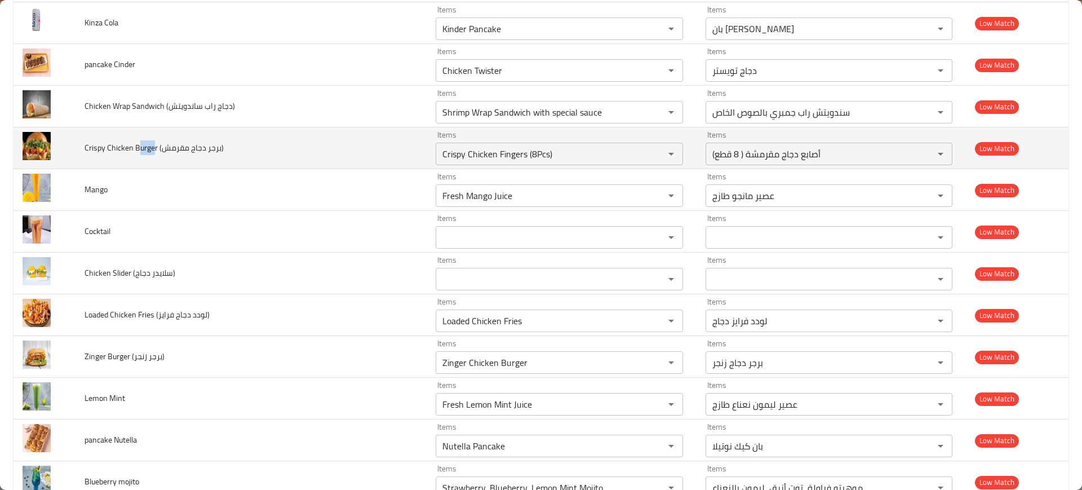
drag, startPoint x: 137, startPoint y: 147, endPoint x: 152, endPoint y: 150, distance: 15.6
click at [152, 150] on span "Crispy Chicken Burger (برجر دجاج مقرمش)" at bounding box center [154, 147] width 139 height 15
drag, startPoint x: 100, startPoint y: 145, endPoint x: 64, endPoint y: 148, distance: 36.1
click at [64, 148] on tr "Crispy Chicken Burger (برجر دجاج مقرمش) Items Crispy Chicken Fingers (8Pcs) Ite…" at bounding box center [541, 148] width 1055 height 42
click at [475, 143] on div "Crispy Chicken Fingers (8Pcs) Items" at bounding box center [559, 154] width 247 height 23
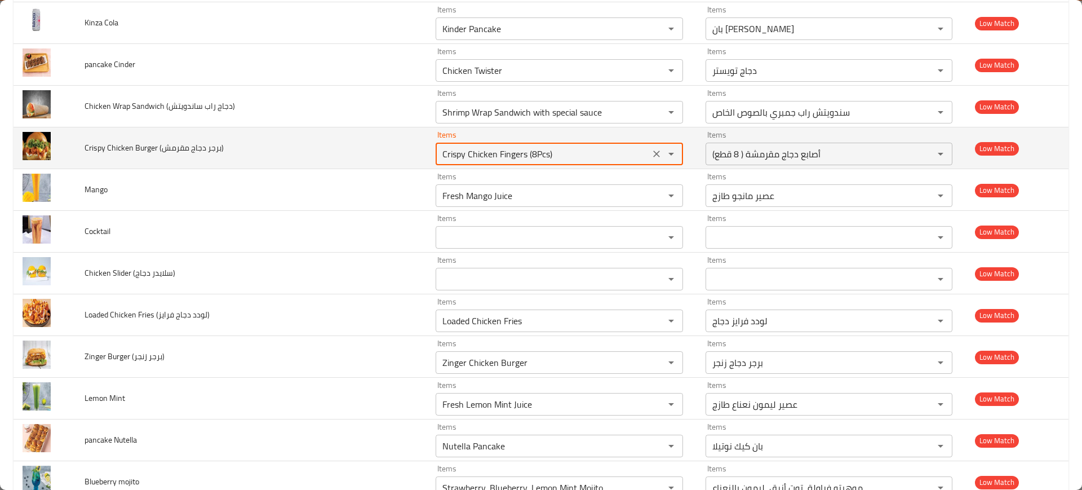
paste مقرمش\) "Crisp"
drag, startPoint x: 473, startPoint y: 153, endPoint x: 452, endPoint y: 154, distance: 21.4
click at [452, 154] on مقرمش\) "Crisp" at bounding box center [542, 154] width 207 height 16
click at [468, 152] on مقرمش\) "Crisp" at bounding box center [542, 154] width 207 height 16
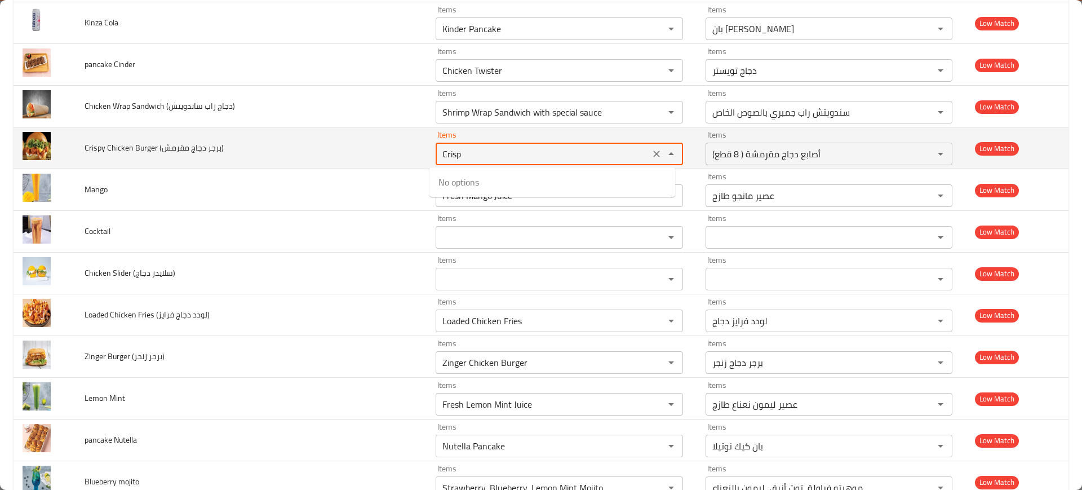
click at [468, 152] on مقرمش\) "Crisp" at bounding box center [542, 154] width 207 height 16
paste مقرمش\) "enhanced table"
type مقرمش\) "Crisp"
click at [649, 147] on button "Clear" at bounding box center [657, 154] width 16 height 16
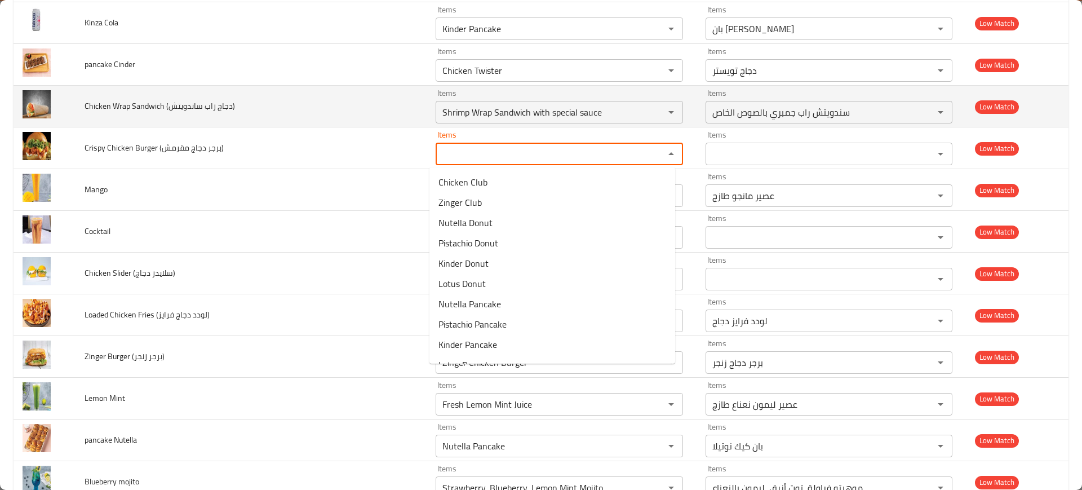
click at [139, 104] on span "Chicken Wrap Sandwich (دجاج راب ساندويتش)" at bounding box center [160, 106] width 150 height 15
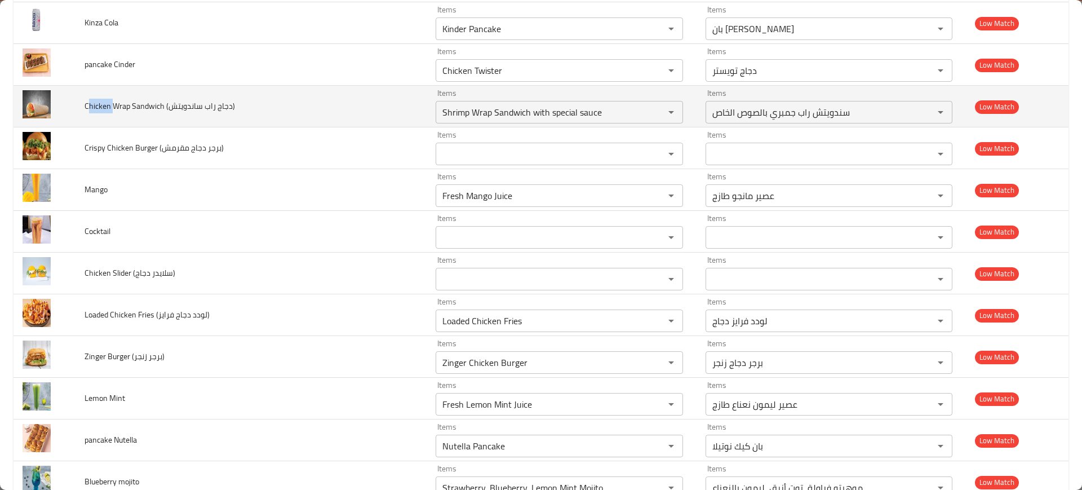
drag, startPoint x: 112, startPoint y: 107, endPoint x: 89, endPoint y: 105, distance: 22.6
click at [89, 105] on span "Chicken Wrap Sandwich (دجاج راب ساندويتش)" at bounding box center [160, 106] width 150 height 15
click at [511, 111] on ساندويتش\) "Shrimp Wrap Sandwich with special sauce" at bounding box center [542, 112] width 207 height 16
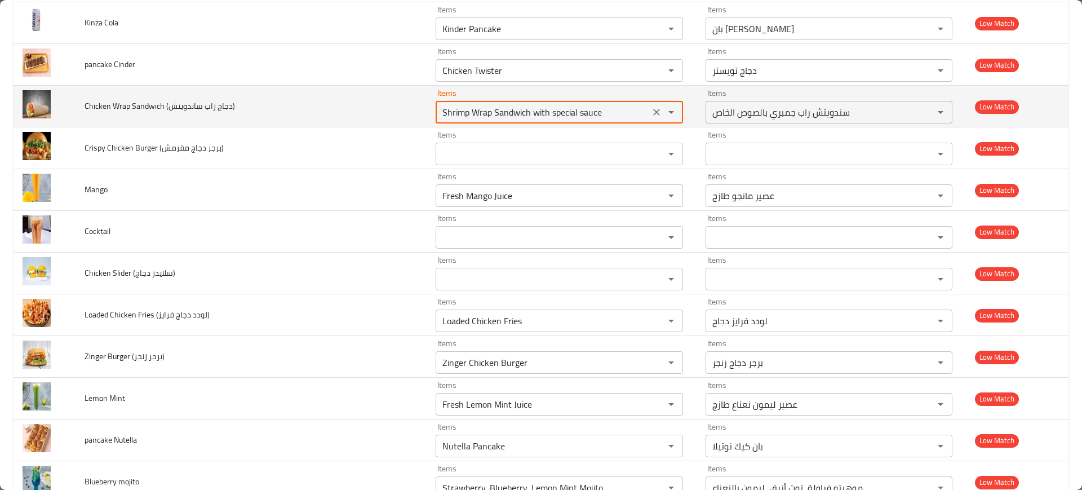
paste ساندويتش\) "hicken"
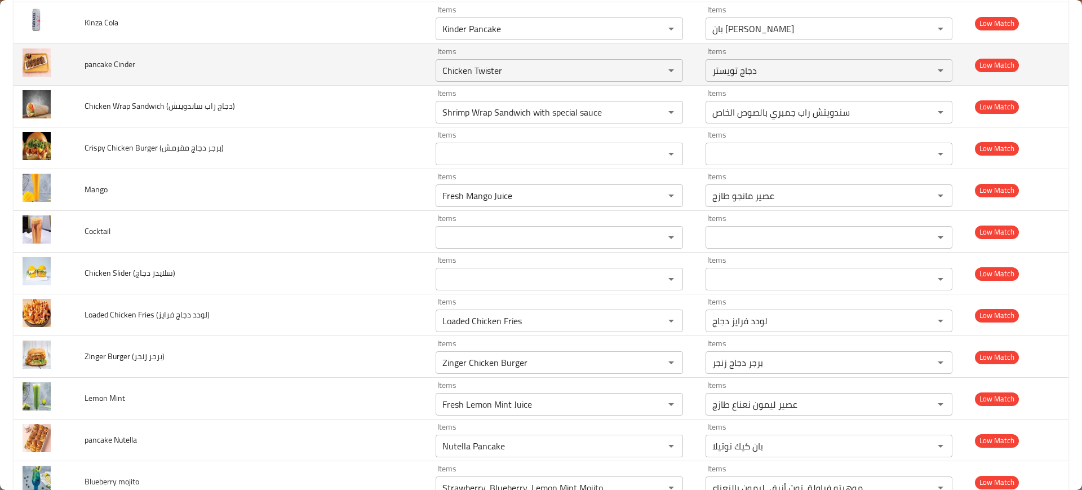
click at [193, 59] on td "pancake Cinder" at bounding box center [251, 65] width 351 height 42
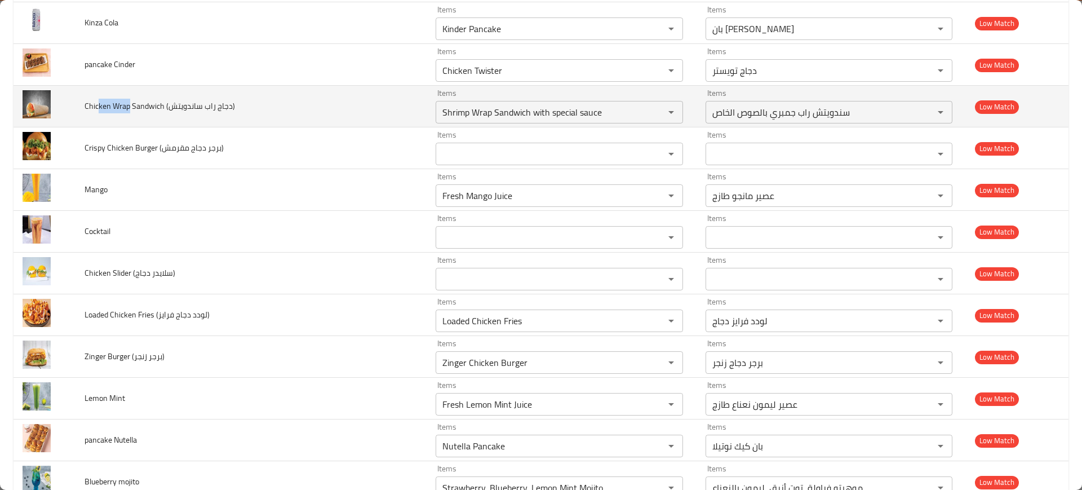
drag, startPoint x: 127, startPoint y: 106, endPoint x: 101, endPoint y: 109, distance: 25.6
click at [96, 110] on span "Chicken Wrap Sandwich (دجاج راب ساندويتش)" at bounding box center [160, 106] width 150 height 15
click at [497, 99] on div "Items Shrimp Wrap Sandwich with special sauce Items" at bounding box center [559, 106] width 247 height 34
paste ساندويتش\) "[PERSON_NAME]"
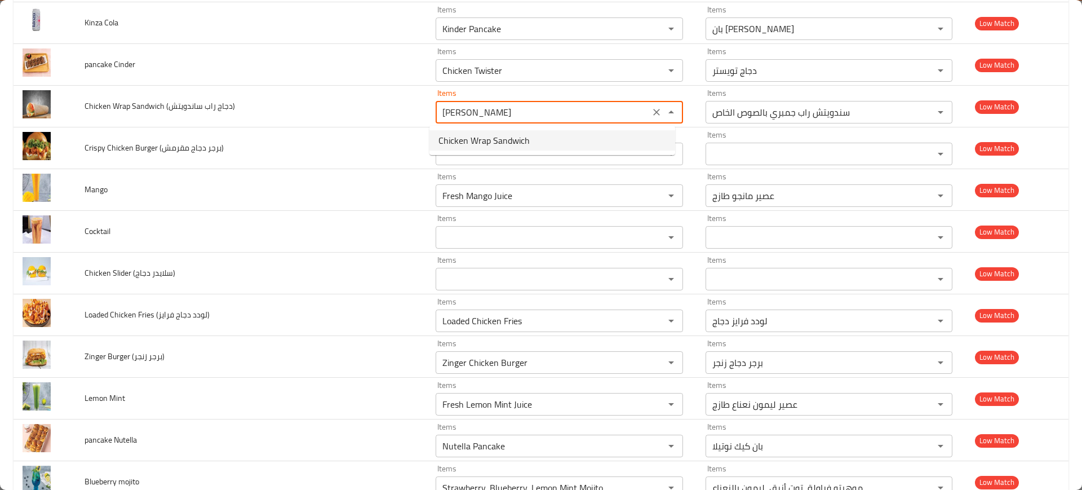
click at [506, 138] on span "Chicken Wrap Sandwich" at bounding box center [484, 141] width 91 height 14
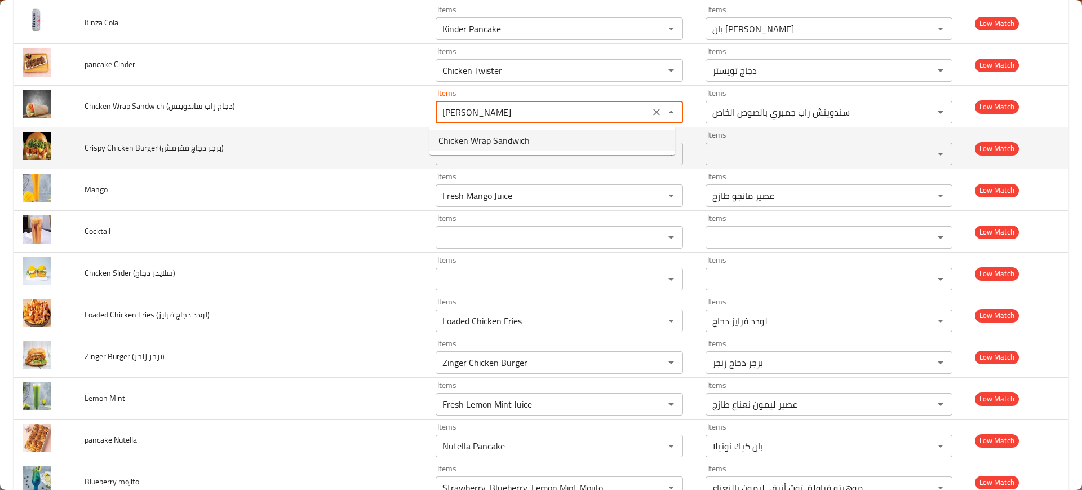
type ساندويتش\) "Chicken Wrap Sandwich"
type ساندويتش\)-ar "سندويتش راب دجاج"
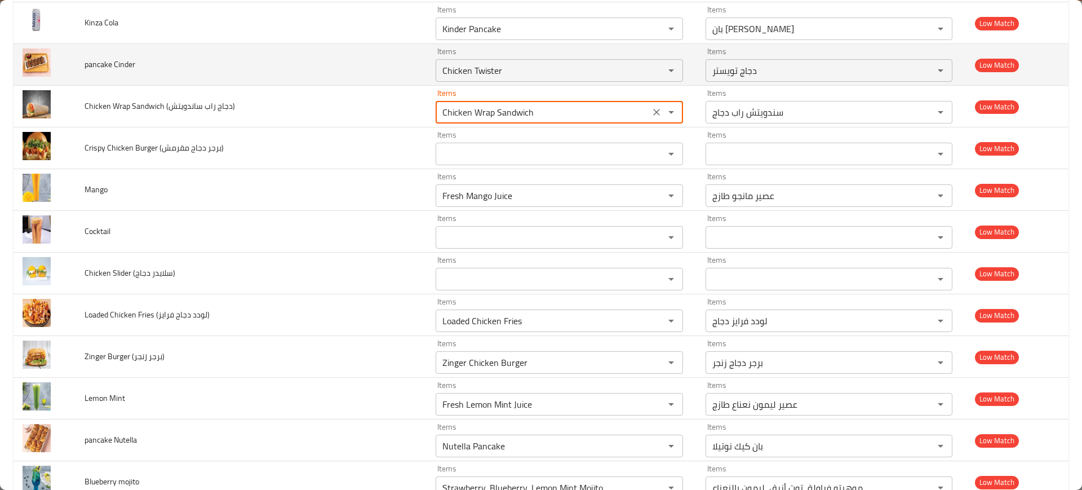
type ساندويتش\) "Chicken Wrap Sandwich"
drag, startPoint x: 107, startPoint y: 61, endPoint x: 77, endPoint y: 63, distance: 30.5
click at [77, 63] on td "pancake Cinder" at bounding box center [251, 65] width 351 height 42
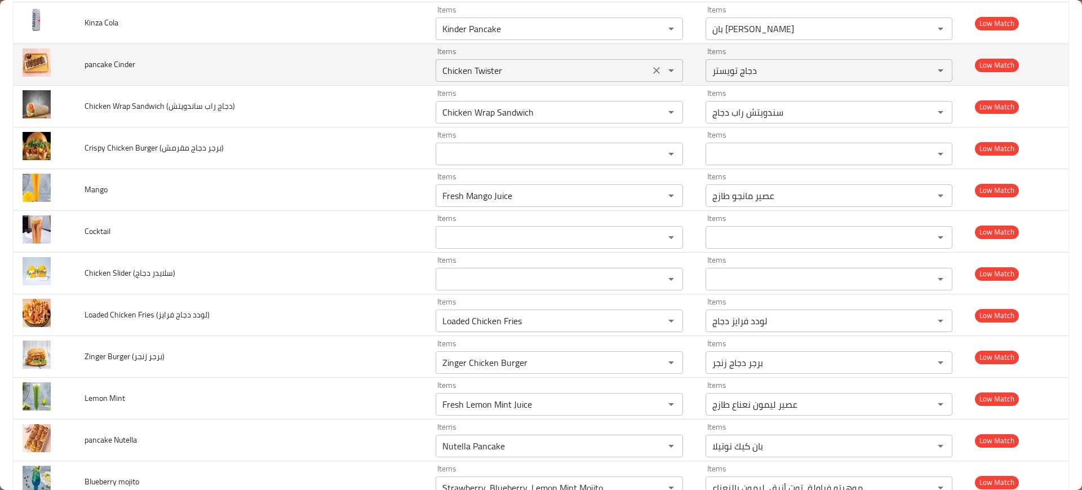
click at [572, 74] on Cinder "Chicken Twister" at bounding box center [542, 71] width 207 height 16
paste Cinder "pancak"
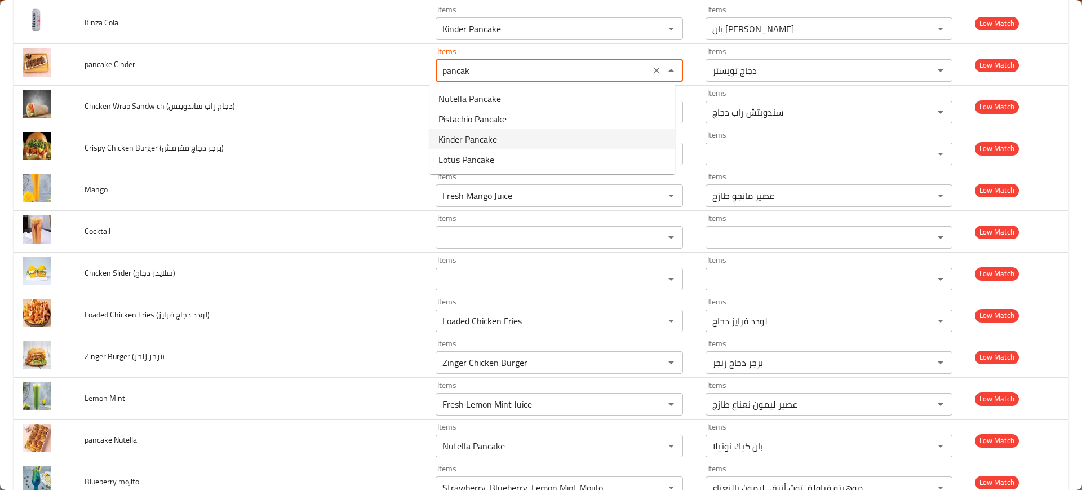
click at [476, 139] on span "Kinder Pancake" at bounding box center [468, 139] width 59 height 14
type Cinder "Kinder Pancake"
type Cinder-ar "بان [PERSON_NAME]"
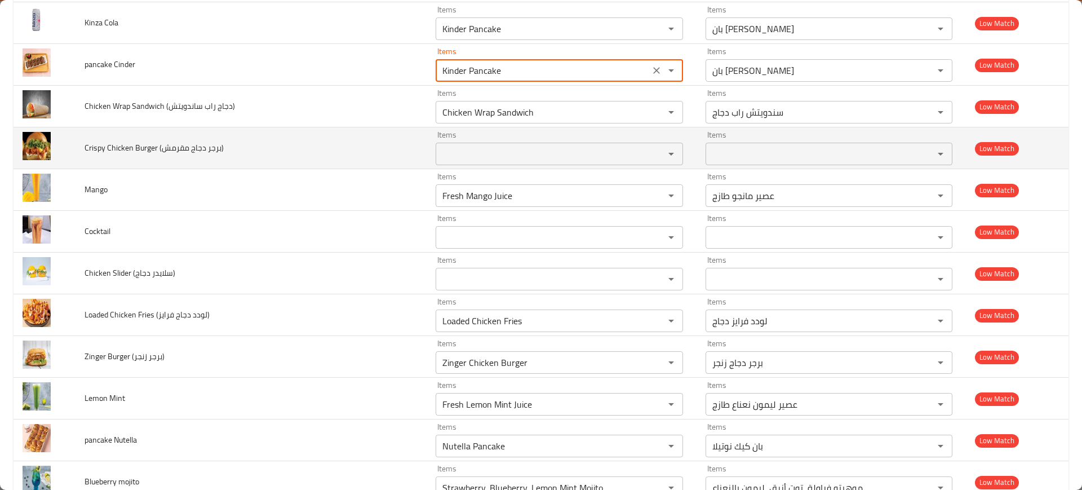
scroll to position [1268, 0]
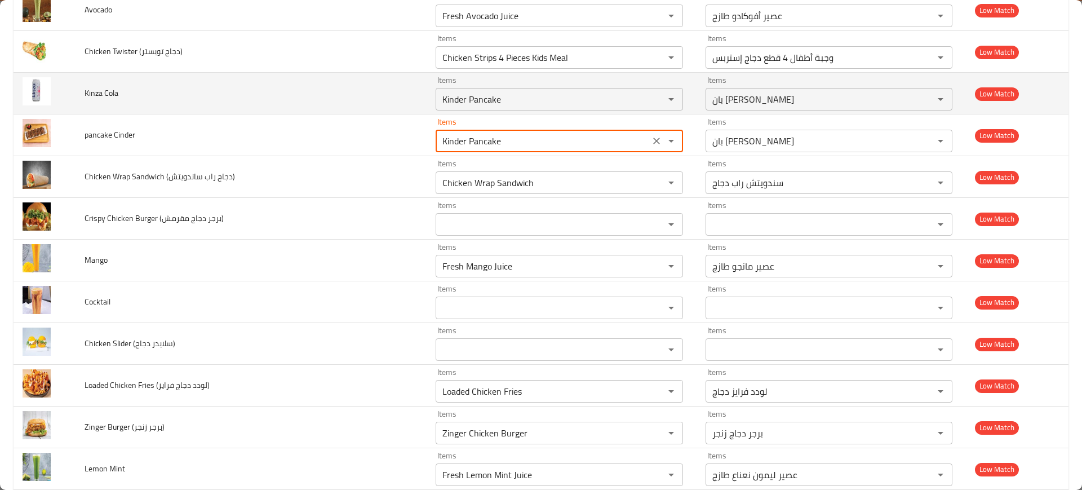
type Cinder "Kinder Pancake"
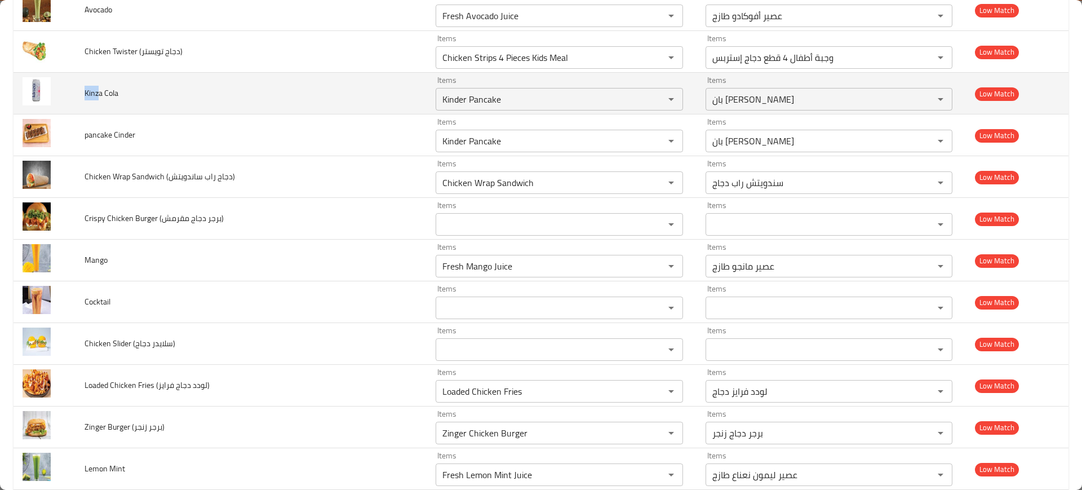
drag, startPoint x: 91, startPoint y: 90, endPoint x: 84, endPoint y: 91, distance: 6.8
click at [85, 91] on span "Kinza Cola" at bounding box center [102, 93] width 34 height 15
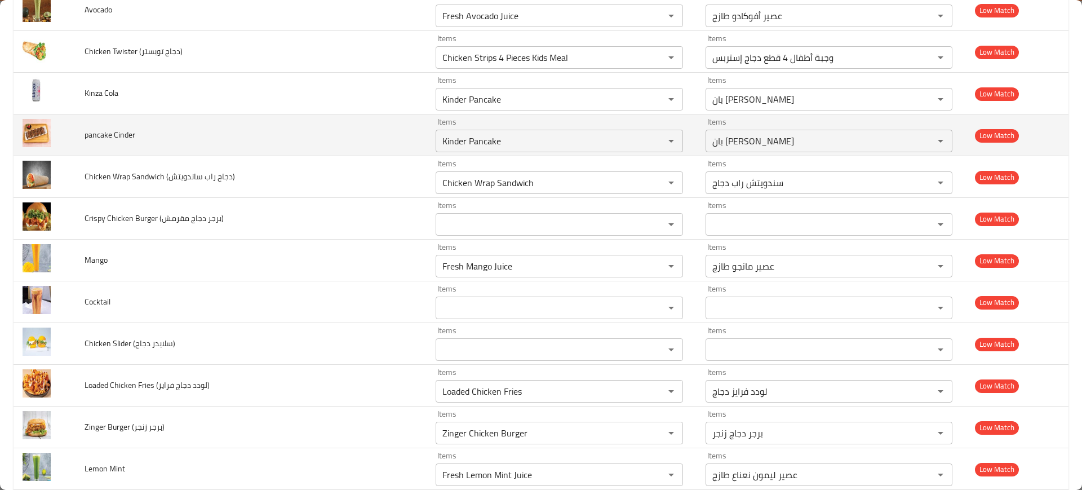
click at [586, 116] on td "Items Kinder Pancake Items" at bounding box center [562, 135] width 270 height 42
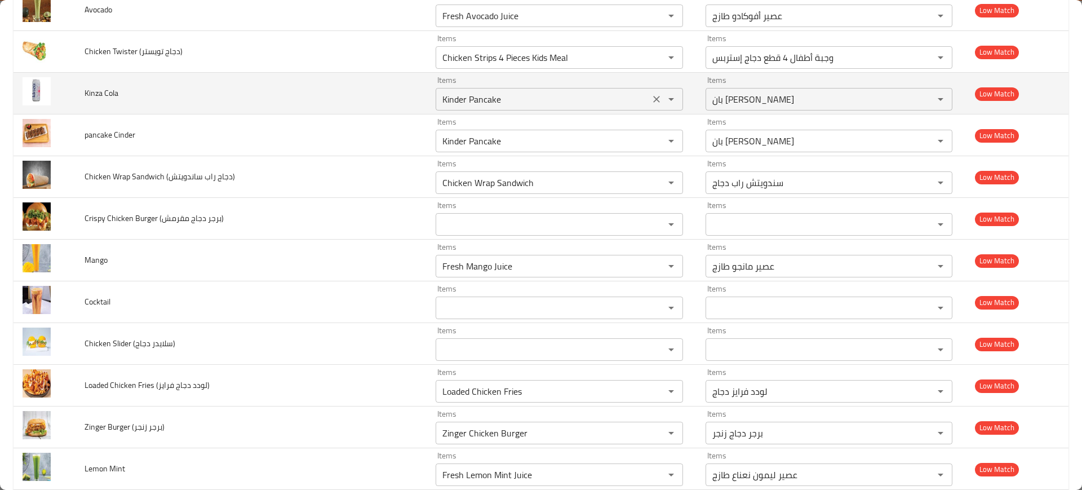
click at [585, 103] on Cola "Kinder Pancake" at bounding box center [542, 99] width 207 height 16
paste Cola "z"
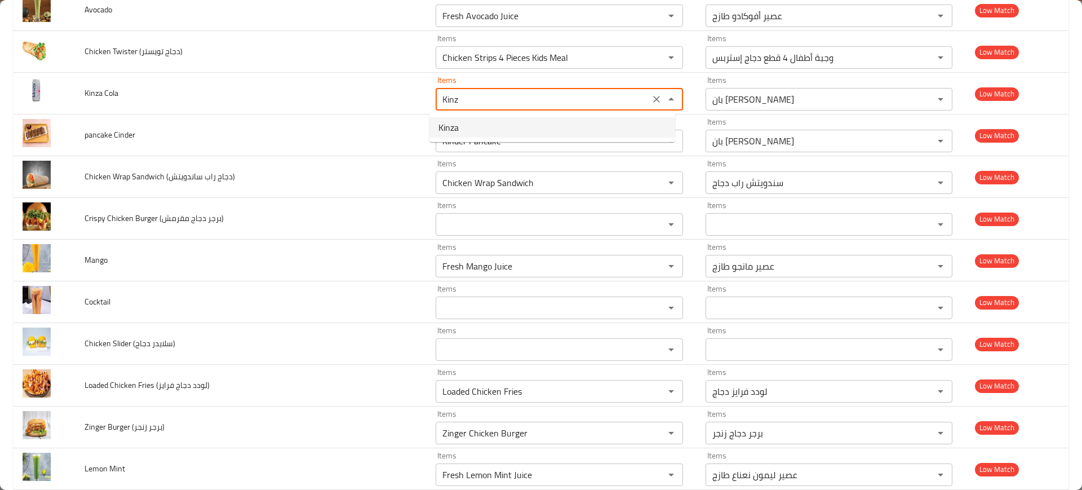
click at [542, 130] on Cola-option-0 "Kinza" at bounding box center [553, 127] width 246 height 20
type Cola "Kinza"
type Cola-ar "كينزا"
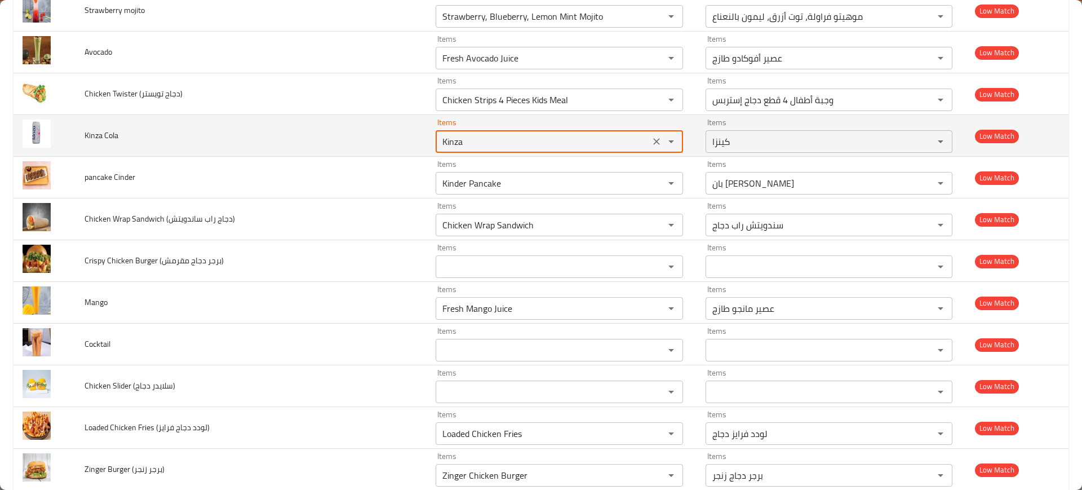
scroll to position [1197, 0]
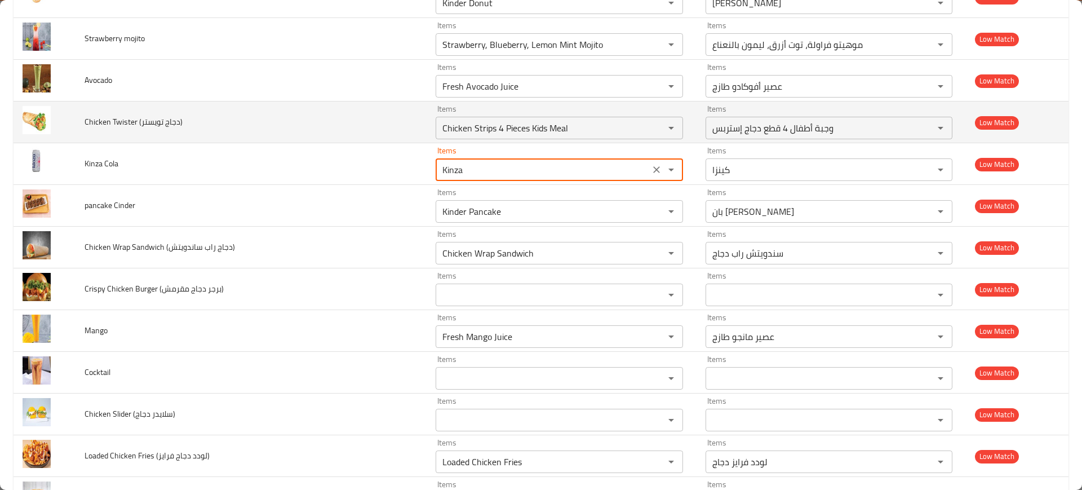
type Cola "Kinza"
drag, startPoint x: 126, startPoint y: 118, endPoint x: 88, endPoint y: 121, distance: 37.3
click at [88, 121] on span "Chicken Twister (دجاج تويستر)" at bounding box center [134, 121] width 98 height 15
click at [485, 121] on div "Chicken Strips 4 Pieces Kids Meal Items" at bounding box center [559, 128] width 247 height 23
paste تويستر\) "hicken Twist"
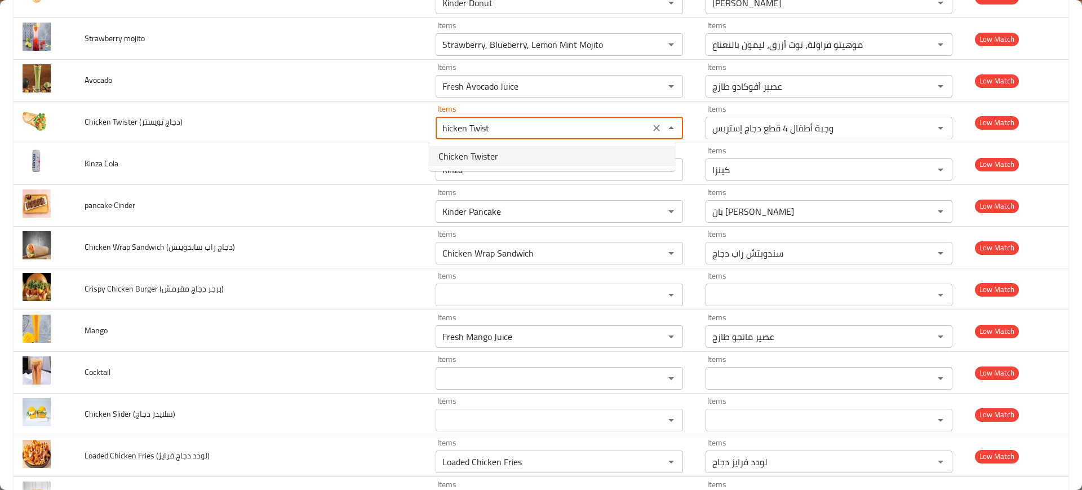
click at [508, 151] on تويستر\)-option-0 "Chicken Twister" at bounding box center [553, 156] width 246 height 20
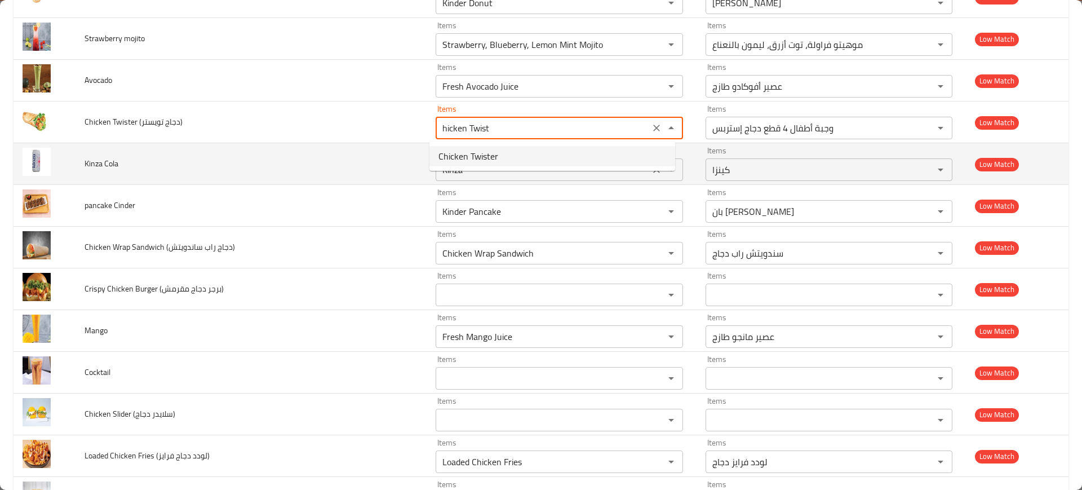
type تويستر\) "Chicken Twister"
type تويستر\)-ar "دجاج تويستر"
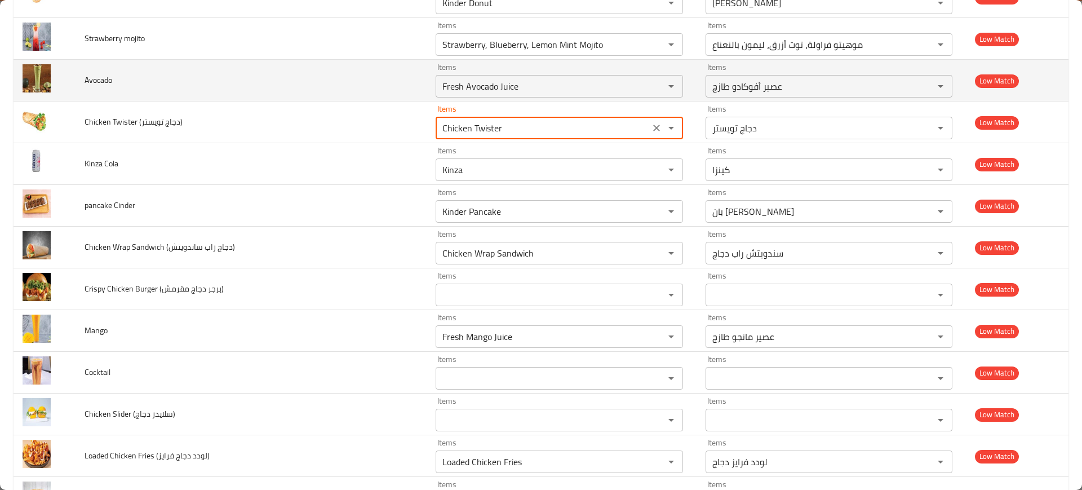
type تويستر\) "Chicken Twister"
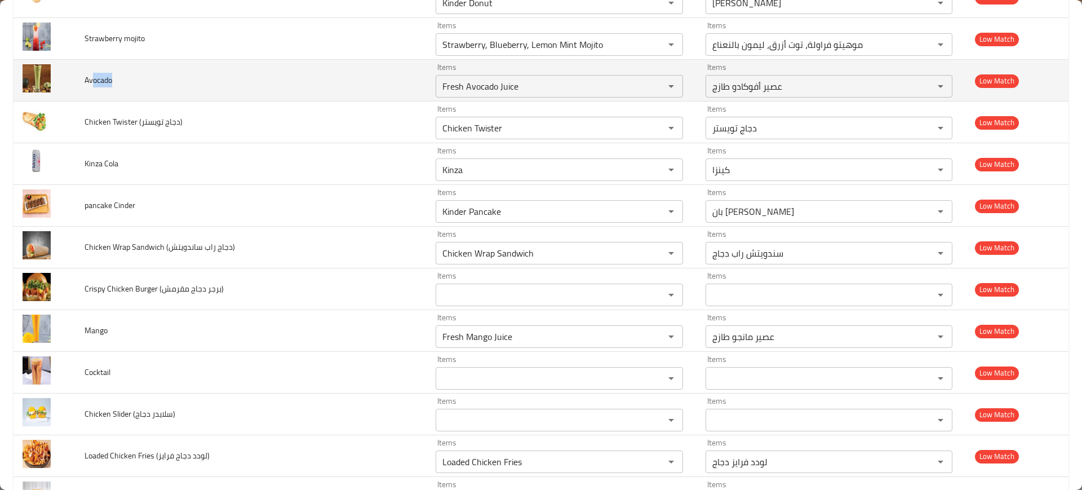
drag, startPoint x: 115, startPoint y: 77, endPoint x: 100, endPoint y: 70, distance: 16.7
click at [91, 70] on td "Avocado" at bounding box center [251, 81] width 351 height 42
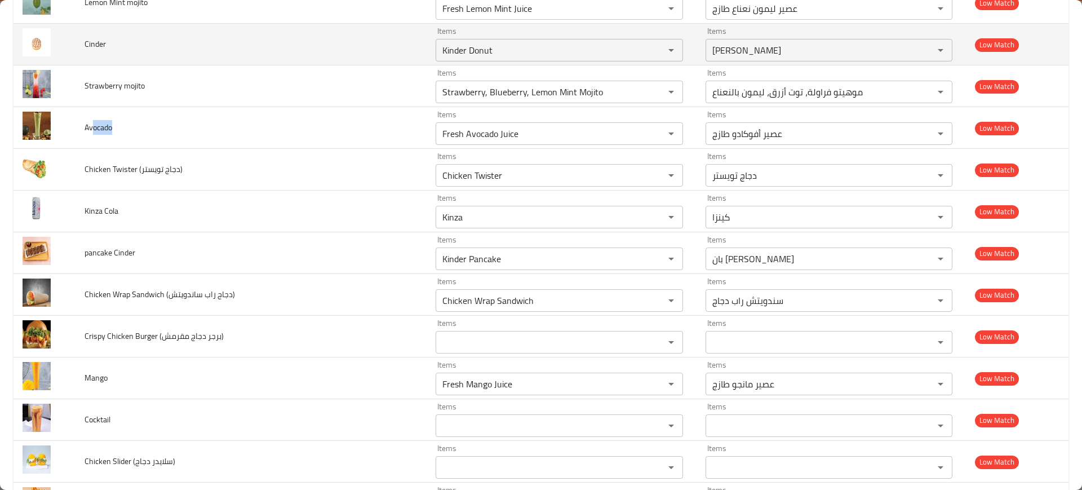
scroll to position [1127, 0]
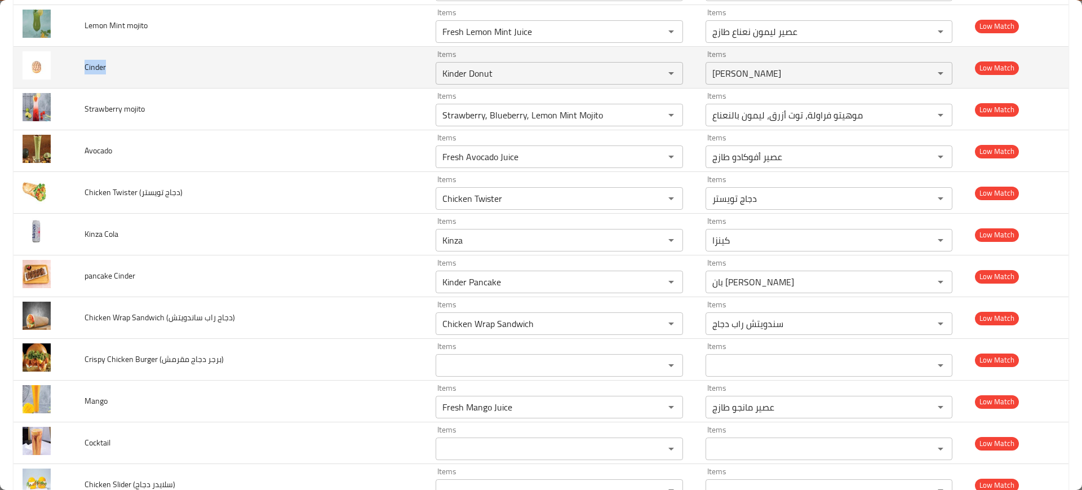
drag, startPoint x: 100, startPoint y: 65, endPoint x: 81, endPoint y: 68, distance: 19.9
click at [81, 68] on td "Cinder" at bounding box center [251, 68] width 351 height 42
click at [493, 71] on input "Kinder Donut" at bounding box center [542, 73] width 207 height 16
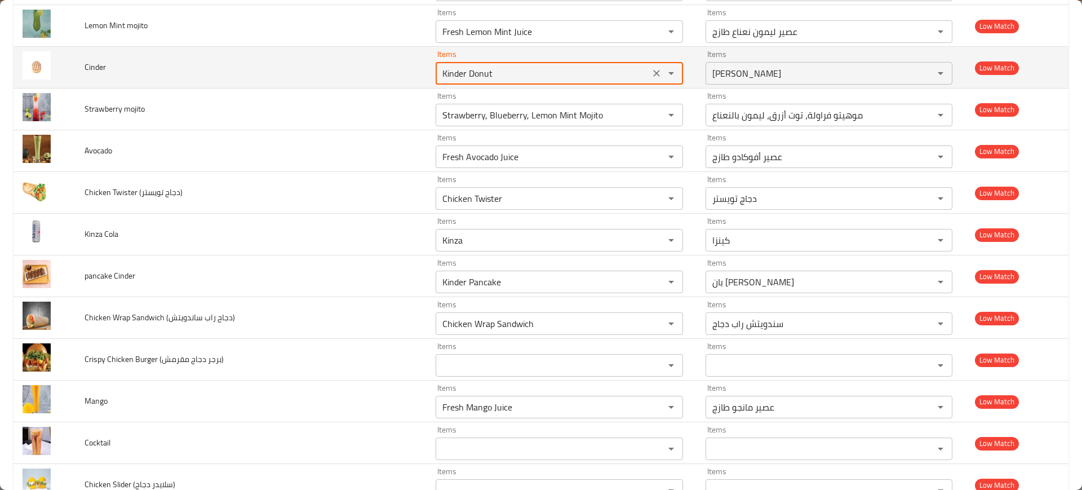
paste input "Cinder"
type input "Kinder Donut"
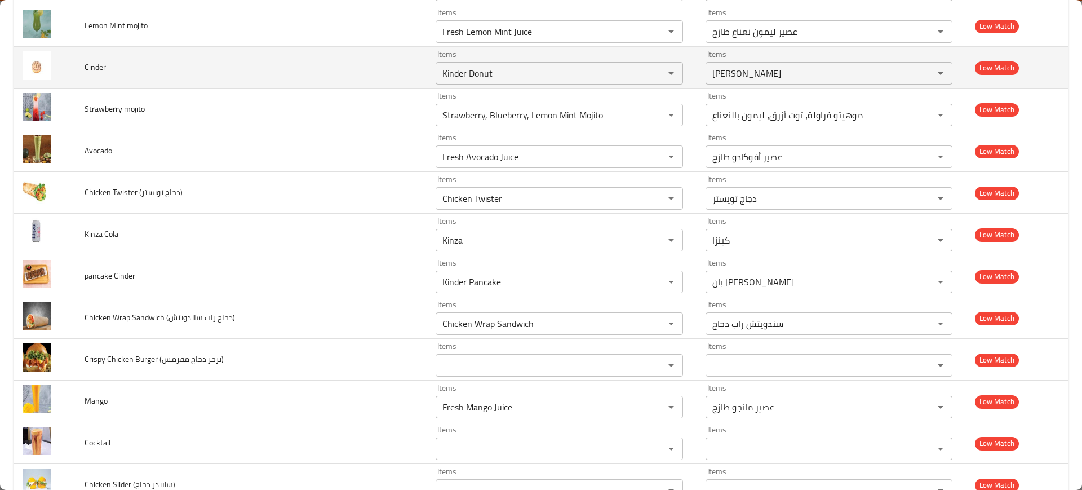
drag, startPoint x: 275, startPoint y: 70, endPoint x: 284, endPoint y: 67, distance: 9.1
click at [277, 69] on td "Cinder" at bounding box center [251, 68] width 351 height 42
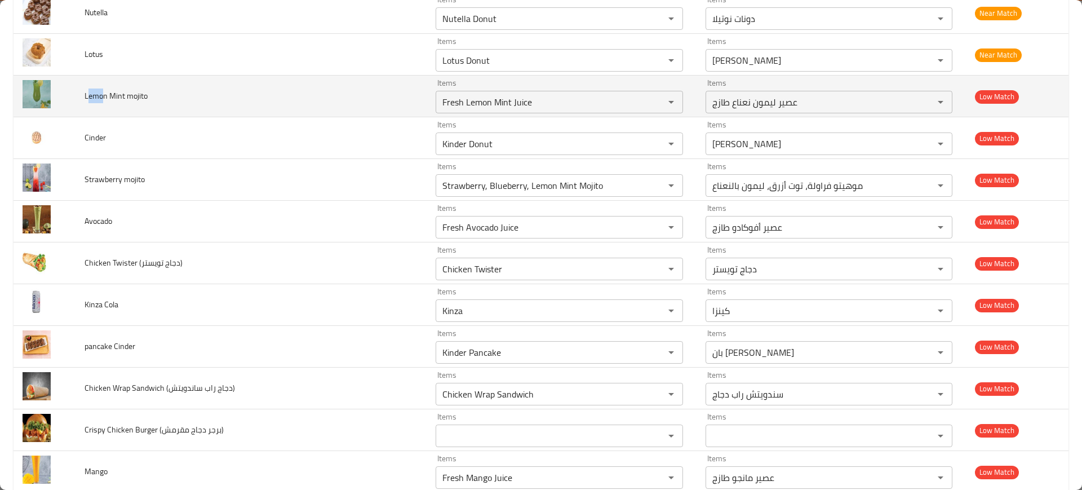
drag, startPoint x: 105, startPoint y: 98, endPoint x: 88, endPoint y: 96, distance: 17.6
click at [88, 96] on span "Lemon Mint mojito" at bounding box center [116, 95] width 63 height 15
click at [562, 86] on div "Items Fresh Lemon Mint Juice Items" at bounding box center [559, 96] width 247 height 34
paste mojito "emo"
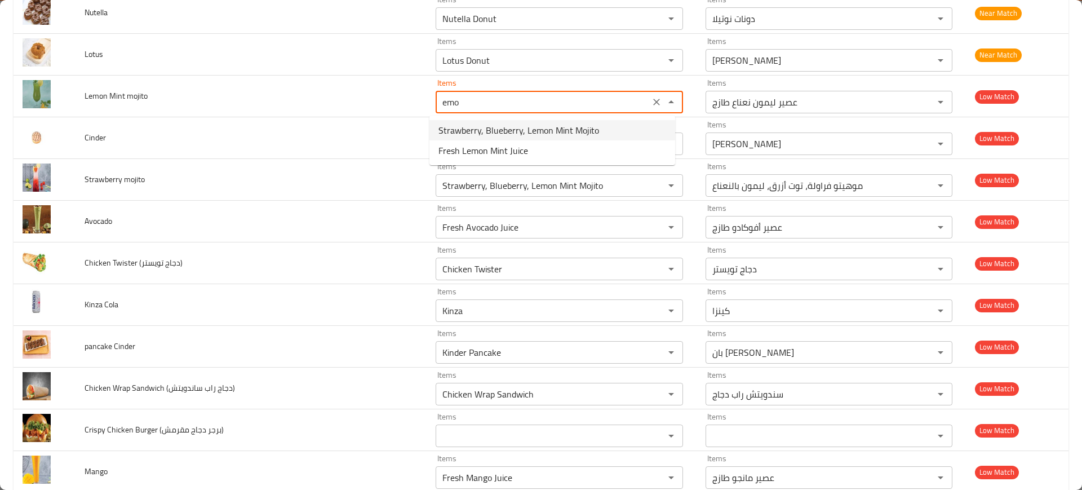
click at [547, 130] on span "Strawberry, Blueberry, Lemon Mint Mojito" at bounding box center [519, 130] width 161 height 14
type mojito "Strawberry, Blueberry, Lemon Mint Mojito"
type mojito-ar "موهيتو فراولة، توت أزرق، ليمون بالنعناع"
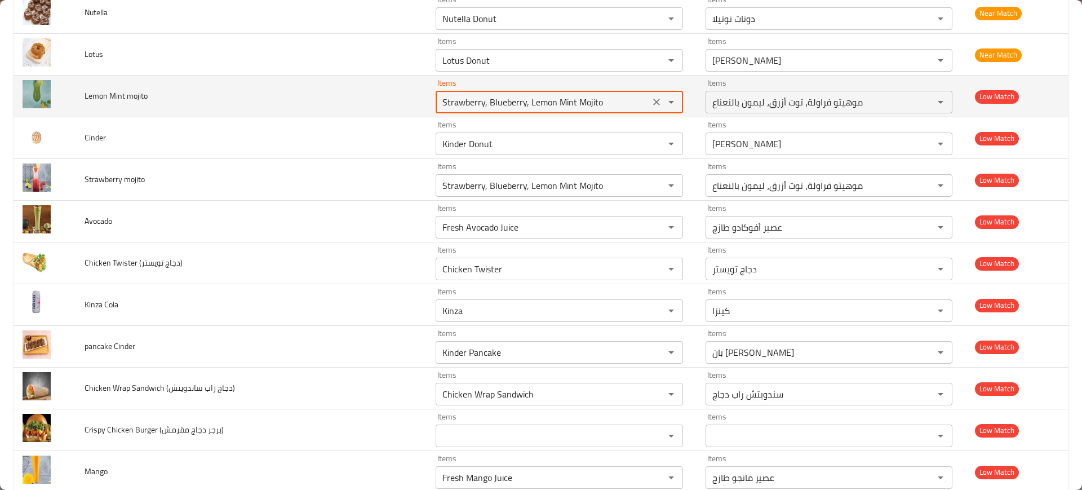
click at [551, 106] on mojito "Strawberry, Blueberry, Lemon Mint Mojito" at bounding box center [542, 102] width 207 height 16
paste mojito "em"
type mojito "Strawberry, Blueberry, Lemon Mint Mojito"
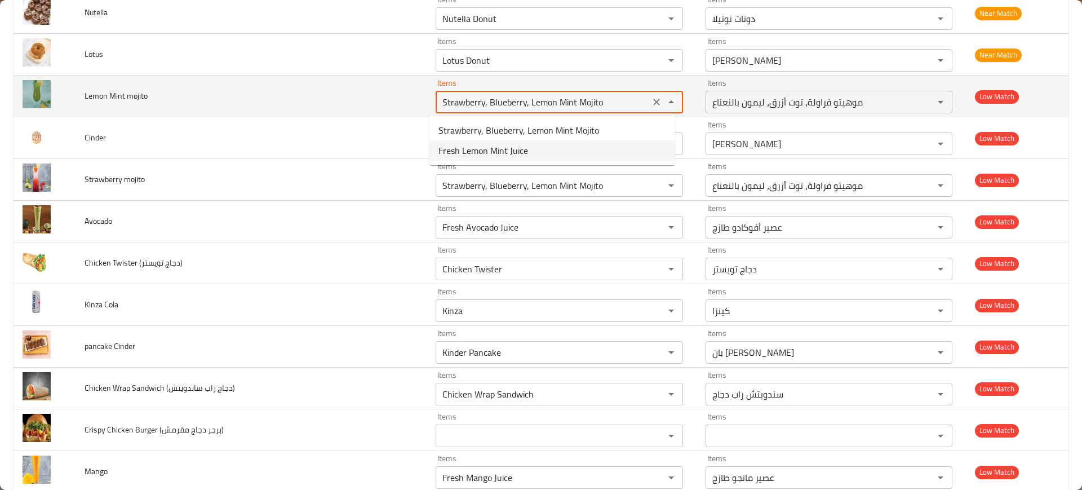
click at [271, 105] on td "Lemon Mint mojito" at bounding box center [251, 97] width 351 height 42
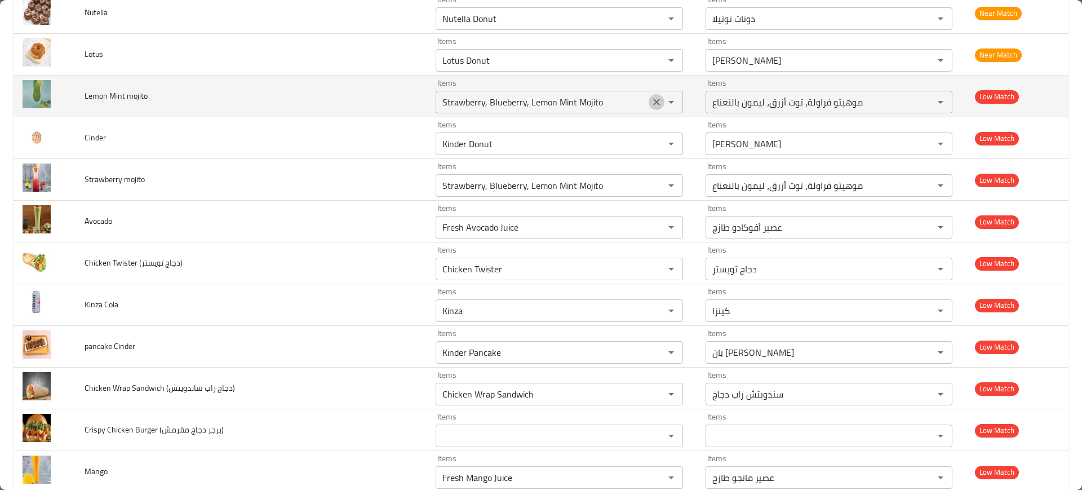
click at [651, 99] on icon "Clear" at bounding box center [656, 101] width 11 height 11
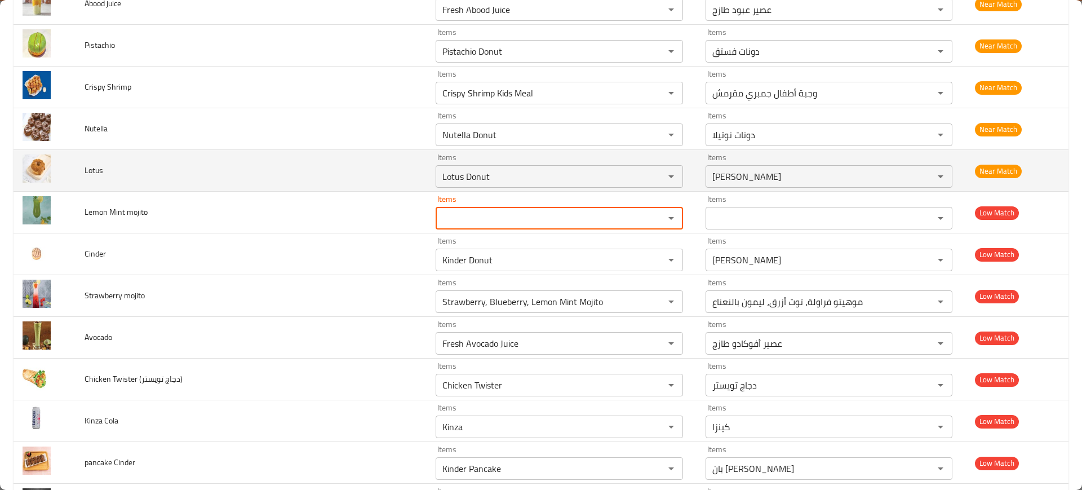
scroll to position [915, 0]
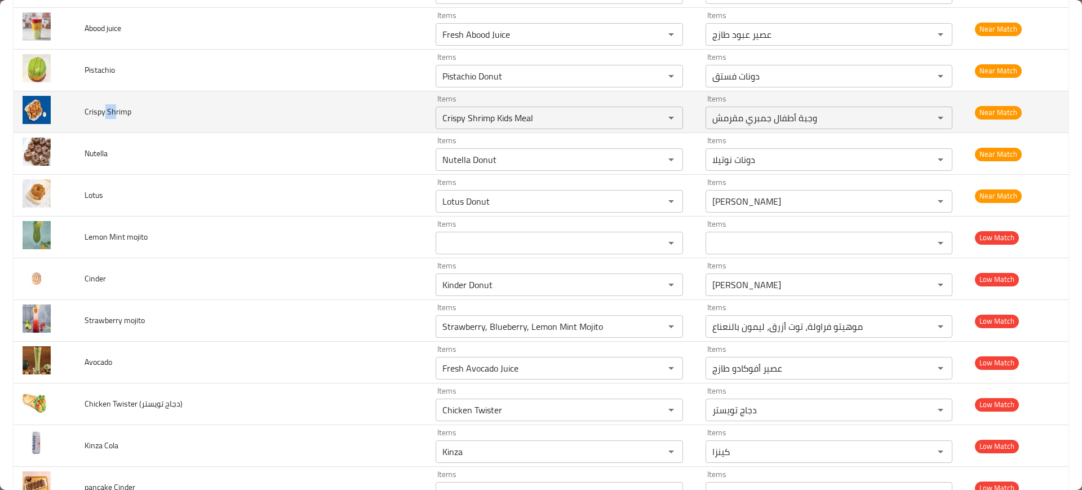
drag, startPoint x: 112, startPoint y: 117, endPoint x: 120, endPoint y: 113, distance: 9.1
click at [116, 116] on span "Crispy Shrimp" at bounding box center [108, 111] width 47 height 15
click at [169, 104] on td "Crispy Shrimp" at bounding box center [251, 112] width 351 height 42
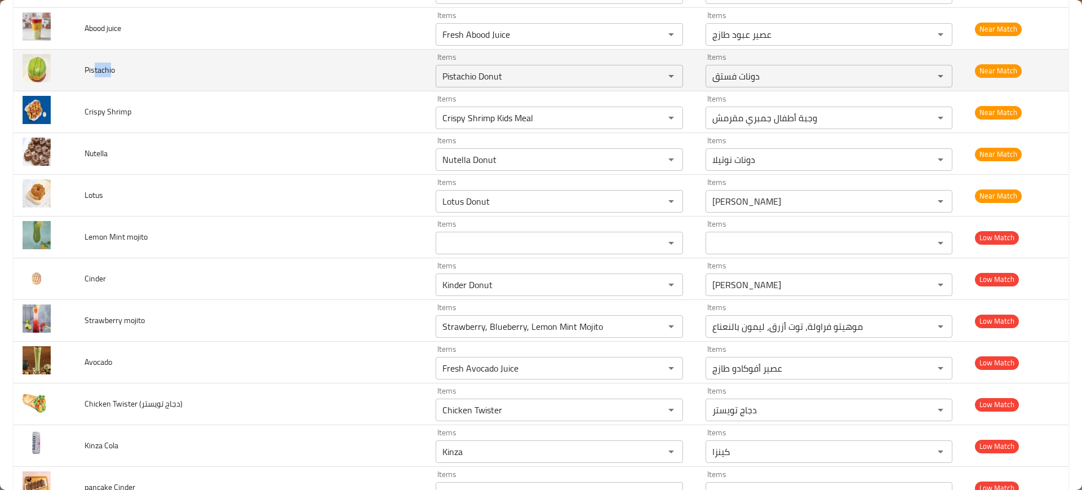
drag, startPoint x: 112, startPoint y: 70, endPoint x: 93, endPoint y: 71, distance: 18.6
click at [93, 71] on span "Pistachio" at bounding box center [100, 70] width 30 height 15
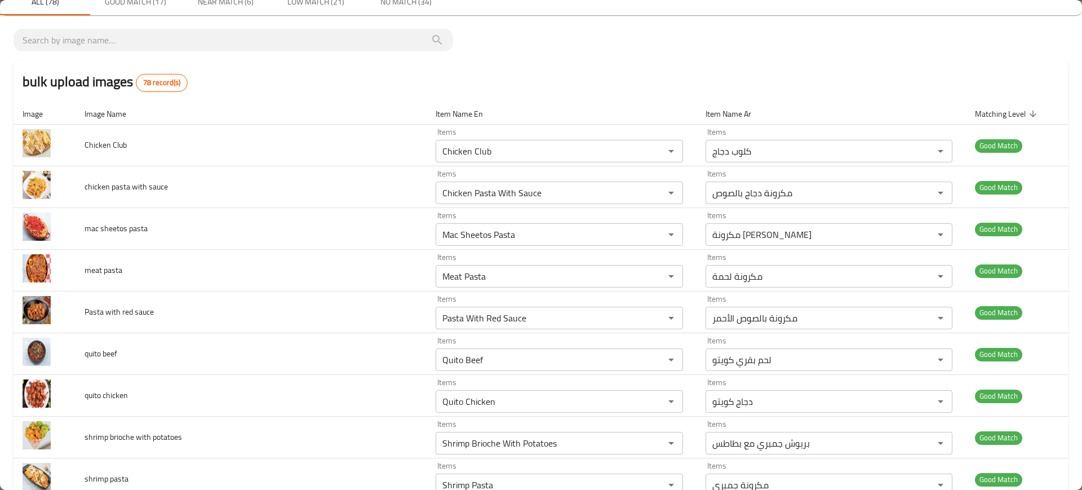
scroll to position [0, 0]
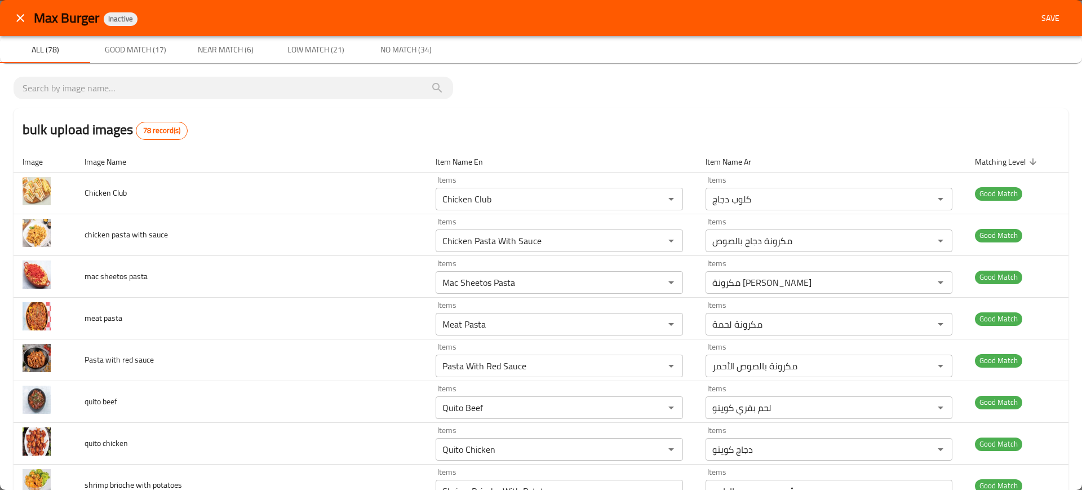
click at [1042, 14] on span "Save" at bounding box center [1050, 18] width 27 height 14
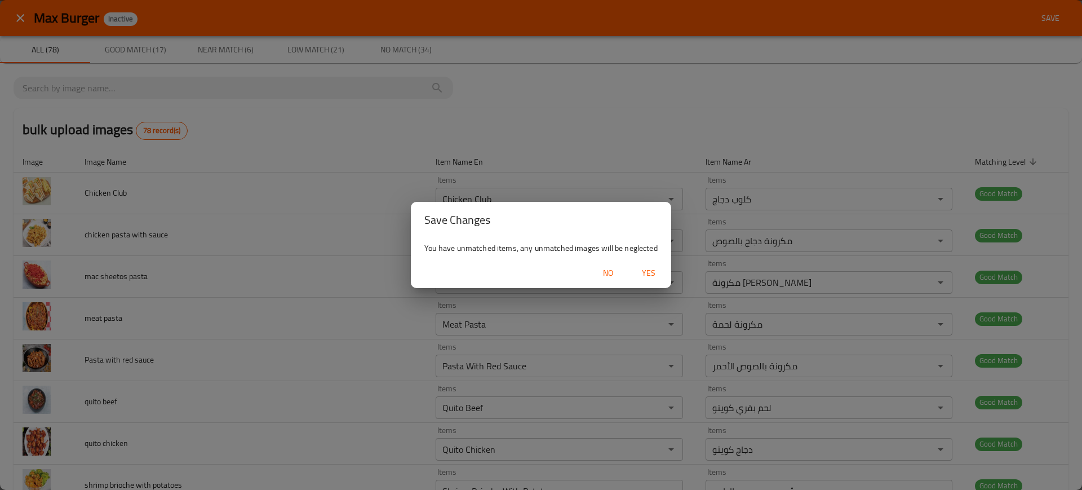
click at [659, 276] on span "Yes" at bounding box center [648, 273] width 27 height 14
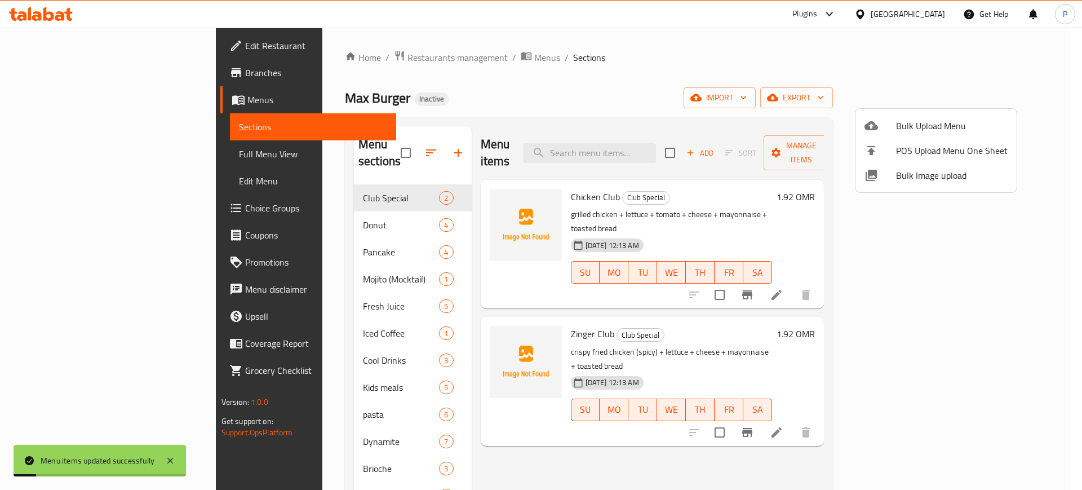
click at [1050, 98] on div at bounding box center [541, 245] width 1082 height 490
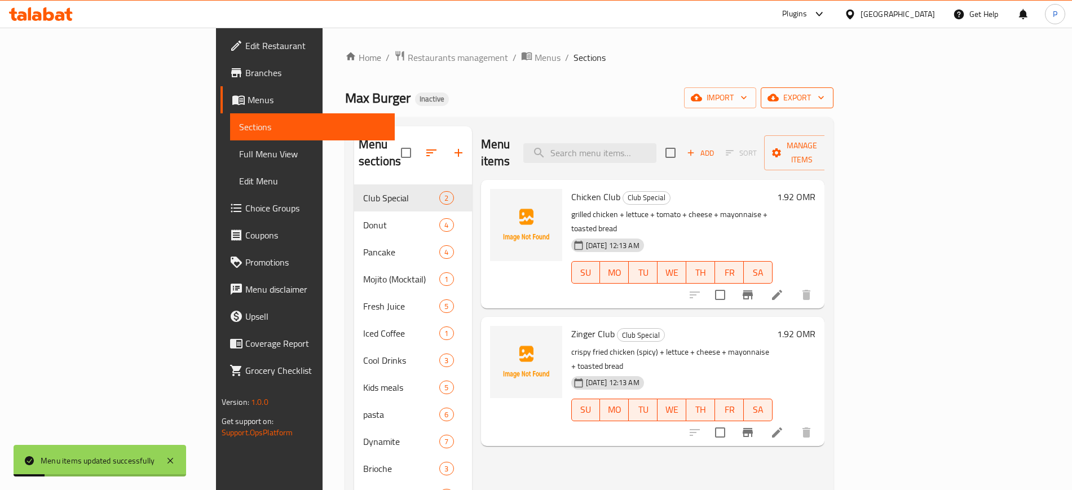
click at [824, 101] on span "export" at bounding box center [796, 98] width 55 height 14
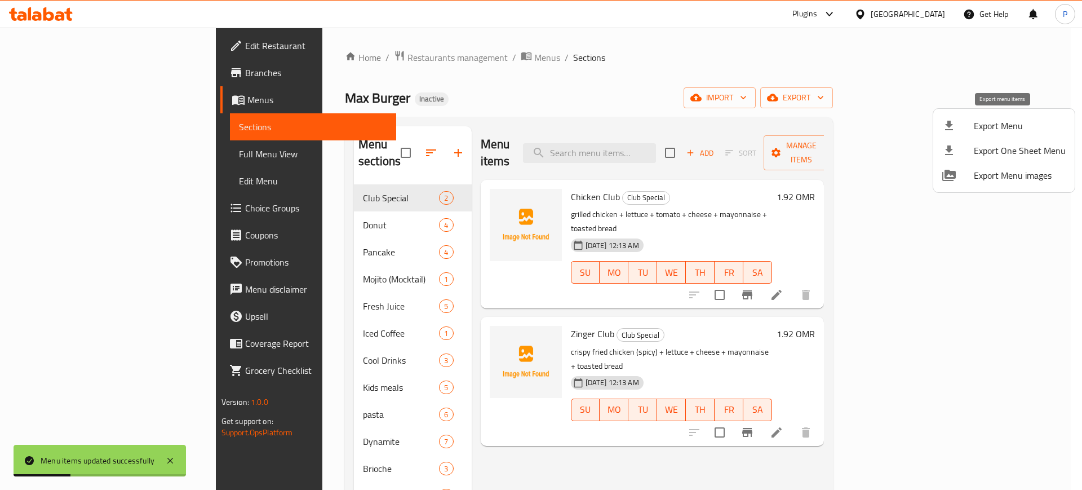
click at [981, 123] on span "Export Menu" at bounding box center [1020, 126] width 92 height 14
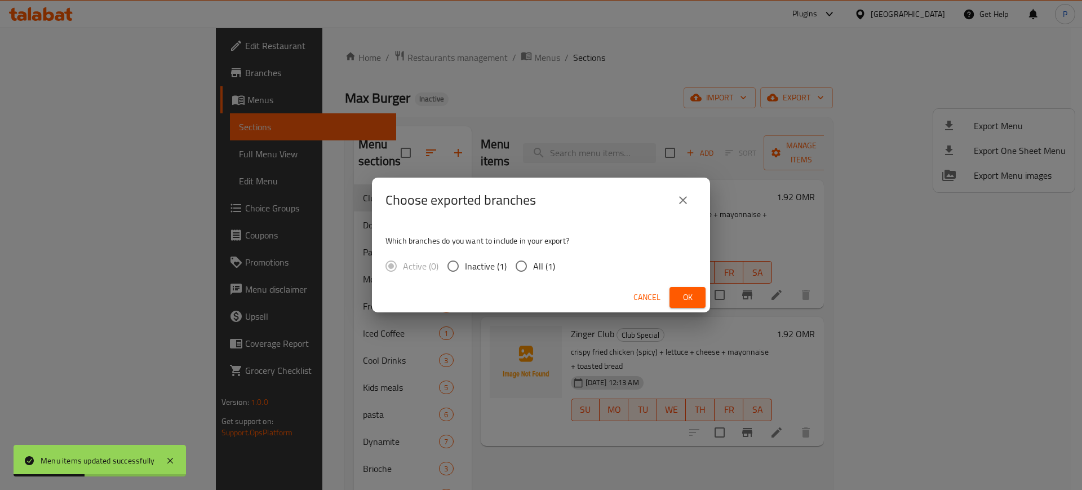
click at [535, 254] on label "All (1)" at bounding box center [533, 266] width 46 height 24
click at [533, 254] on input "All (1)" at bounding box center [522, 266] width 24 height 24
radio input "true"
click at [686, 287] on button "Ok" at bounding box center [688, 297] width 36 height 21
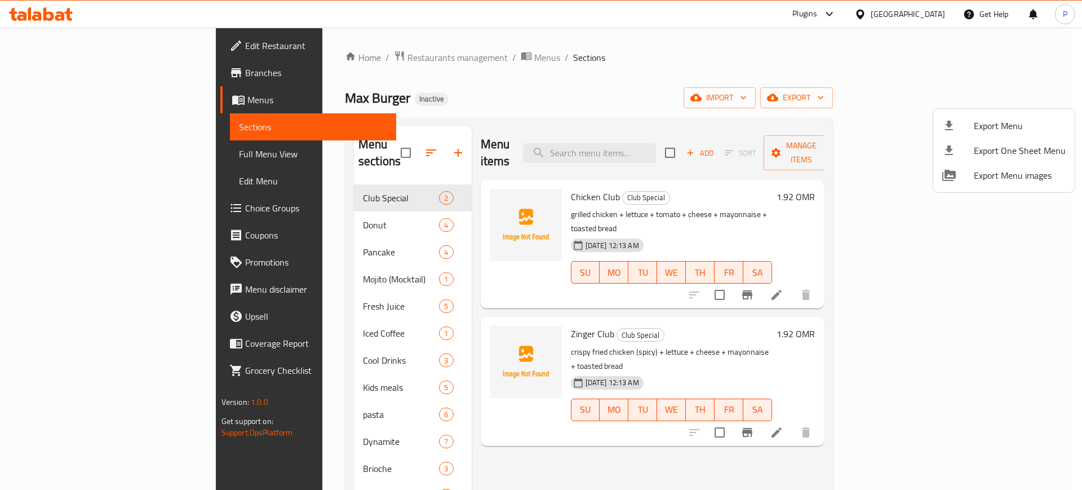
click at [924, 6] on div at bounding box center [541, 245] width 1082 height 490
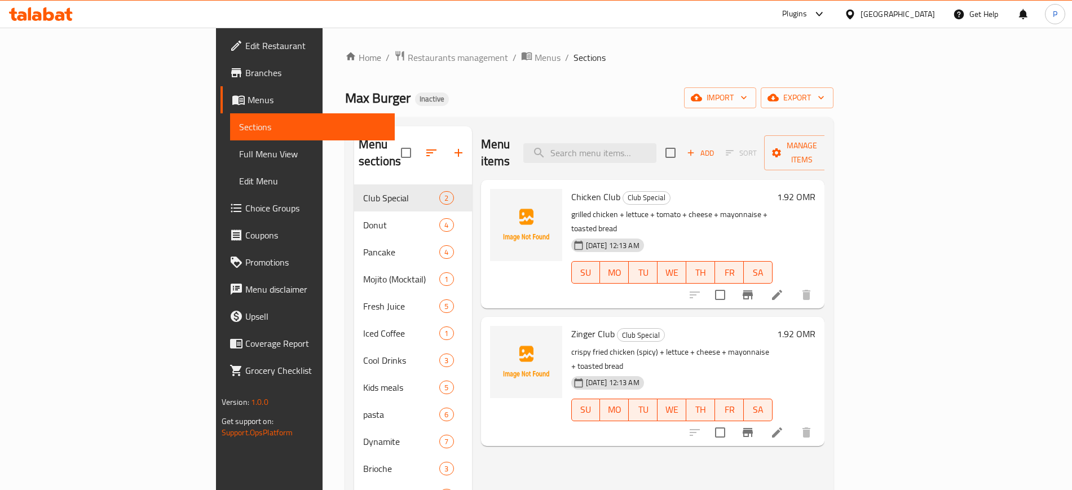
drag, startPoint x: 914, startPoint y: 13, endPoint x: 907, endPoint y: 23, distance: 11.7
click at [912, 11] on div "[GEOGRAPHIC_DATA]" at bounding box center [889, 14] width 91 height 12
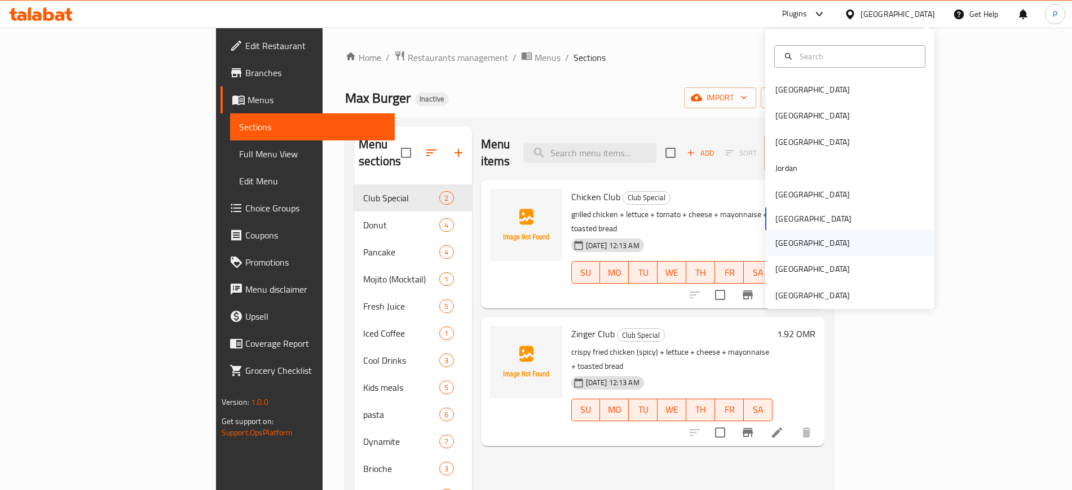
click at [805, 244] on div "[GEOGRAPHIC_DATA]" at bounding box center [849, 243] width 169 height 26
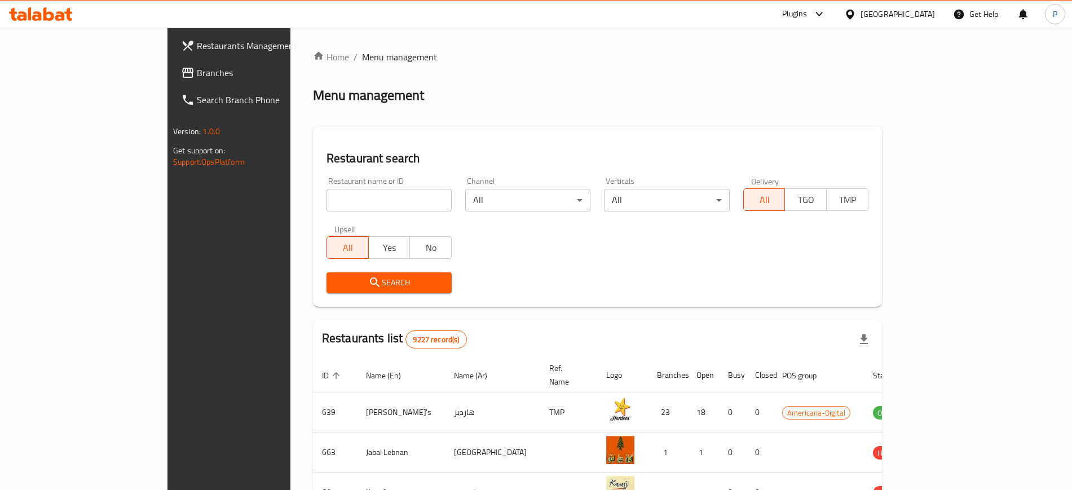
click at [328, 198] on input "search" at bounding box center [388, 200] width 125 height 23
paste input "Visit [GEOGRAPHIC_DATA] Rest"
type input "Visit [GEOGRAPHIC_DATA] Rest"
click button "Search" at bounding box center [388, 282] width 125 height 21
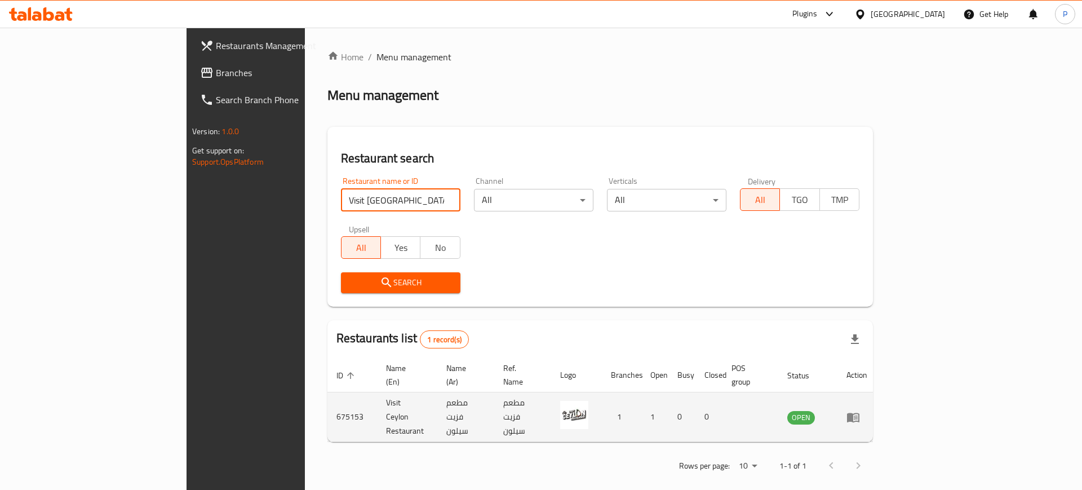
click at [860, 413] on icon "enhanced table" at bounding box center [853, 418] width 12 height 10
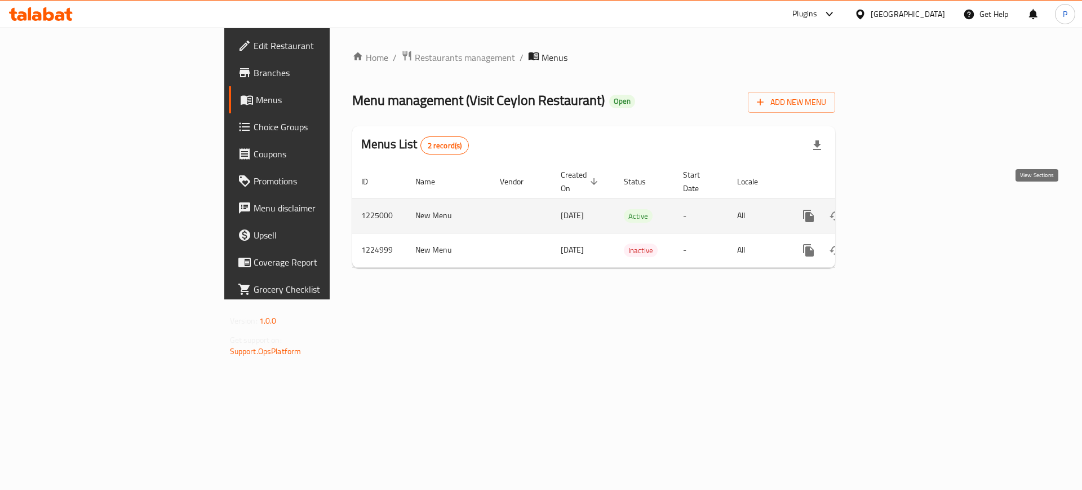
click at [895, 211] on icon "enhanced table" at bounding box center [890, 216] width 10 height 10
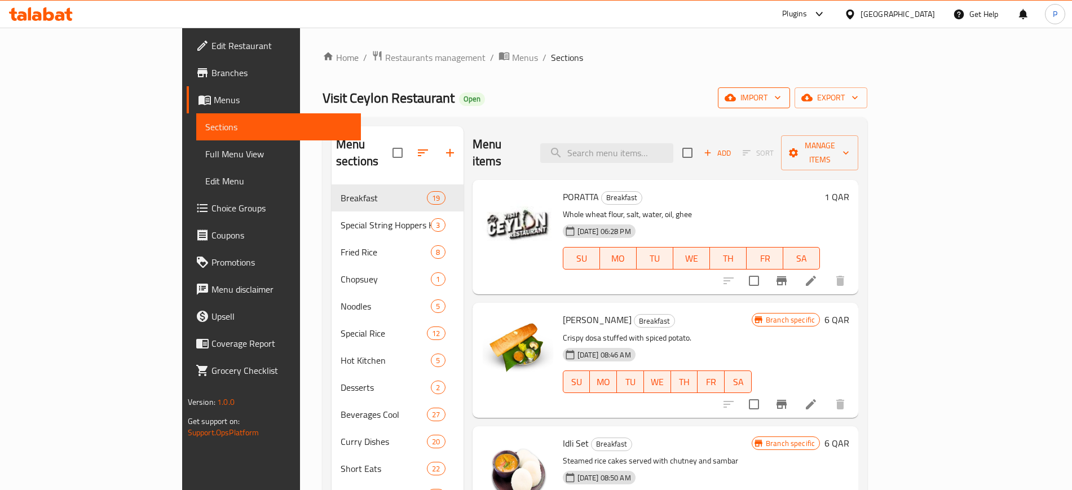
click at [781, 100] on span "import" at bounding box center [754, 98] width 54 height 14
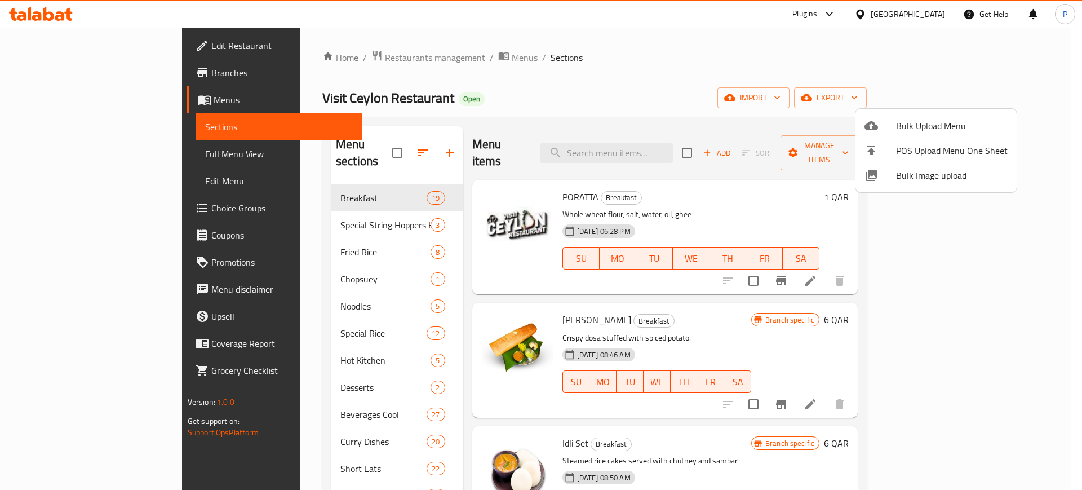
click at [920, 170] on span "Bulk Image upload" at bounding box center [952, 176] width 112 height 14
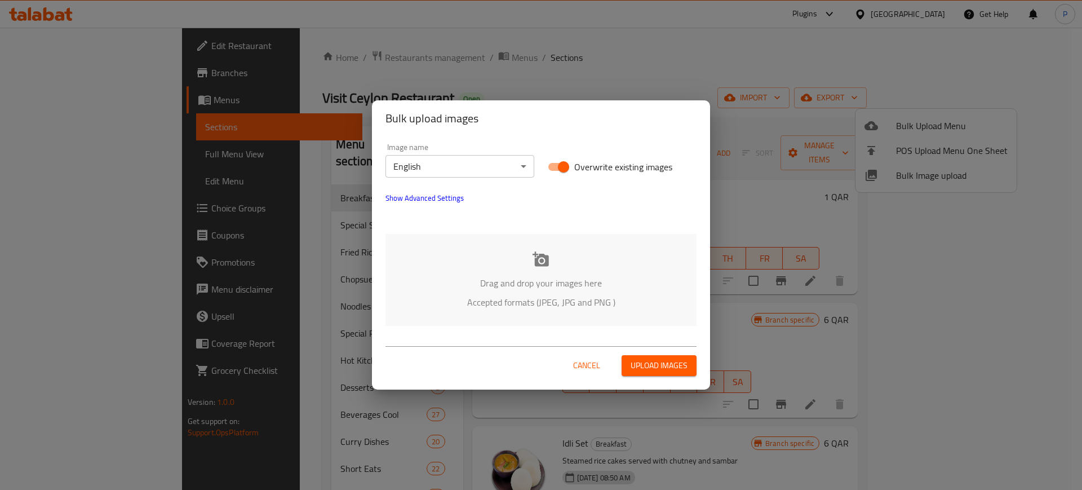
click at [521, 261] on div "Drag and drop your images here Accepted formats (JPEG, JPG and PNG )" at bounding box center [541, 280] width 311 height 92
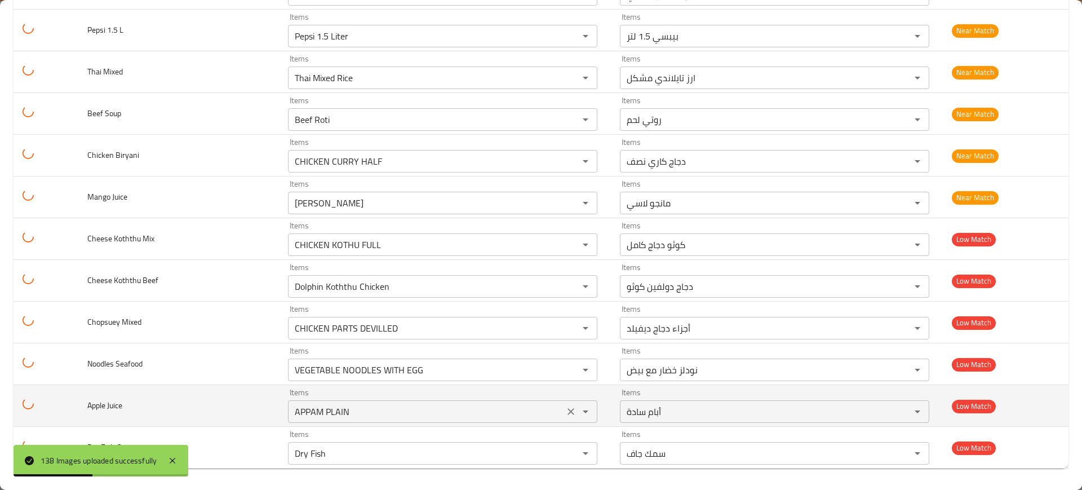
scroll to position [5461, 0]
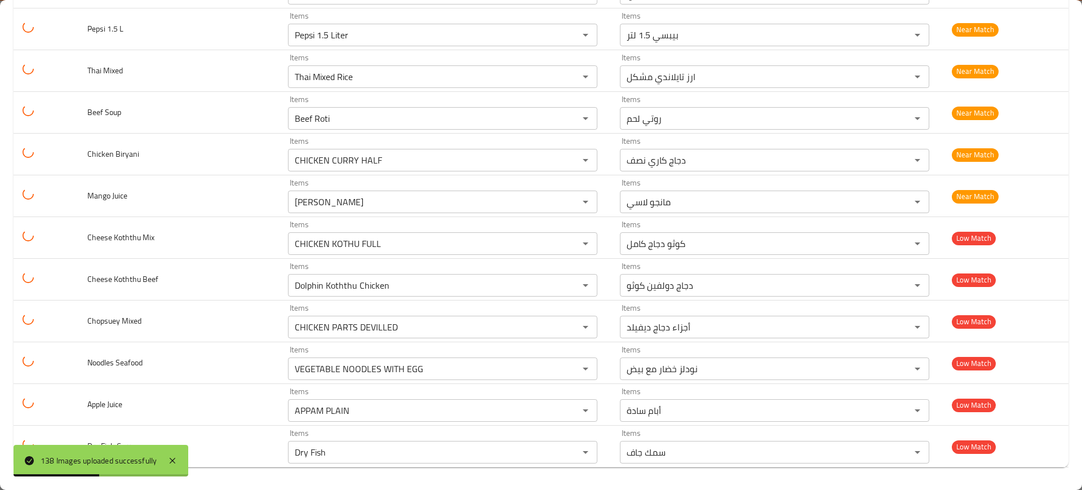
click at [176, 452] on div "138 Images uploaded successfully" at bounding box center [101, 461] width 175 height 32
click at [172, 460] on icon at bounding box center [173, 461] width 6 height 6
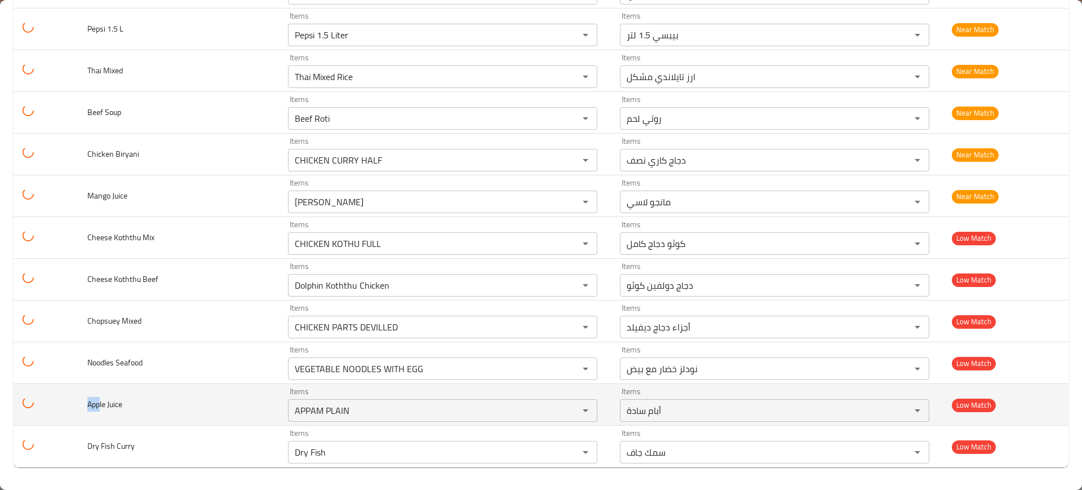
drag, startPoint x: 101, startPoint y: 406, endPoint x: 78, endPoint y: 405, distance: 22.6
click at [78, 405] on td "Apple Juice" at bounding box center [178, 405] width 201 height 42
click at [343, 402] on Juice "APPAM PLAIN" at bounding box center [425, 410] width 269 height 16
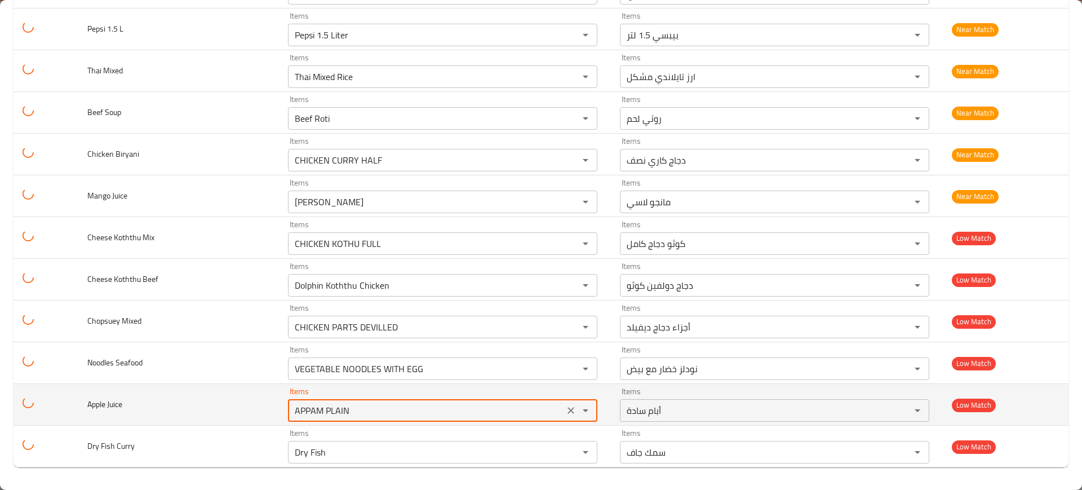
paste Juice "pp"
type Juice "Apple"
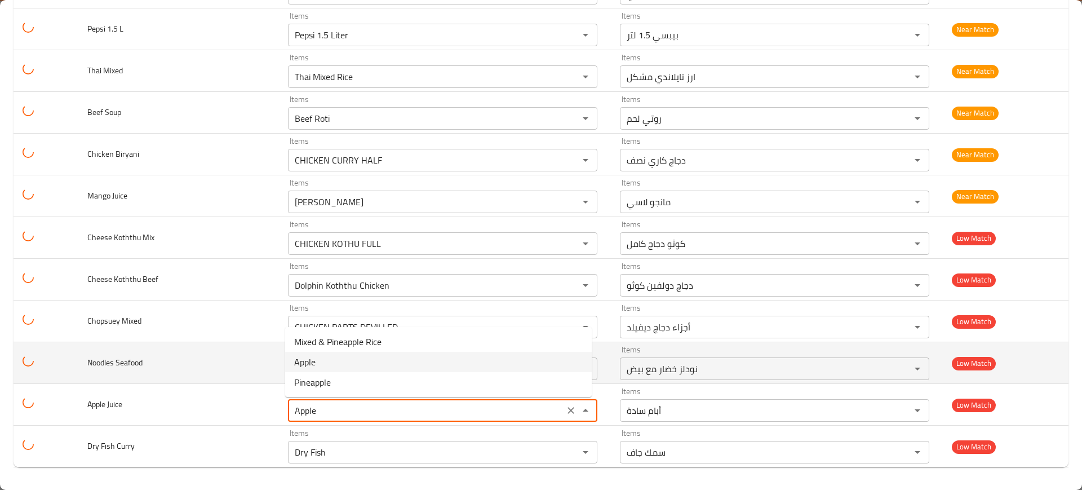
drag, startPoint x: 318, startPoint y: 360, endPoint x: 308, endPoint y: 362, distance: 10.0
click at [317, 360] on Juice-option-1 "Apple" at bounding box center [438, 362] width 307 height 20
type Juice-ar "تفاح"
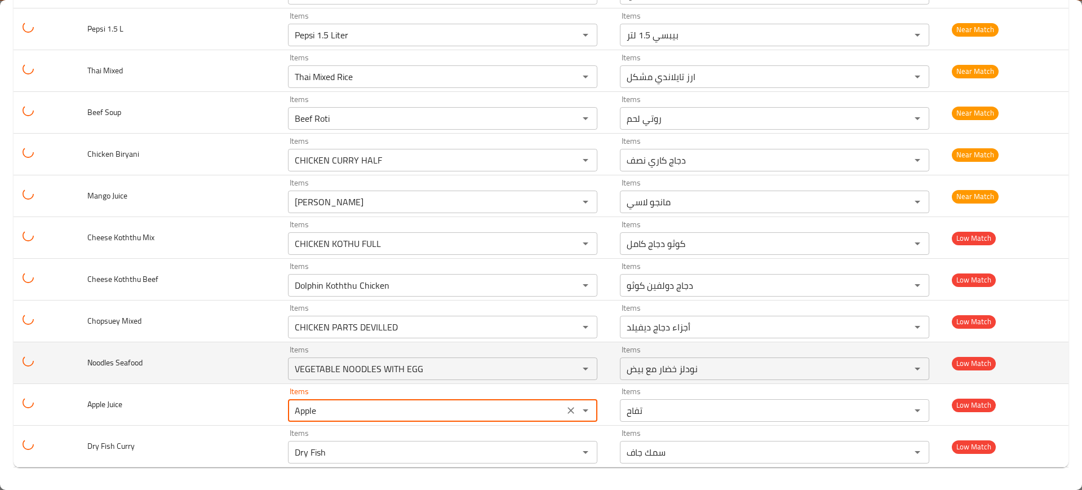
type Juice "Apple"
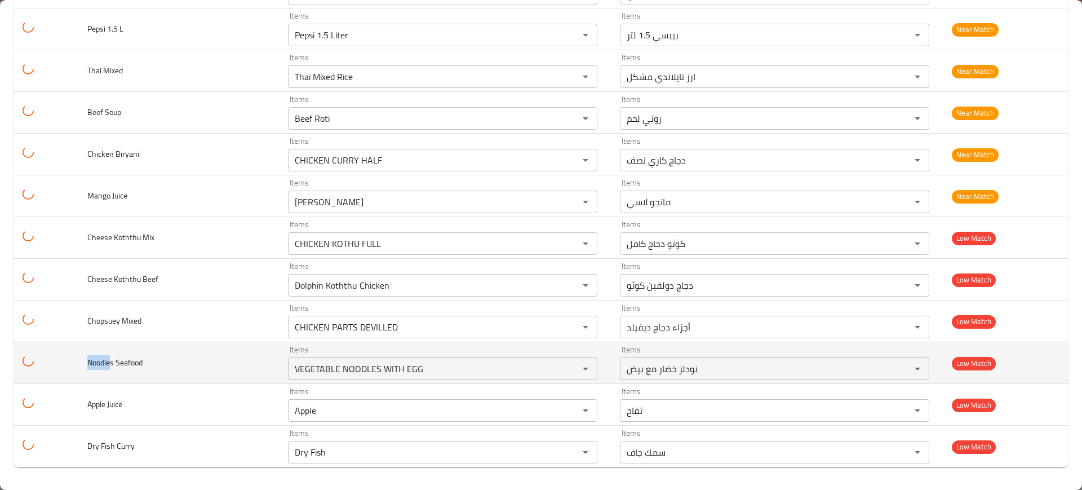
drag, startPoint x: 108, startPoint y: 359, endPoint x: 80, endPoint y: 359, distance: 28.2
click at [80, 359] on td "Noodles Seafood" at bounding box center [178, 363] width 201 height 42
click at [346, 374] on Seafood "VEGETABLE NOODLES WITH EGG" at bounding box center [425, 369] width 269 height 16
paste Seafood "Noodle"
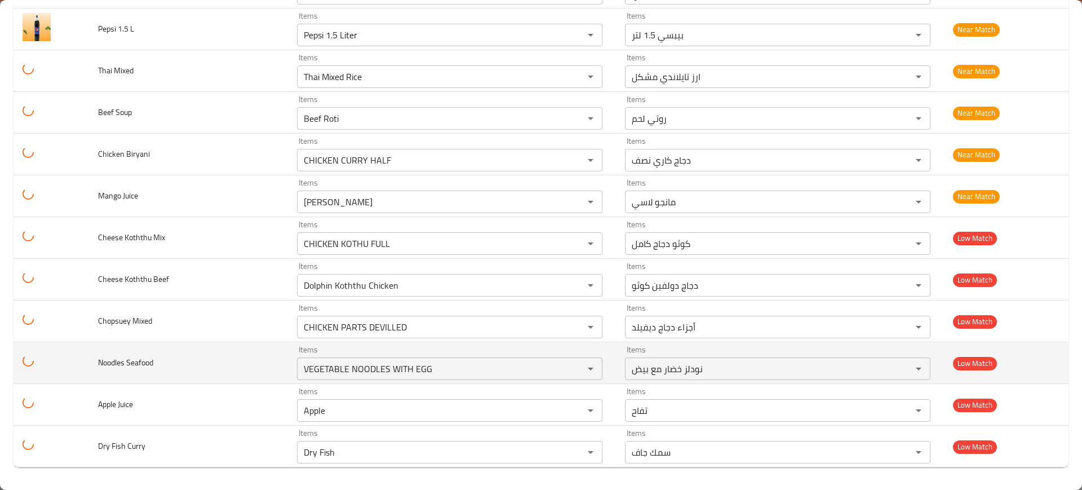
click at [340, 342] on td "Items VEGETABLE NOODLES WITH EGG Items" at bounding box center [452, 363] width 328 height 42
click at [349, 377] on div "VEGETABLE NOODLES WITH EGG Items" at bounding box center [450, 368] width 306 height 23
click at [353, 369] on Seafood "VEGETABLE NOODLES WITH EGG" at bounding box center [432, 369] width 265 height 16
click at [350, 372] on Seafood "VEGETABLE NOODLES WITH EGG" at bounding box center [432, 369] width 265 height 16
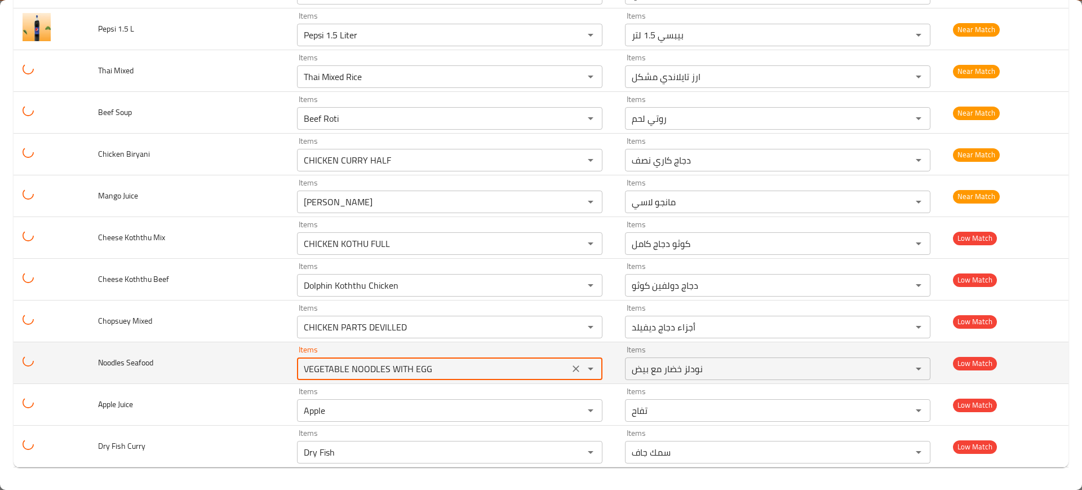
click at [350, 372] on Seafood "VEGETABLE NOODLES WITH EGG" at bounding box center [432, 369] width 265 height 16
paste Seafood "Noodle"
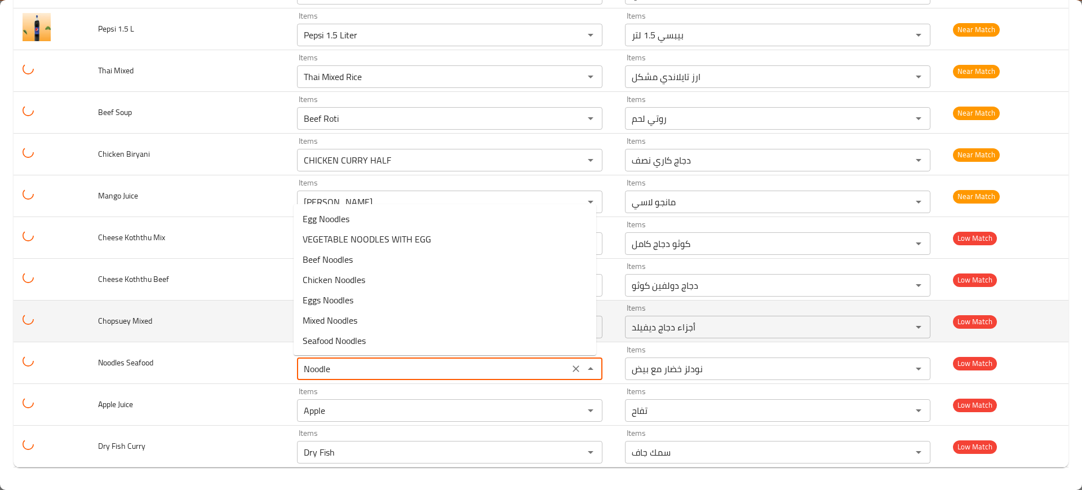
click at [357, 349] on Seafood-option-6 "Seafood Noodles" at bounding box center [445, 340] width 303 height 20
type Seafood "Seafood Noodles"
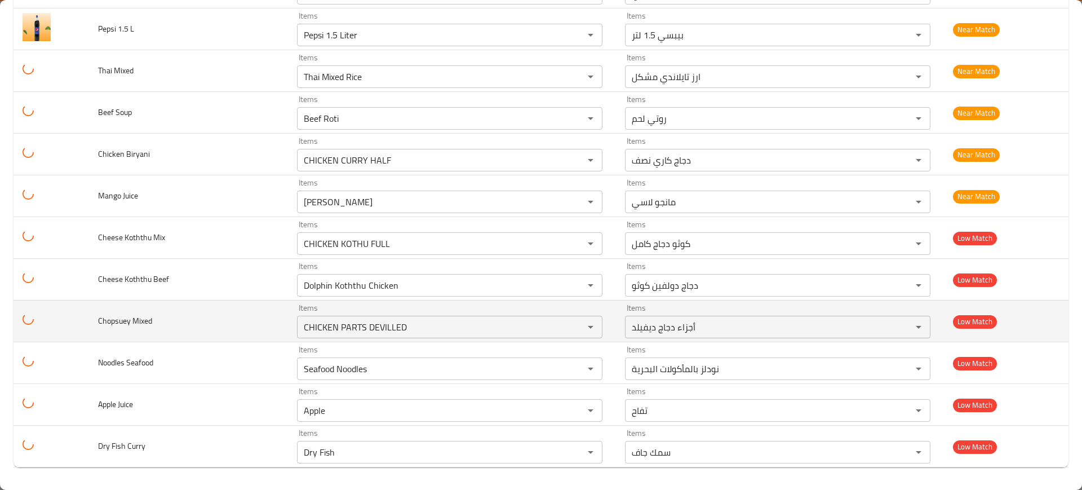
click at [357, 340] on td "Items CHICKEN PARTS DEVILLED Items" at bounding box center [452, 321] width 328 height 42
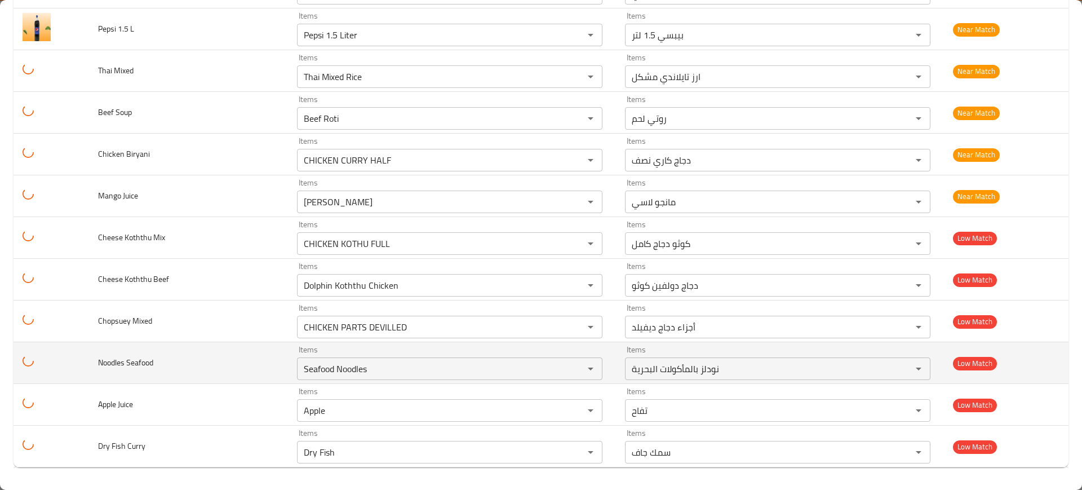
type Seafood-ar "نودلز بالمأكولات البحرية"
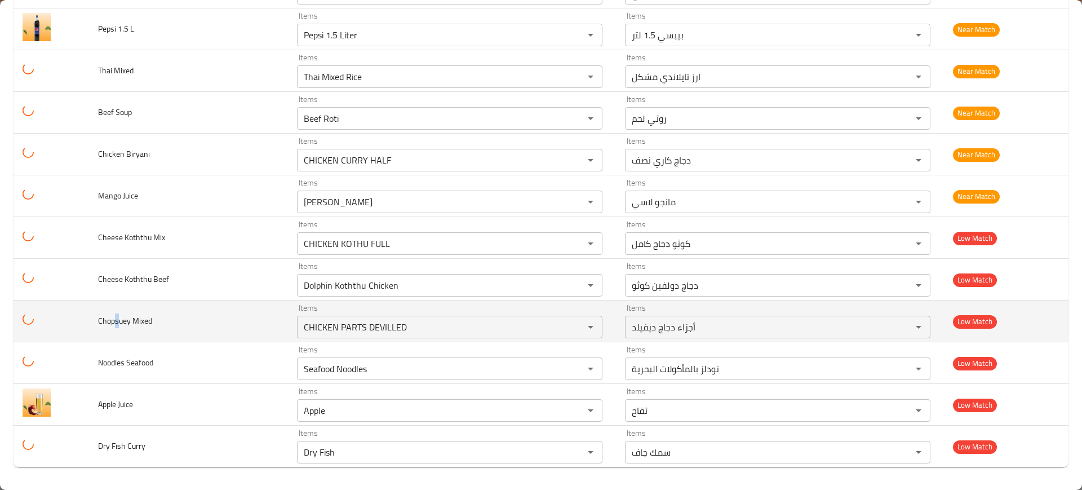
drag, startPoint x: 116, startPoint y: 318, endPoint x: 107, endPoint y: 317, distance: 8.5
click at [92, 317] on td "Chopsuey Mixed" at bounding box center [188, 321] width 198 height 42
click at [343, 328] on Mixed "CHICKEN PARTS DEVILLED" at bounding box center [432, 327] width 265 height 16
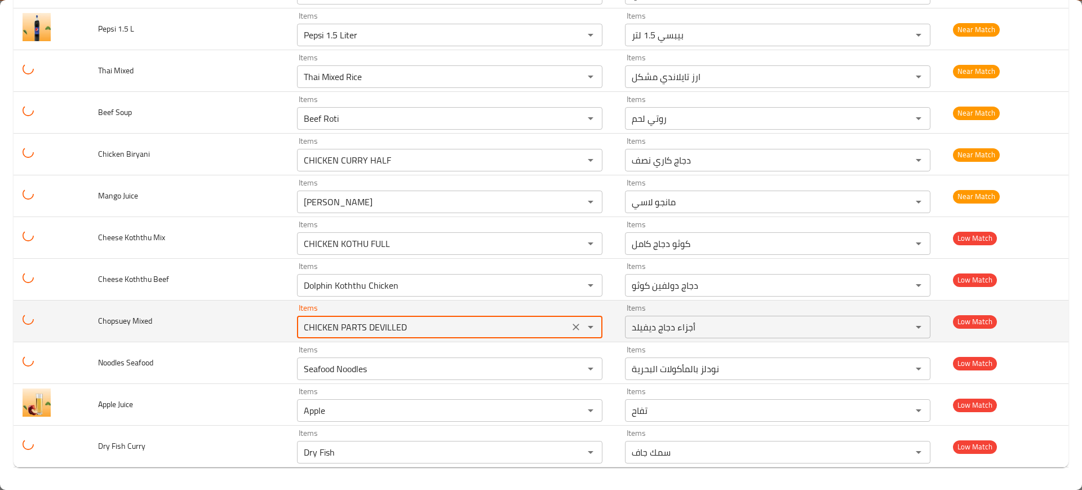
paste Mixed "hops"
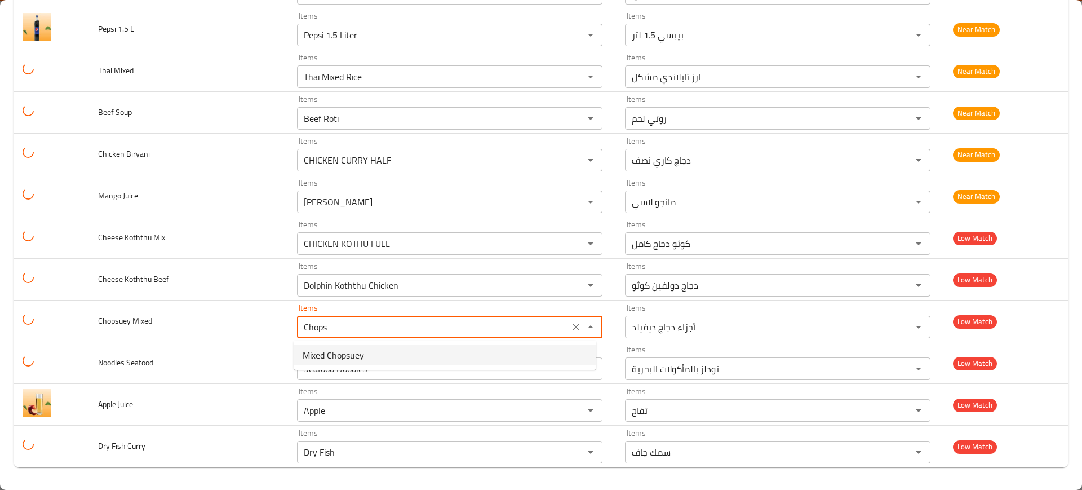
click at [341, 351] on span "Mixed Chopsuey" at bounding box center [333, 355] width 61 height 14
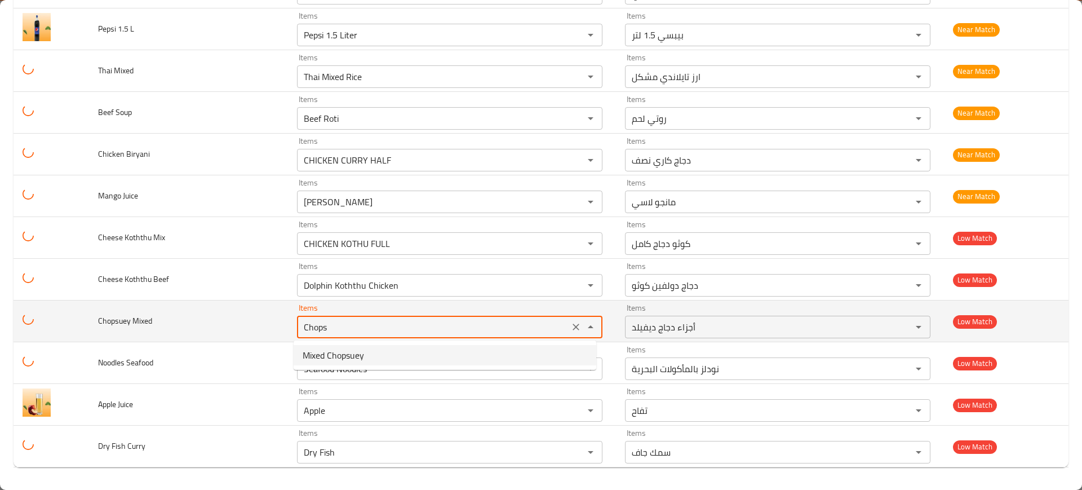
type Mixed "Mixed Chopsuey"
type Mixed-ar "تشوبسوي مشكل"
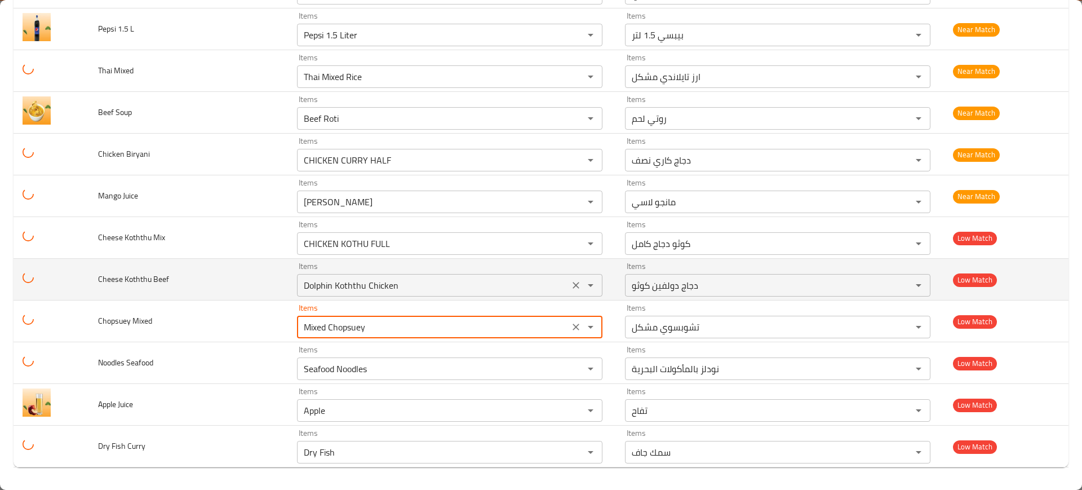
type Mixed "Mixed Chopsuey"
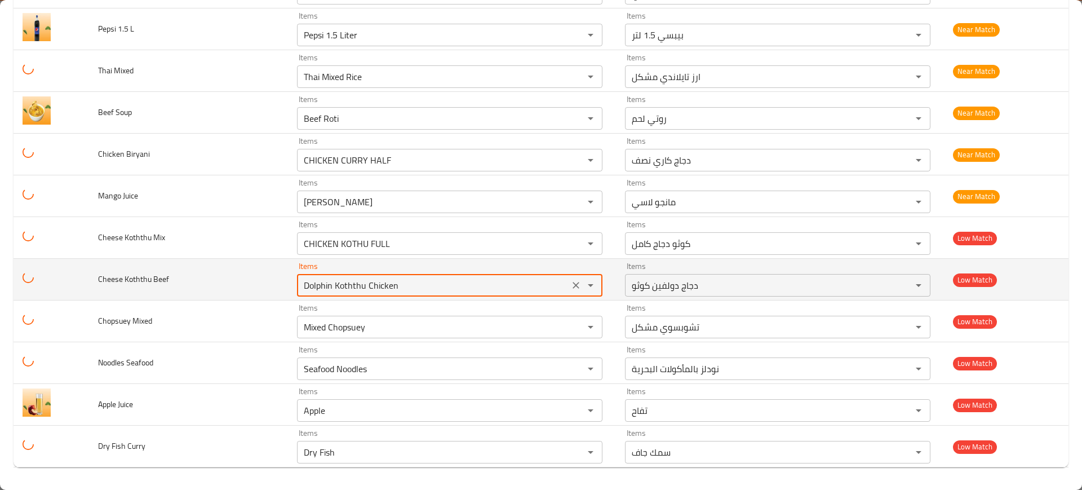
drag, startPoint x: 335, startPoint y: 283, endPoint x: 268, endPoint y: 277, distance: 67.9
click at [268, 277] on tr "Cheese Koththu Beef Items Dolphin Koththu Chicken Items Items دجاج دولفين كوثو …" at bounding box center [541, 280] width 1055 height 42
click at [355, 289] on Beef "Dolphin Koththu Chicken" at bounding box center [432, 285] width 265 height 16
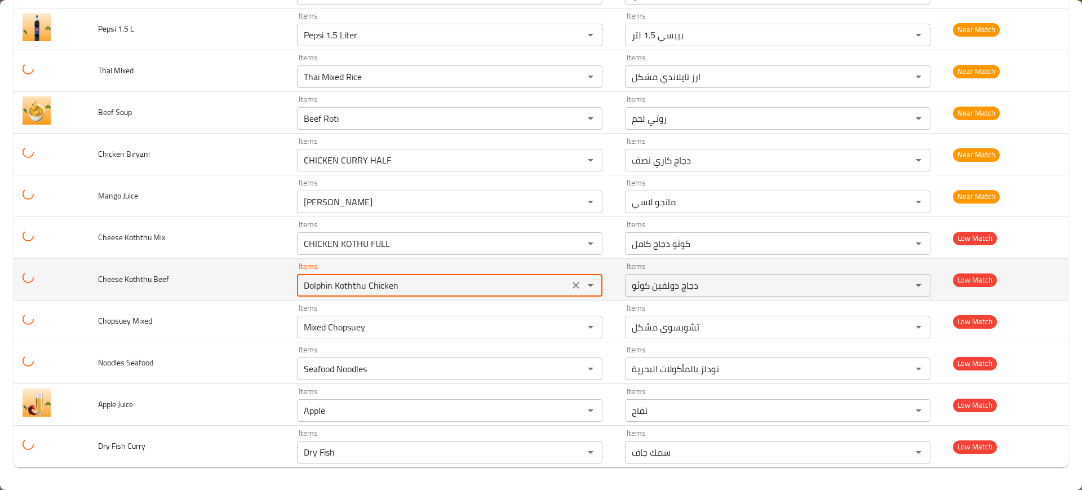
paste Beef "enhanced table"
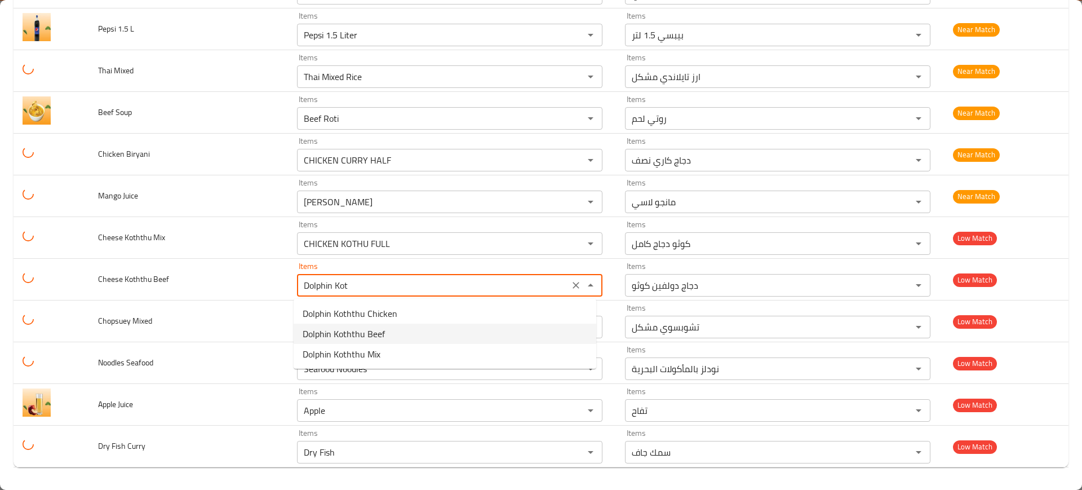
click at [363, 334] on span "Dolphin Koththu Beef" at bounding box center [344, 334] width 82 height 14
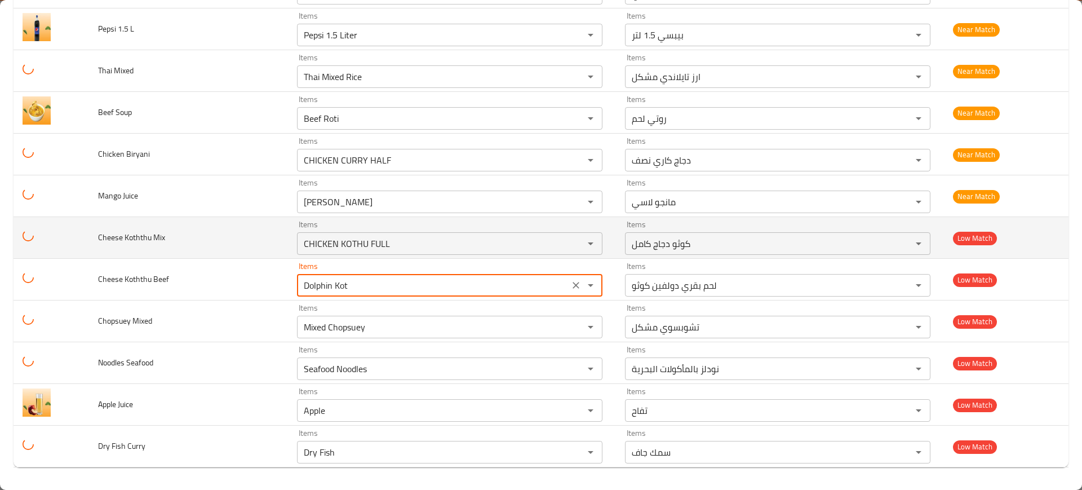
type Beef "Dolphin Koththu Beef"
type Beef-ar "لحم بقري دولفين كوثو"
type Beef "Dolphin Koththu Beef"
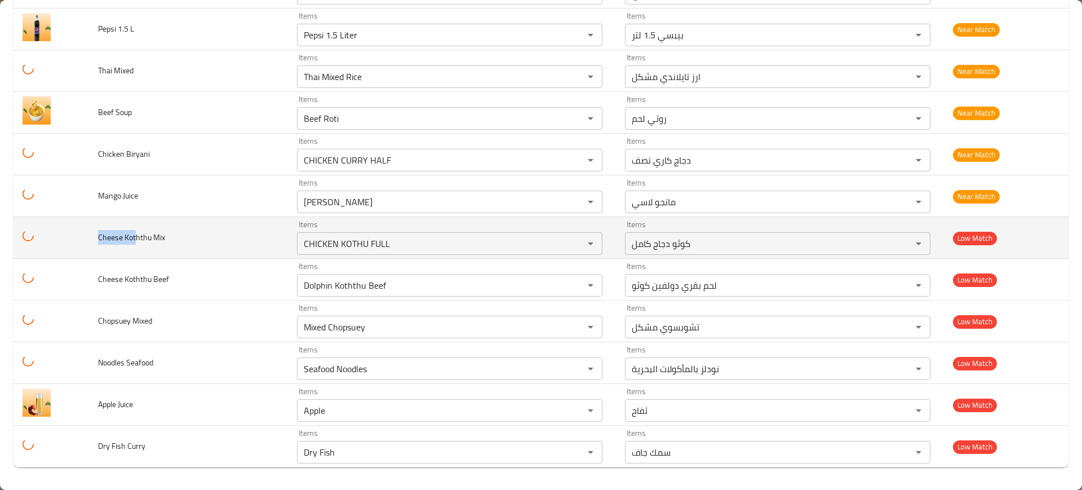
drag, startPoint x: 135, startPoint y: 238, endPoint x: 79, endPoint y: 236, distance: 55.3
click at [79, 236] on tr "Cheese Koththu Mix Items CHICKEN KOTHU FULL Items Items كوثو دجاج كامل Items Lo…" at bounding box center [541, 238] width 1055 height 42
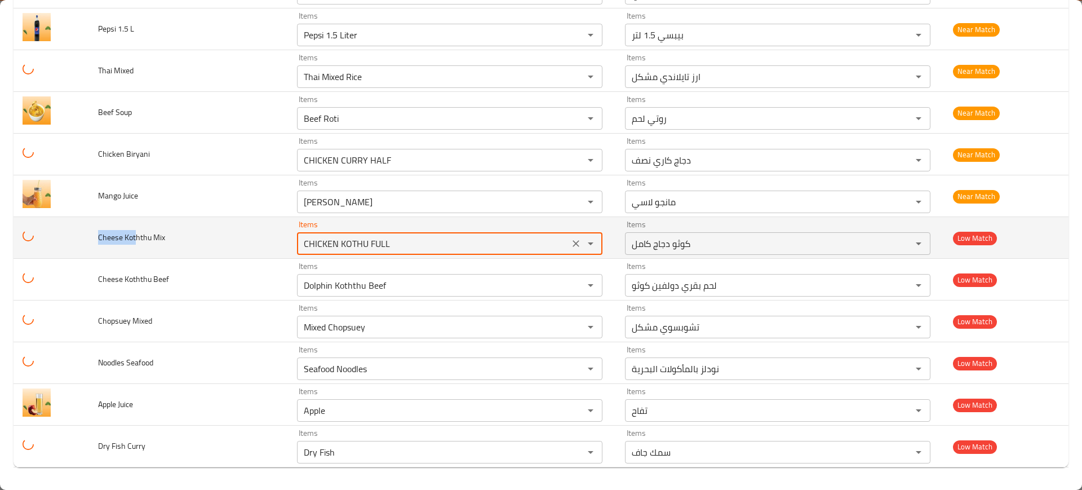
click at [338, 246] on Mix "CHICKEN KOTHU FULL" at bounding box center [432, 244] width 265 height 16
paste Mix "heese Kot"
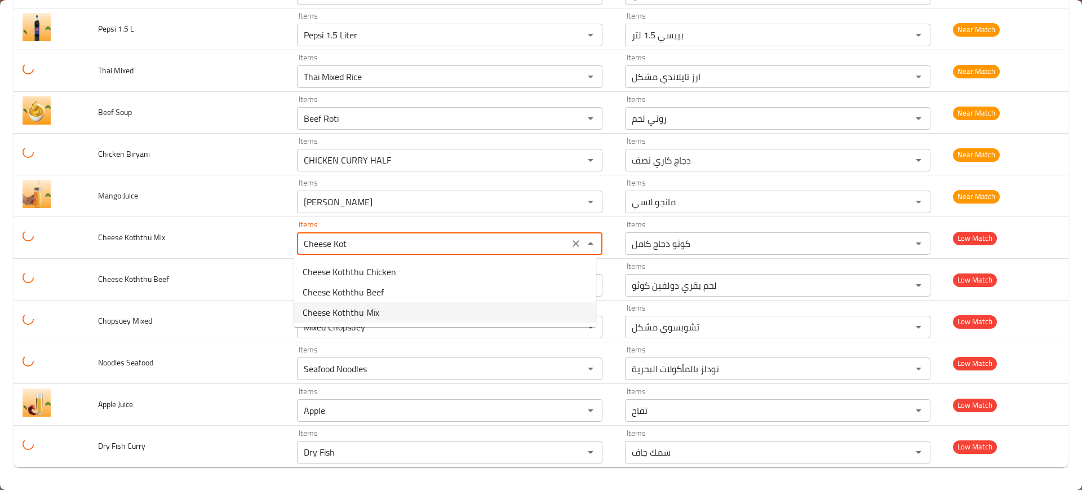
click at [370, 307] on span "Cheese Koththu Mix" at bounding box center [341, 313] width 77 height 14
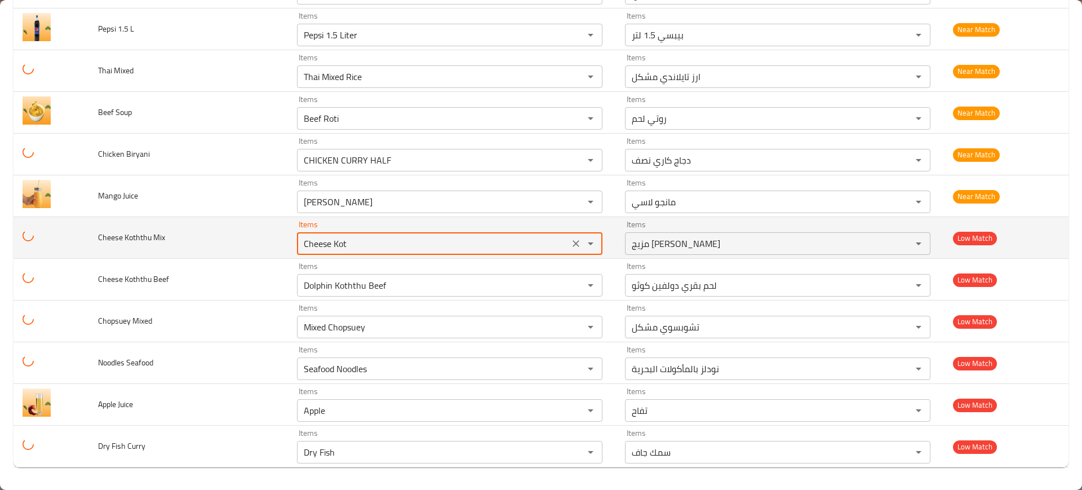
type Mix "Cheese Koththu Mix"
type Mix-ar "مزيج [PERSON_NAME]"
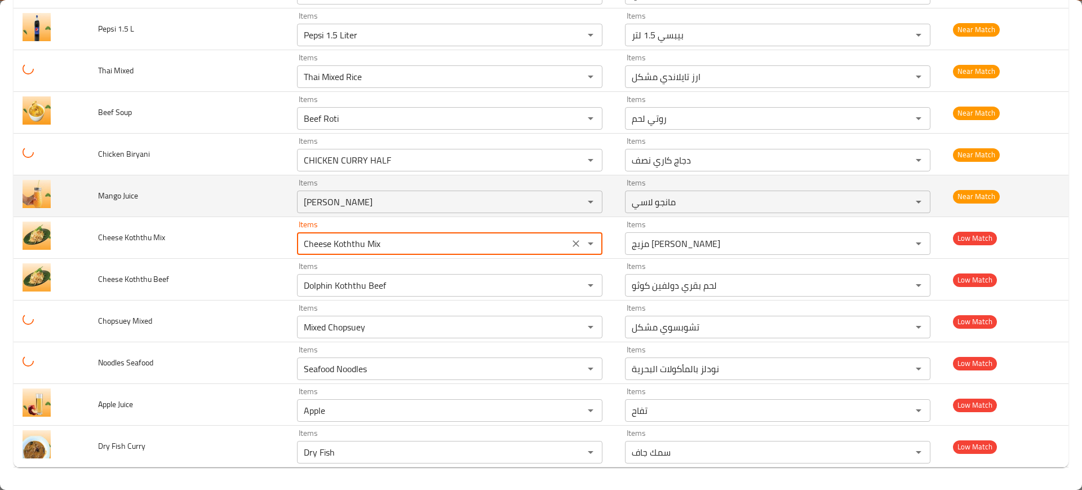
type Mix "Cheese Koththu Mix"
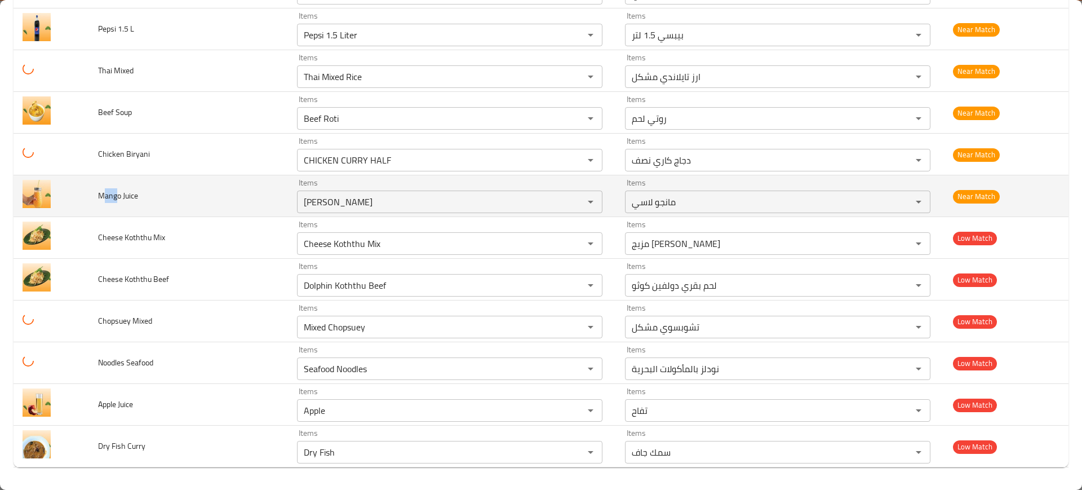
click at [87, 193] on tr "Mango Juice Items Mango Lassi Items Items مانجو لاسي Items Near Match" at bounding box center [541, 196] width 1055 height 42
click at [363, 211] on div "Mango Lassi Items" at bounding box center [450, 202] width 306 height 23
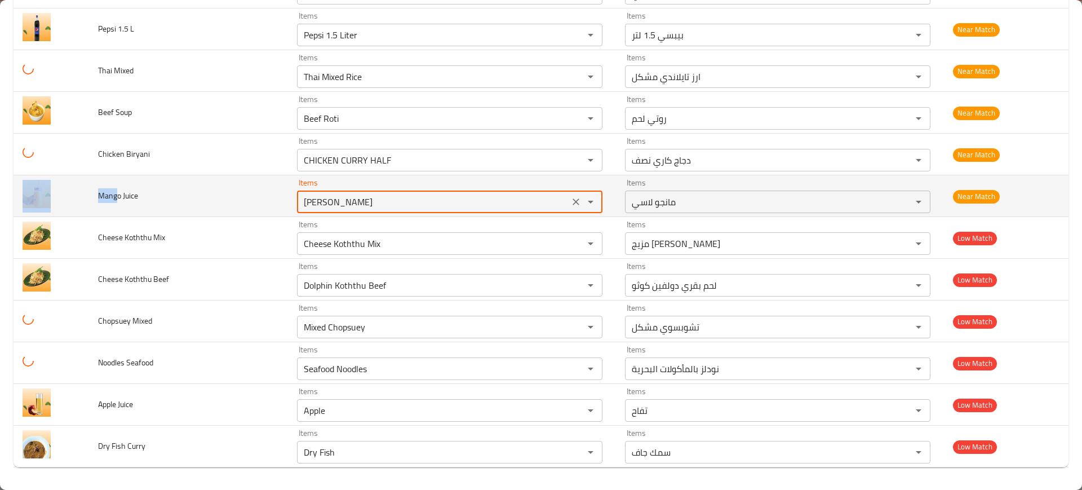
paste Juice "Mang"
click at [119, 193] on span "Mango Juice" at bounding box center [118, 195] width 40 height 15
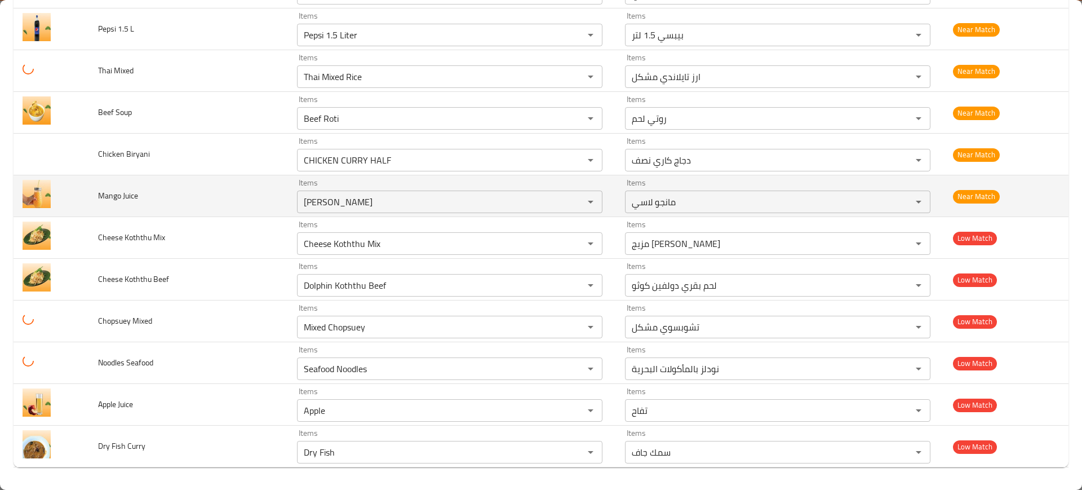
click at [120, 194] on span "Mango Juice" at bounding box center [118, 195] width 40 height 15
click at [122, 191] on span "Mango Juice" at bounding box center [118, 195] width 40 height 15
drag, startPoint x: 99, startPoint y: 195, endPoint x: 118, endPoint y: 194, distance: 18.6
click at [118, 194] on span "Mango Juice" at bounding box center [118, 195] width 40 height 15
click at [367, 199] on Juice "[PERSON_NAME]" at bounding box center [432, 202] width 265 height 16
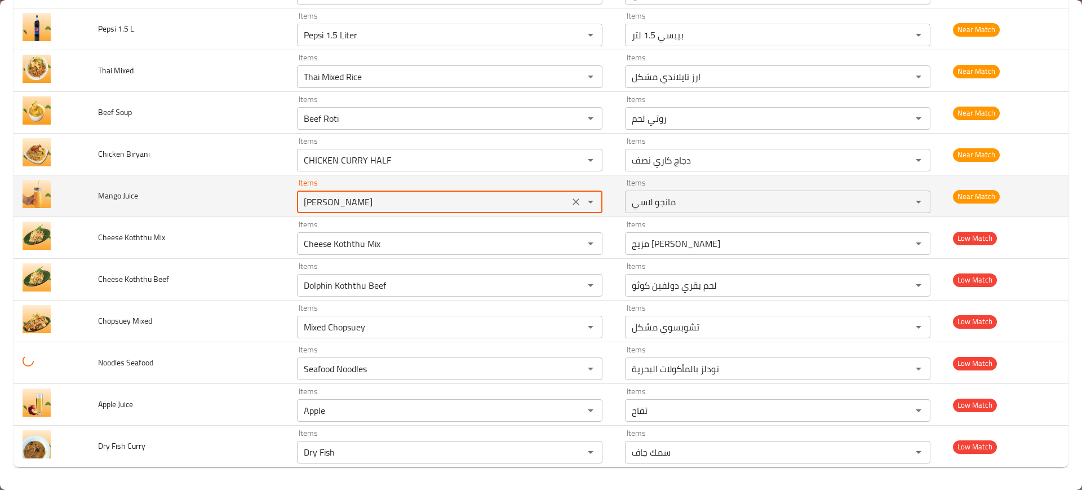
paste Juice "enhanced table"
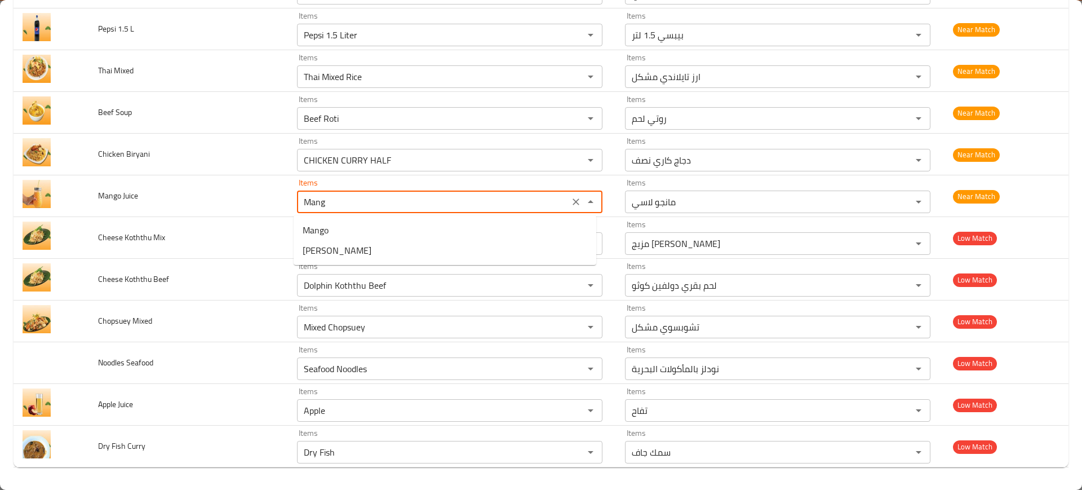
click at [343, 231] on Juice-option-0 "Mango" at bounding box center [445, 230] width 303 height 20
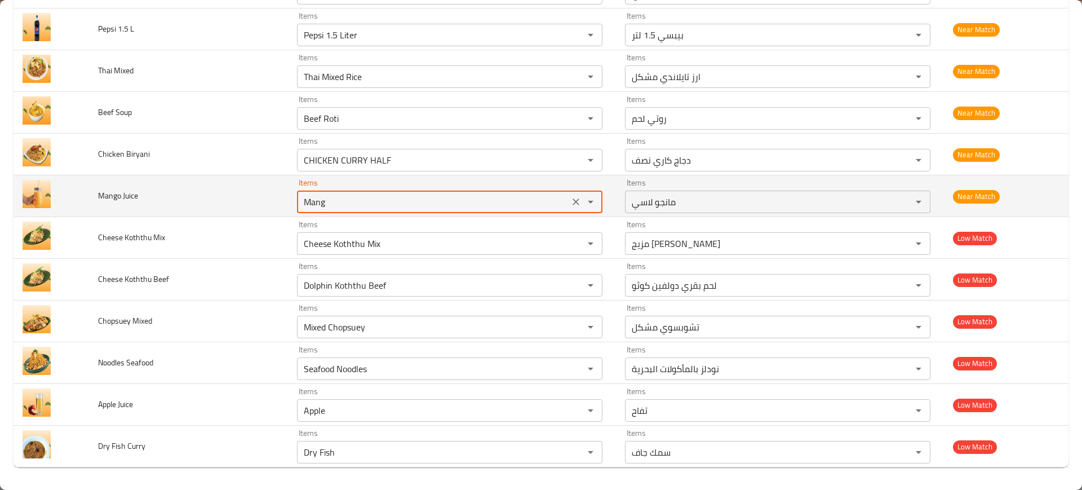
type Juice "Mango"
type Juice-ar "مانجو"
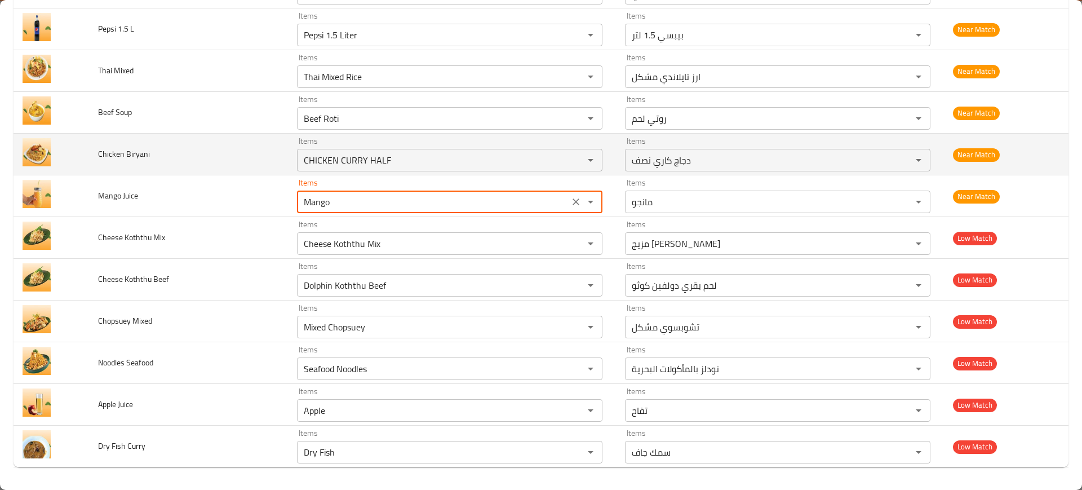
type Juice "Mango"
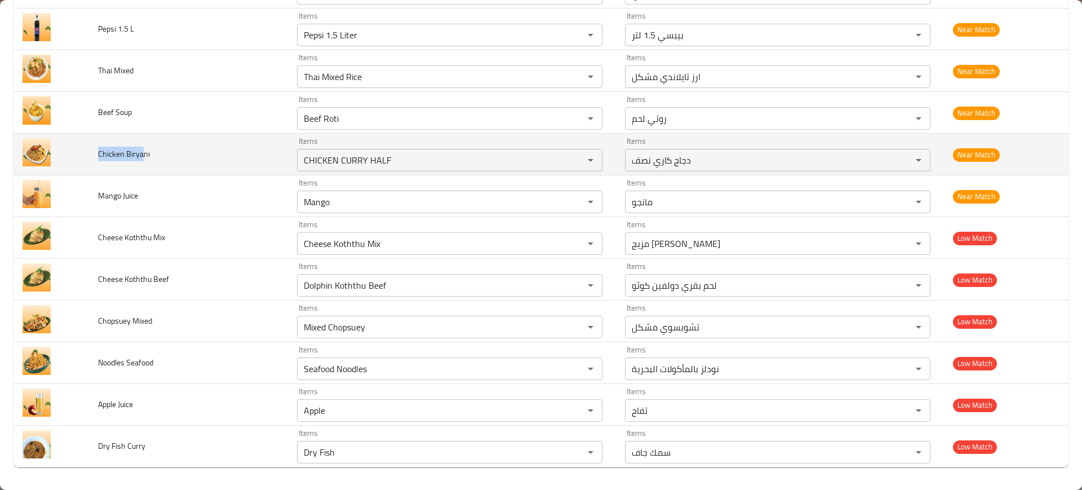
drag, startPoint x: 143, startPoint y: 152, endPoint x: 213, endPoint y: 166, distance: 71.2
click at [142, 152] on td "Chicken Biryani" at bounding box center [188, 155] width 198 height 42
click at [388, 153] on Biryani "CHICKEN CURRY HALF" at bounding box center [432, 160] width 265 height 16
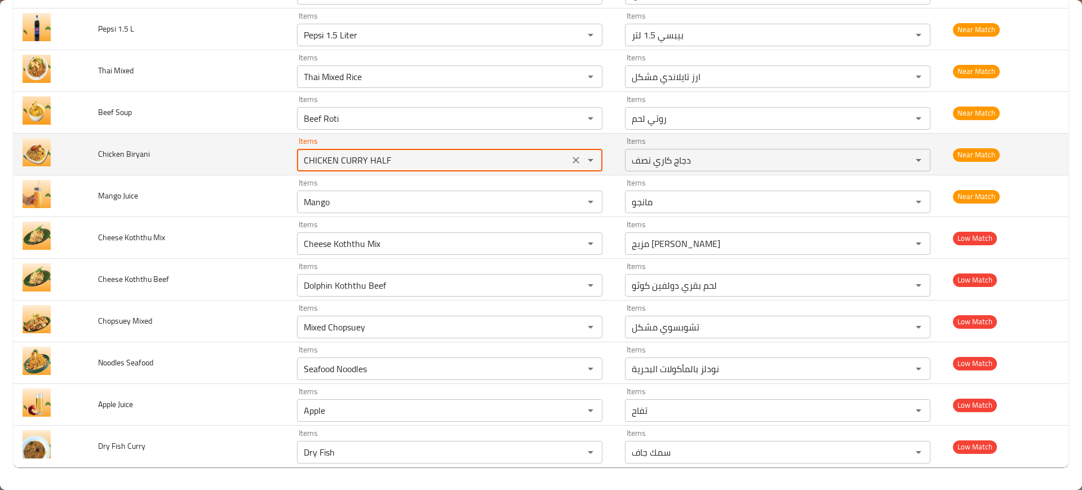
paste Biryani "hicken Birya"
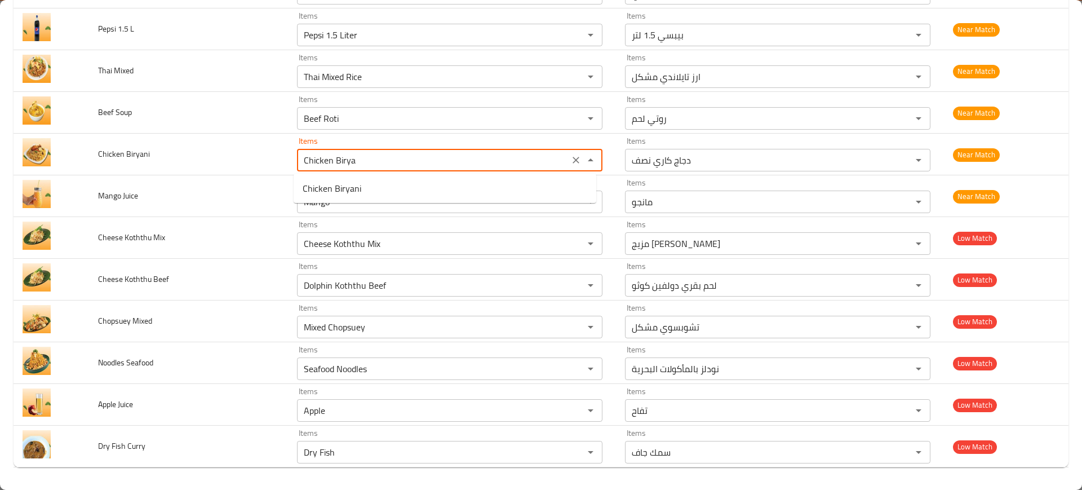
click at [364, 188] on Biryani-option-0 "Chicken Biryani" at bounding box center [445, 188] width 303 height 20
type Biryani "Chicken Biryani"
type Biryani-ar "برياني دجاج"
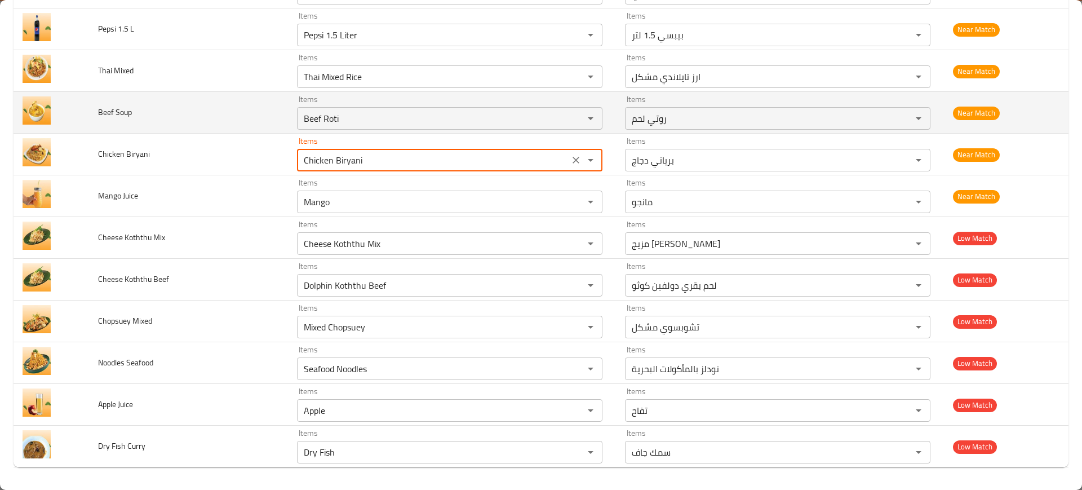
type Biryani "Chicken Biryani"
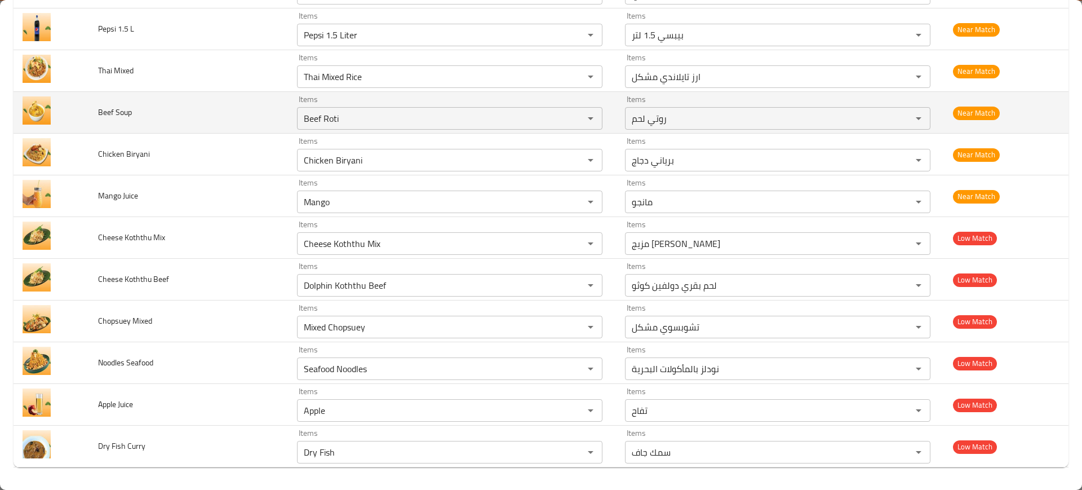
drag, startPoint x: 115, startPoint y: 108, endPoint x: 130, endPoint y: 109, distance: 15.3
click at [130, 109] on span "Beef Soup" at bounding box center [115, 112] width 34 height 15
click at [378, 118] on Soup "Beef Roti" at bounding box center [432, 118] width 265 height 16
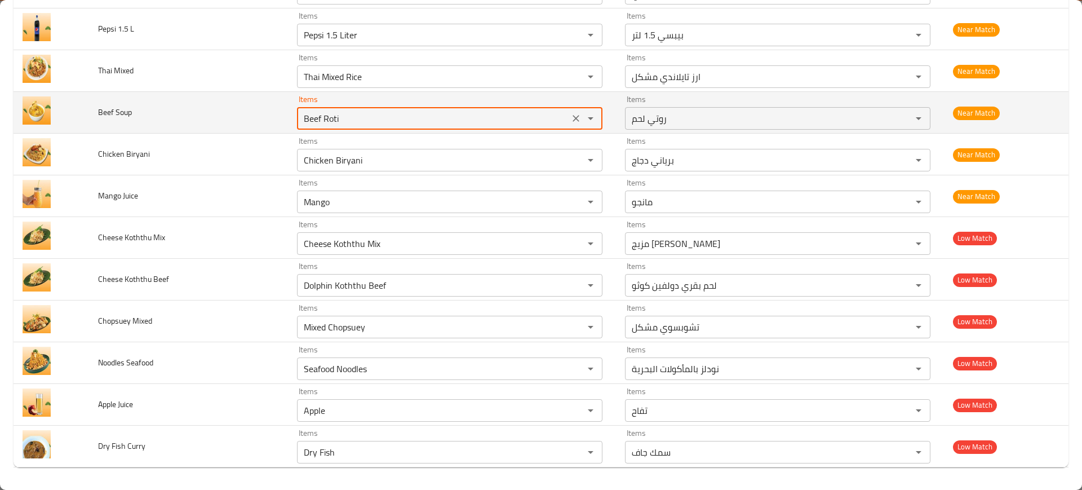
paste Soup "Soup"
click at [112, 98] on td "Beef Soup" at bounding box center [188, 113] width 198 height 42
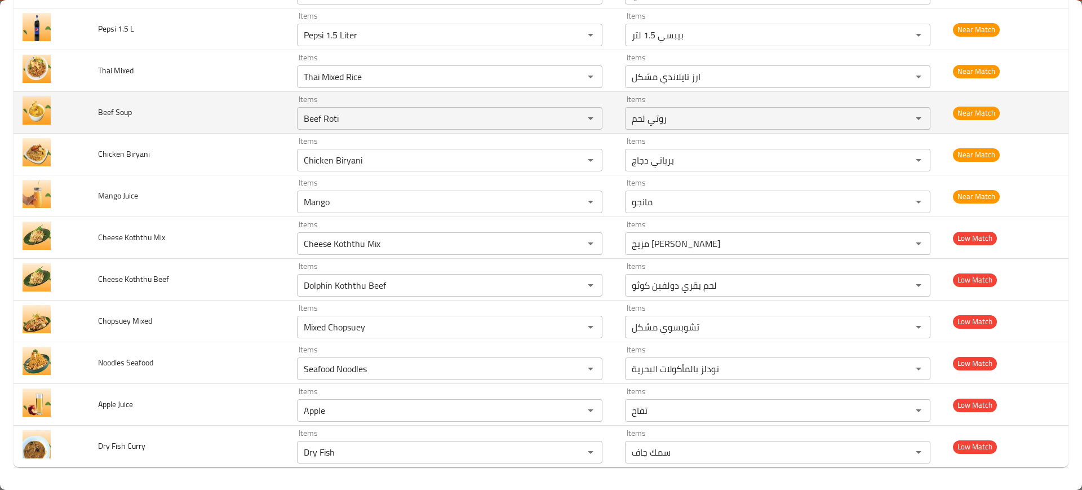
drag, startPoint x: 112, startPoint y: 110, endPoint x: 229, endPoint y: 119, distance: 117.0
click at [94, 110] on td "Beef Soup" at bounding box center [188, 113] width 198 height 42
click at [376, 118] on Soup "Beef Roti" at bounding box center [432, 118] width 265 height 16
paste Soup "enhanced table"
type Soup "Beef"
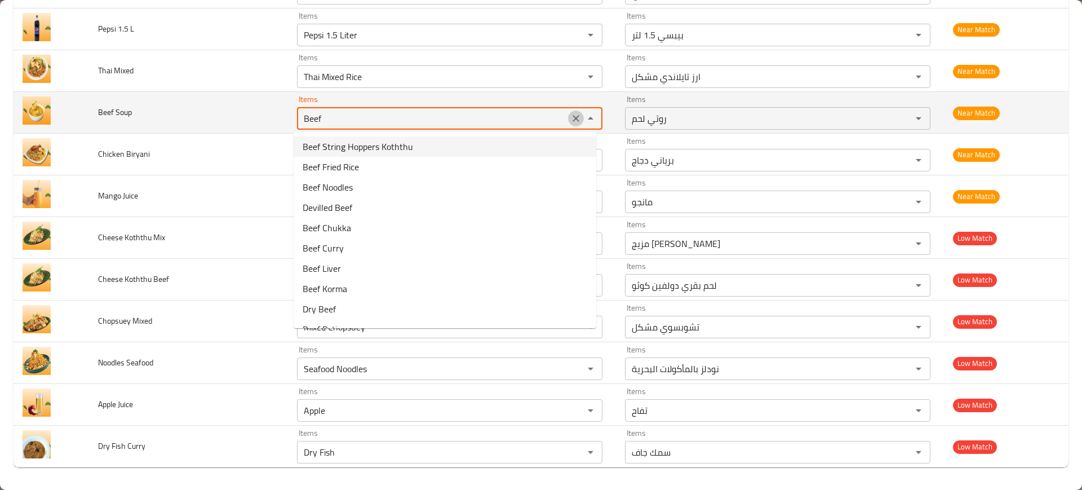
click at [568, 122] on button "Clear" at bounding box center [576, 118] width 16 height 16
click at [183, 104] on td "Beef Soup" at bounding box center [188, 113] width 198 height 42
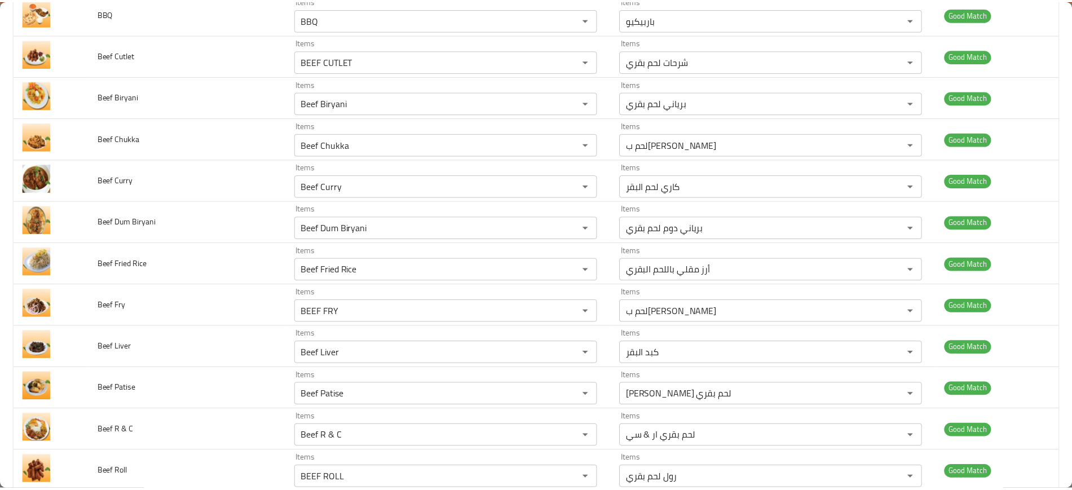
scroll to position [0, 0]
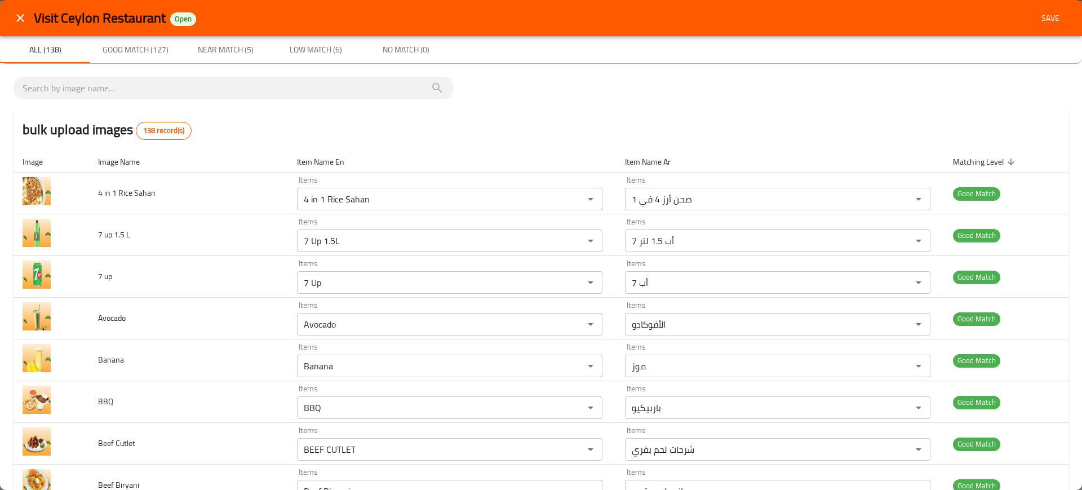
click at [1039, 17] on span "Save" at bounding box center [1050, 18] width 27 height 14
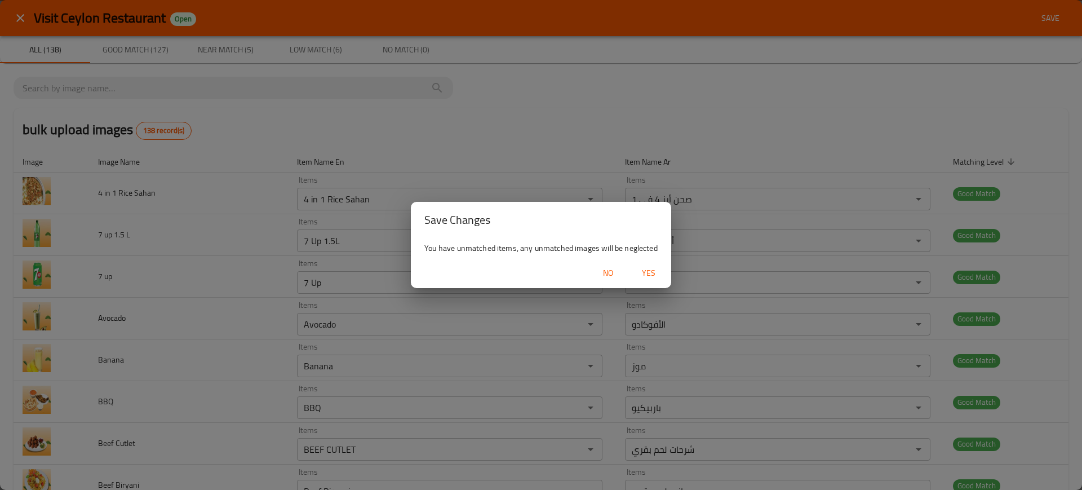
click at [640, 266] on span "Yes" at bounding box center [648, 273] width 27 height 14
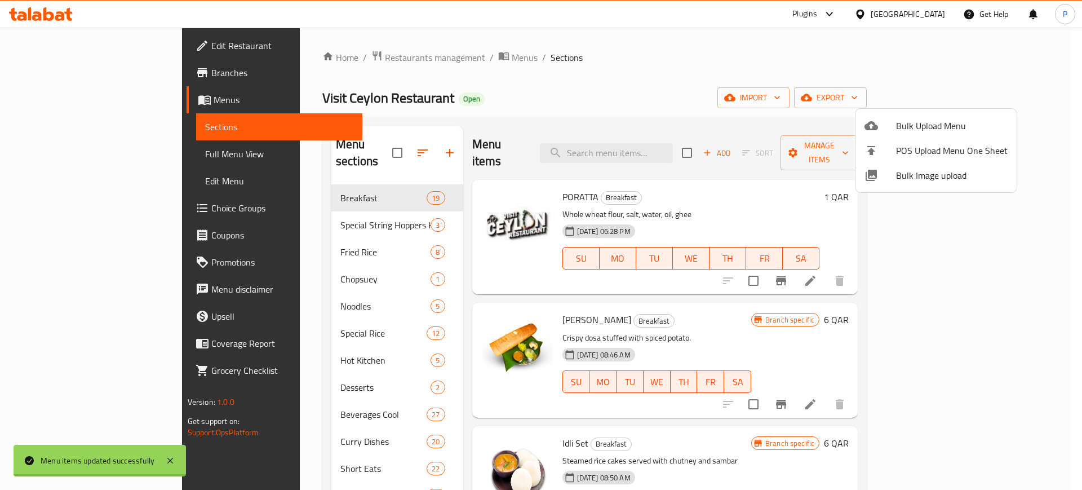
click at [340, 132] on div at bounding box center [541, 245] width 1082 height 490
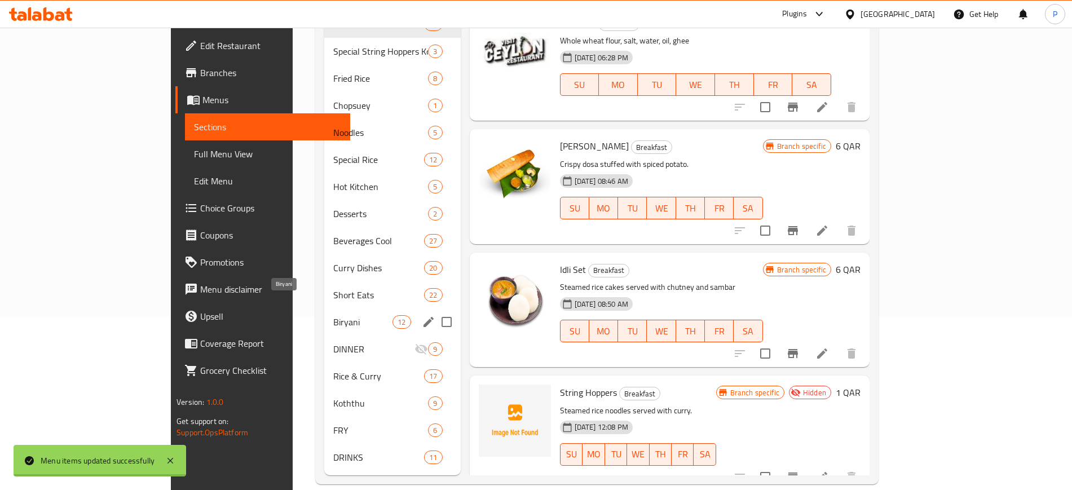
scroll to position [103, 0]
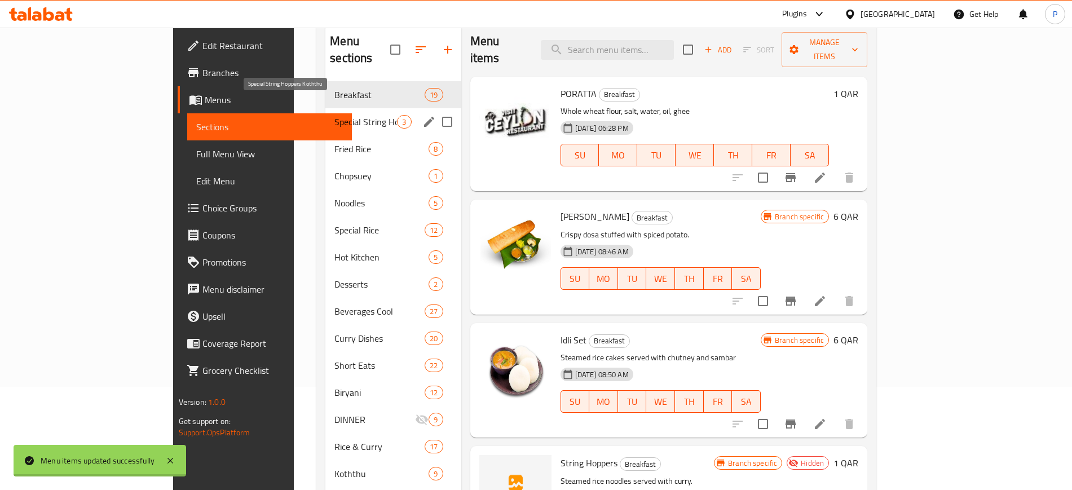
click at [334, 115] on span "Special String Hoppers Koththu" at bounding box center [365, 122] width 63 height 14
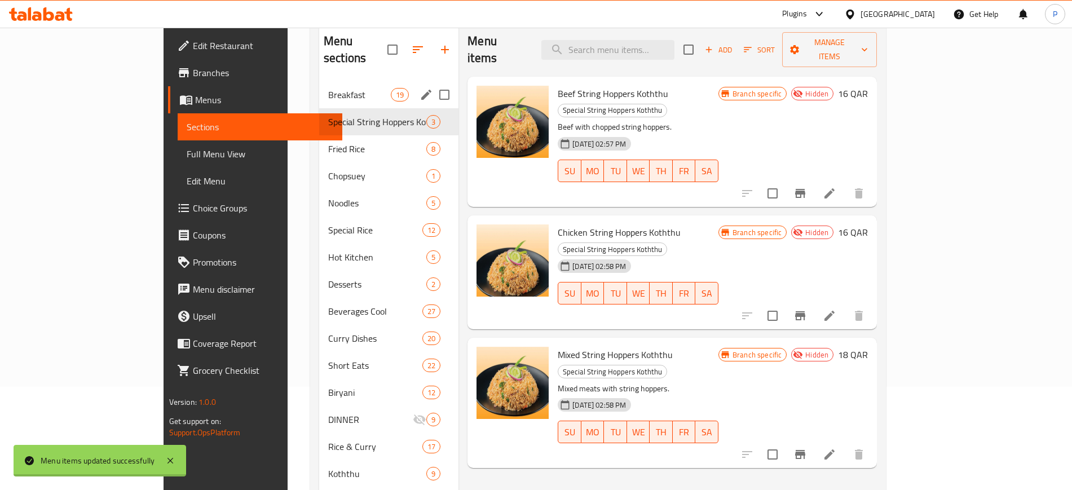
click at [328, 88] on span "Breakfast" at bounding box center [359, 95] width 63 height 14
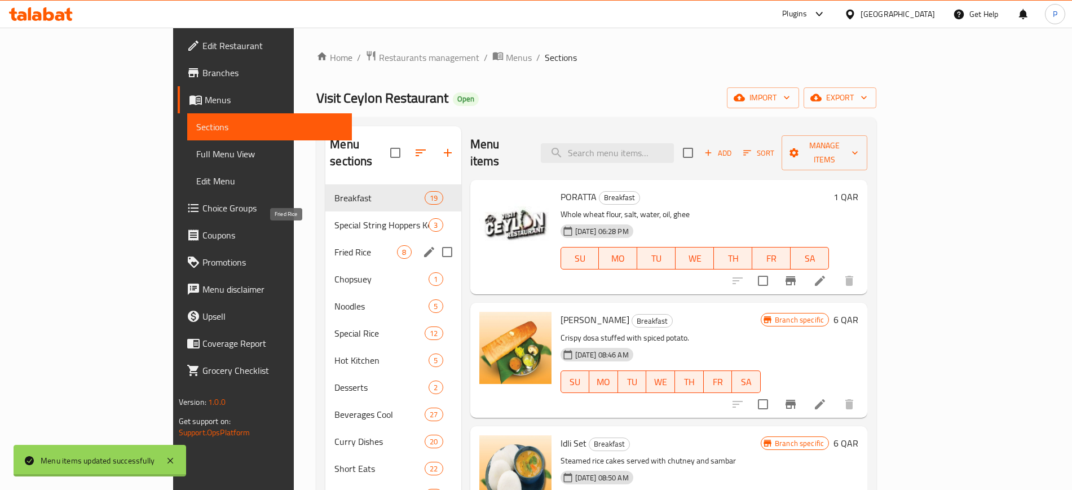
click at [334, 218] on span "Special String Hoppers Koththu" at bounding box center [381, 225] width 94 height 14
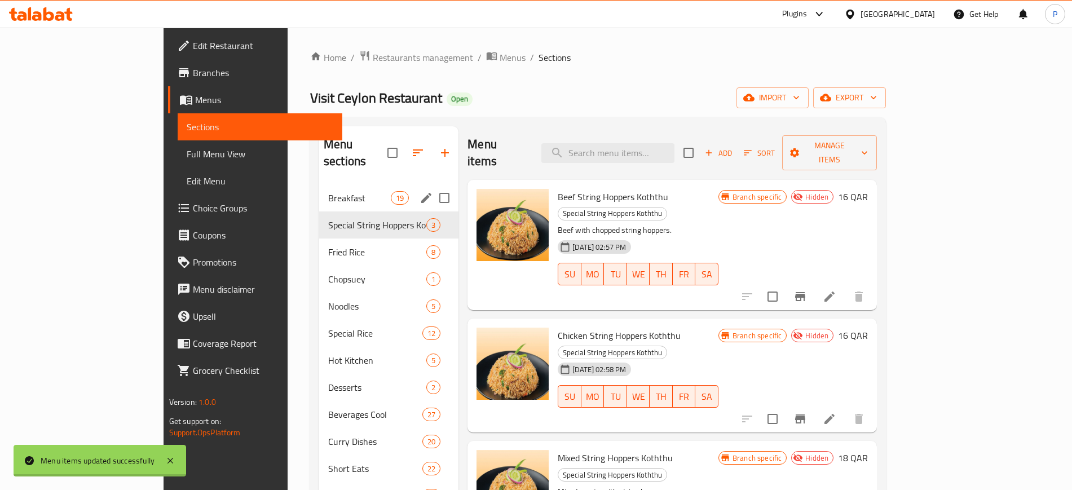
click at [319, 184] on div "Breakfast 19" at bounding box center [388, 197] width 139 height 27
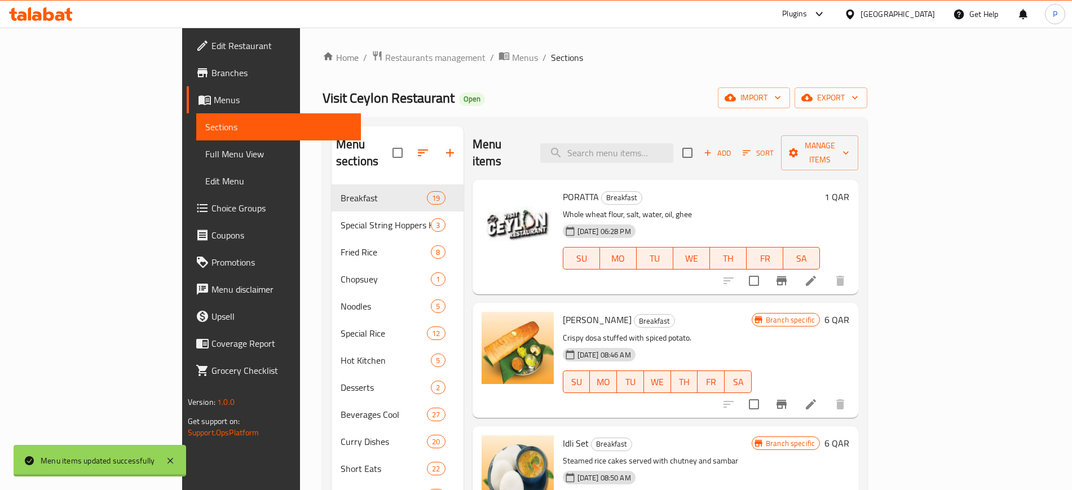
click at [340, 191] on span "Breakfast" at bounding box center [383, 198] width 86 height 14
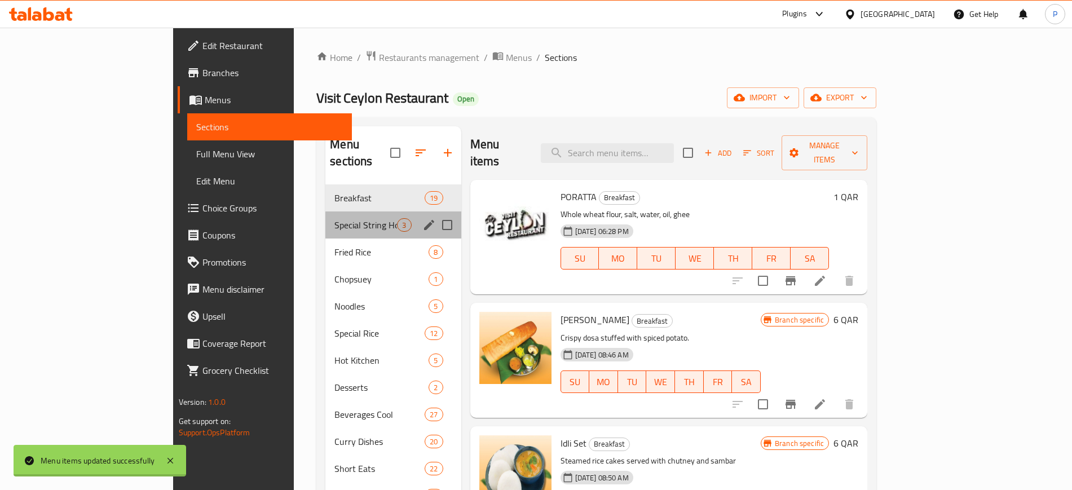
click at [334, 218] on span "Special String Hoppers Koththu" at bounding box center [365, 225] width 63 height 14
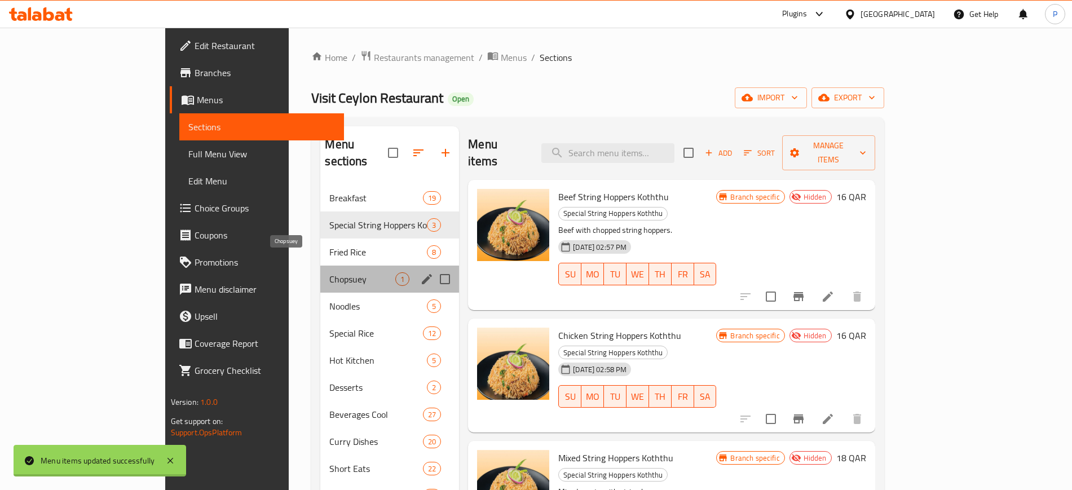
click at [329, 272] on span "Chopsuey" at bounding box center [362, 279] width 66 height 14
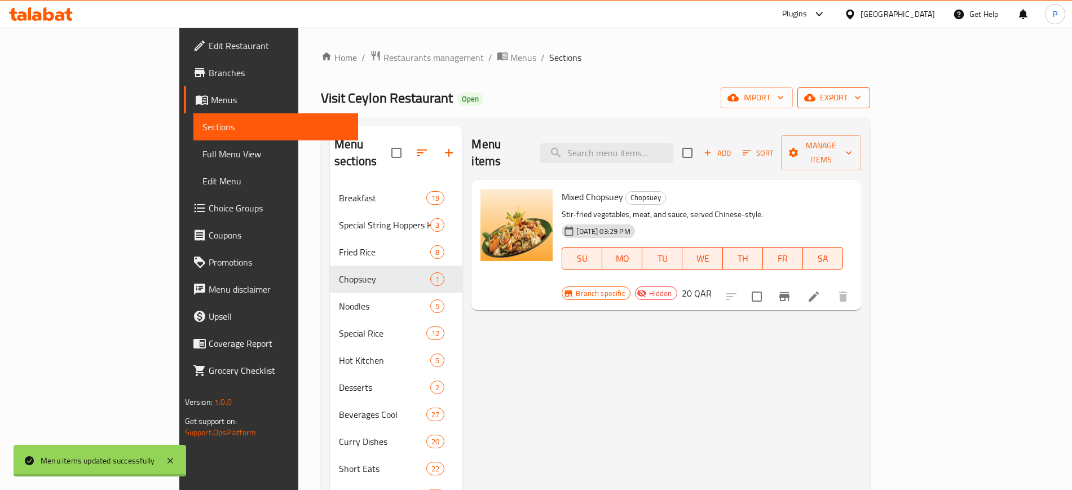
click at [861, 102] on span "export" at bounding box center [833, 98] width 55 height 14
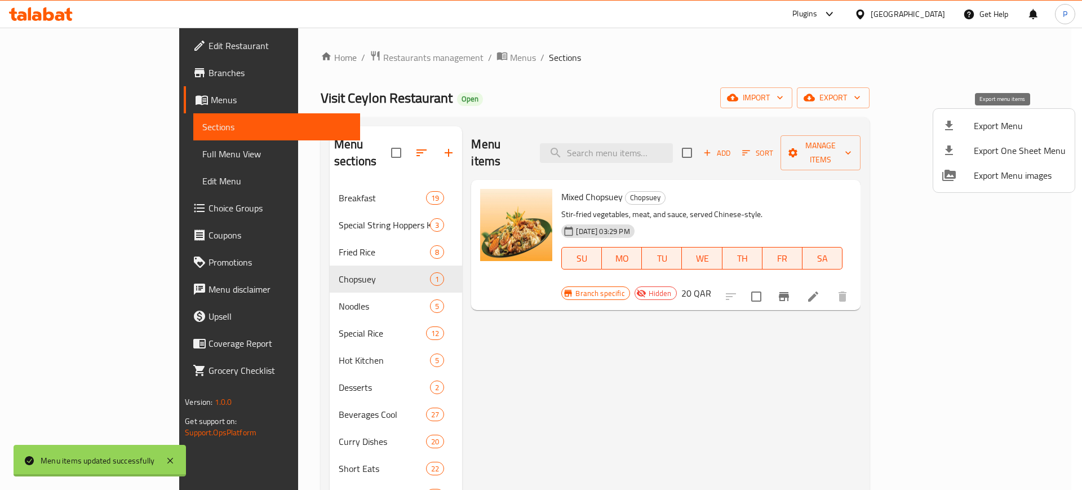
click at [980, 120] on span "Export Menu" at bounding box center [1020, 126] width 92 height 14
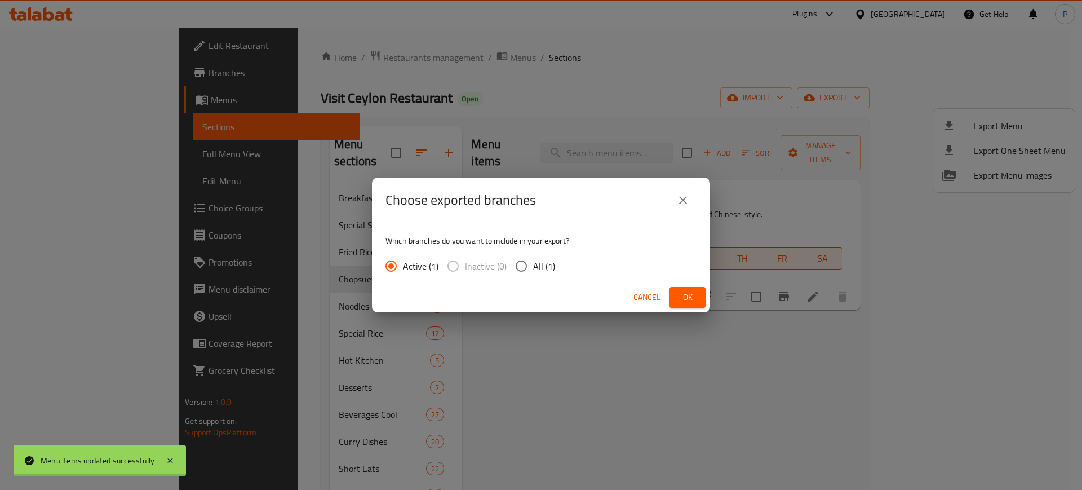
click at [532, 259] on input "All (1)" at bounding box center [522, 266] width 24 height 24
radio input "true"
click at [685, 294] on span "Ok" at bounding box center [688, 297] width 18 height 14
